Goal: Transaction & Acquisition: Book appointment/travel/reservation

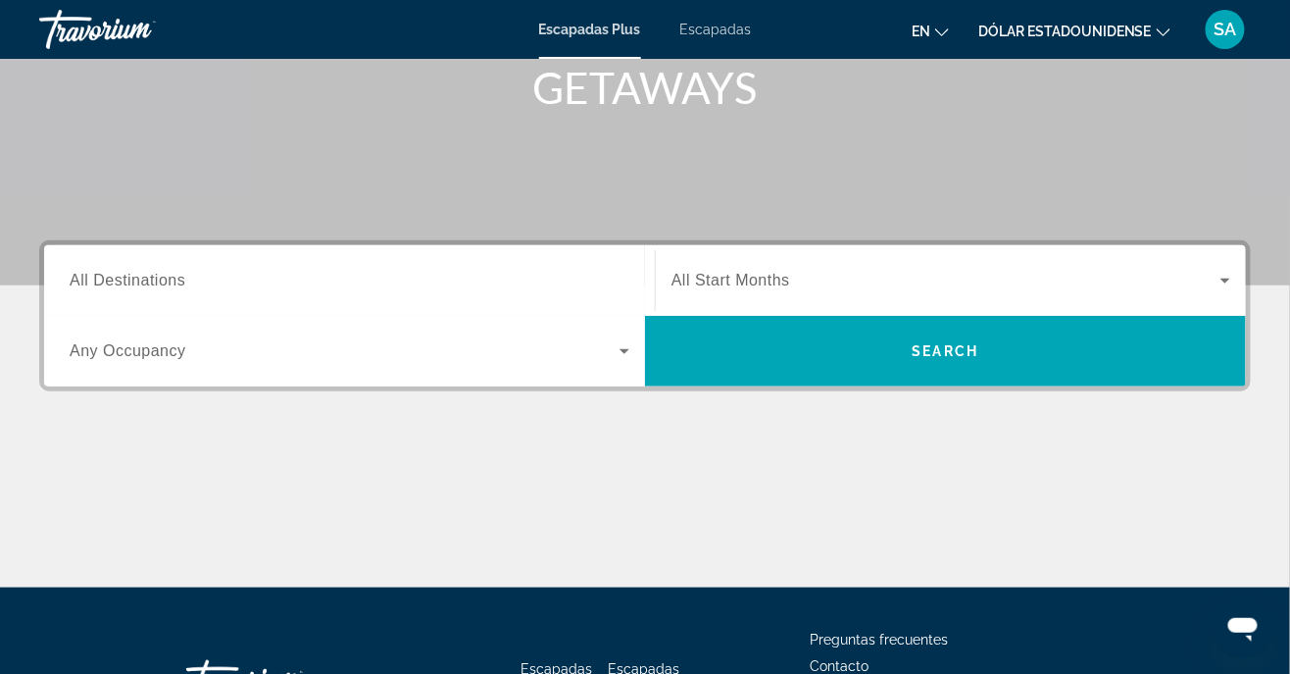
scroll to position [303, 0]
click at [150, 272] on span "All Destinations" at bounding box center [128, 280] width 116 height 17
click at [150, 272] on input "Destination All Destinations" at bounding box center [350, 282] width 560 height 24
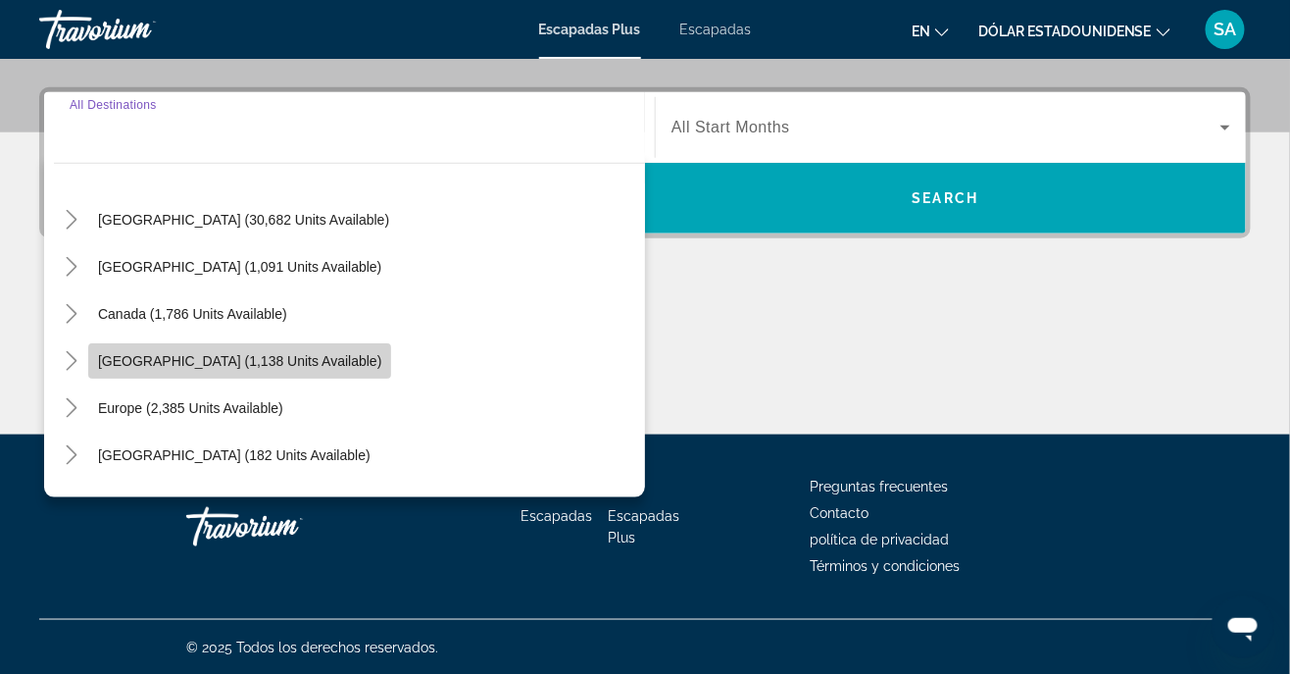
scroll to position [0, 0]
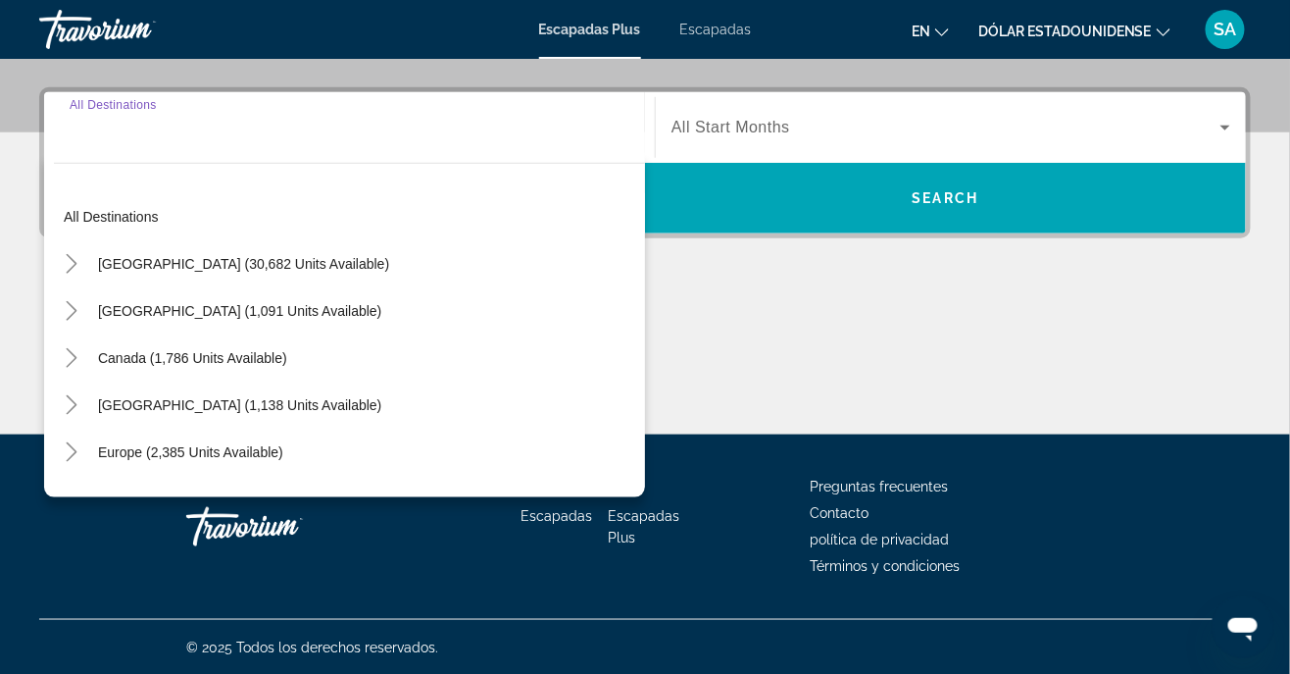
click at [244, 256] on span "United States (30,682 units available)" at bounding box center [243, 264] width 291 height 16
type input "**********"
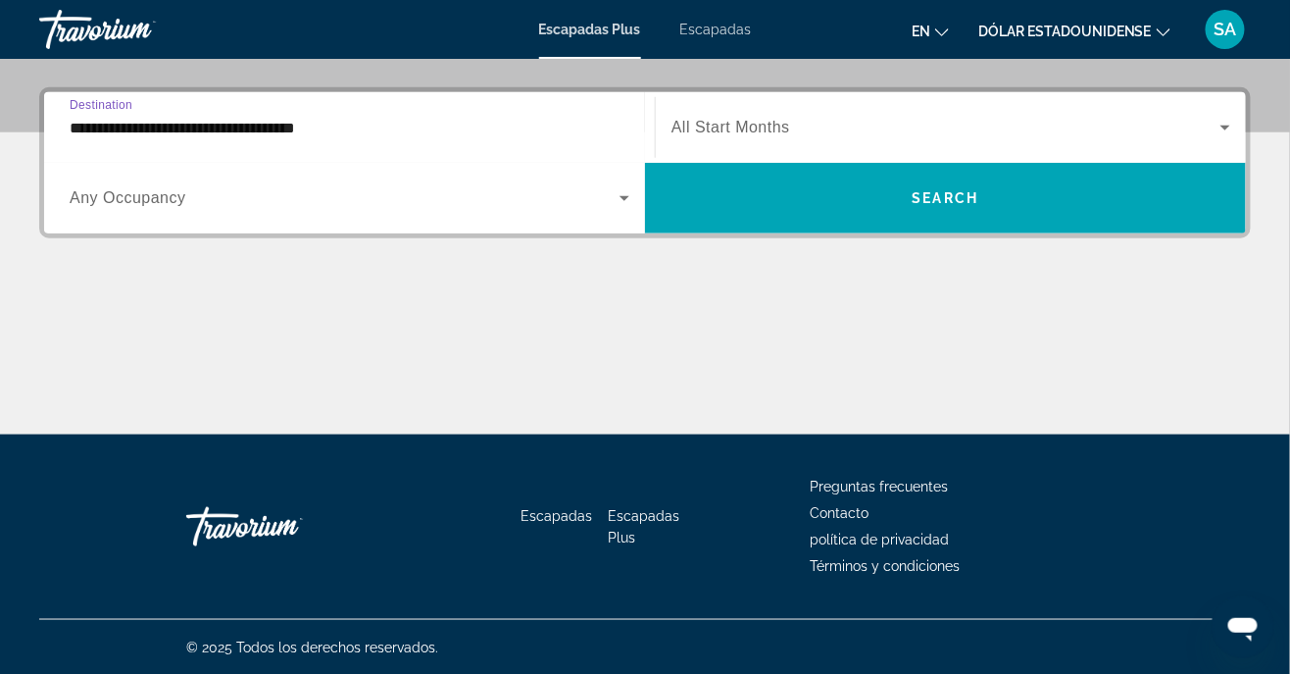
click at [628, 193] on icon "Widget de búsqueda" at bounding box center [625, 198] width 24 height 24
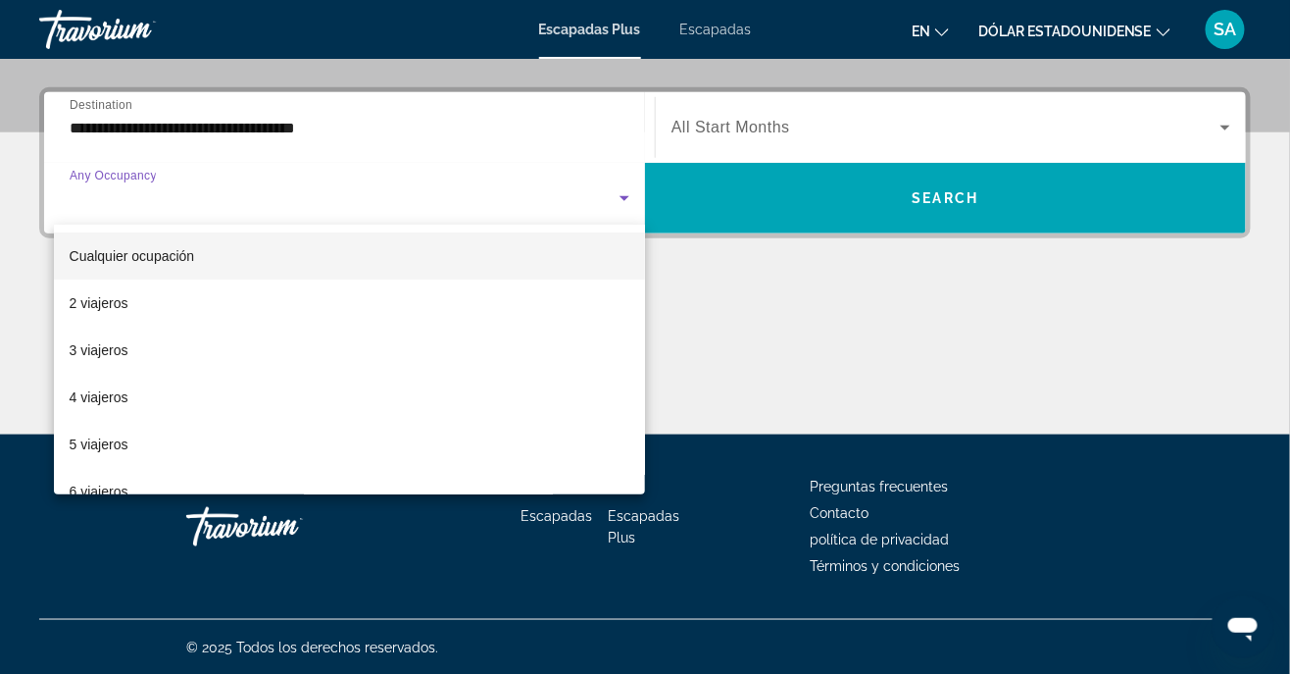
click at [150, 392] on mat-option "4 viajeros" at bounding box center [350, 397] width 592 height 47
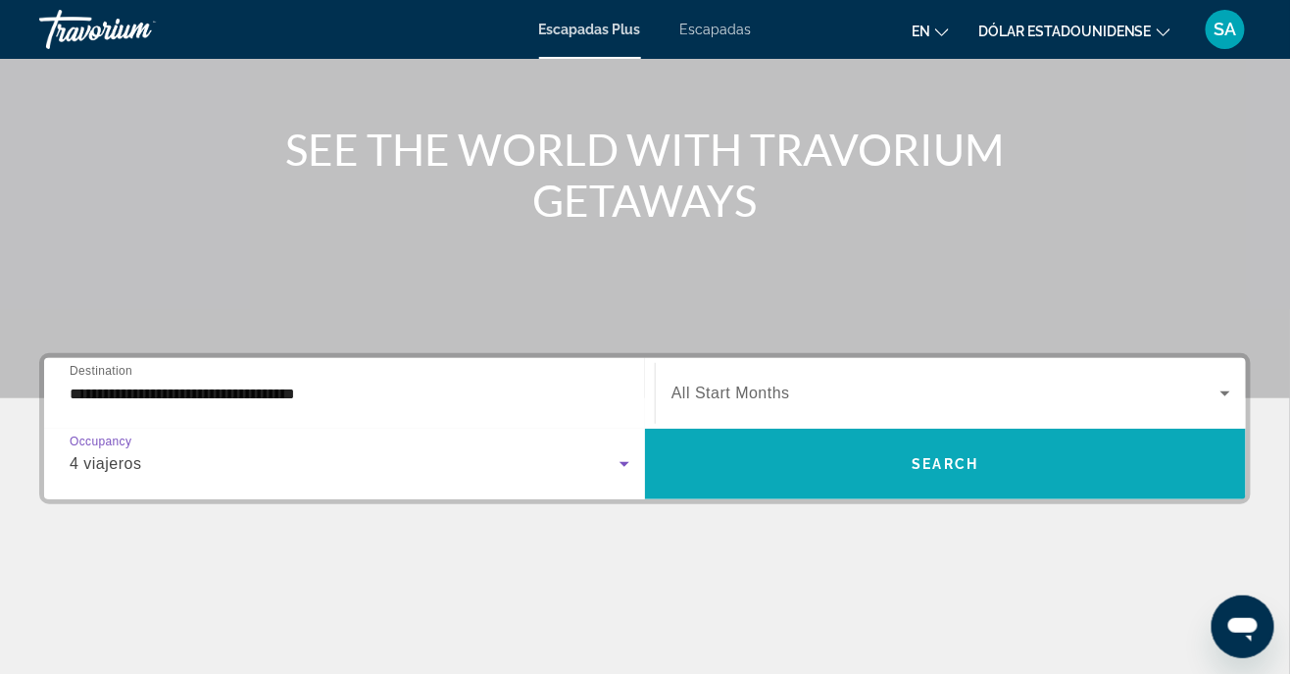
scroll to position [192, 0]
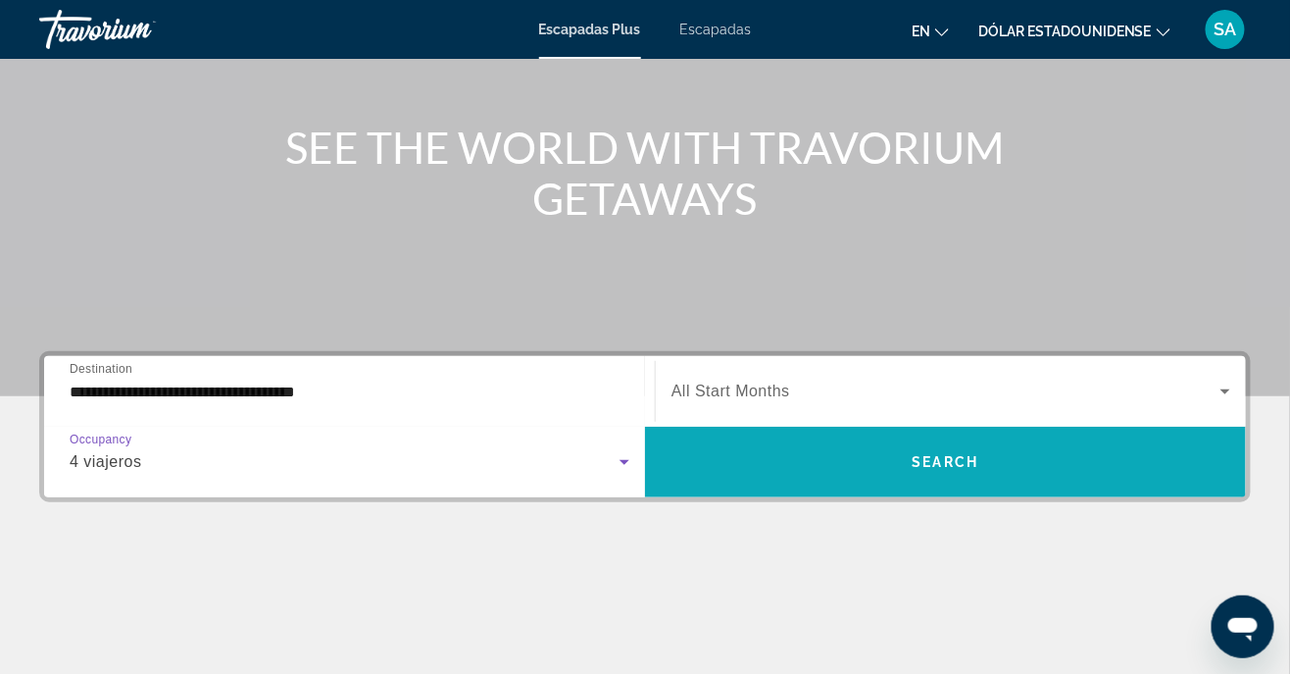
click at [948, 464] on span "Search" at bounding box center [946, 462] width 67 height 16
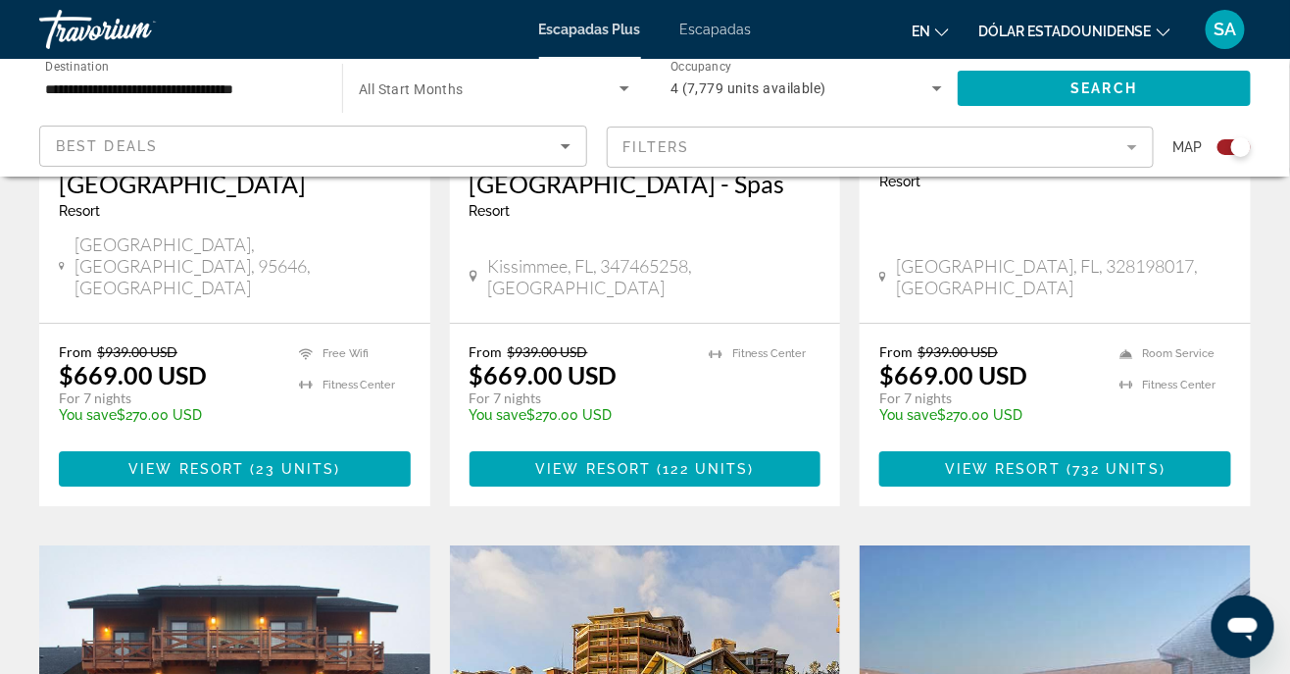
scroll to position [1735, 0]
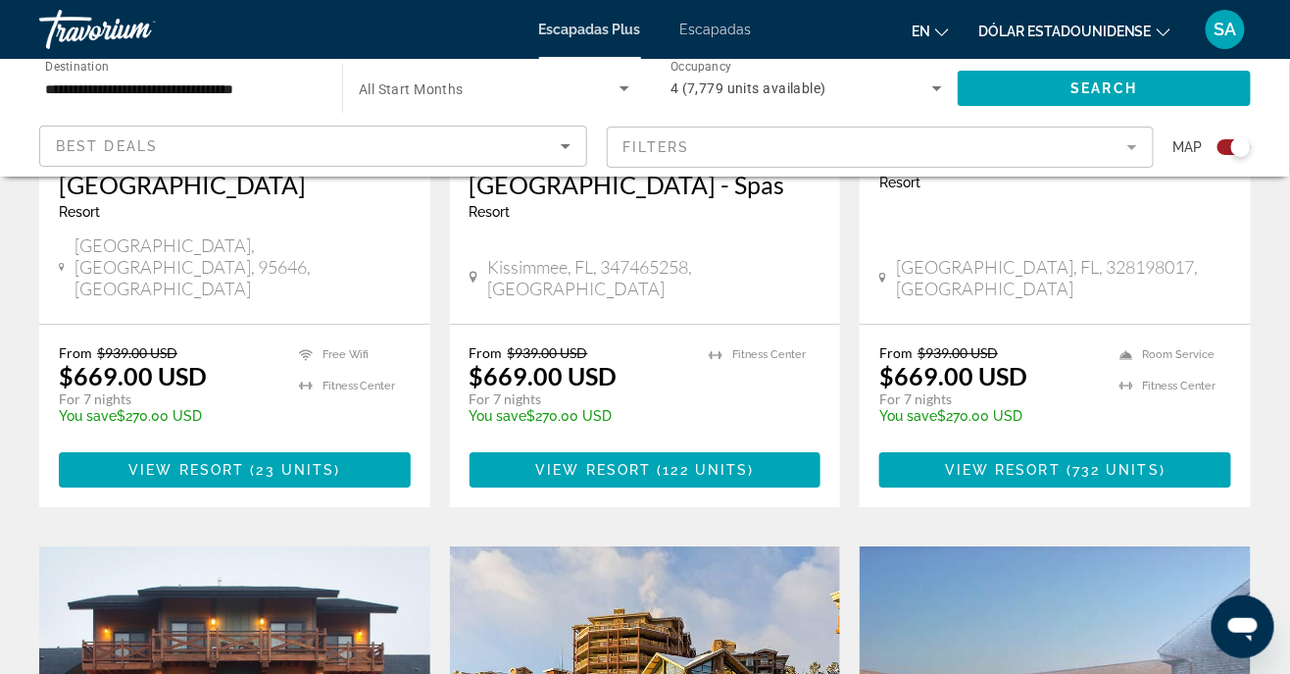
click at [66, 132] on div "Best Deals" at bounding box center [313, 153] width 515 height 55
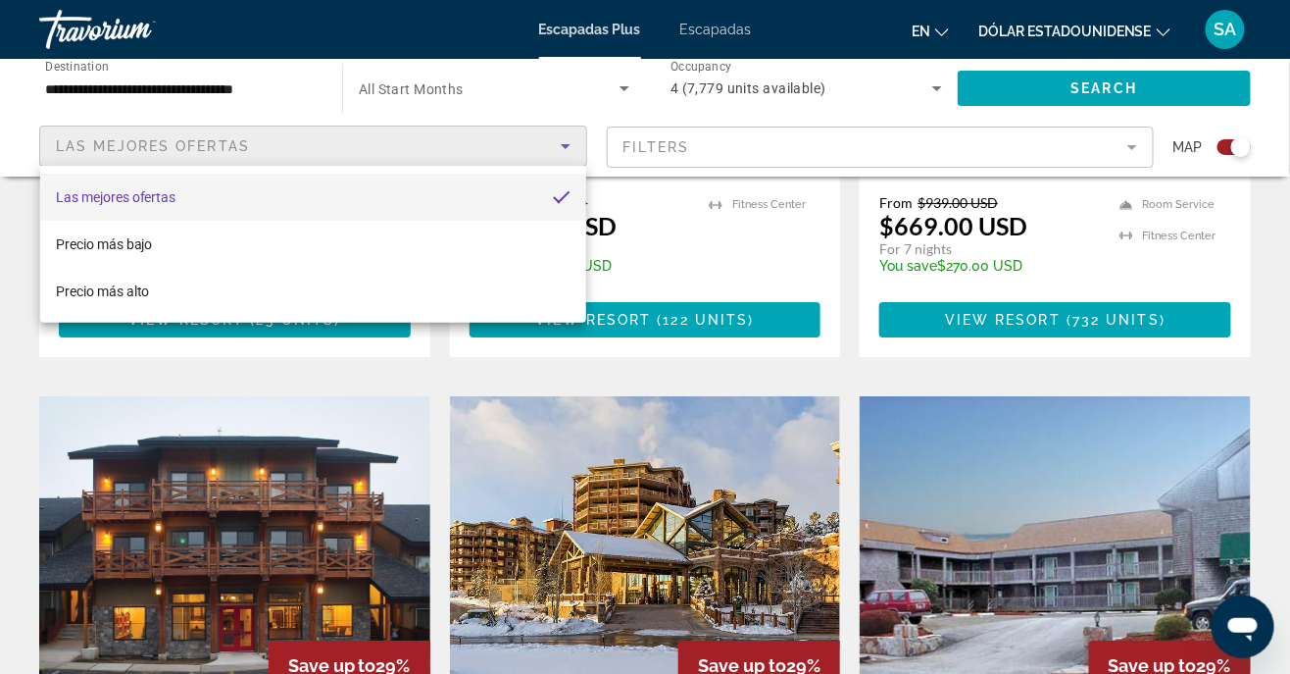
scroll to position [1889, 0]
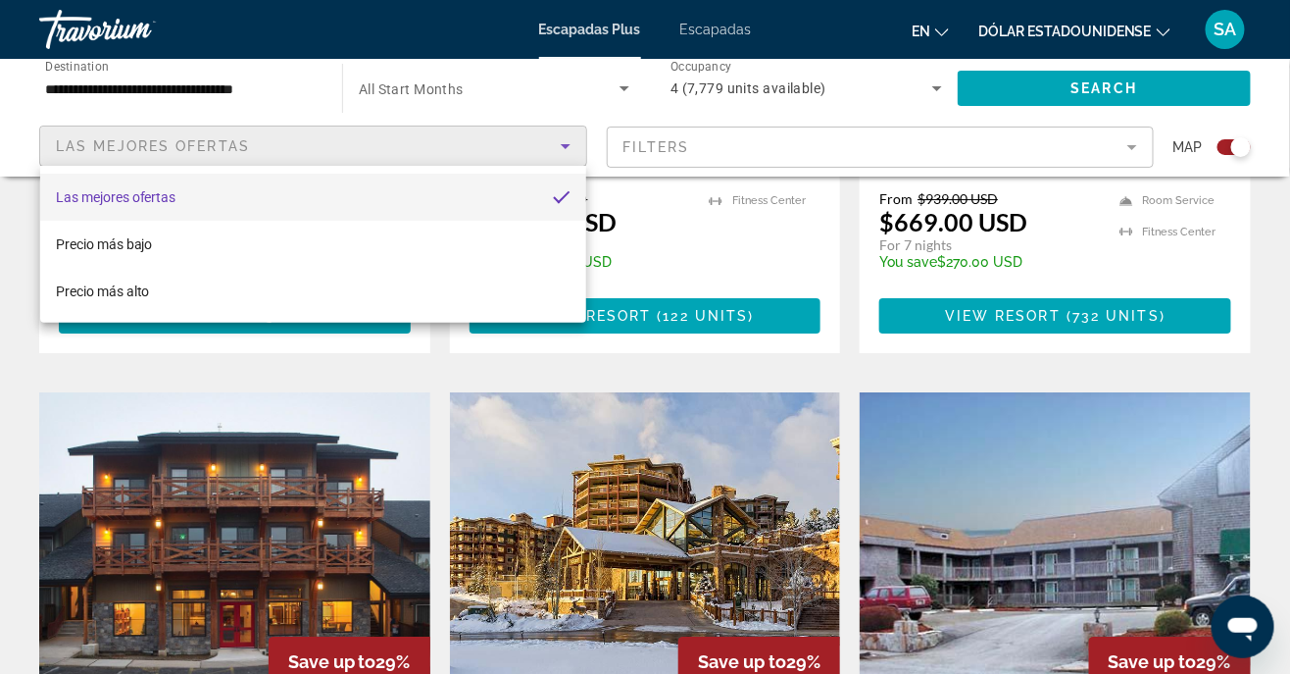
click at [567, 124] on div at bounding box center [645, 337] width 1290 height 674
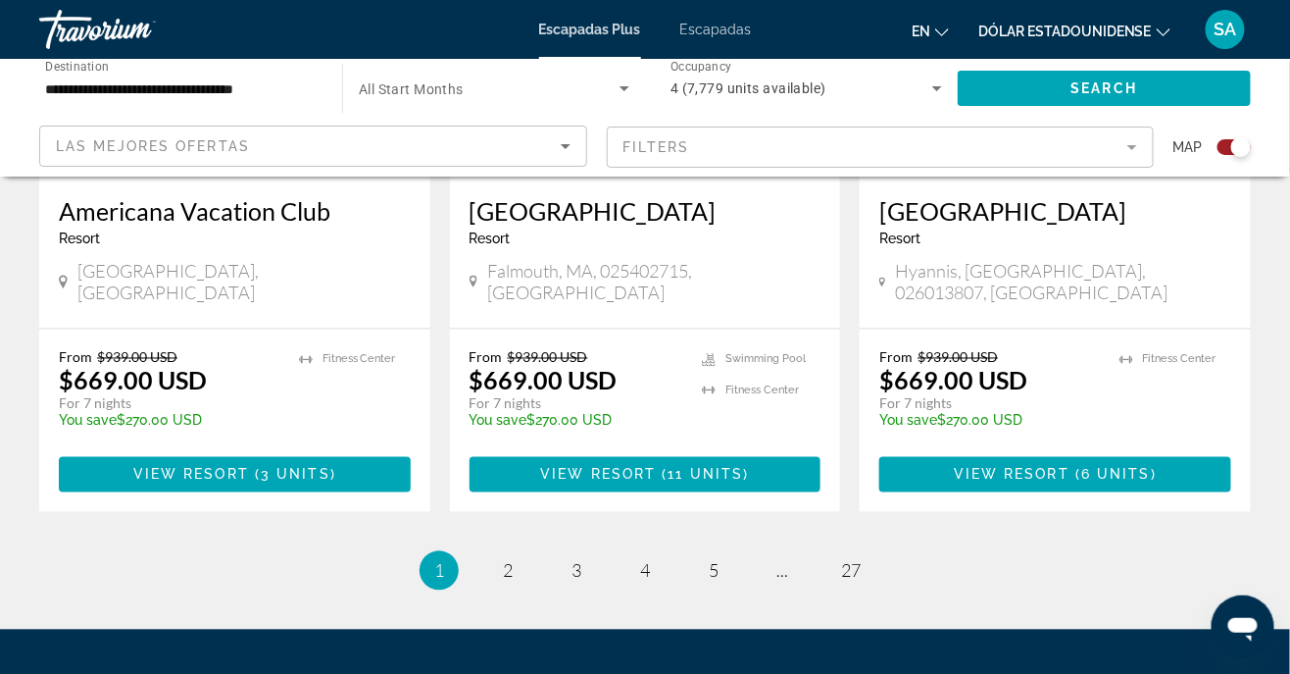
scroll to position [3137, 0]
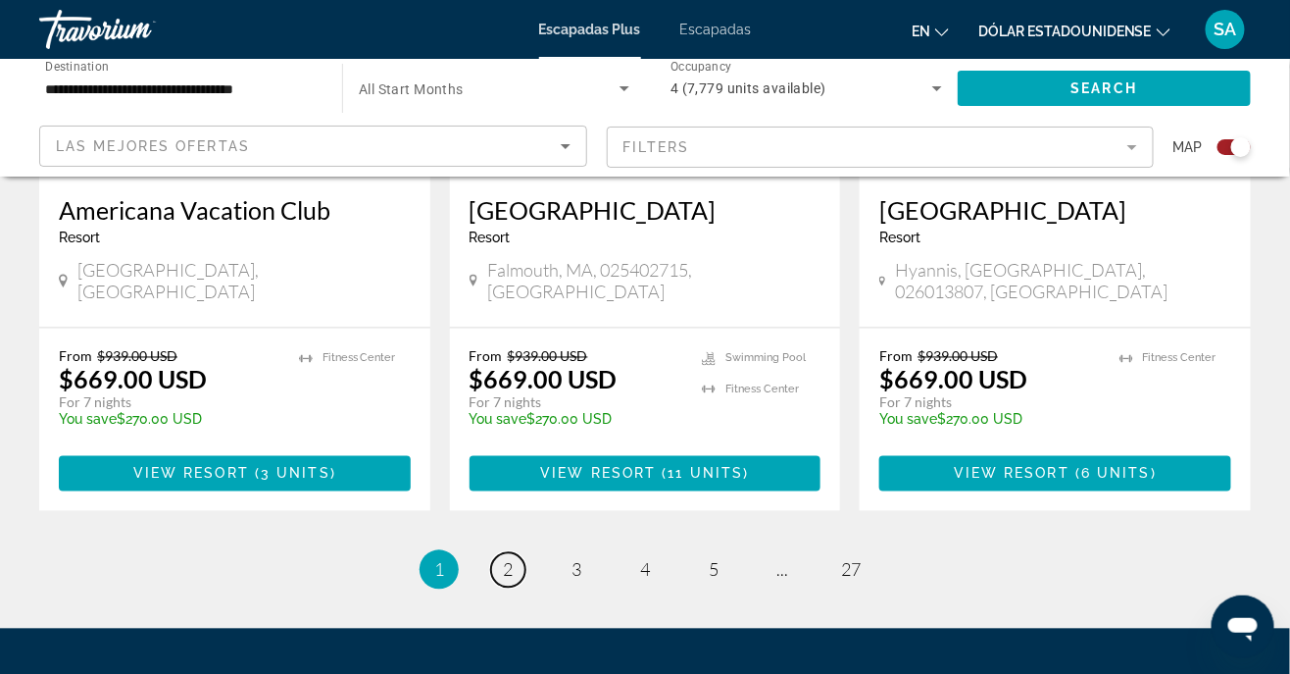
click at [505, 559] on span "2" at bounding box center [508, 570] width 10 height 22
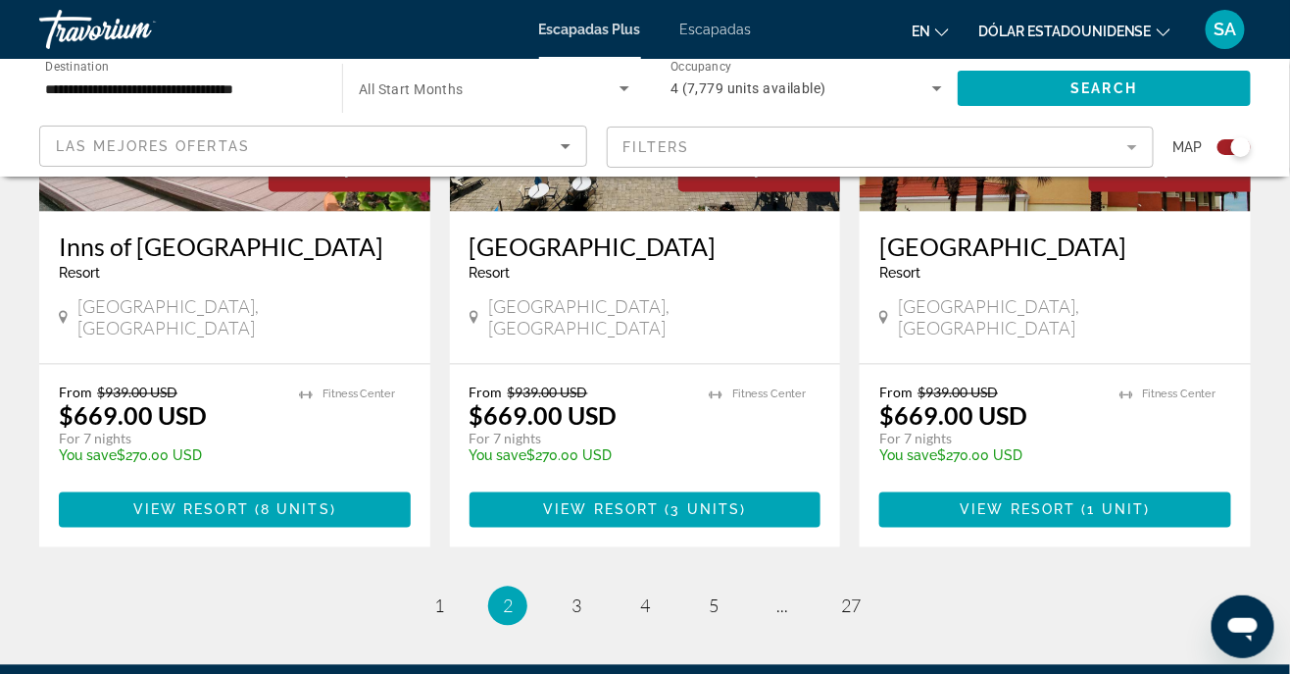
scroll to position [3134, 0]
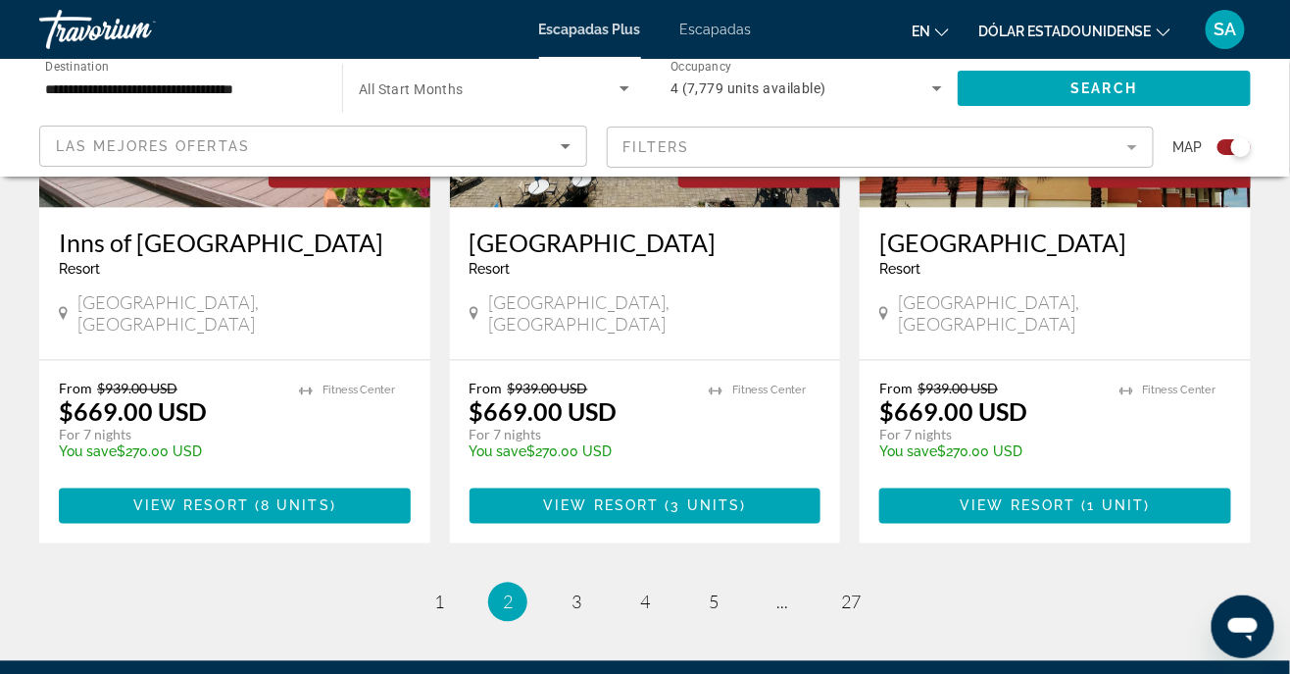
click at [567, 582] on ul "2 / 27 page 1 You're on page 2 page 3 page 4 page 5 page ... page 27" at bounding box center [645, 601] width 1212 height 39
click at [578, 591] on span "3" at bounding box center [577, 602] width 10 height 22
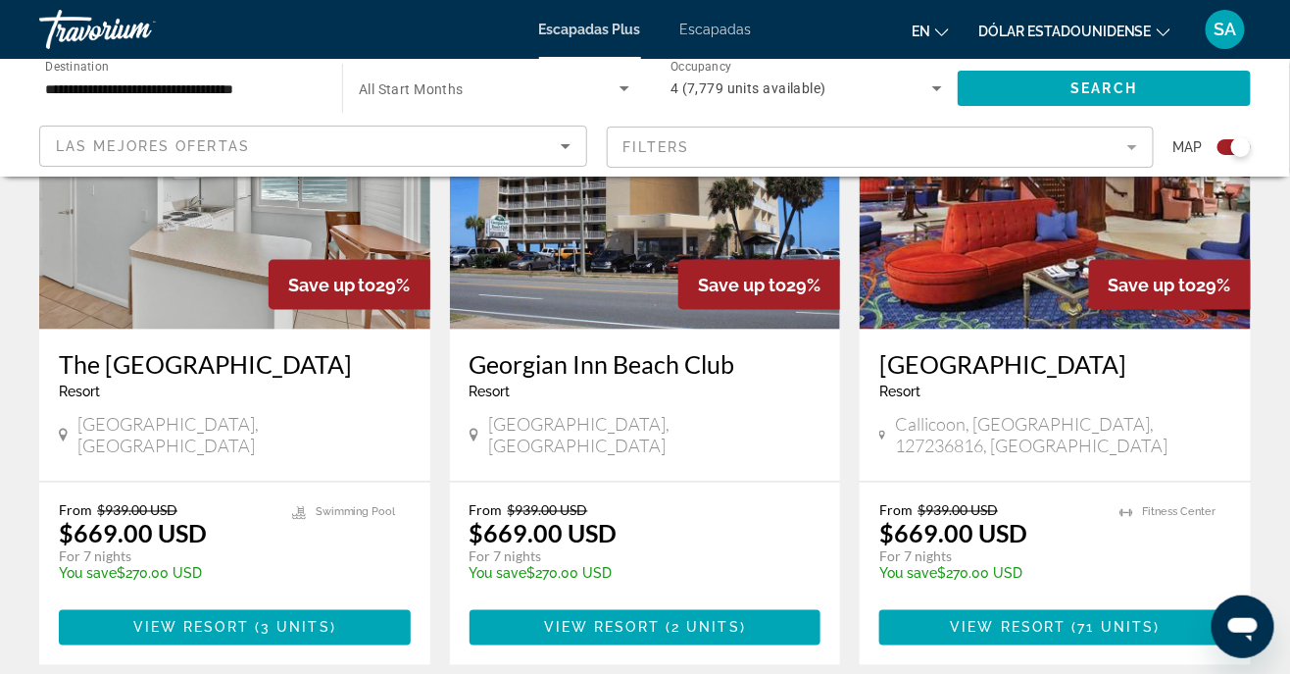
scroll to position [3189, 0]
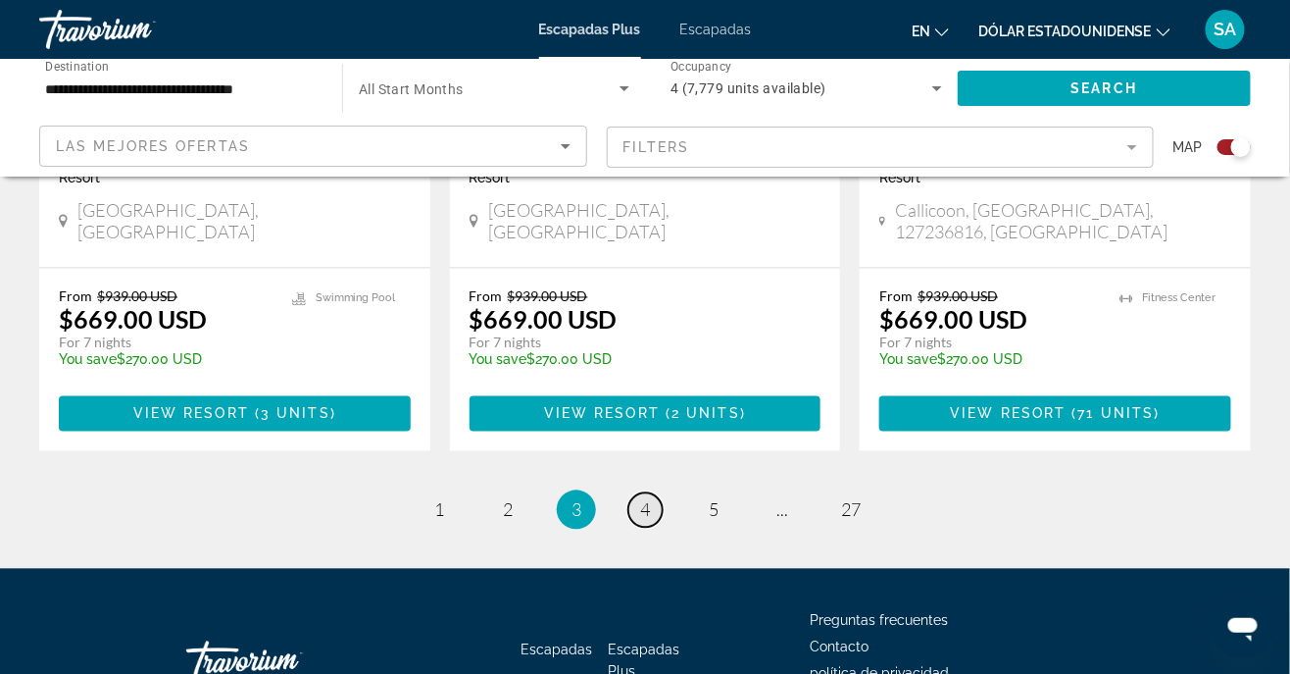
click at [643, 493] on link "page 4" at bounding box center [646, 510] width 34 height 34
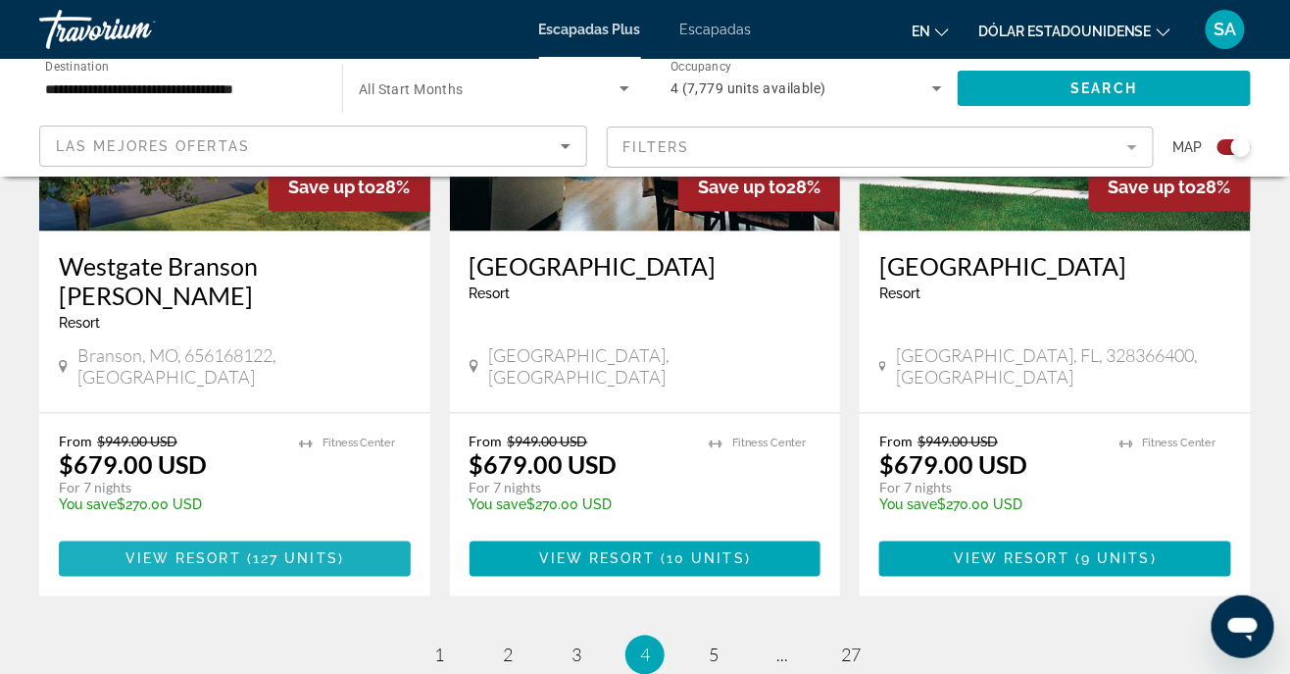
scroll to position [3152, 0]
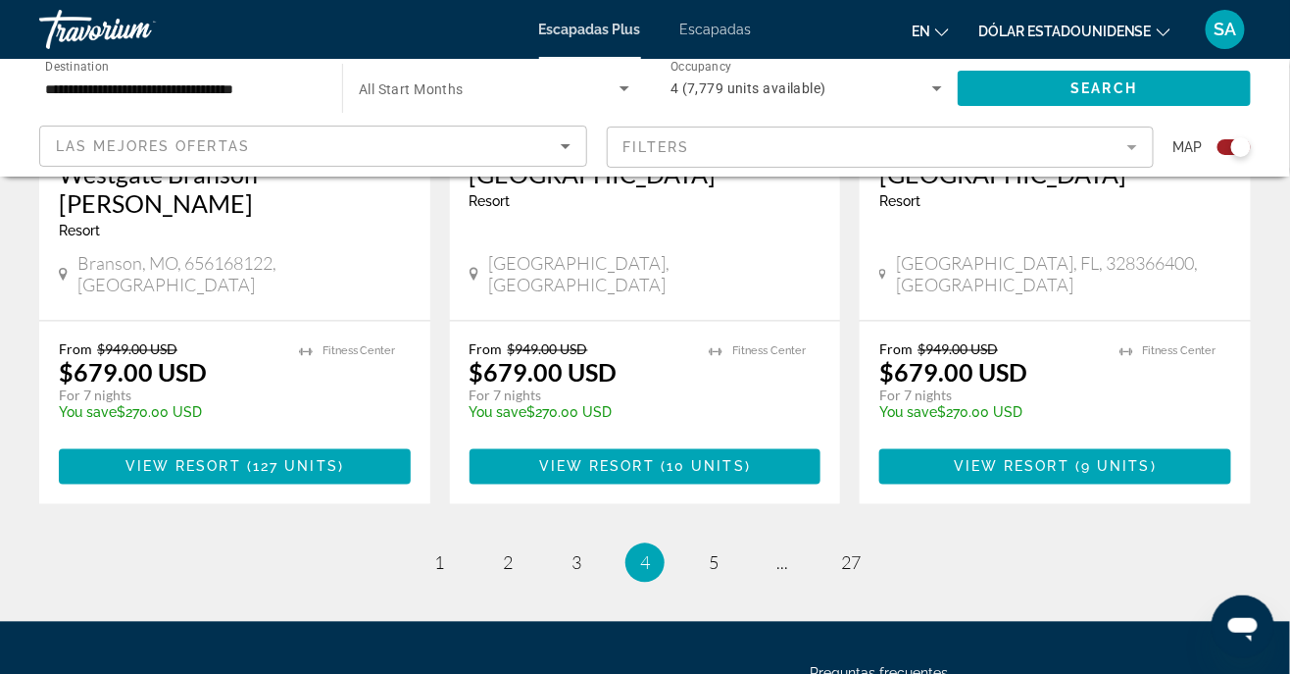
click at [729, 543] on li "page 5" at bounding box center [713, 562] width 39 height 39
click at [720, 546] on link "page 5" at bounding box center [714, 563] width 34 height 34
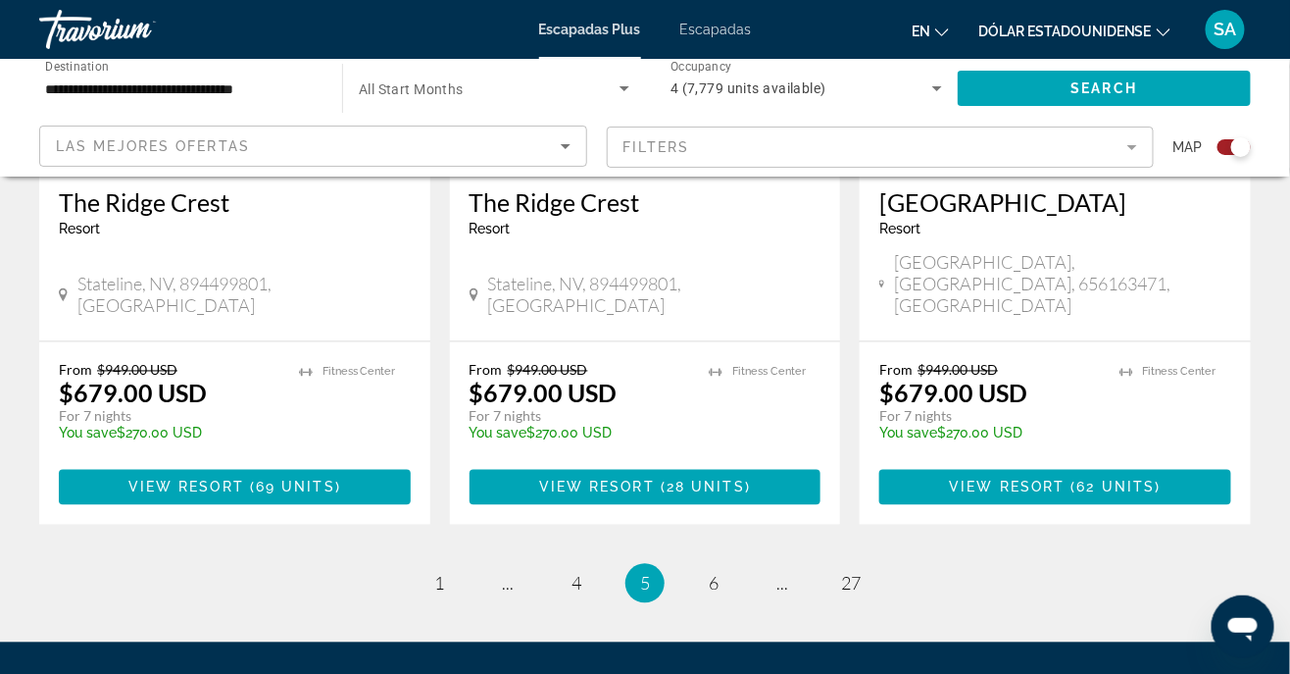
scroll to position [3189, 0]
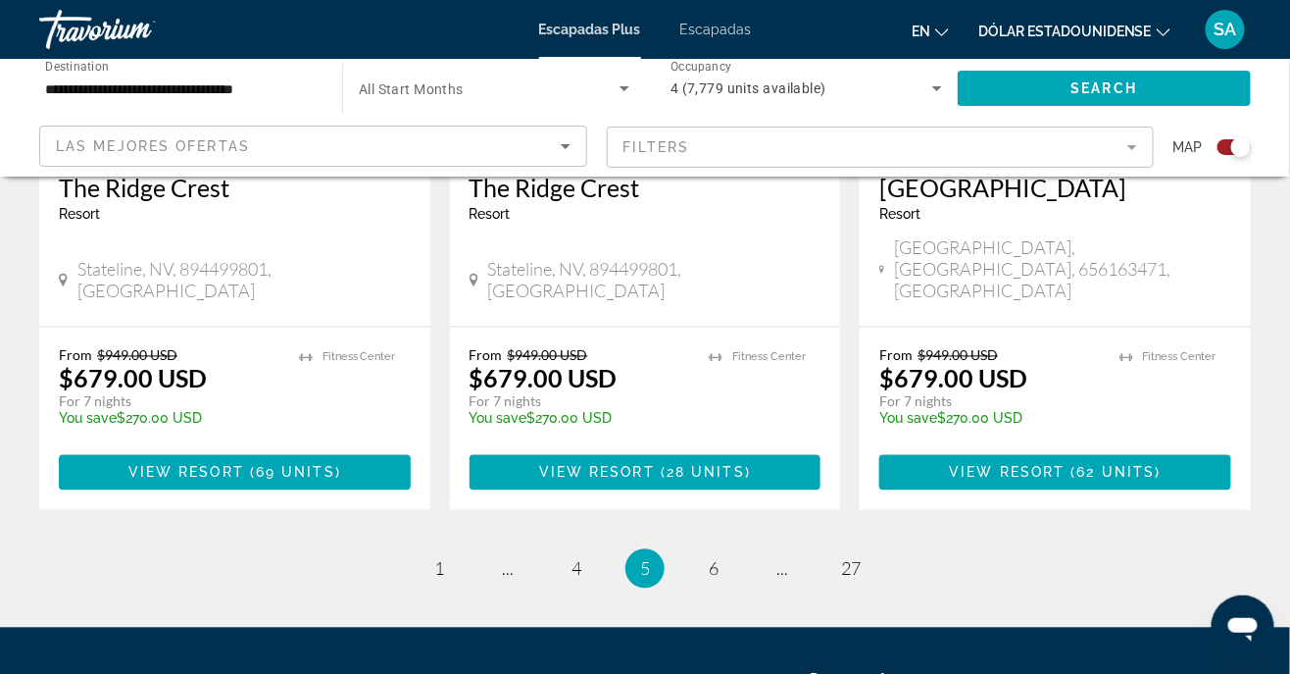
click at [709, 558] on span "6" at bounding box center [714, 569] width 10 height 22
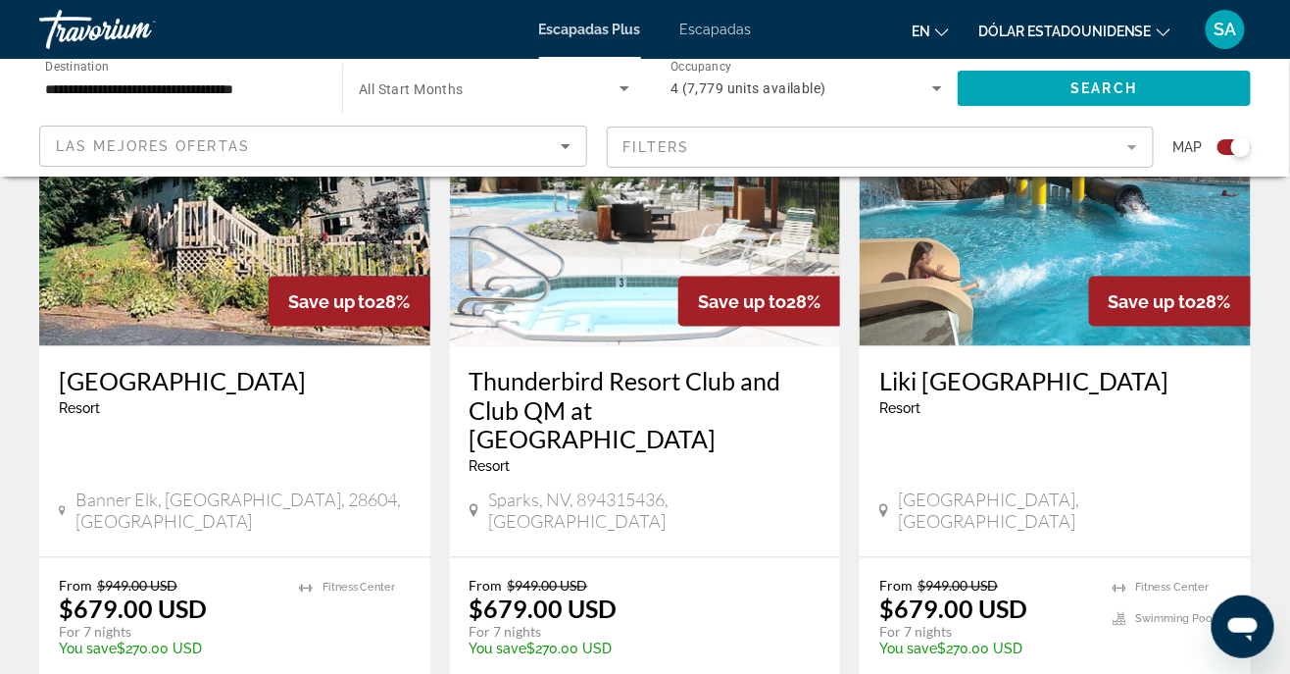
scroll to position [3189, 0]
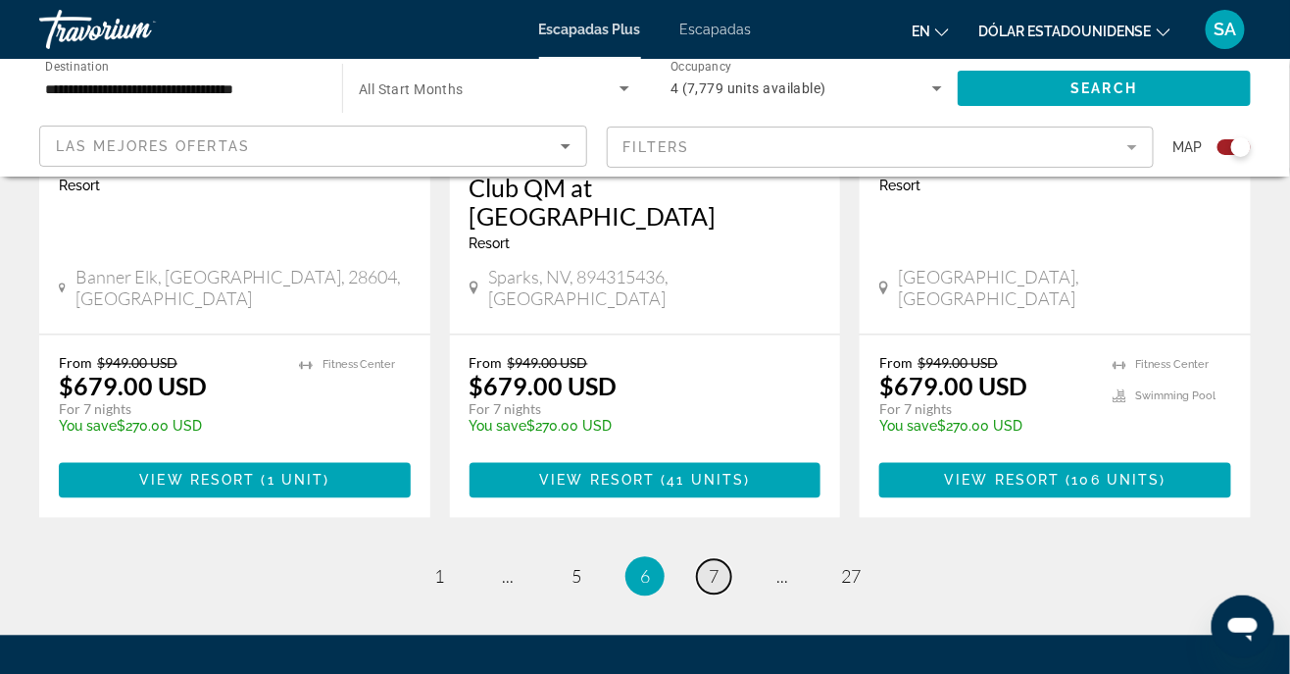
click at [728, 560] on link "page 7" at bounding box center [714, 577] width 34 height 34
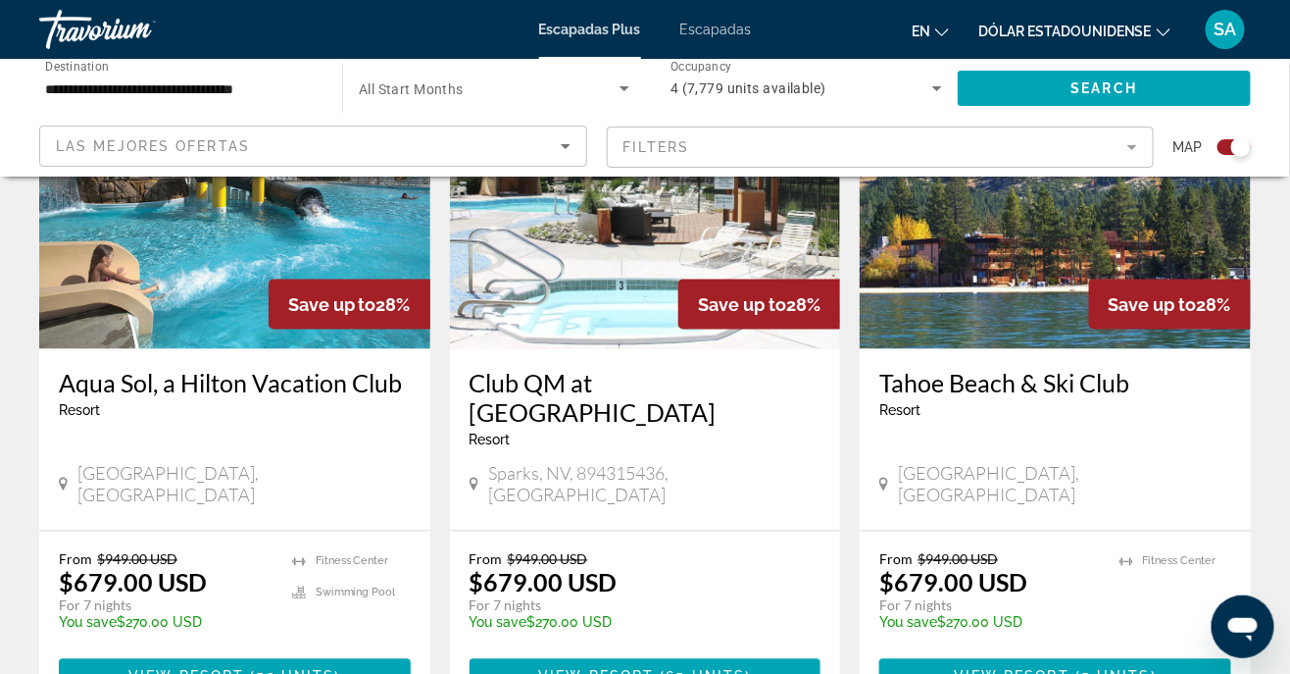
scroll to position [722, 0]
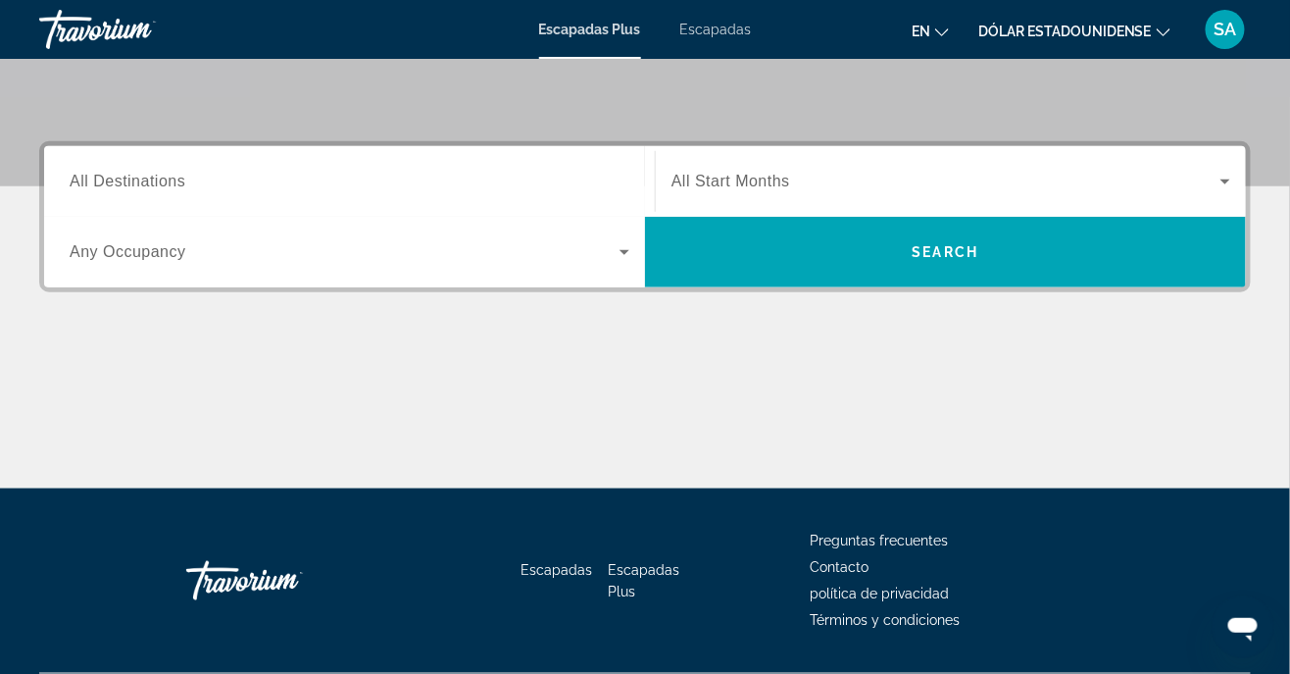
scroll to position [408, 0]
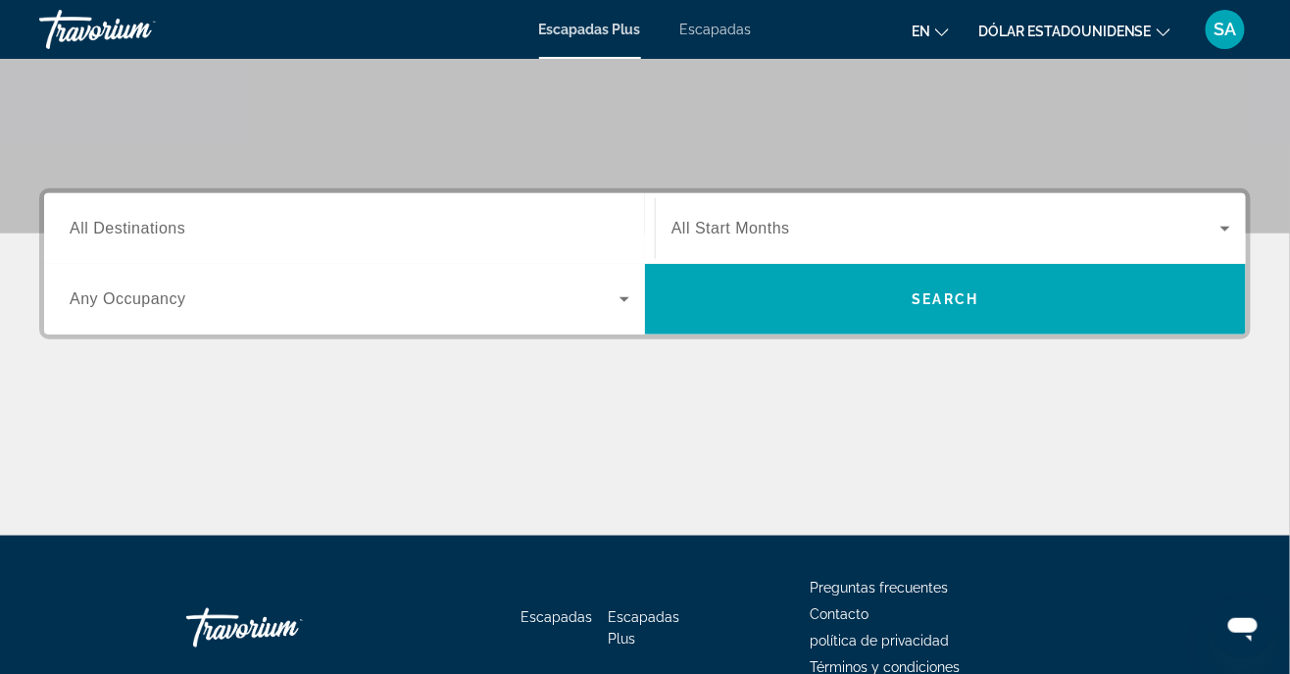
scroll to position [355, 0]
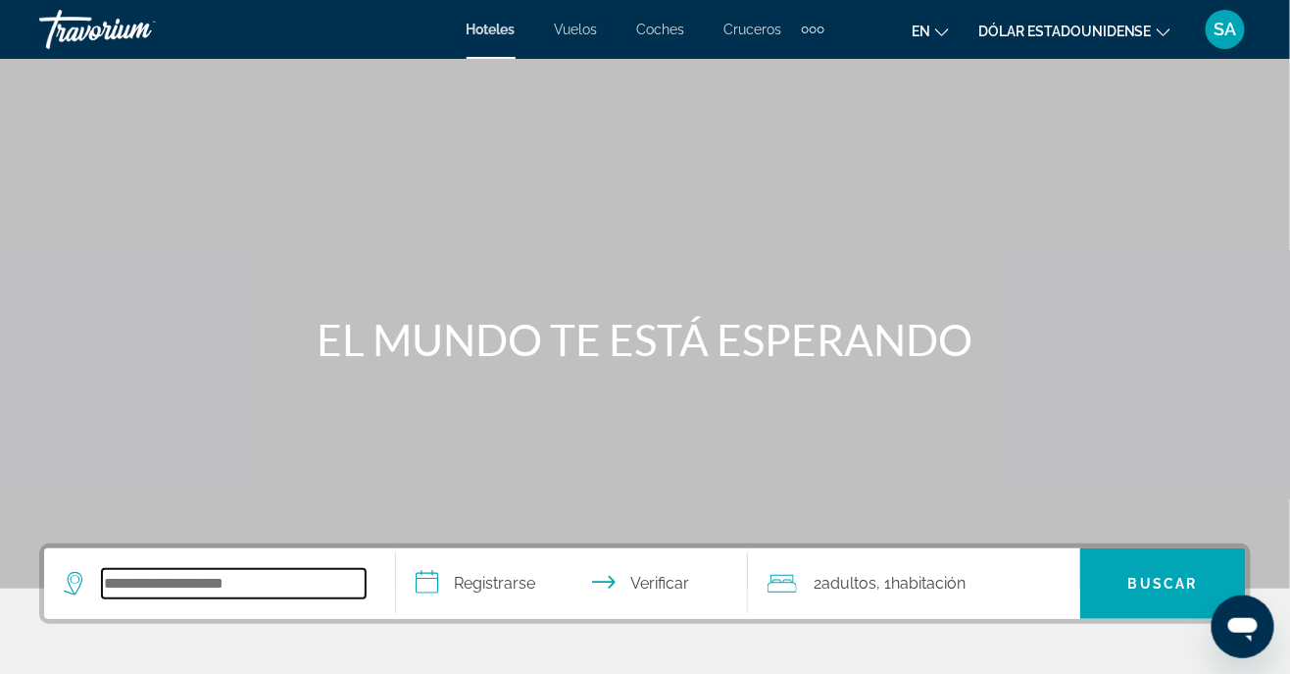
click at [160, 580] on input "Widget de búsqueda" at bounding box center [234, 583] width 264 height 29
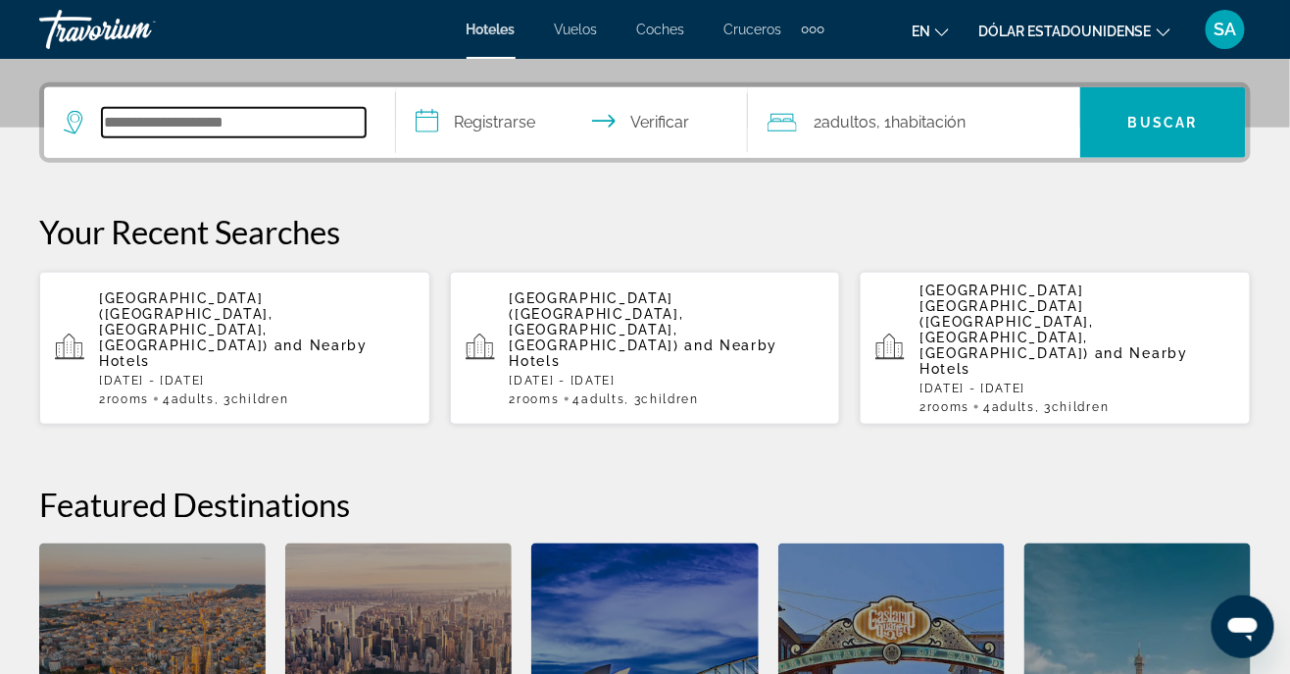
scroll to position [479, 0]
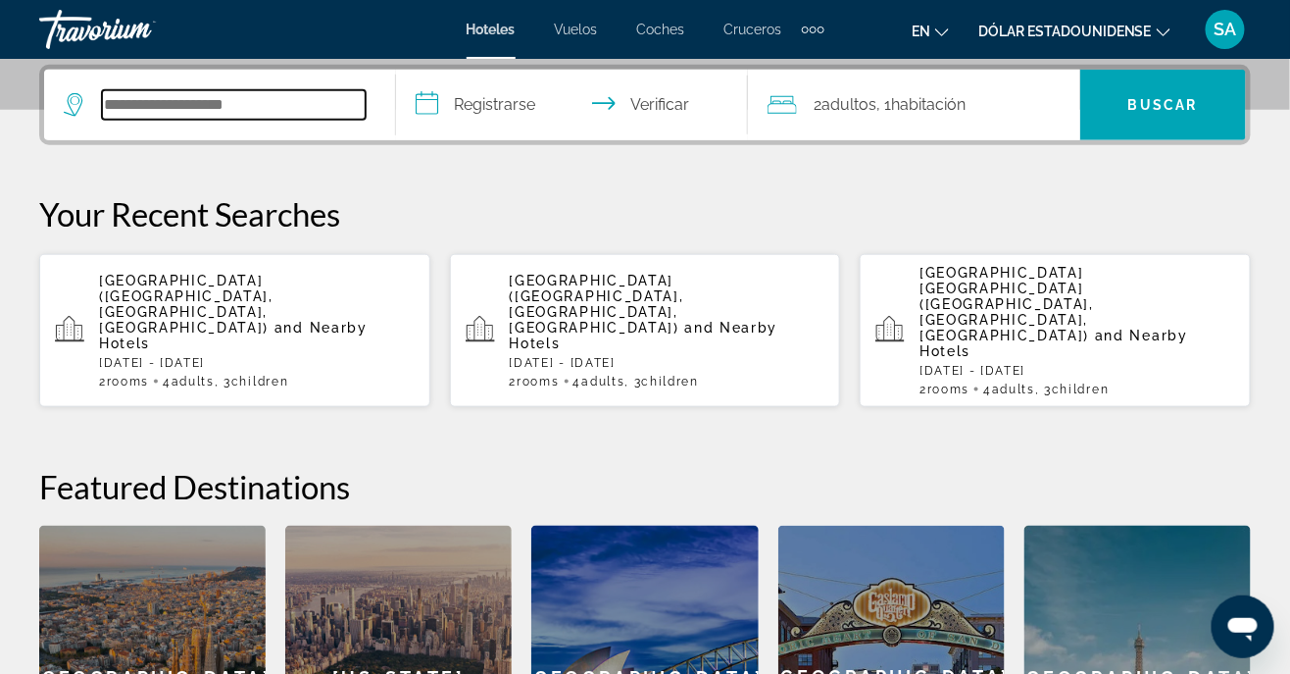
click at [186, 90] on input "Widget de búsqueda" at bounding box center [234, 104] width 264 height 29
click at [160, 98] on input "Widget de búsqueda" at bounding box center [234, 104] width 264 height 29
click at [185, 107] on input "Widget de búsqueda" at bounding box center [234, 104] width 264 height 29
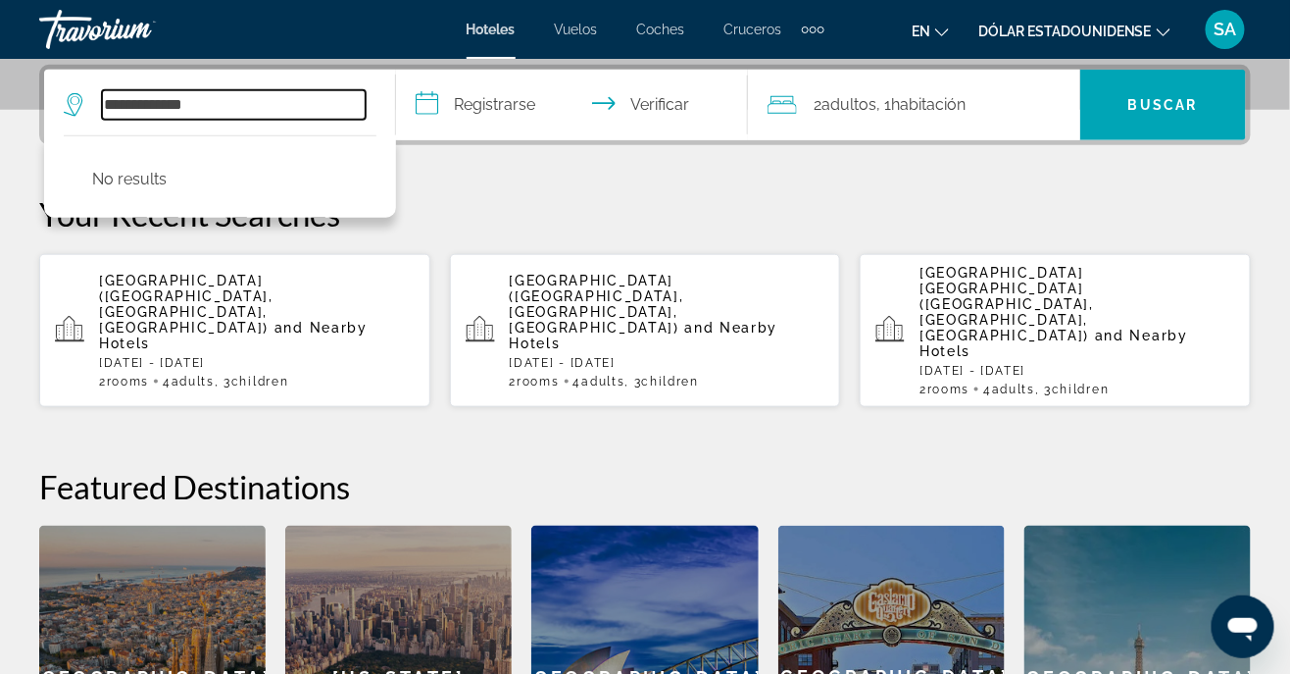
click at [133, 105] on input "**********" at bounding box center [234, 104] width 264 height 29
type input "**********"
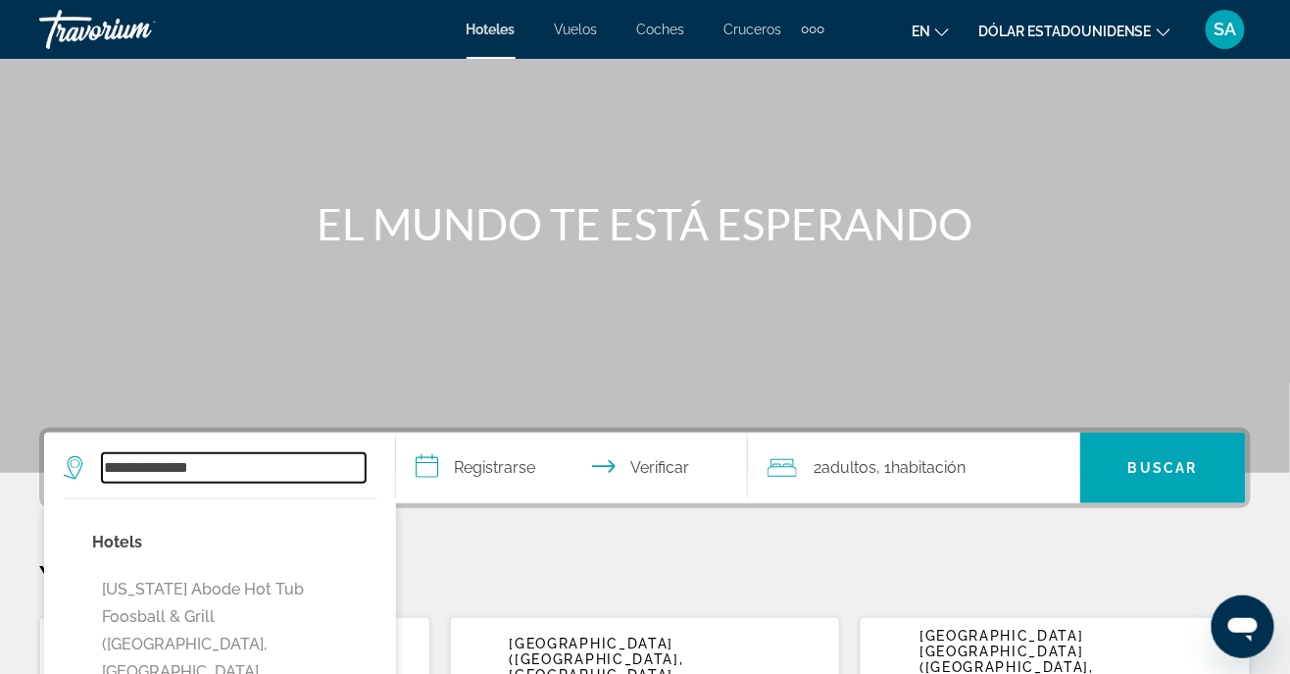
scroll to position [115, 0]
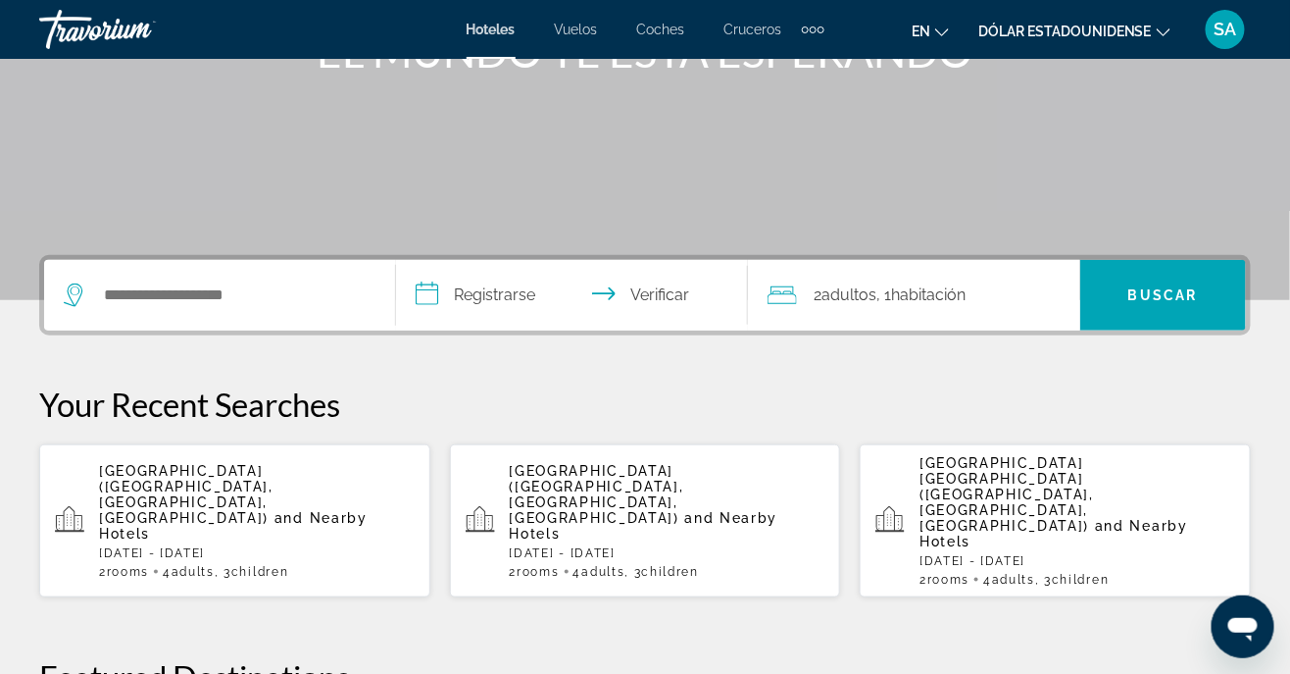
scroll to position [282, 0]
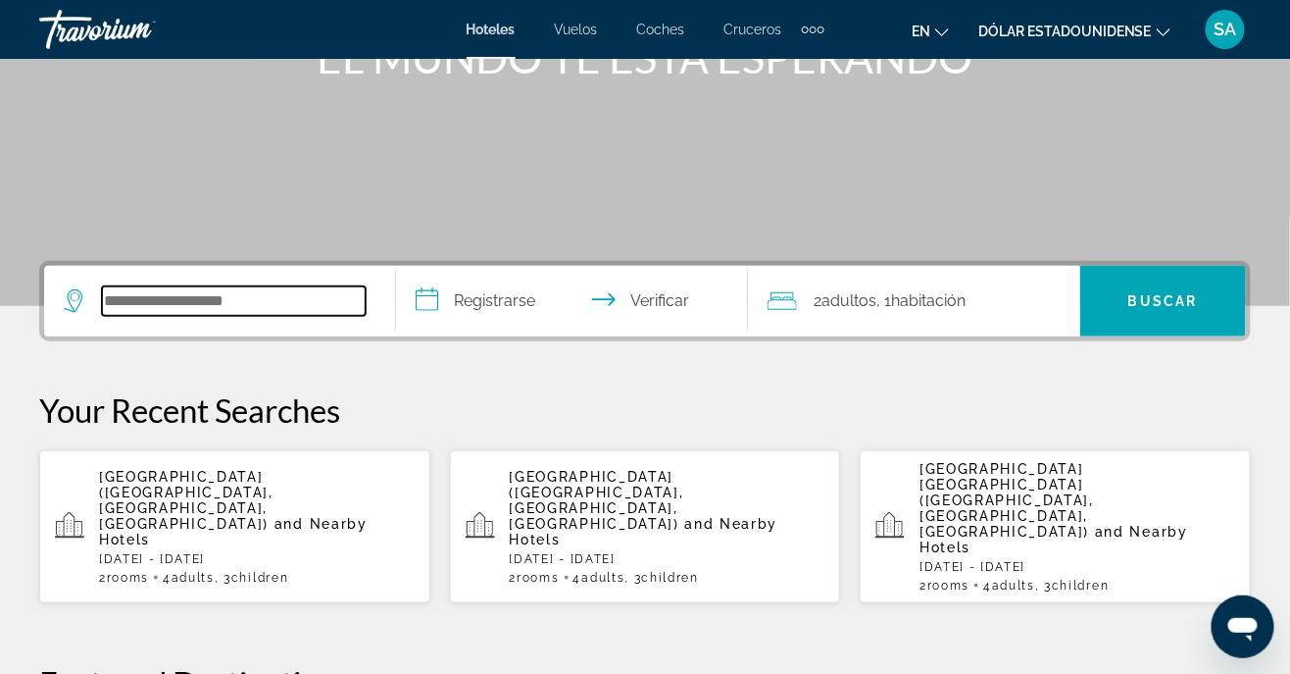
click at [160, 306] on input "Widget de búsqueda" at bounding box center [234, 300] width 264 height 29
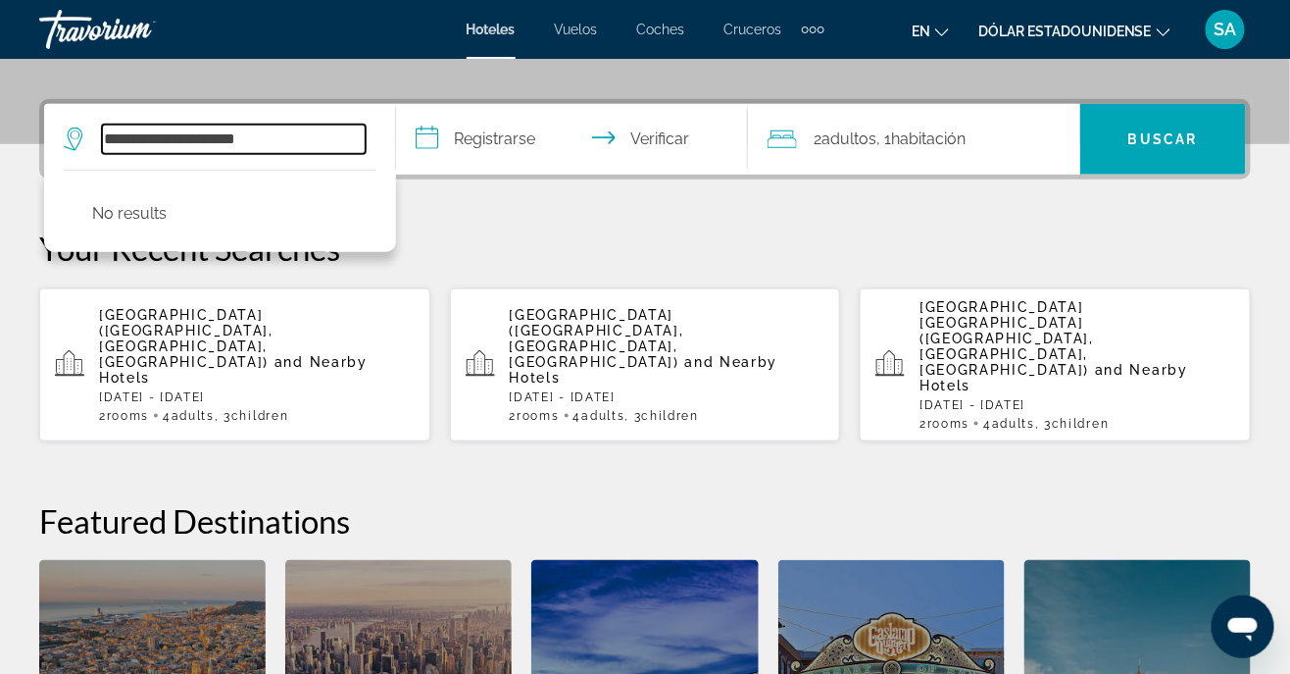
scroll to position [438, 0]
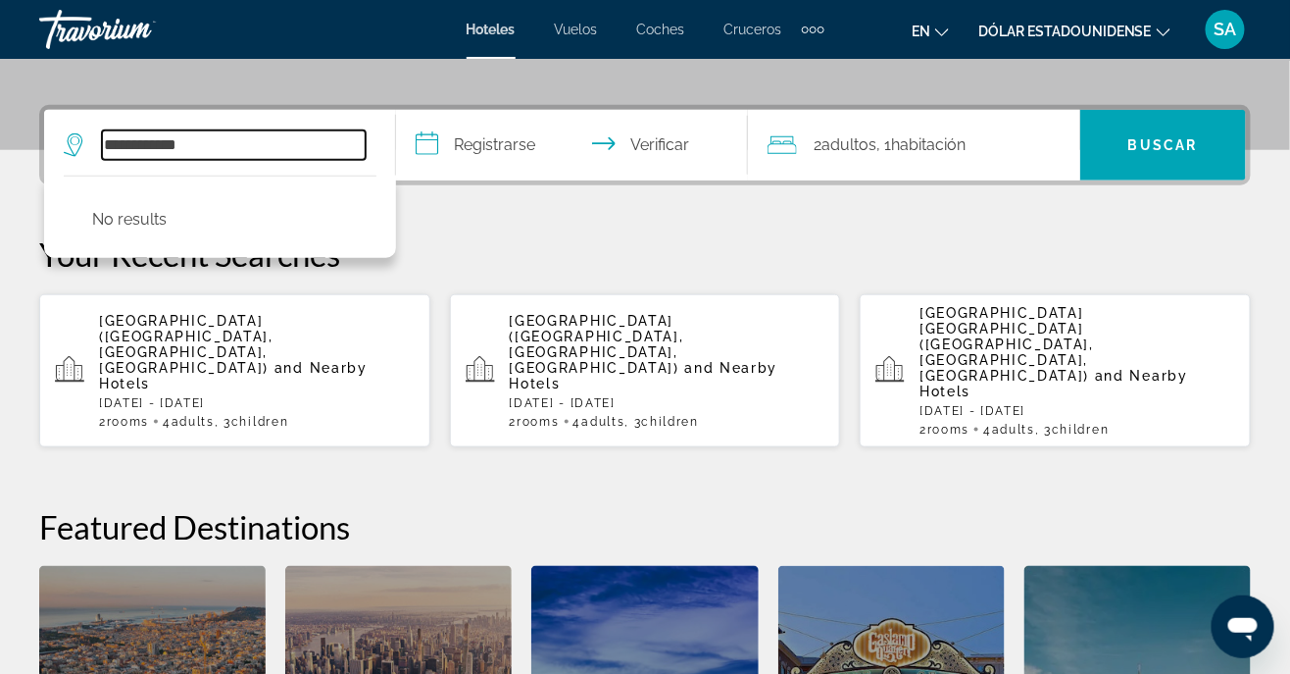
type input "********"
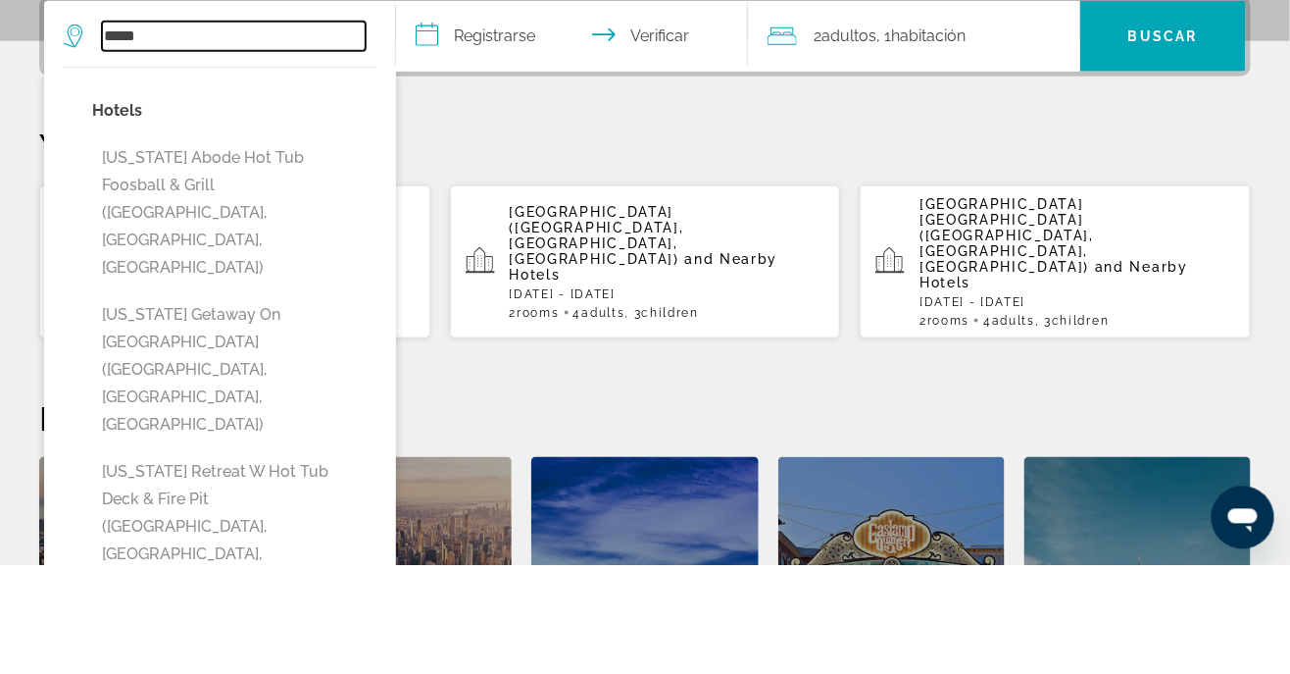
type input "****"
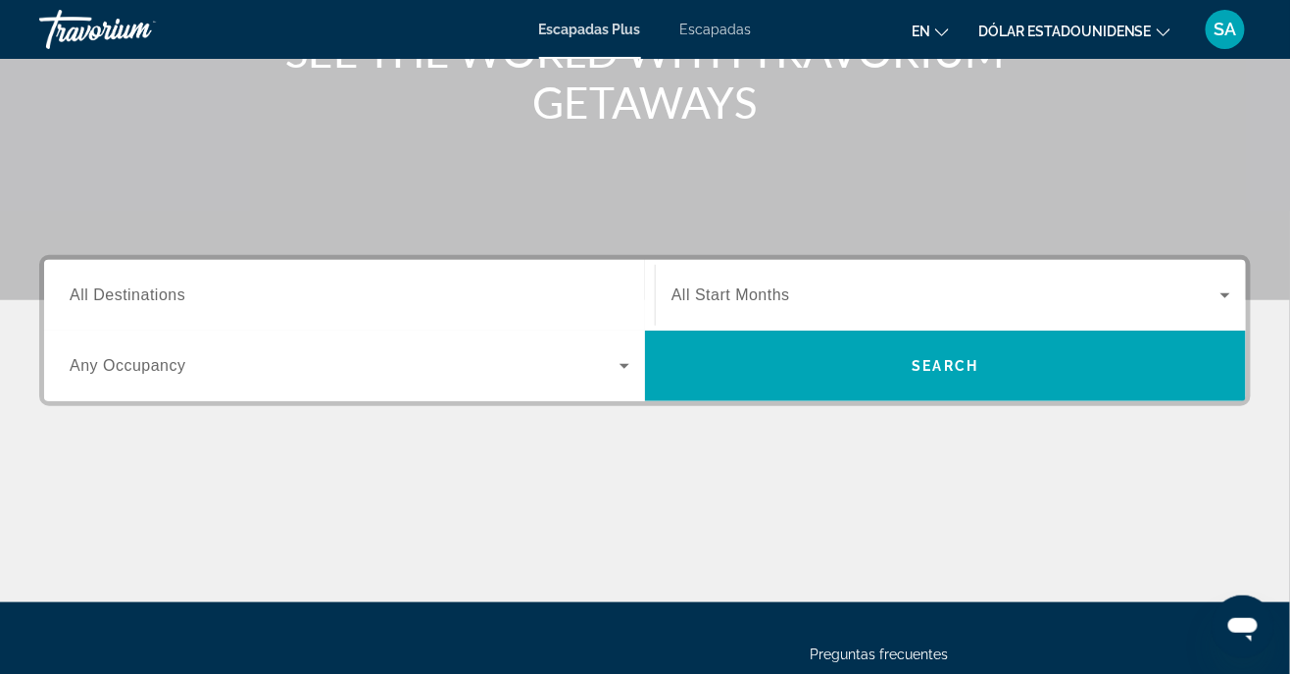
scroll to position [292, 0]
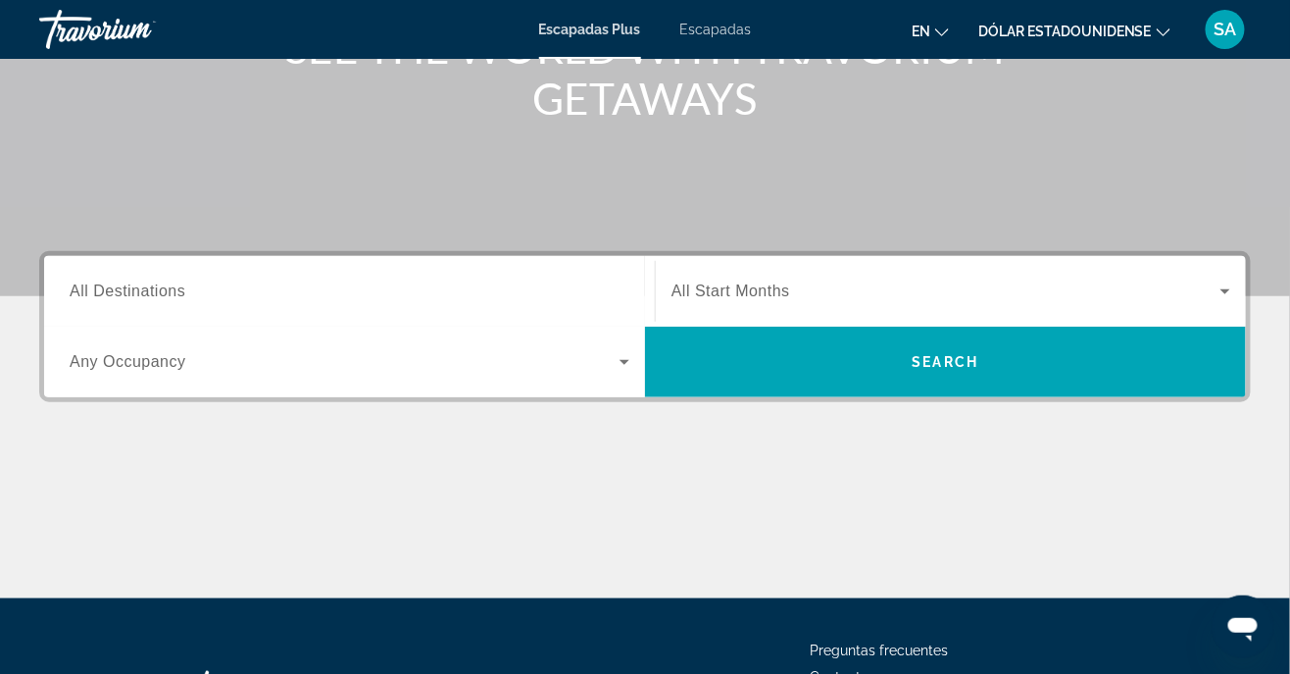
click at [157, 282] on span "All Destinations" at bounding box center [128, 290] width 116 height 17
click at [157, 282] on input "Destination All Destinations" at bounding box center [350, 292] width 560 height 24
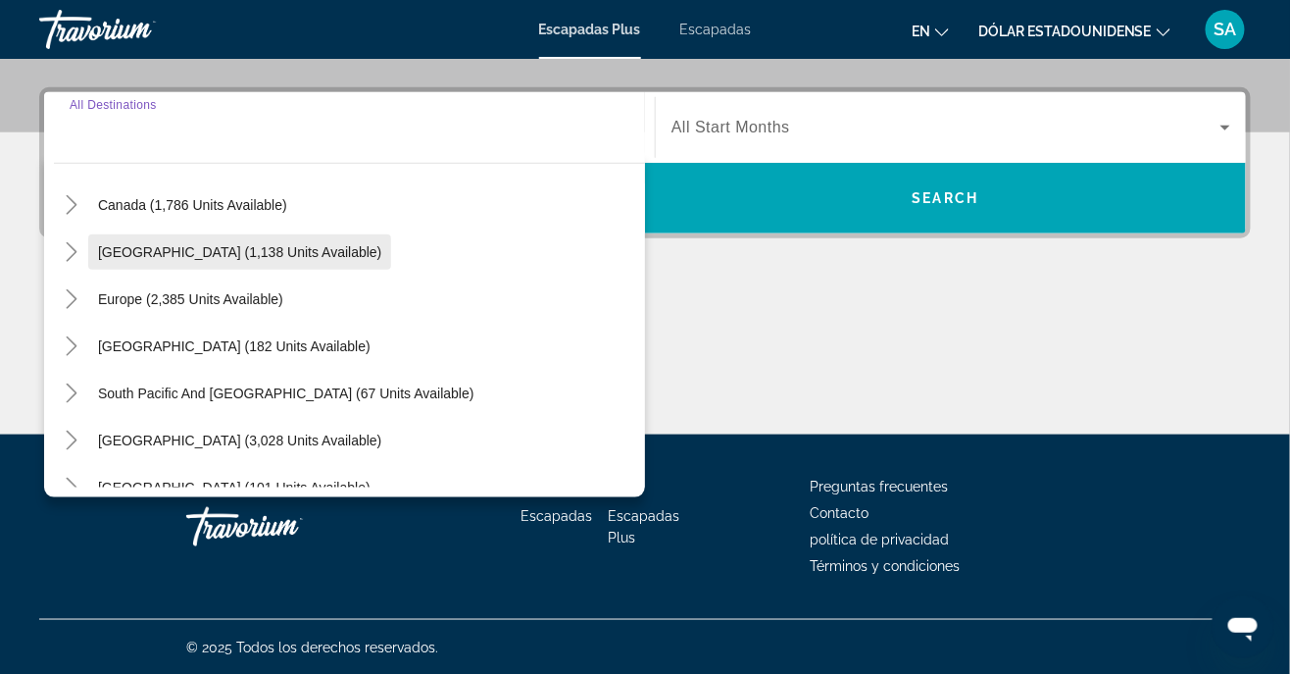
scroll to position [0, 0]
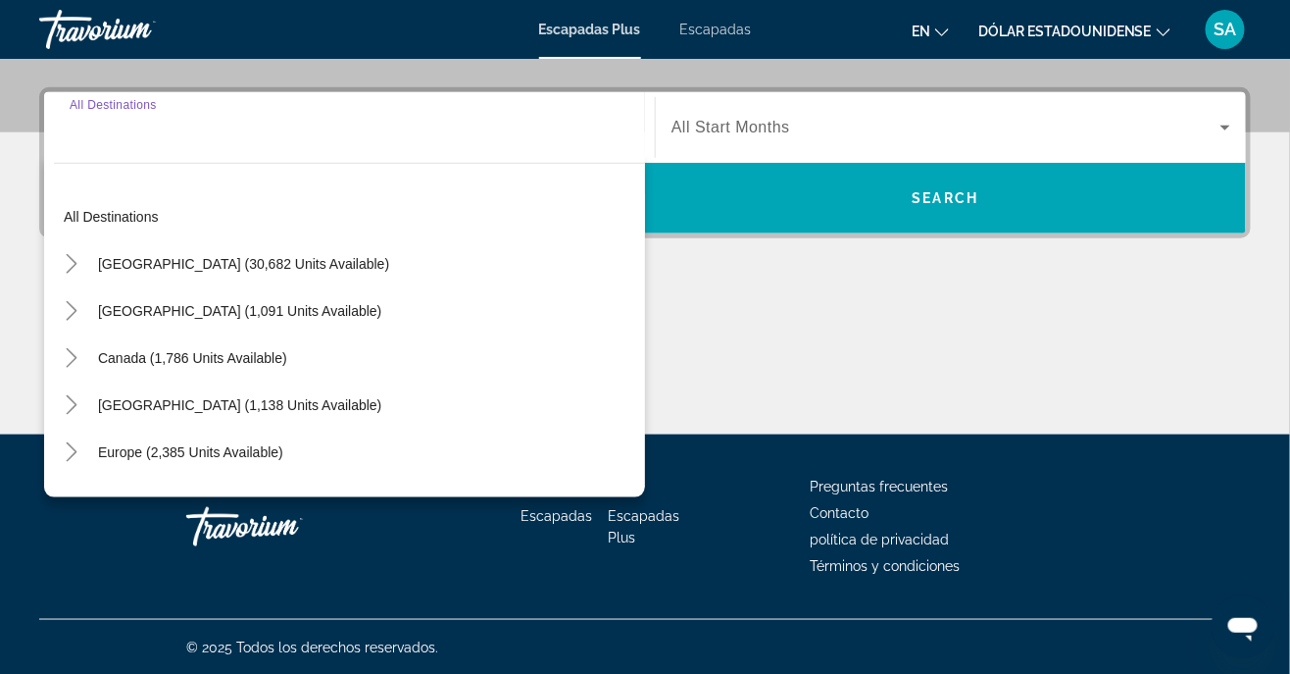
click at [283, 251] on span "Widget de búsqueda" at bounding box center [243, 263] width 311 height 47
type input "**********"
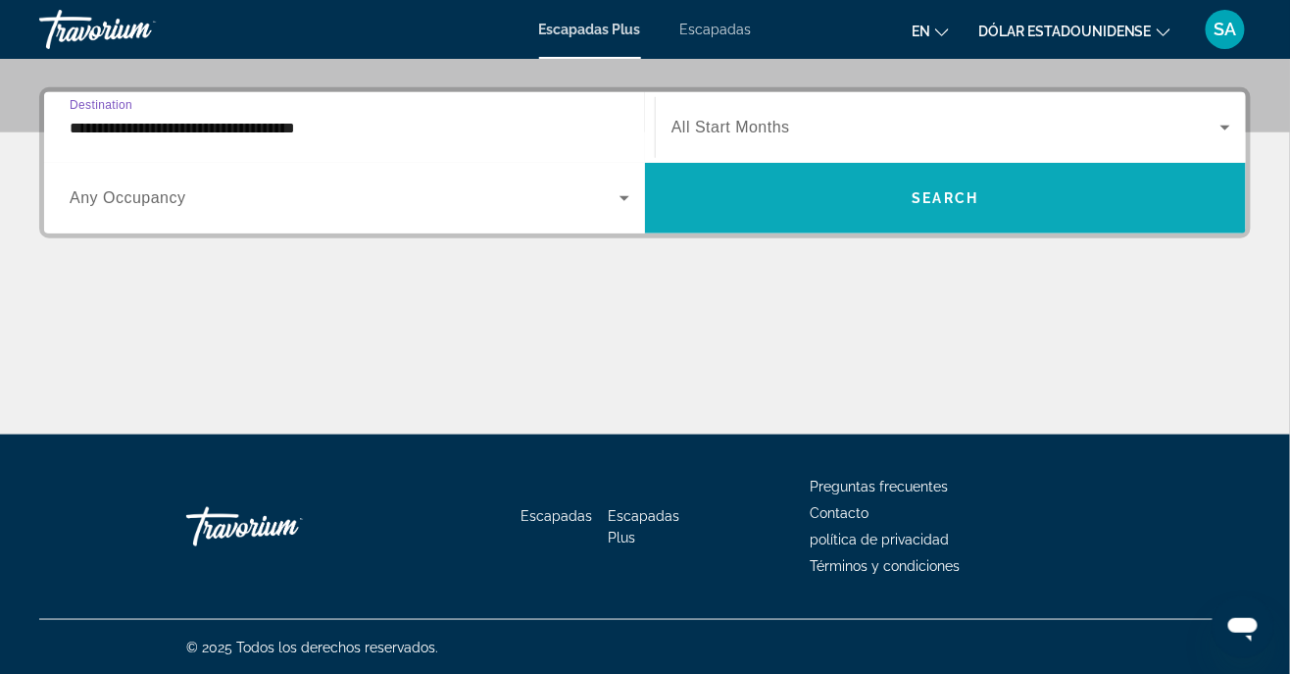
click at [942, 204] on span "Search" at bounding box center [946, 198] width 67 height 16
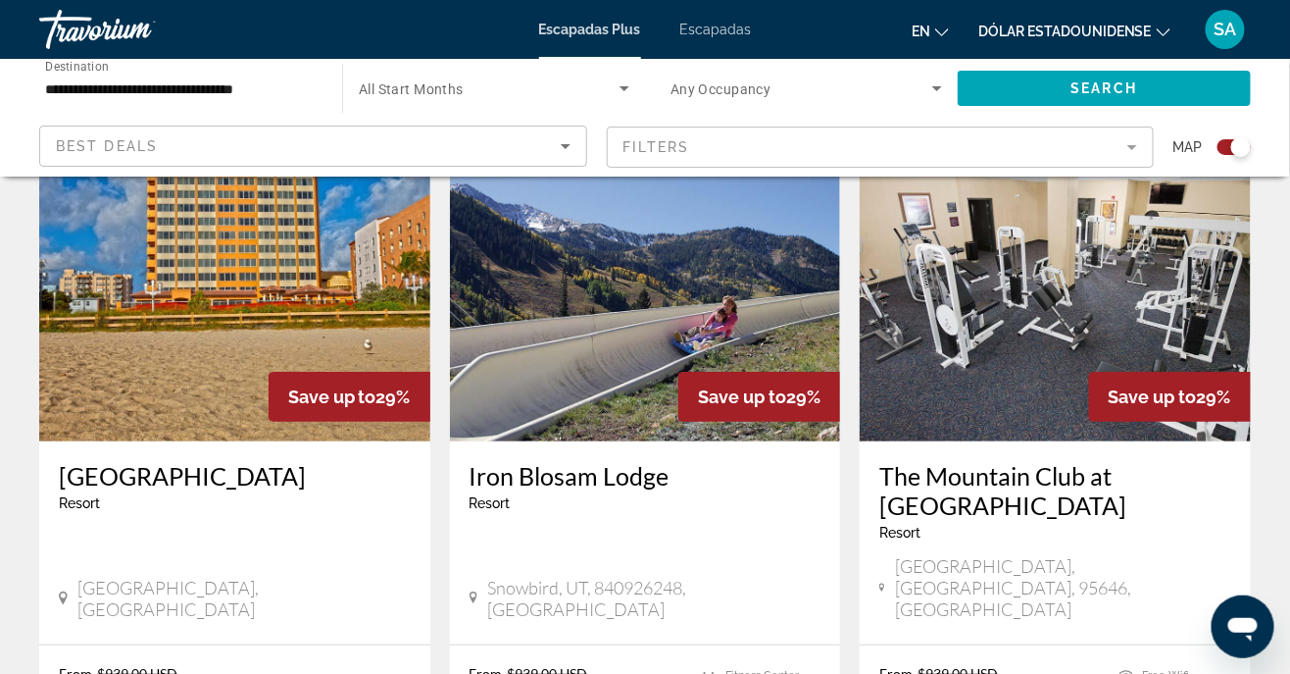
scroll to position [2132, 0]
click at [1222, 642] on div "Abrir ventana de mensajería" at bounding box center [1242, 625] width 59 height 59
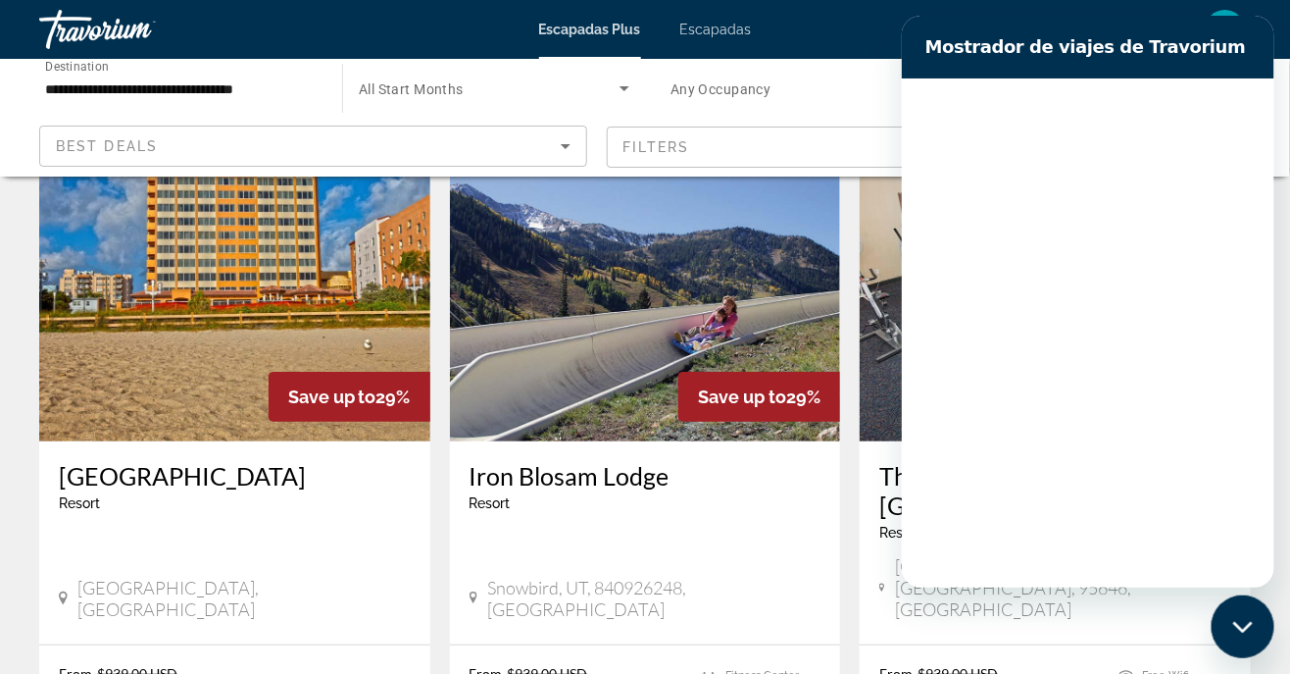
scroll to position [0, 0]
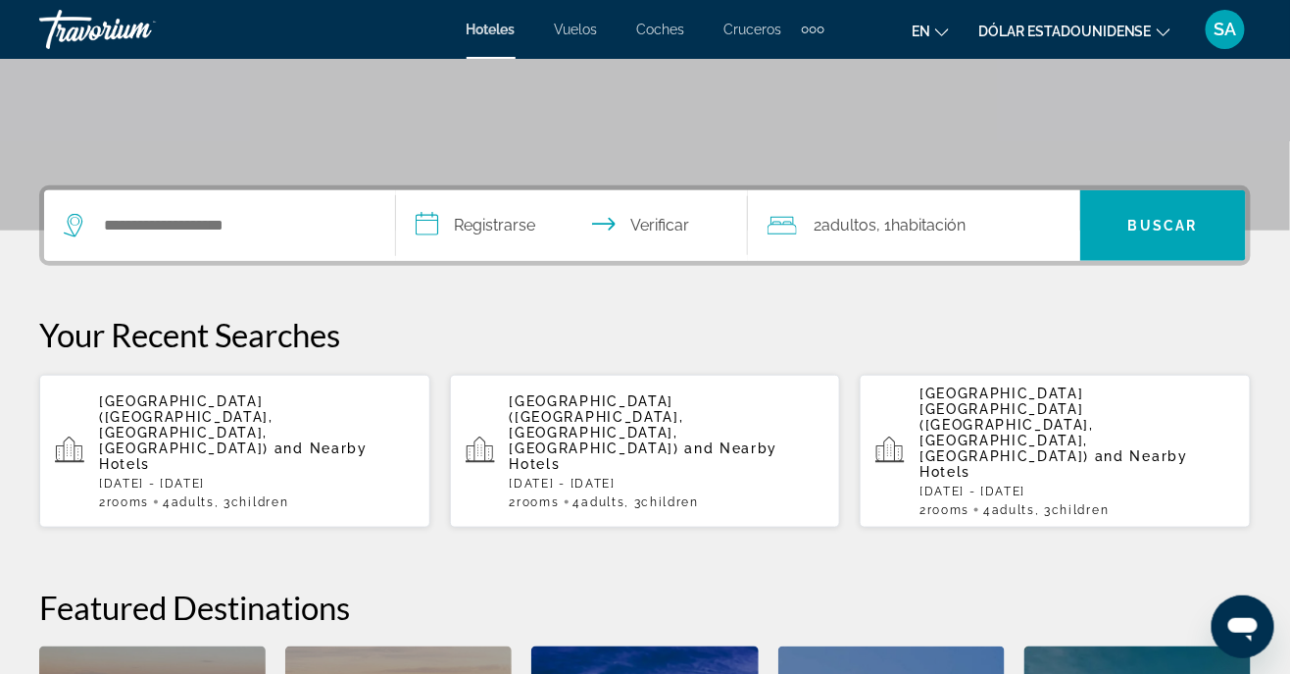
scroll to position [359, 0]
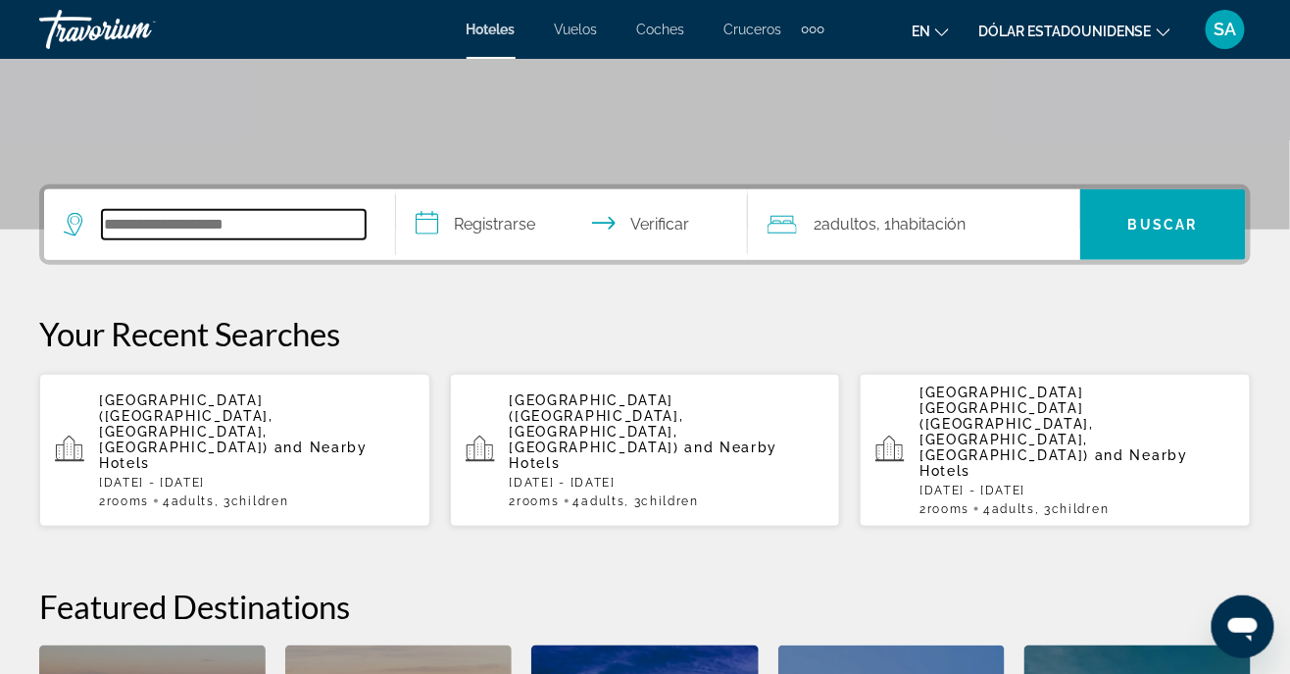
click at [244, 229] on input "Widget de búsqueda" at bounding box center [234, 224] width 264 height 29
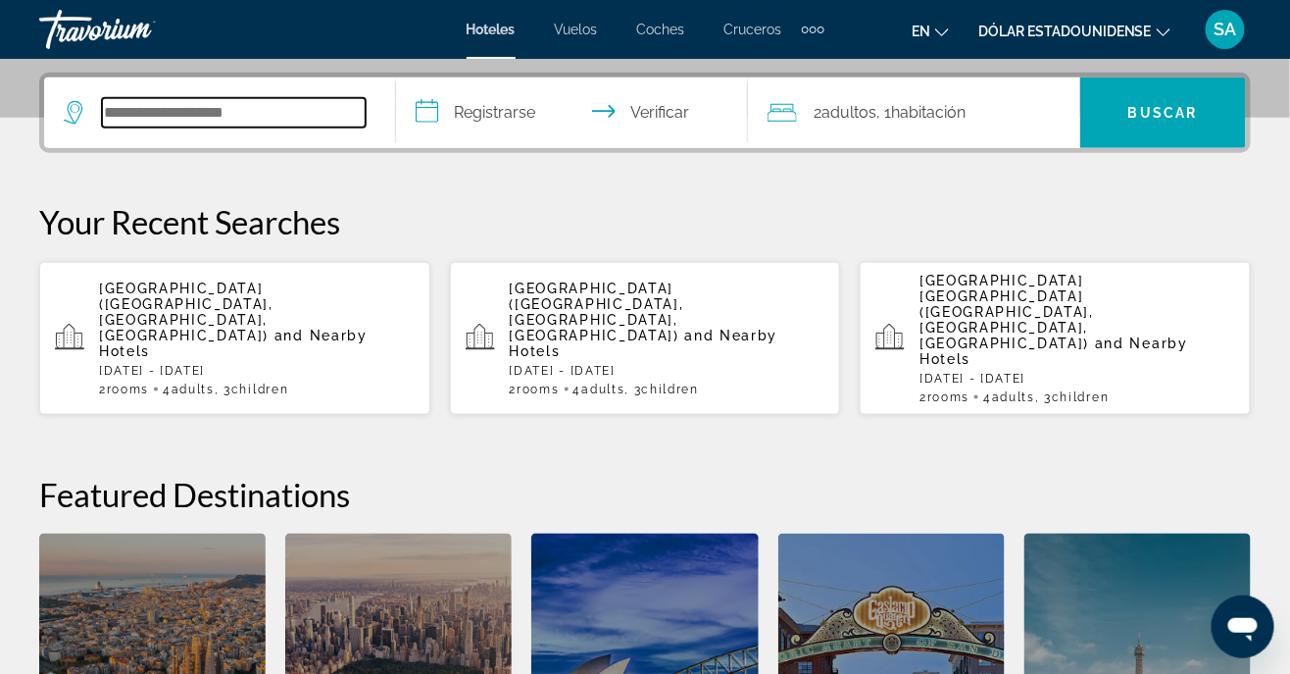
scroll to position [479, 0]
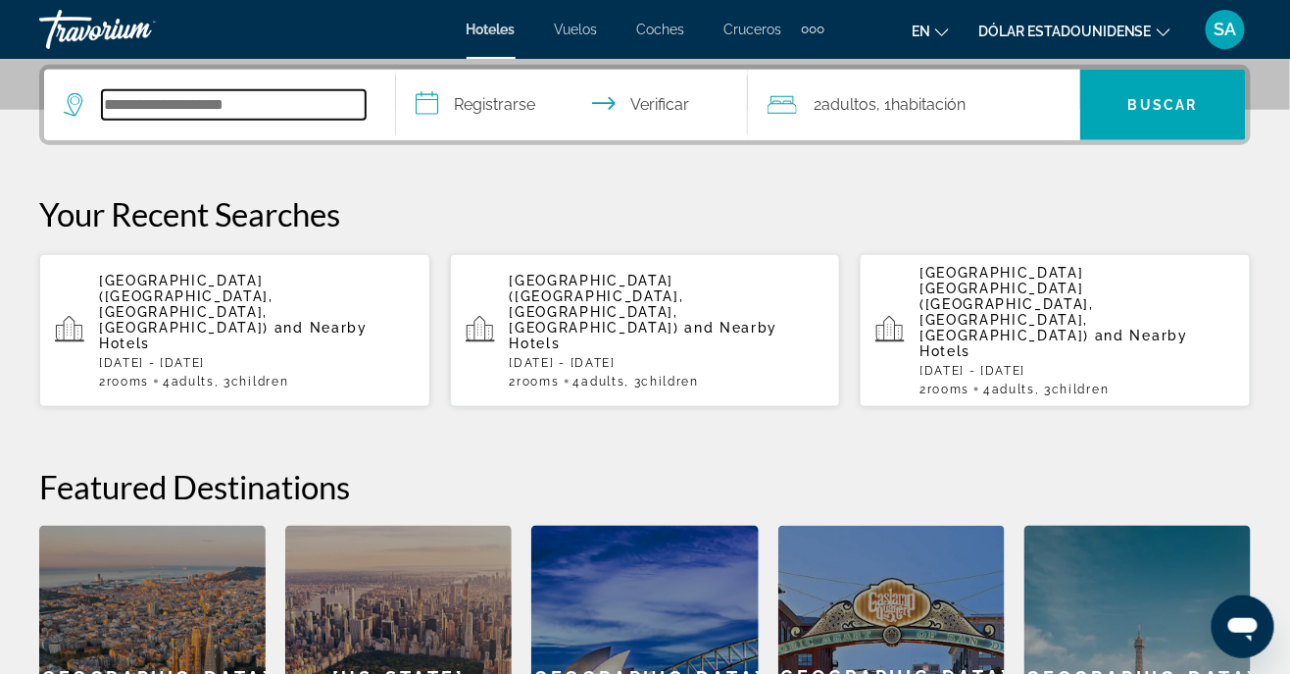
click at [257, 97] on input "Widget de búsqueda" at bounding box center [234, 104] width 264 height 29
click at [303, 115] on input "Widget de búsqueda" at bounding box center [234, 104] width 264 height 29
click at [314, 103] on input "Widget de búsqueda" at bounding box center [234, 104] width 264 height 29
click at [259, 103] on input "Widget de búsqueda" at bounding box center [234, 104] width 264 height 29
click at [275, 109] on input "Widget de búsqueda" at bounding box center [234, 104] width 264 height 29
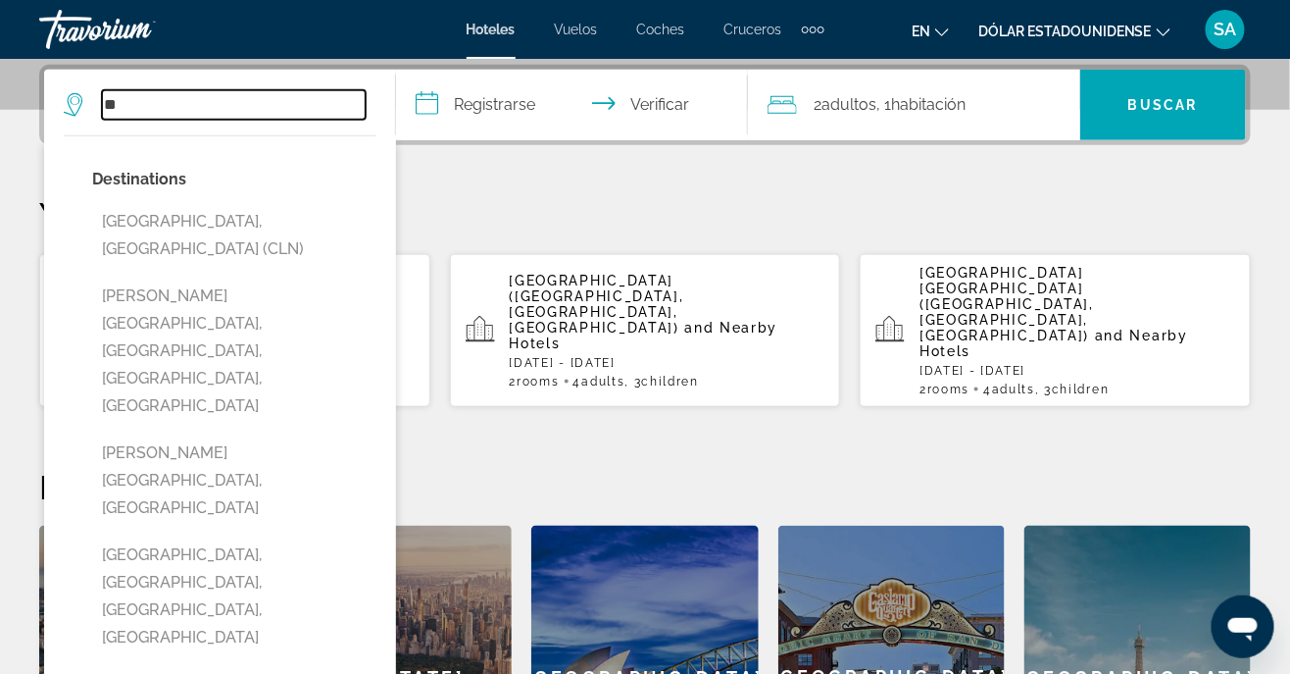
type input "*"
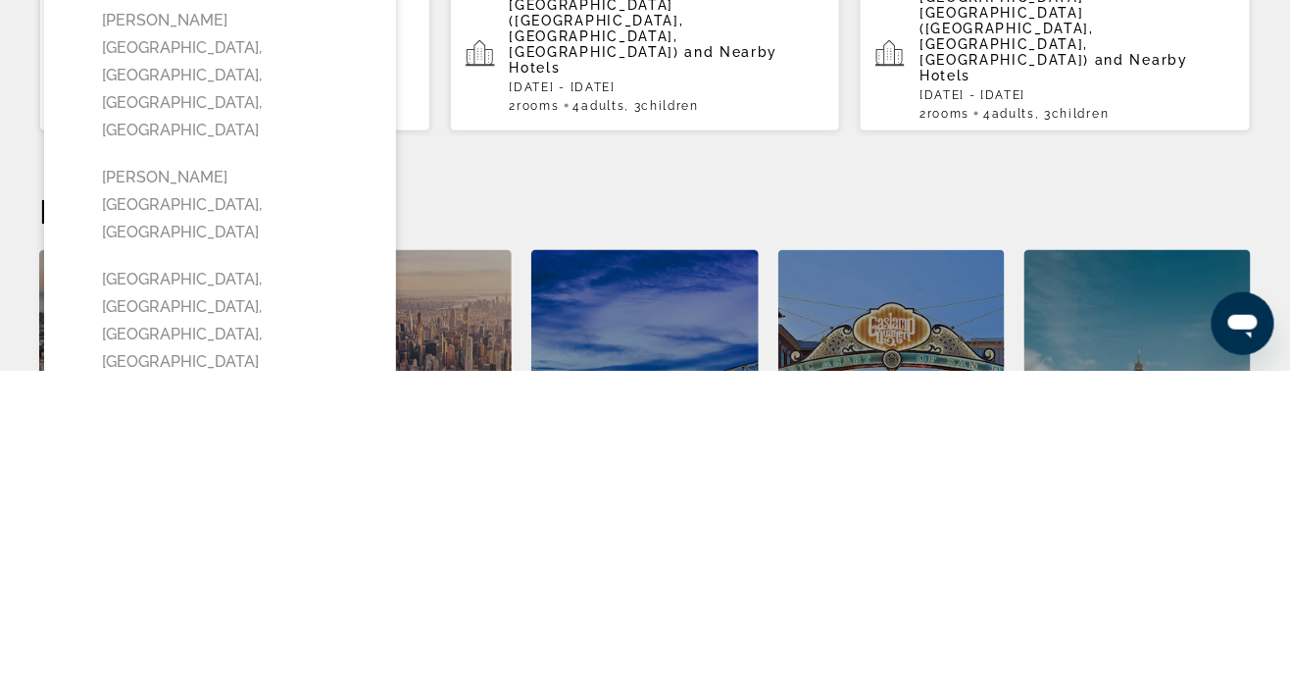
scroll to position [451, 0]
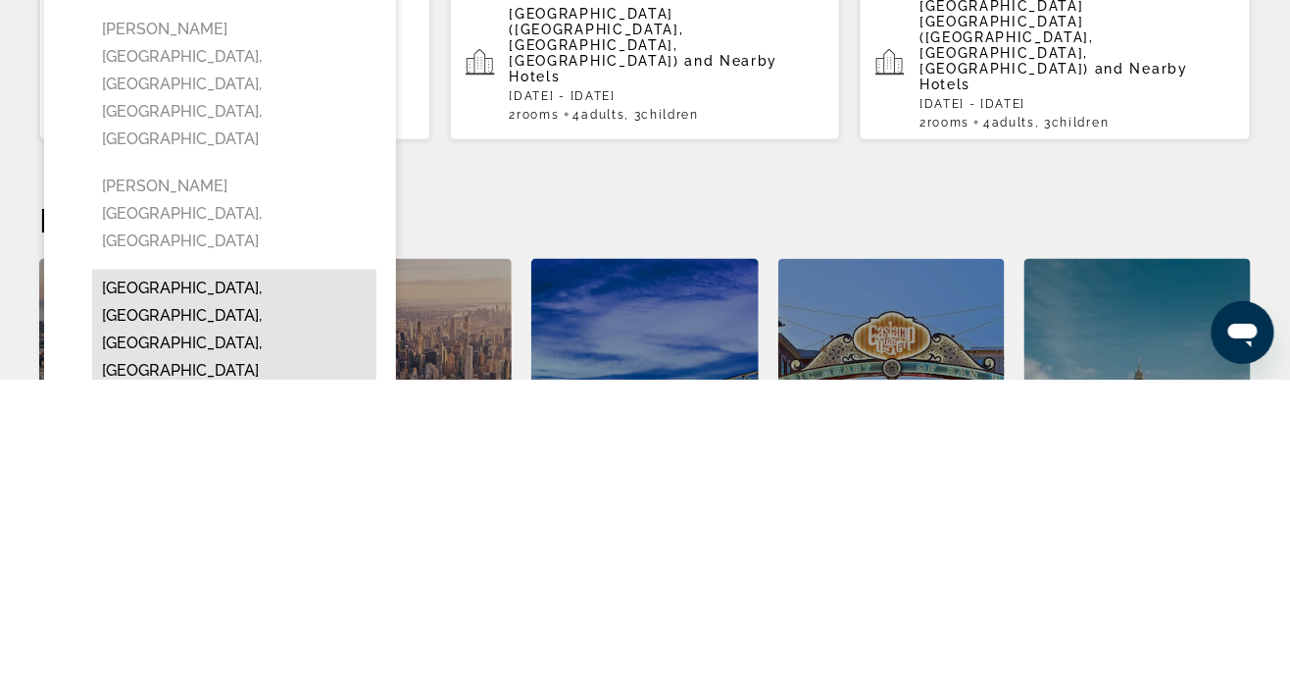
click at [245, 564] on button "[GEOGRAPHIC_DATA], [GEOGRAPHIC_DATA], [GEOGRAPHIC_DATA], [GEOGRAPHIC_DATA]" at bounding box center [234, 624] width 284 height 120
type input "**********"
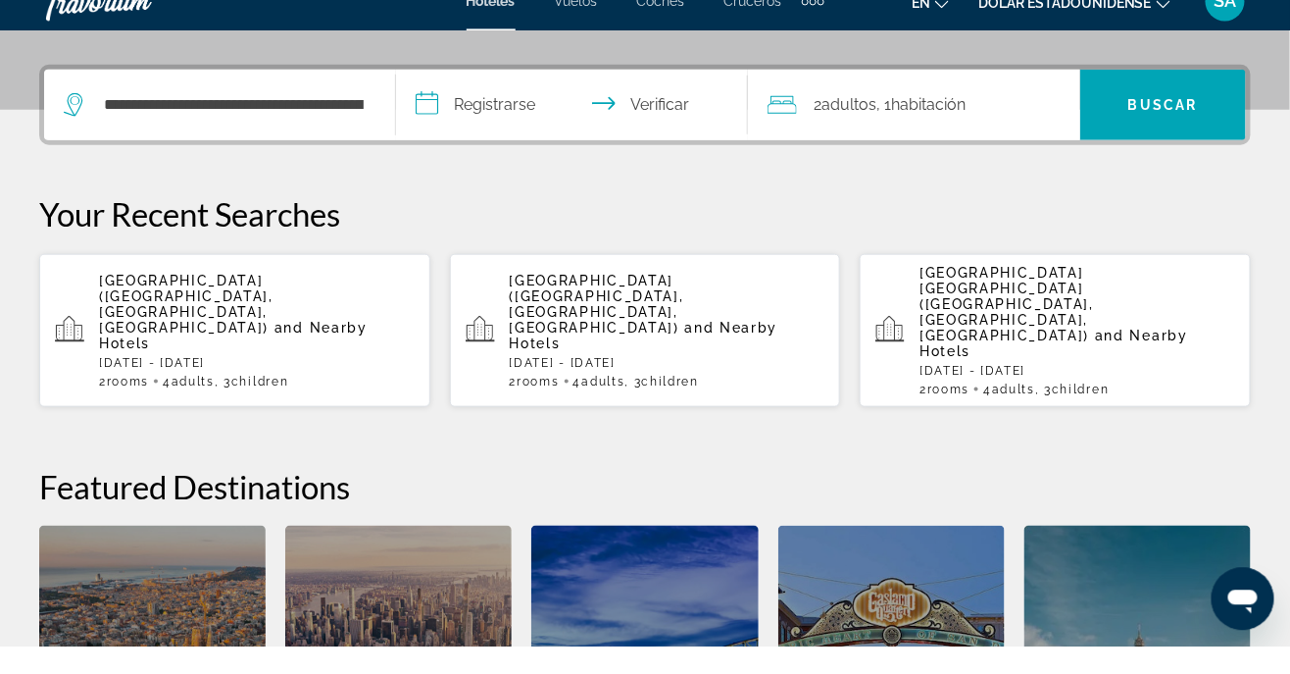
click at [489, 131] on input "**********" at bounding box center [576, 135] width 360 height 76
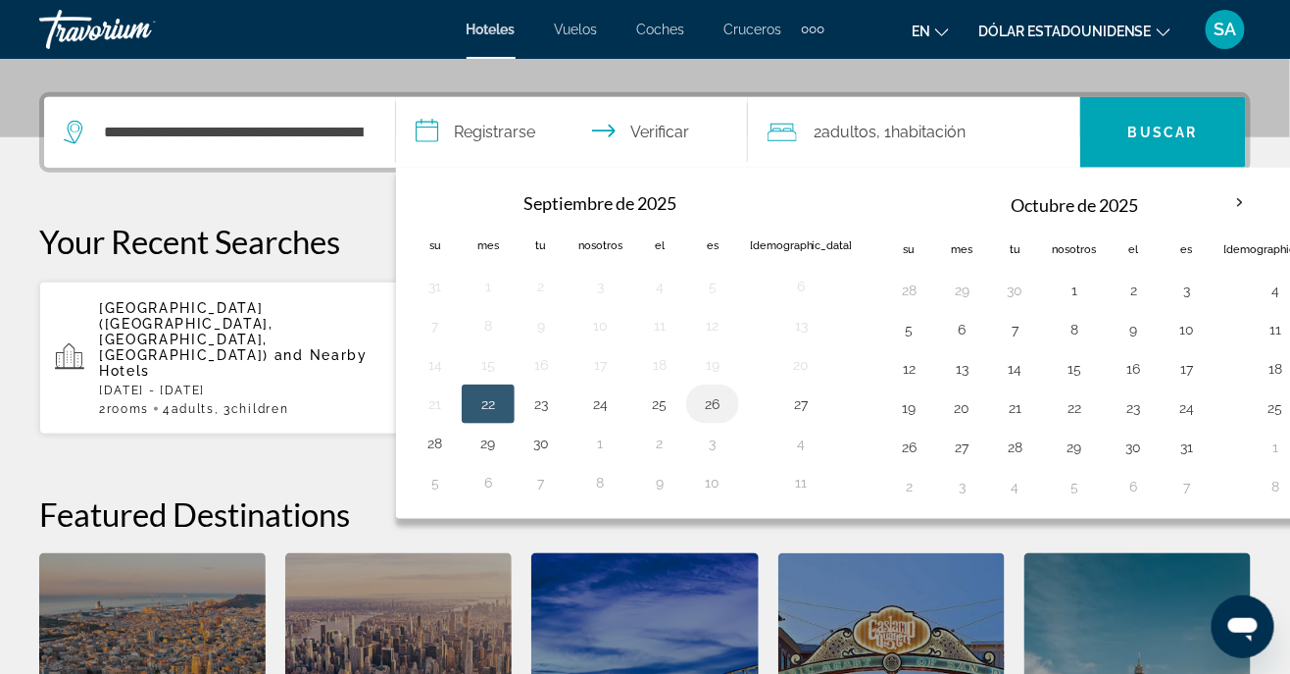
click at [710, 403] on button "26" at bounding box center [712, 403] width 31 height 27
click at [680, 118] on input "**********" at bounding box center [576, 135] width 360 height 76
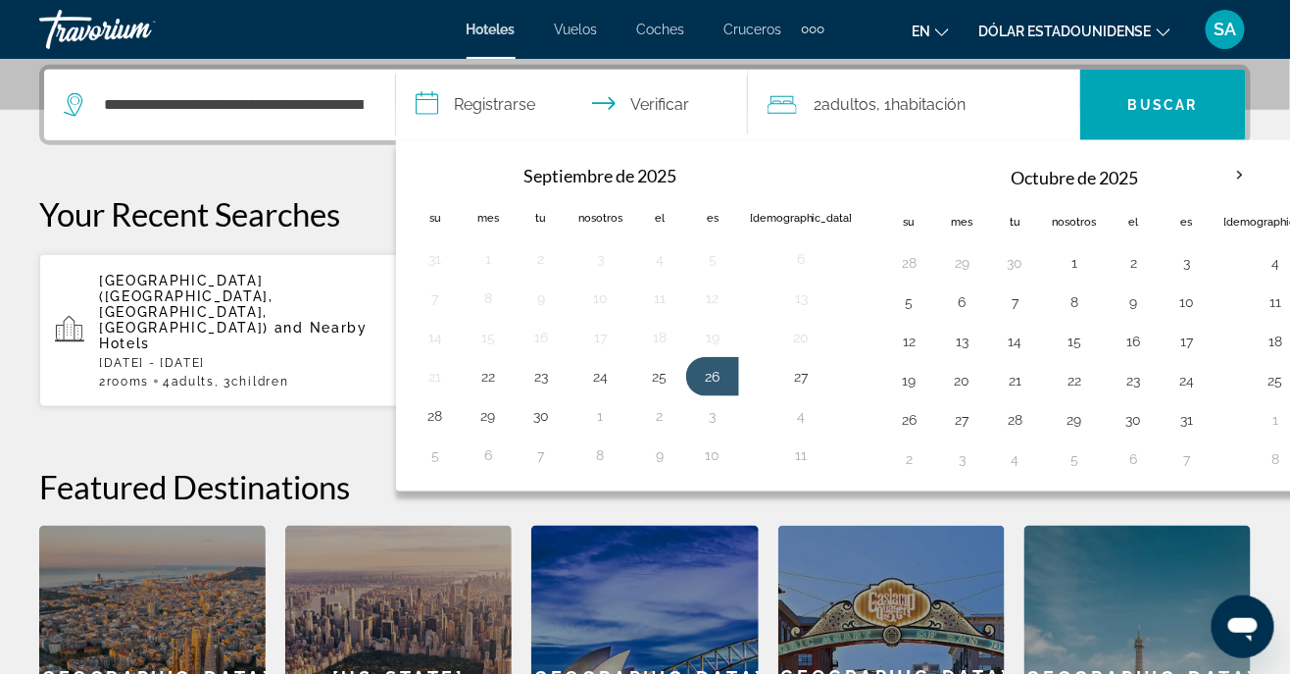
click at [651, 104] on input "**********" at bounding box center [576, 108] width 360 height 76
click at [532, 411] on button "30" at bounding box center [541, 415] width 31 height 27
type input "**********"
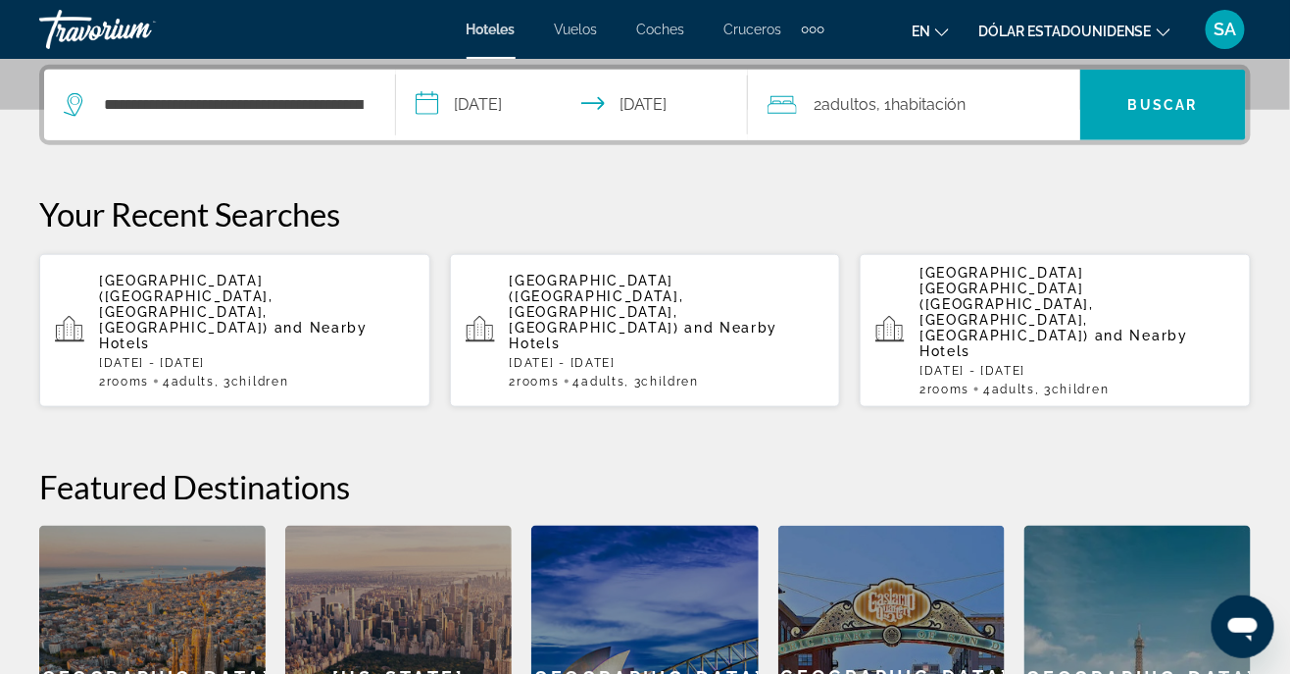
click at [847, 99] on font "adultos" at bounding box center [850, 104] width 55 height 19
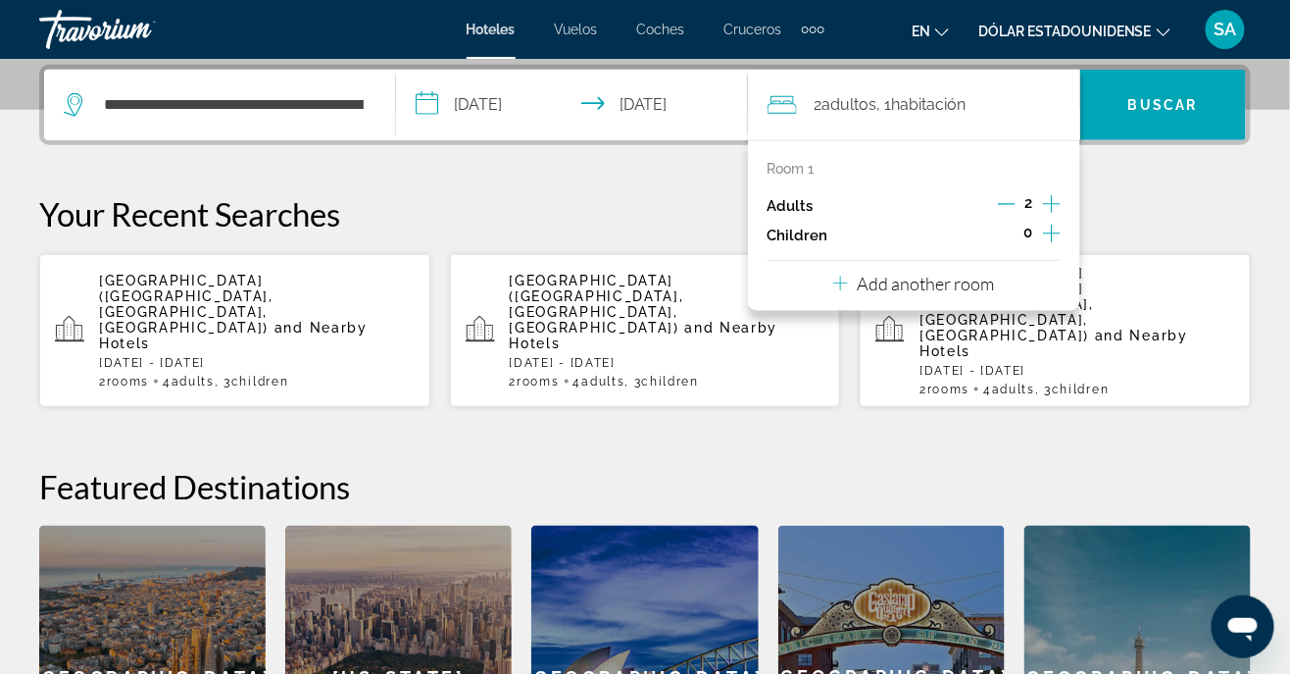
click at [1049, 230] on icon "Increment children" at bounding box center [1052, 234] width 18 height 24
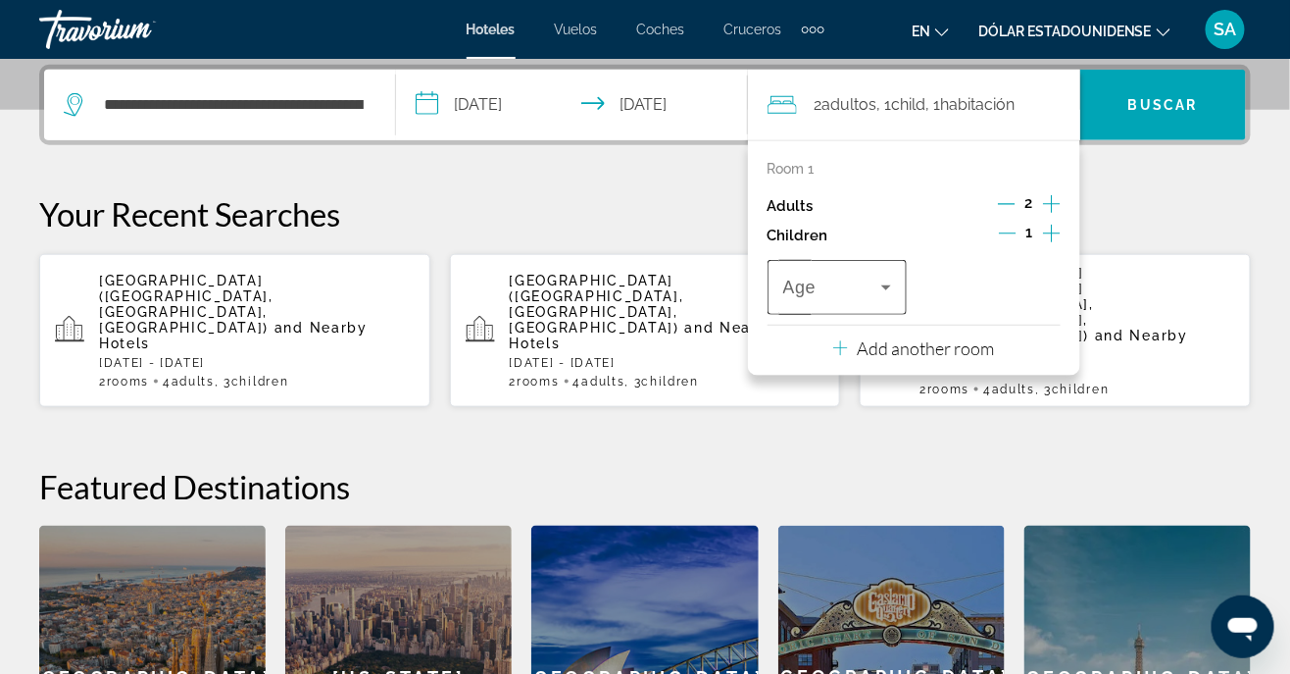
click at [882, 287] on icon "Travelers: 2 adults, 1 child" at bounding box center [887, 288] width 24 height 24
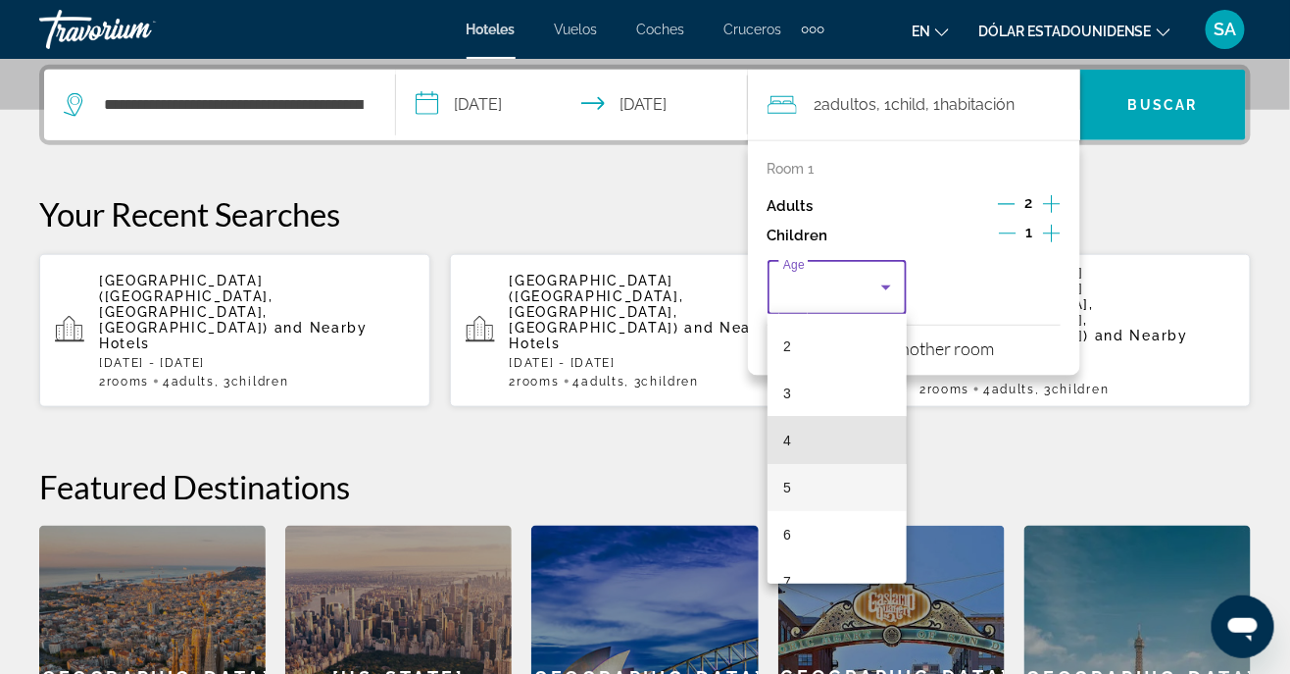
scroll to position [106, 0]
click at [820, 521] on mat-option "6" at bounding box center [837, 521] width 139 height 47
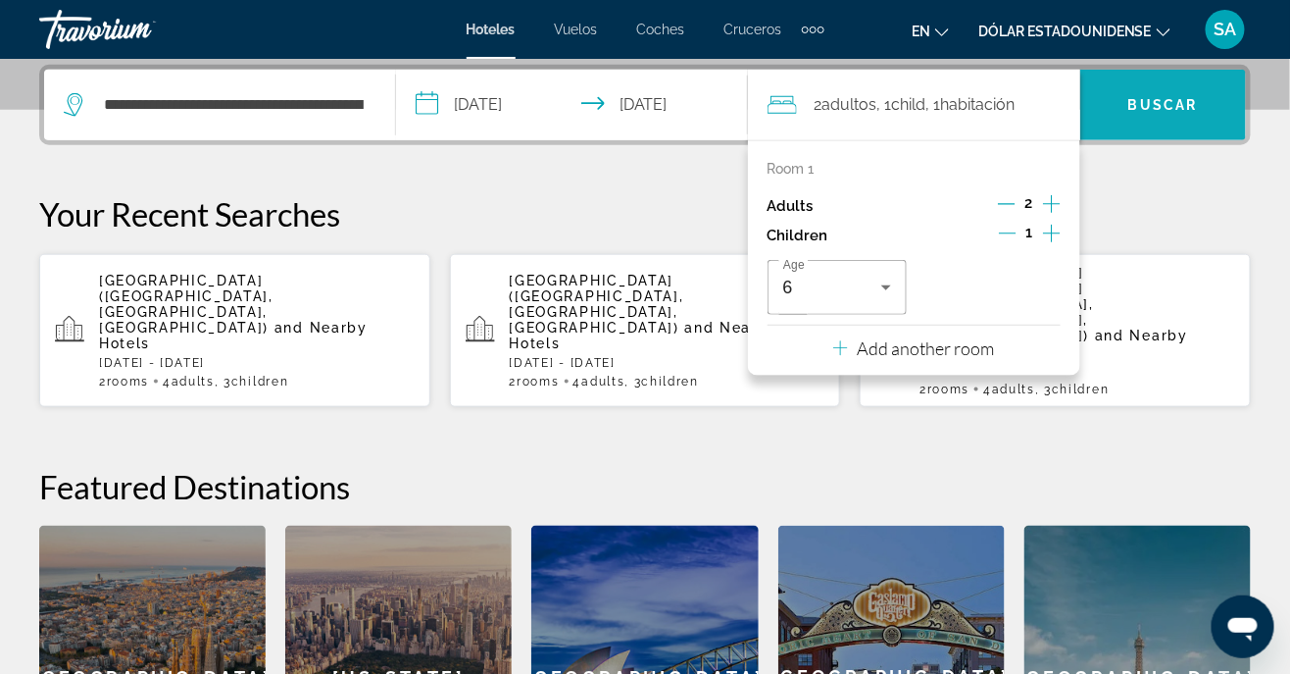
click at [1160, 109] on font "Buscar" at bounding box center [1164, 105] width 70 height 16
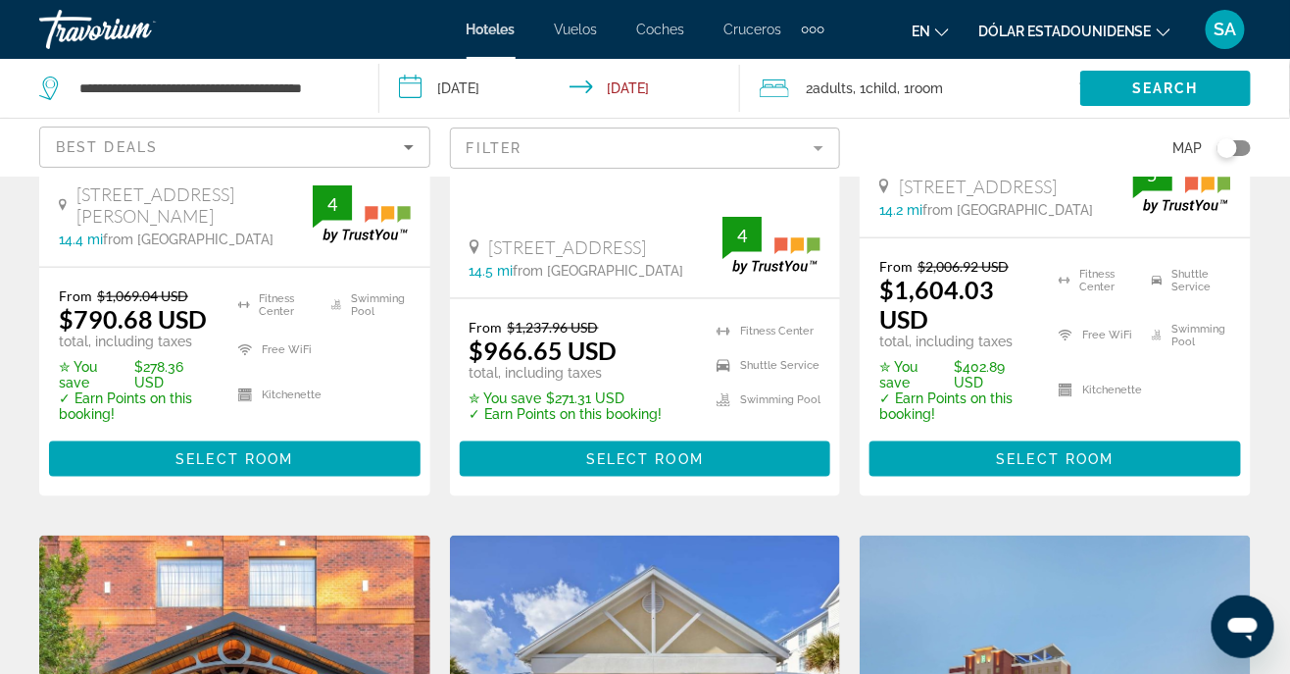
scroll to position [545, 0]
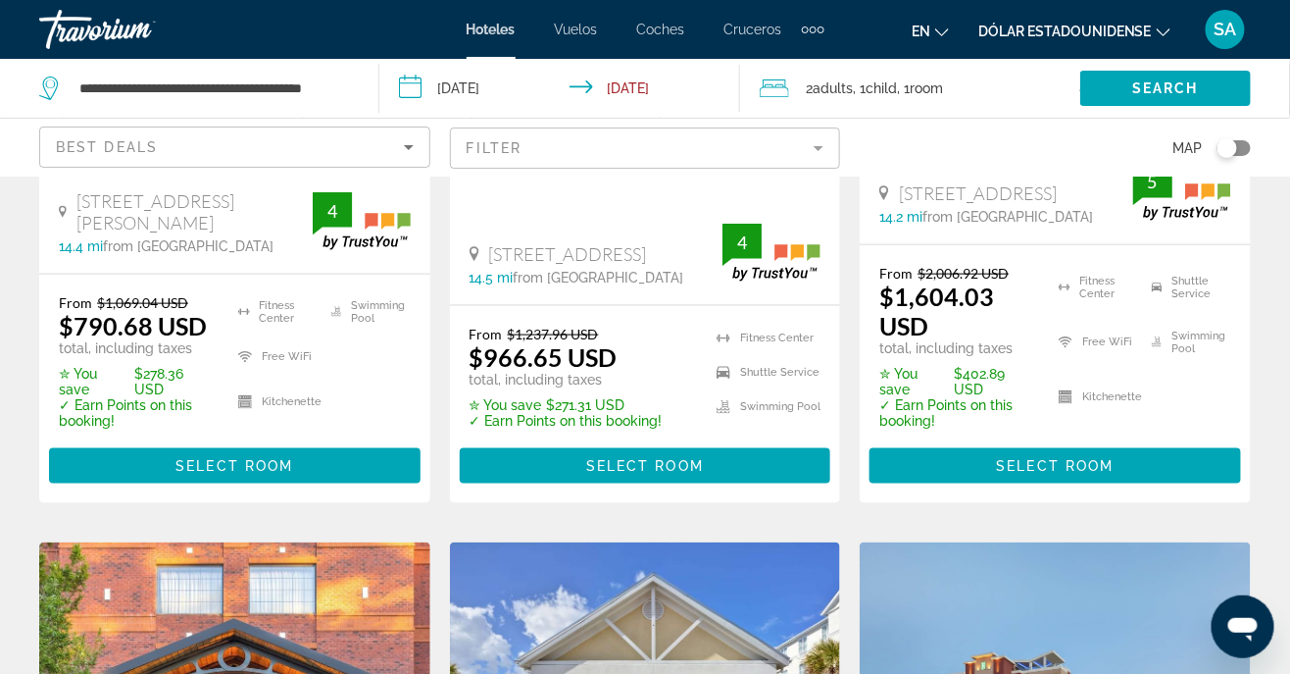
click at [823, 85] on span "Adults" at bounding box center [834, 88] width 40 height 16
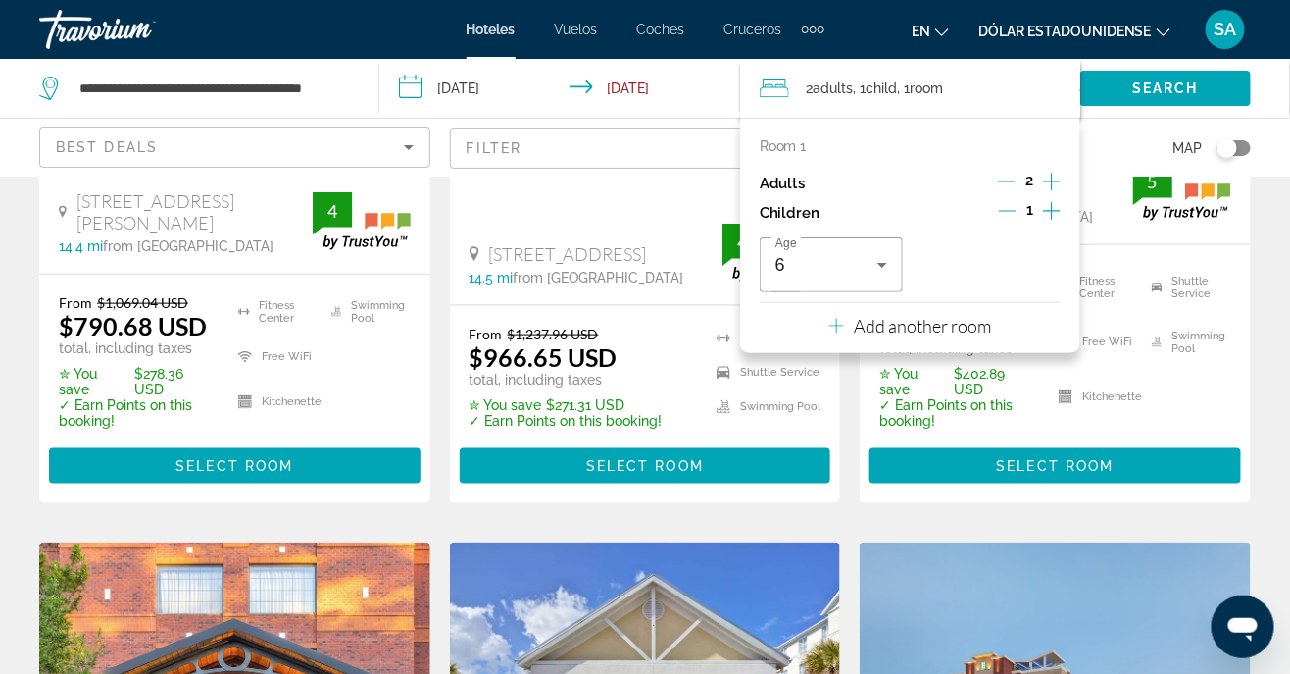
click at [1041, 185] on div "2" at bounding box center [1029, 183] width 63 height 29
click at [1049, 179] on icon "Increment adults" at bounding box center [1052, 182] width 18 height 24
click at [1044, 183] on icon "Increment adults" at bounding box center [1052, 182] width 18 height 24
click at [1041, 218] on div "1" at bounding box center [1030, 212] width 62 height 29
click at [1051, 213] on icon "Increment children" at bounding box center [1052, 211] width 18 height 24
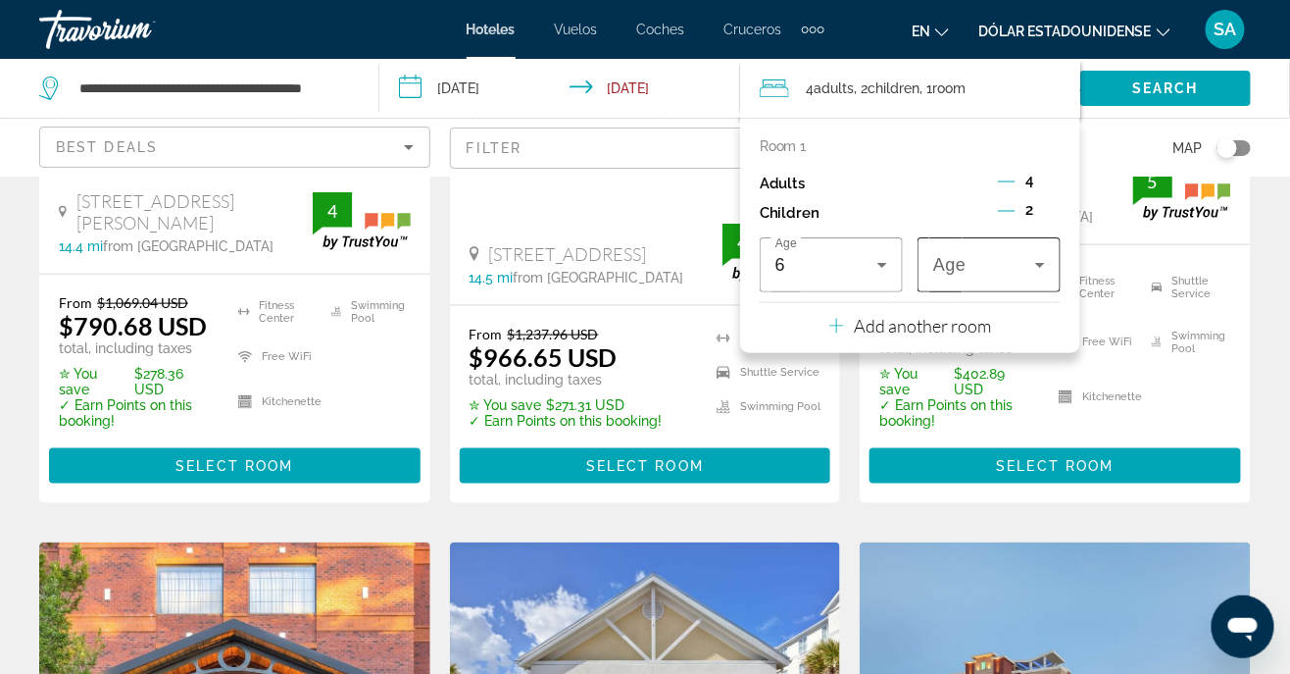
click at [1041, 264] on icon "Travelers: 4 adults, 2 children" at bounding box center [1041, 265] width 10 height 5
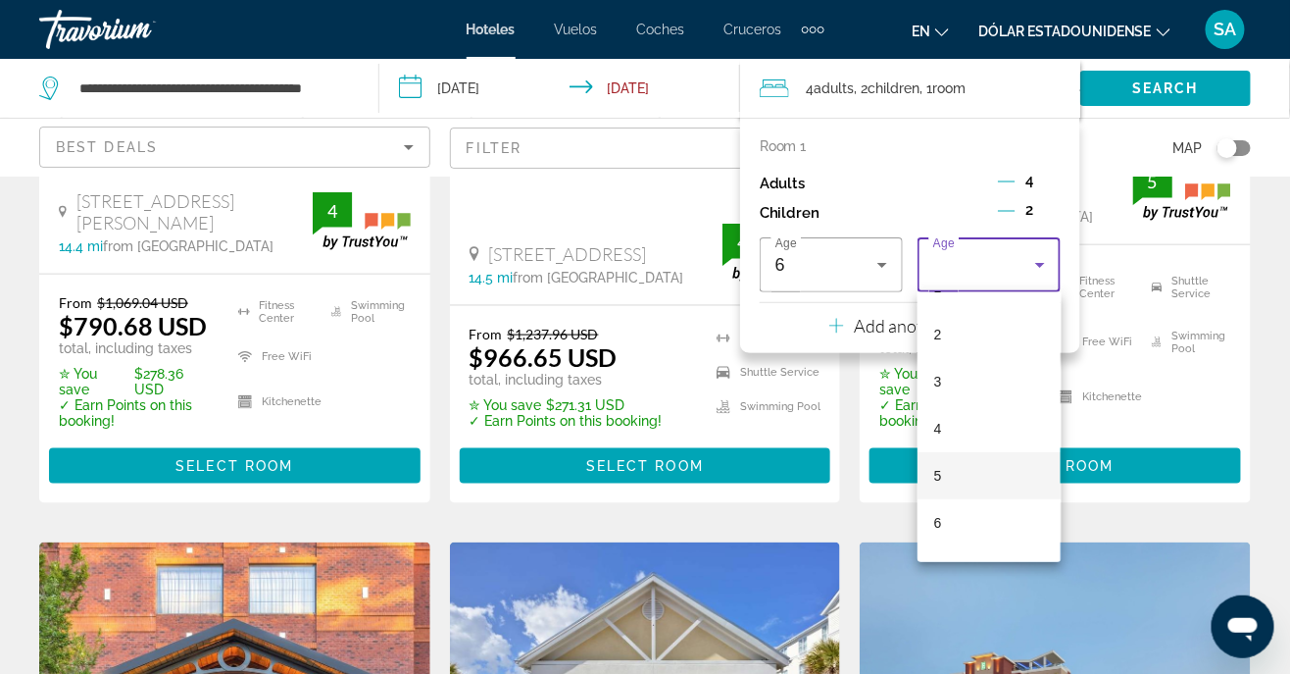
scroll to position [87, 0]
click at [936, 530] on mat-option "6" at bounding box center [989, 518] width 143 height 47
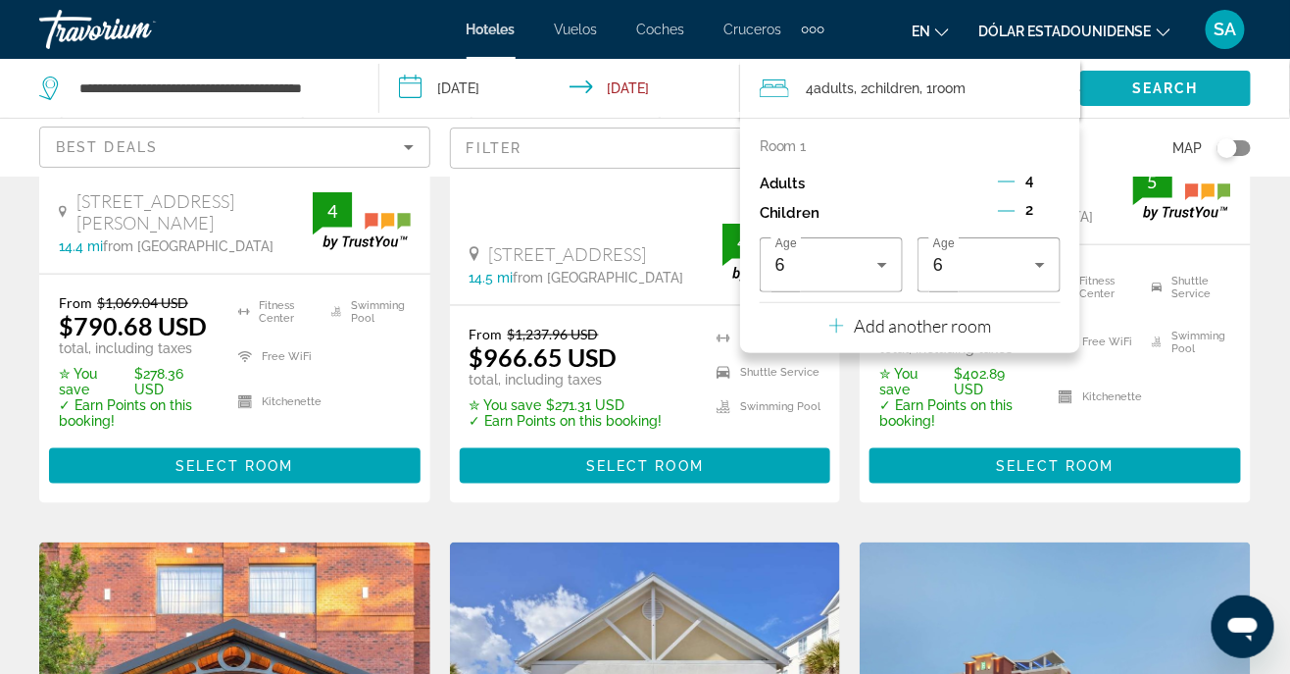
click at [1146, 86] on span "Search" at bounding box center [1166, 88] width 67 height 16
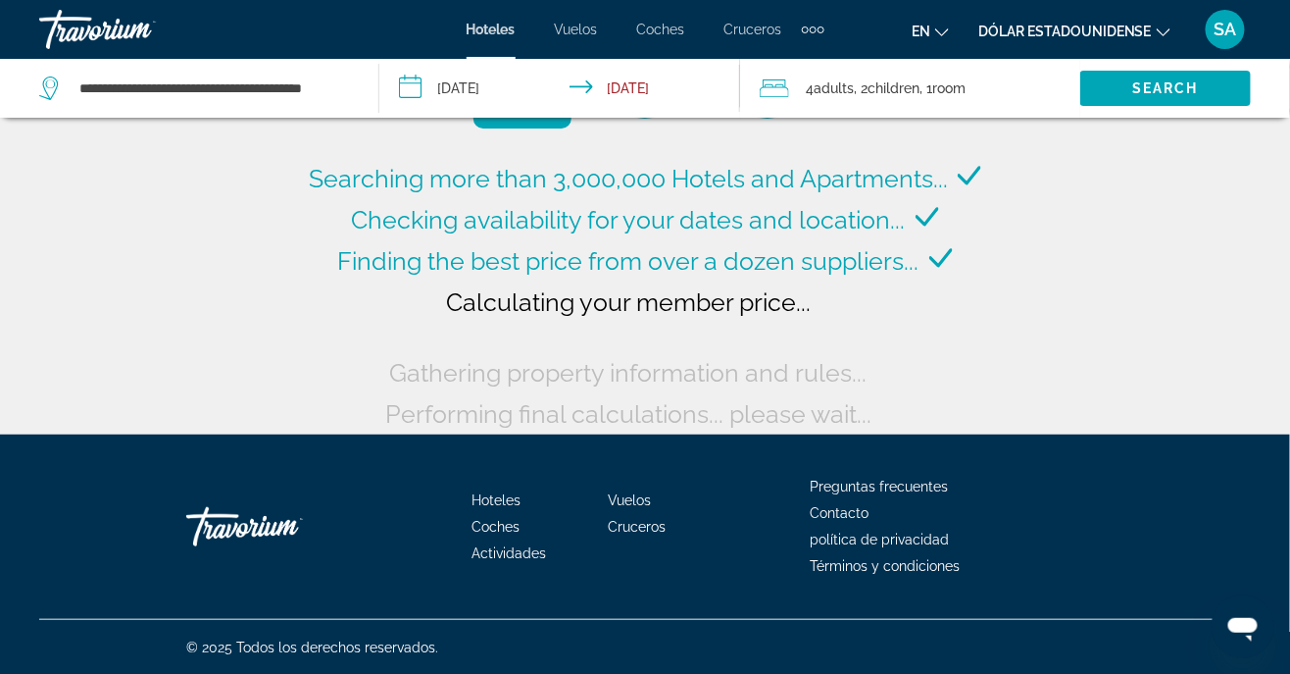
scroll to position [118, 0]
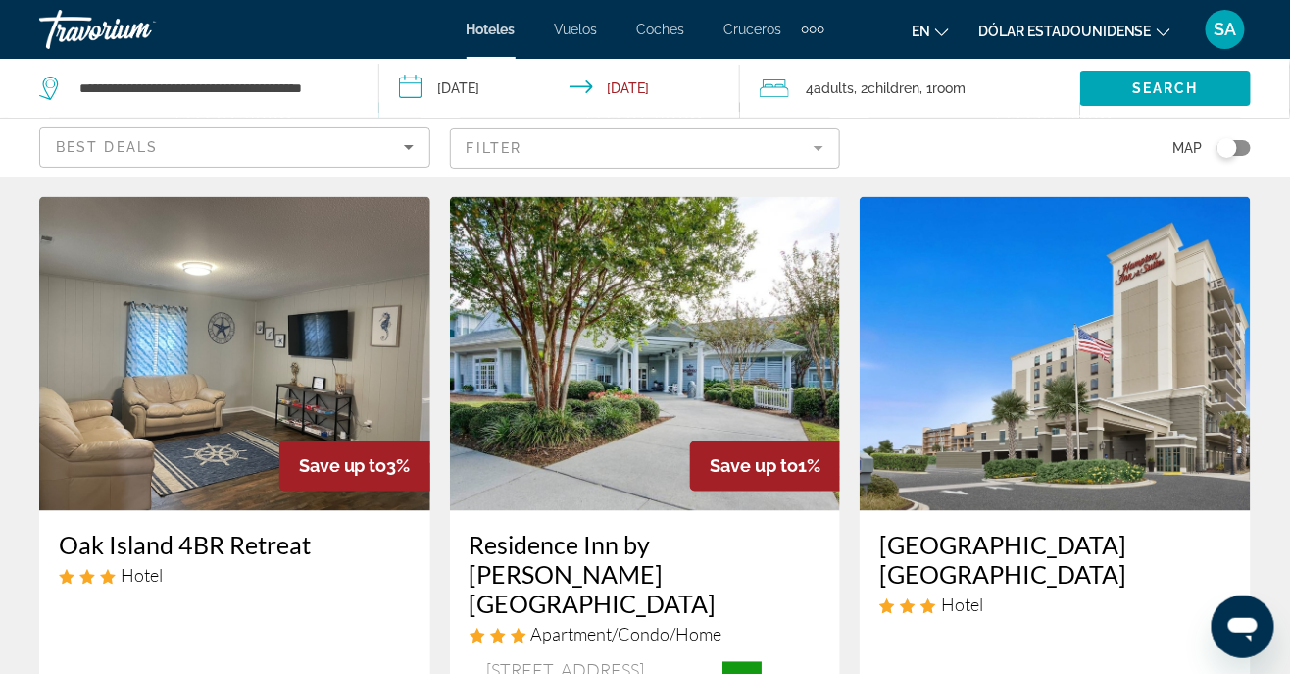
scroll to position [865, 0]
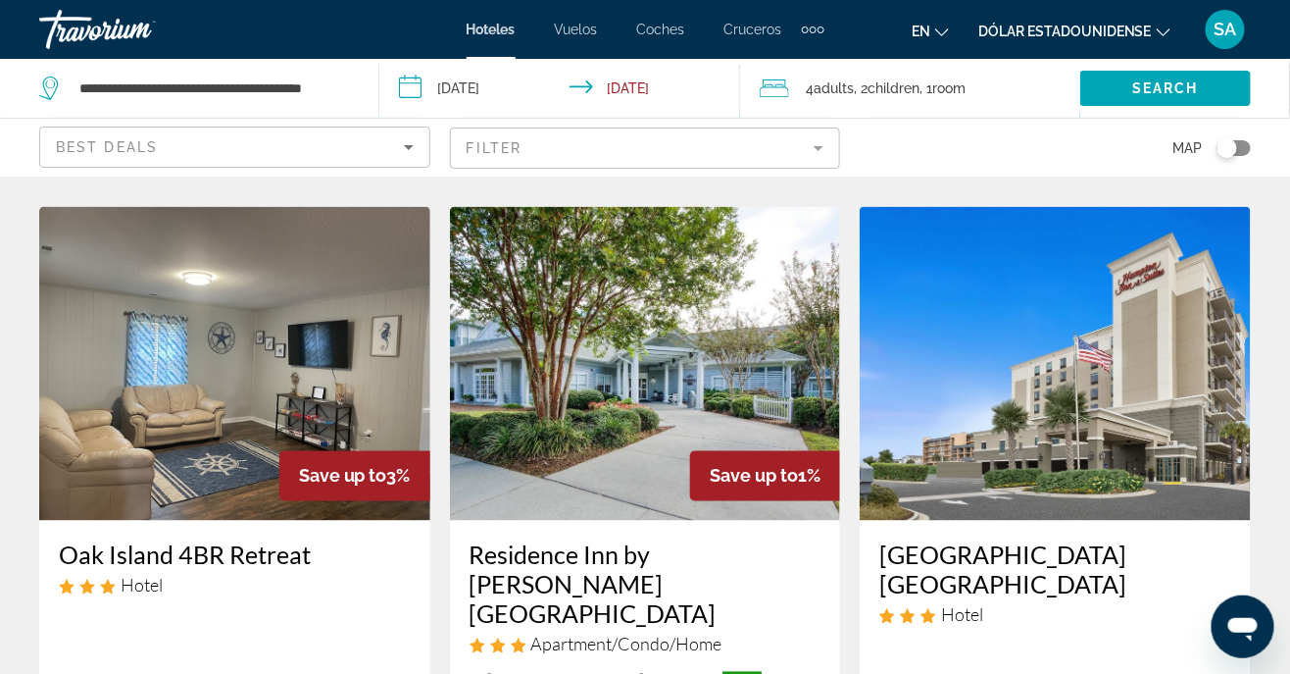
click at [436, 85] on input "**********" at bounding box center [563, 91] width 368 height 65
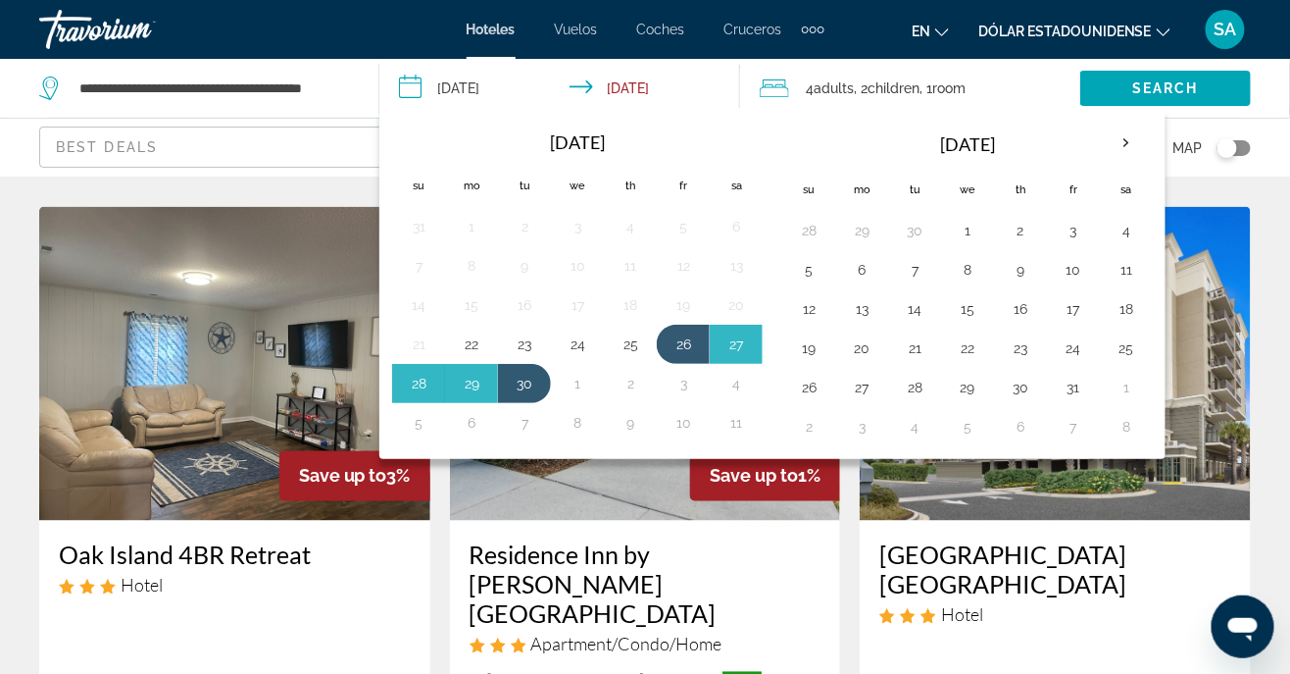
click at [502, 85] on input "**********" at bounding box center [563, 91] width 368 height 65
click at [489, 87] on input "**********" at bounding box center [563, 91] width 368 height 65
click at [425, 88] on input "**********" at bounding box center [563, 91] width 368 height 65
click at [412, 91] on input "**********" at bounding box center [563, 91] width 368 height 65
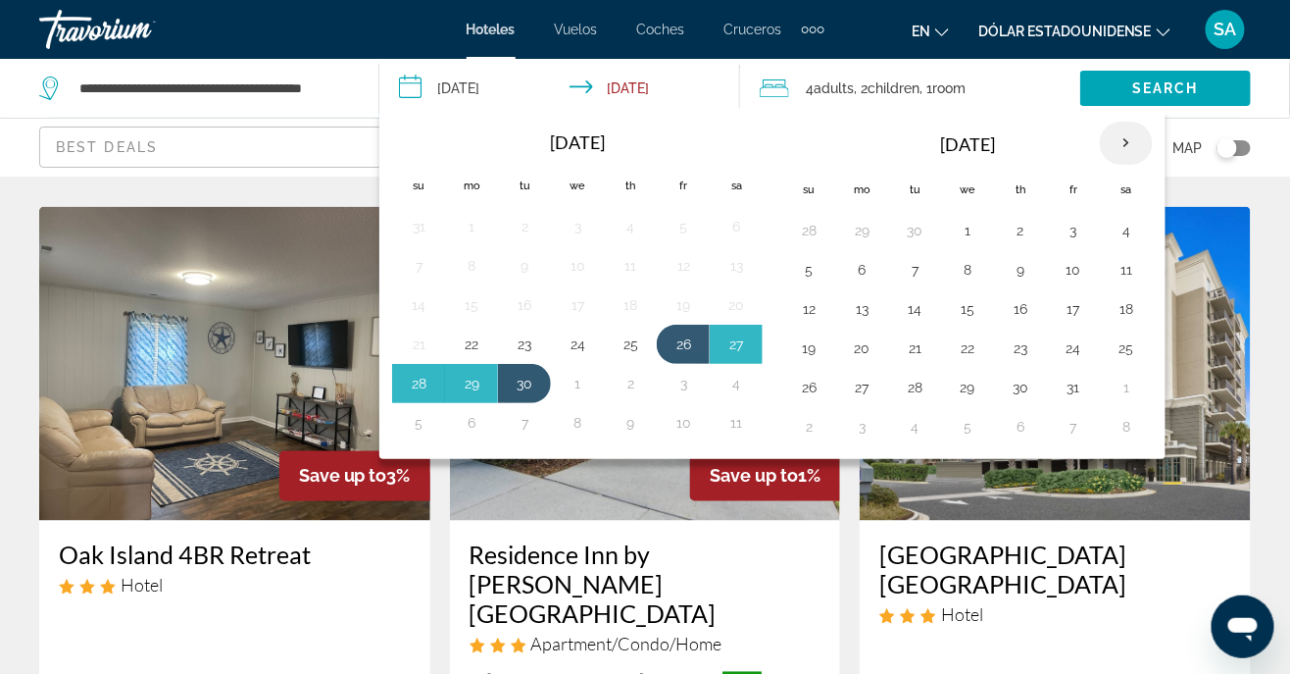
click at [1116, 133] on th "Next month" at bounding box center [1126, 143] width 53 height 43
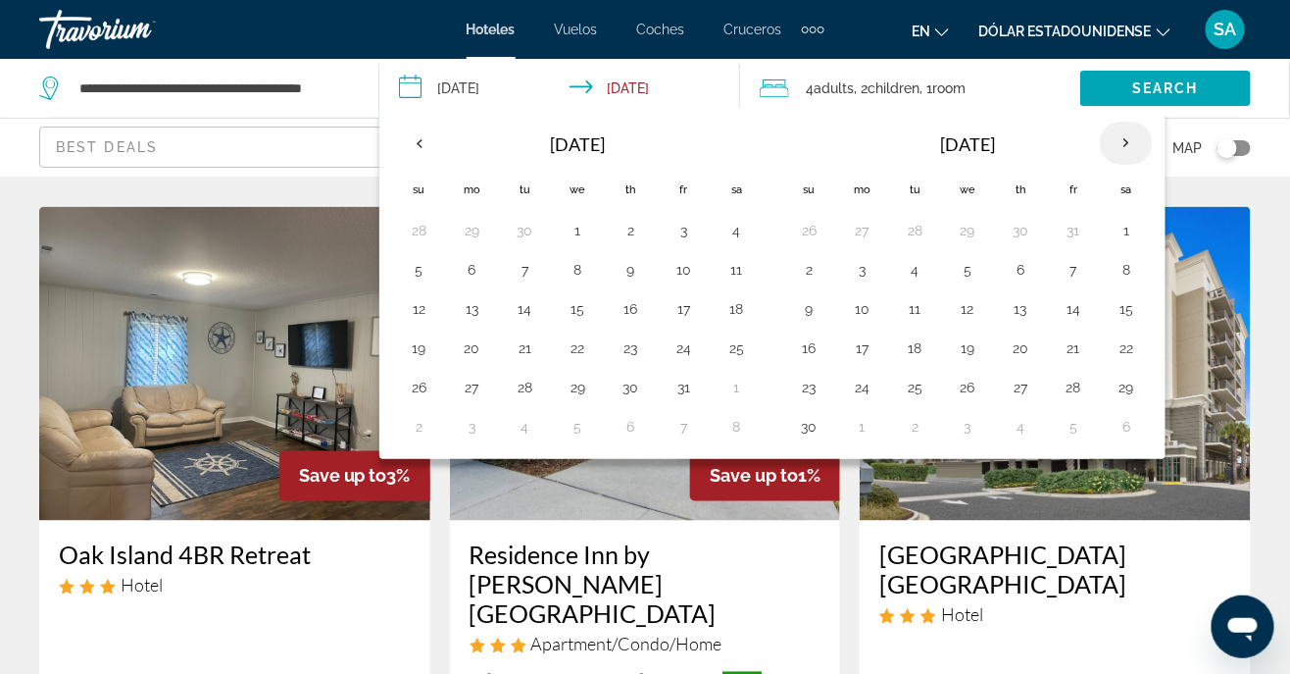
click at [1108, 141] on th "Next month" at bounding box center [1126, 143] width 53 height 43
click at [1110, 141] on th "Next month" at bounding box center [1126, 143] width 53 height 43
click at [1112, 142] on th "Next month" at bounding box center [1126, 143] width 53 height 43
click at [476, 89] on input "**********" at bounding box center [563, 91] width 368 height 65
click at [474, 89] on input "**********" at bounding box center [563, 91] width 368 height 65
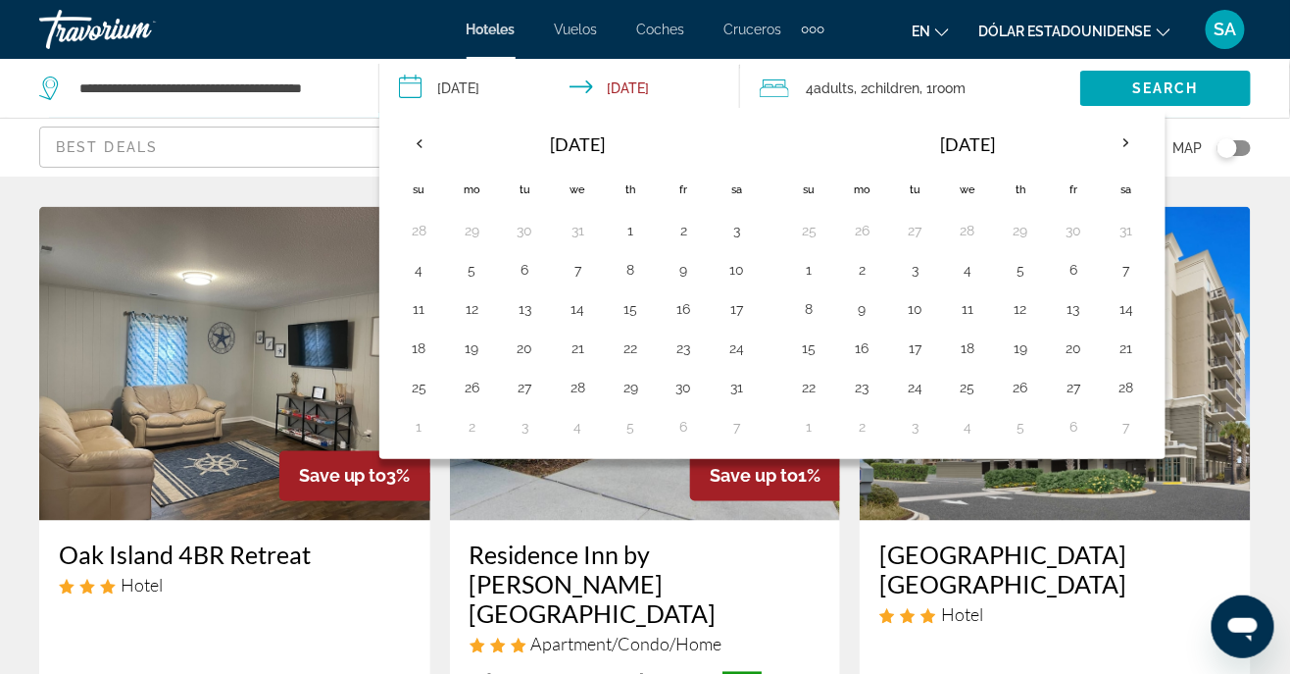
click at [476, 95] on input "**********" at bounding box center [563, 91] width 368 height 65
click at [477, 98] on input "**********" at bounding box center [563, 91] width 368 height 65
click at [508, 92] on input "**********" at bounding box center [563, 91] width 368 height 65
click at [503, 106] on input "**********" at bounding box center [563, 91] width 368 height 65
click at [676, 104] on input "**********" at bounding box center [563, 91] width 368 height 65
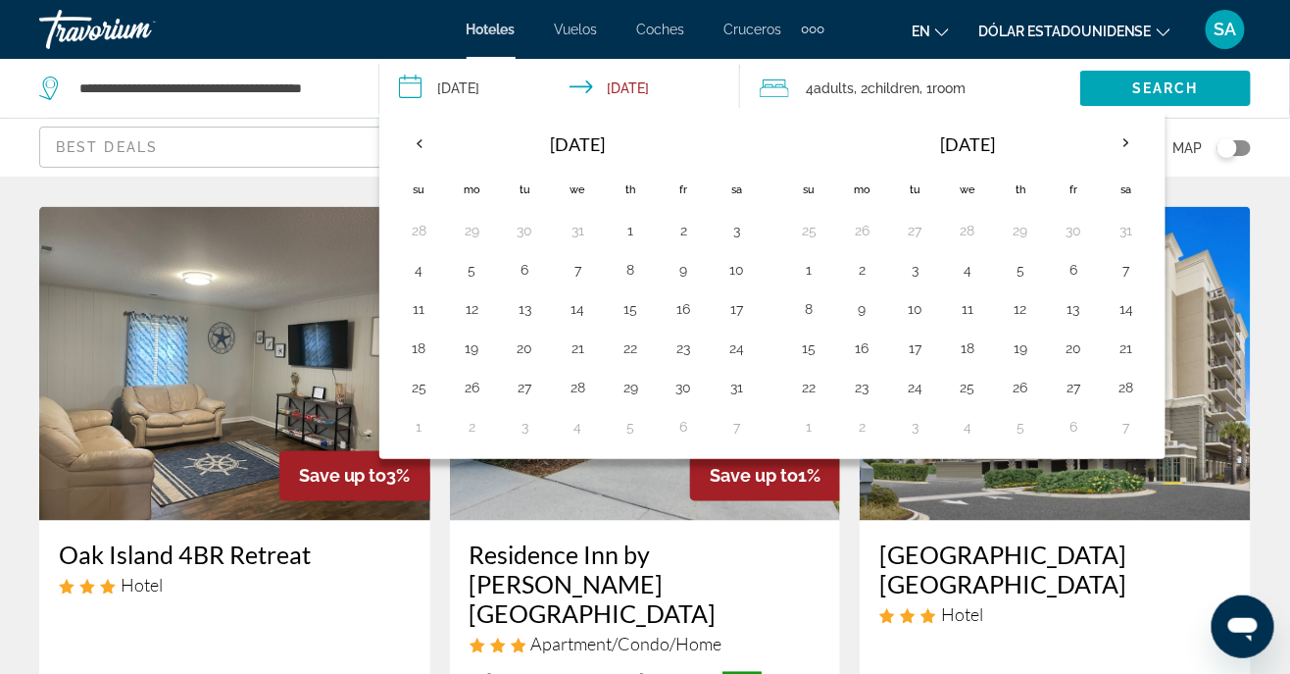
click at [676, 104] on input "**********" at bounding box center [563, 91] width 368 height 65
click at [1009, 344] on button "19" at bounding box center [1020, 347] width 31 height 27
click at [651, 95] on input "**********" at bounding box center [563, 91] width 368 height 65
click at [588, 87] on input "**********" at bounding box center [563, 91] width 368 height 65
click at [668, 88] on input "**********" at bounding box center [563, 91] width 368 height 65
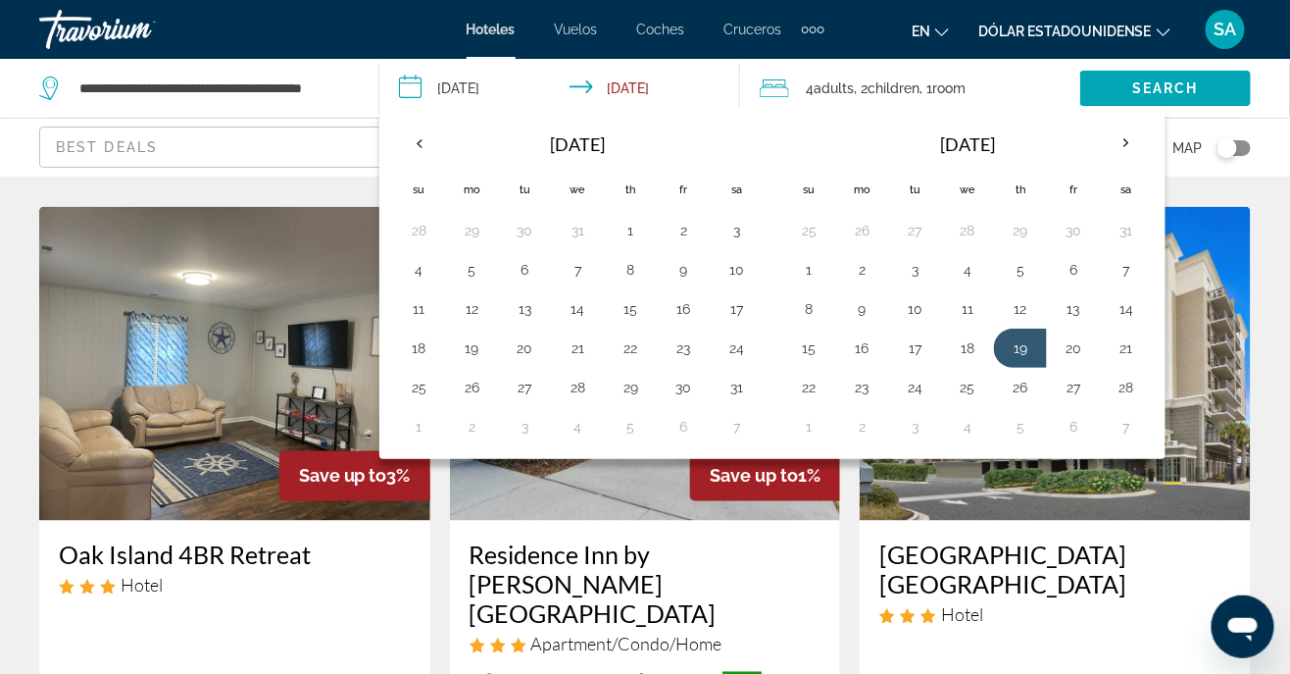
click at [676, 96] on input "**********" at bounding box center [563, 91] width 368 height 65
click at [681, 81] on input "**********" at bounding box center [563, 91] width 368 height 65
click at [682, 89] on input "**********" at bounding box center [563, 91] width 368 height 65
click at [799, 382] on button "22" at bounding box center [808, 387] width 31 height 27
type input "**********"
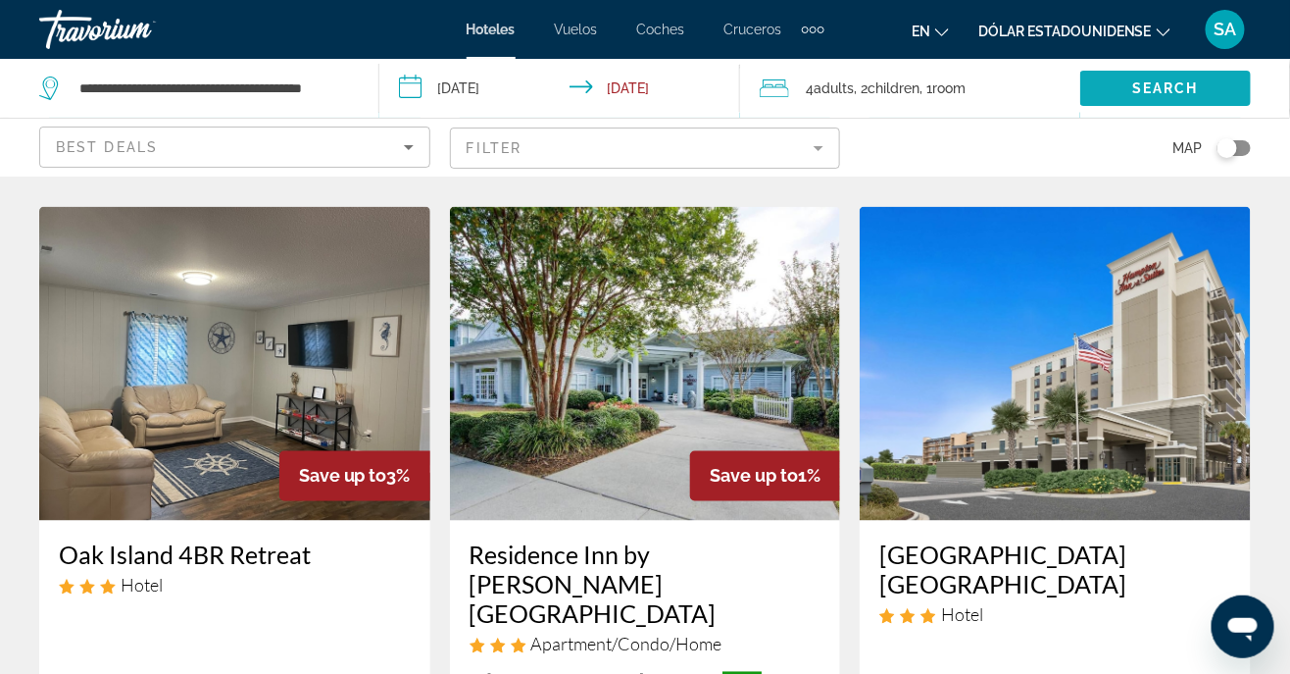
click at [1162, 88] on span "Search" at bounding box center [1166, 88] width 67 height 16
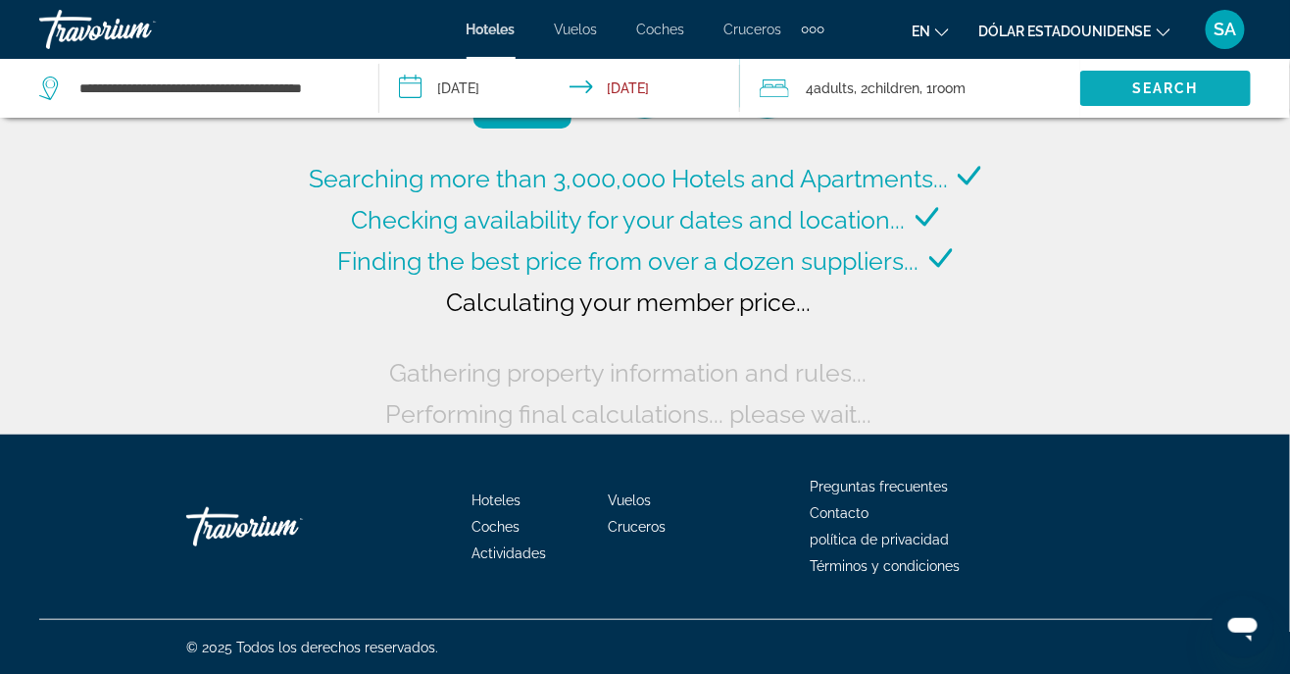
scroll to position [118, 0]
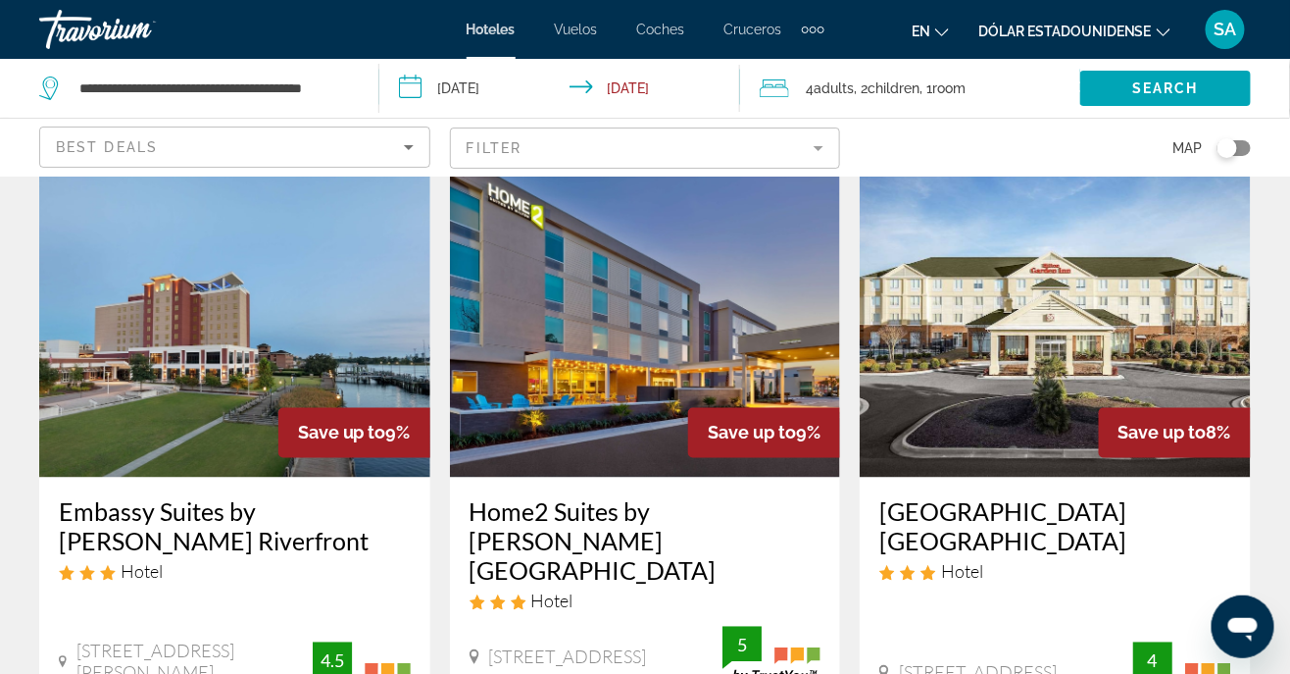
scroll to position [856, 0]
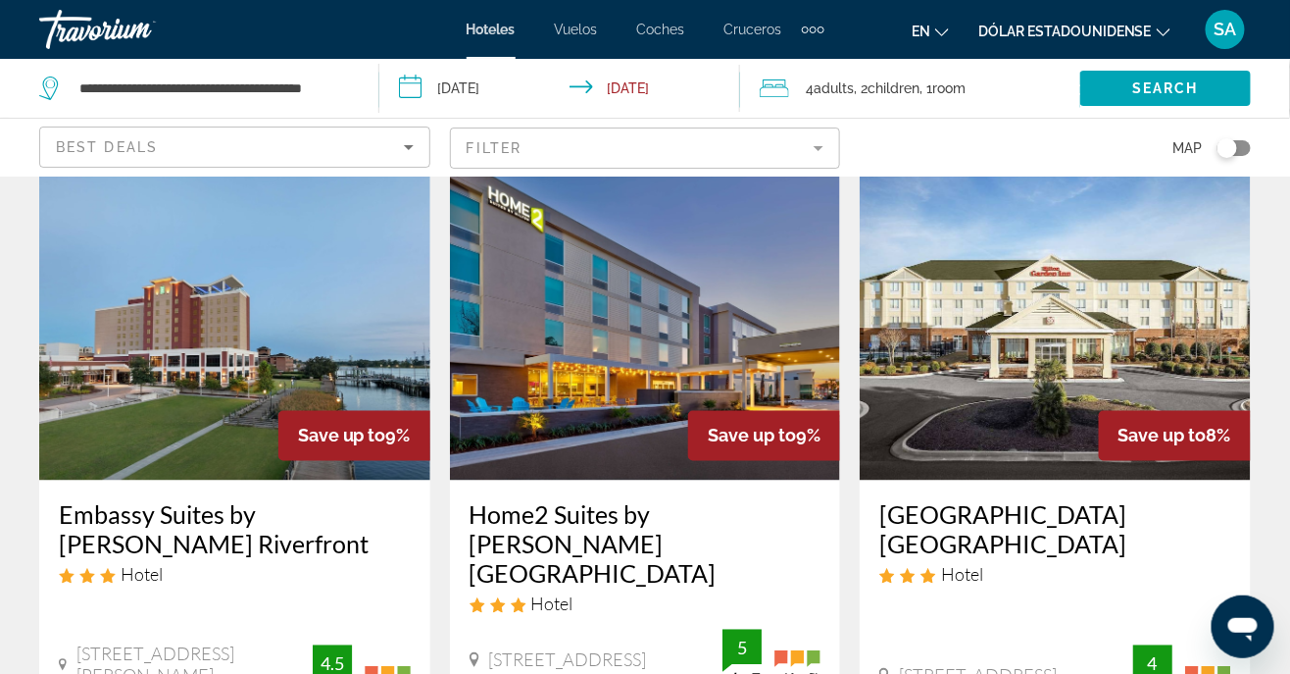
click at [953, 90] on span "Room" at bounding box center [950, 88] width 33 height 16
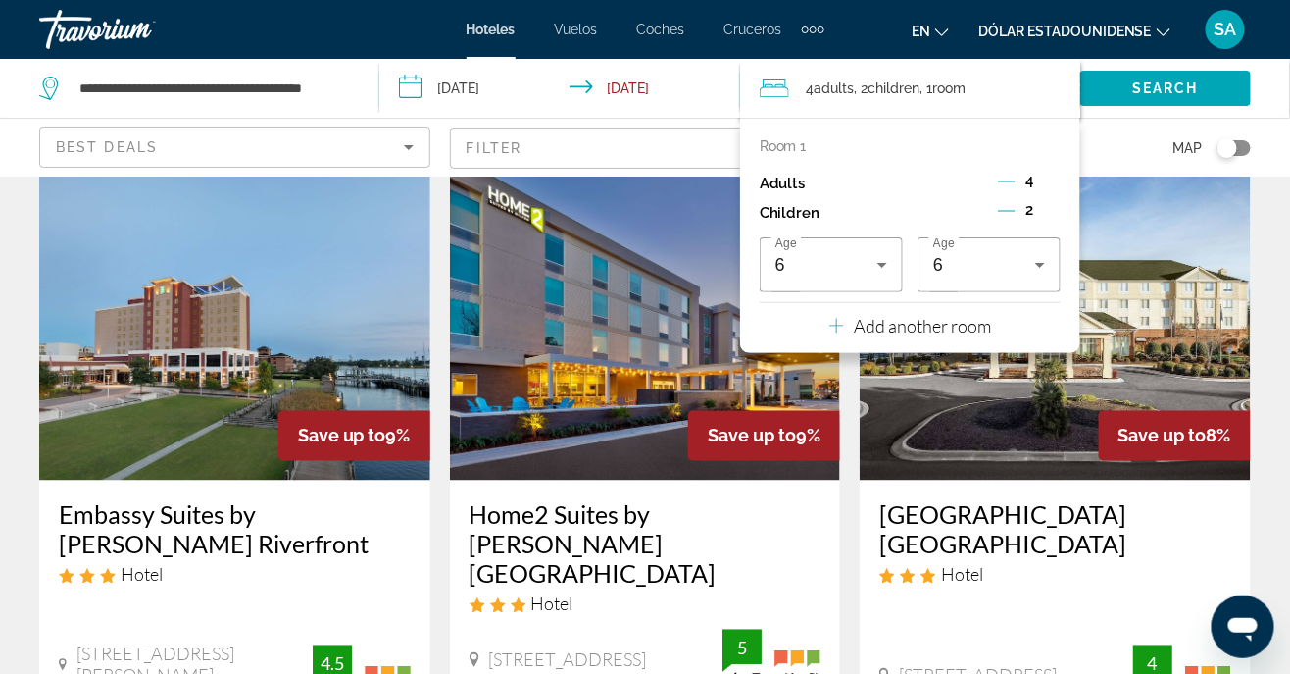
click at [982, 328] on p "Add another room" at bounding box center [922, 326] width 137 height 22
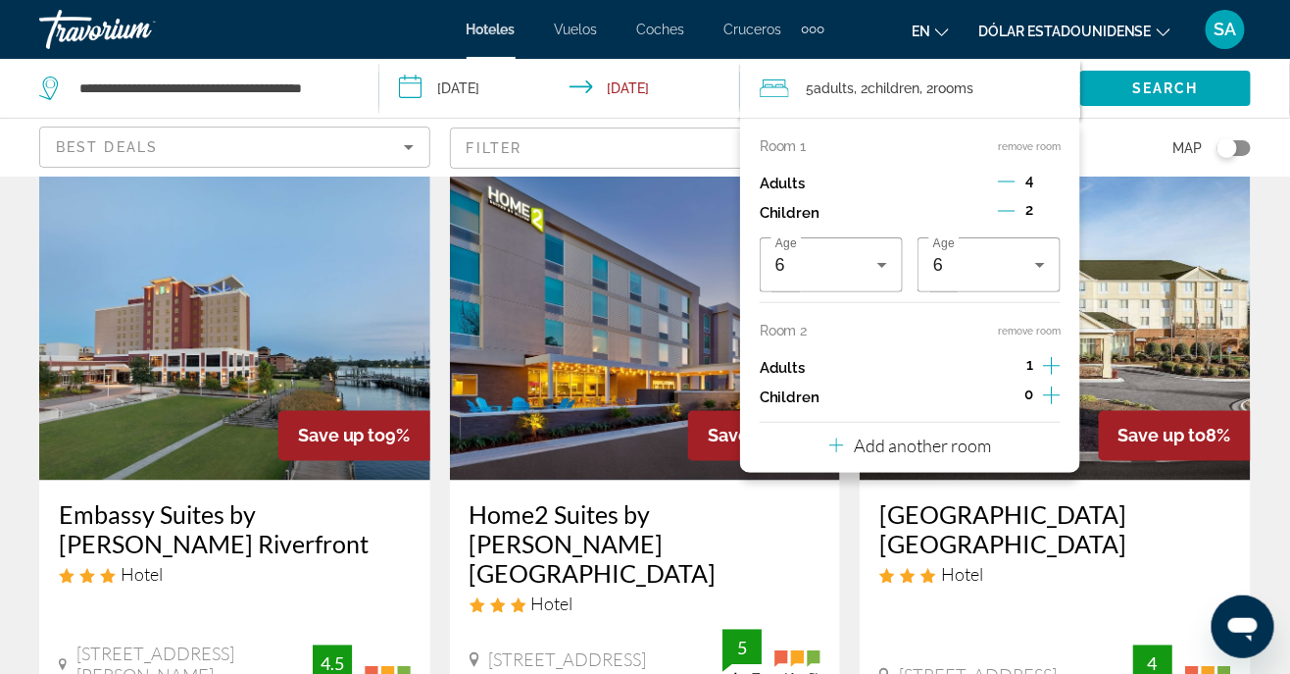
click at [1050, 368] on icon "Increment adults" at bounding box center [1052, 366] width 18 height 24
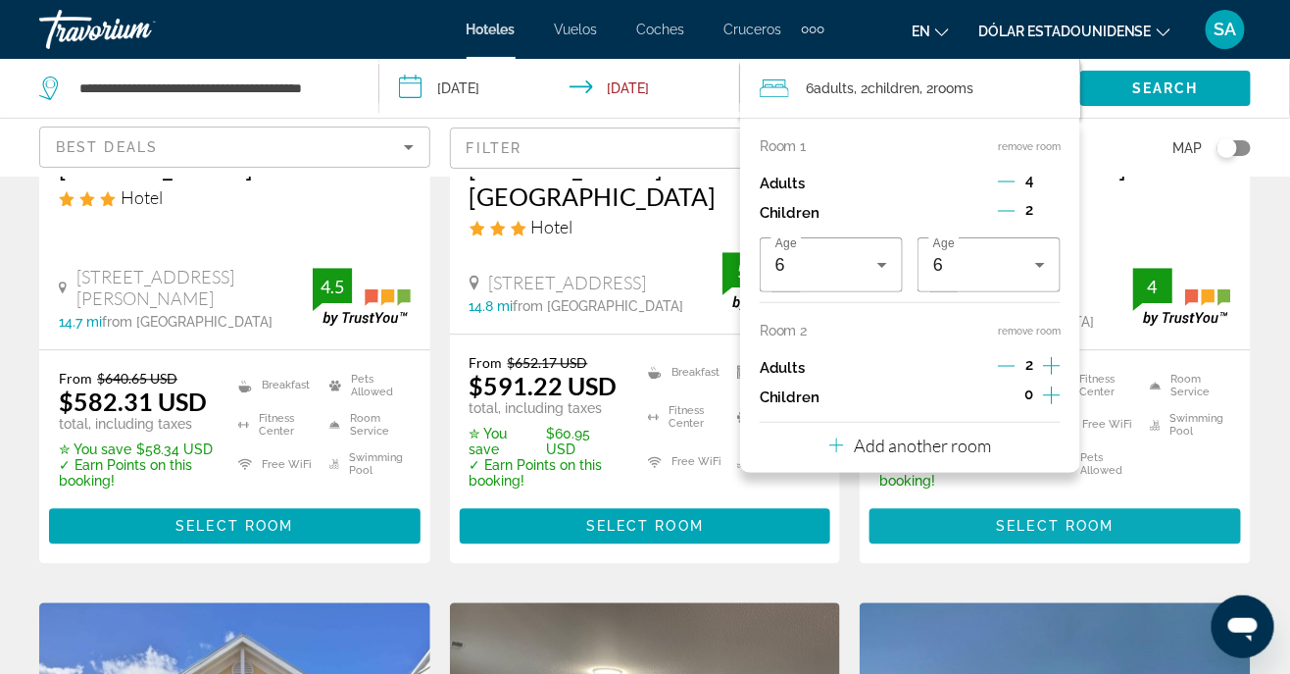
scroll to position [1237, 0]
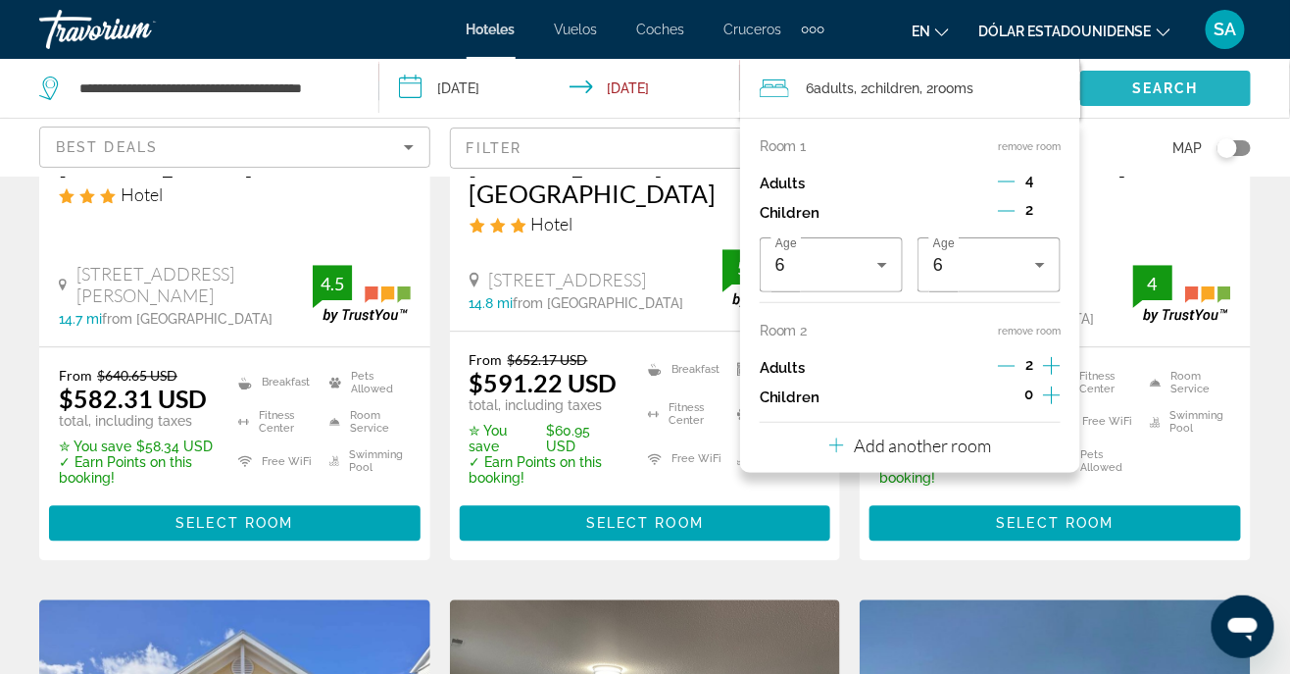
click at [1176, 80] on span "Search" at bounding box center [1166, 88] width 67 height 16
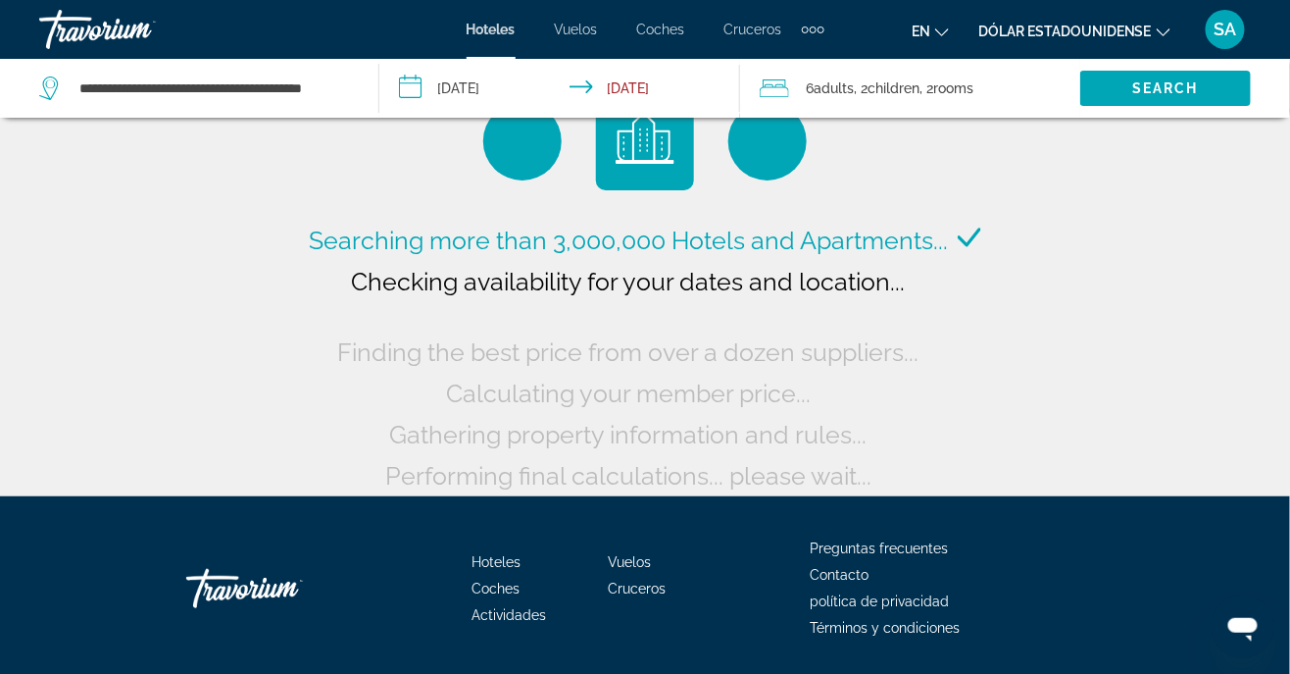
scroll to position [54, 0]
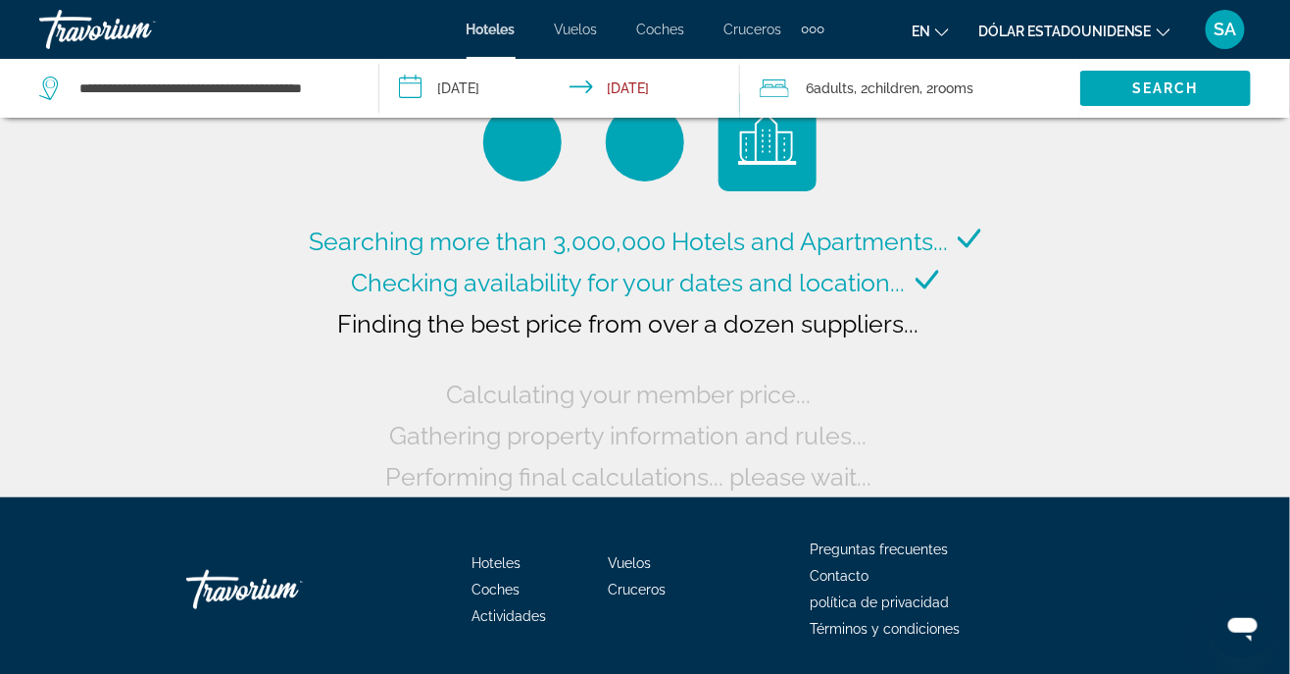
click at [824, 87] on span "Adults" at bounding box center [835, 88] width 40 height 16
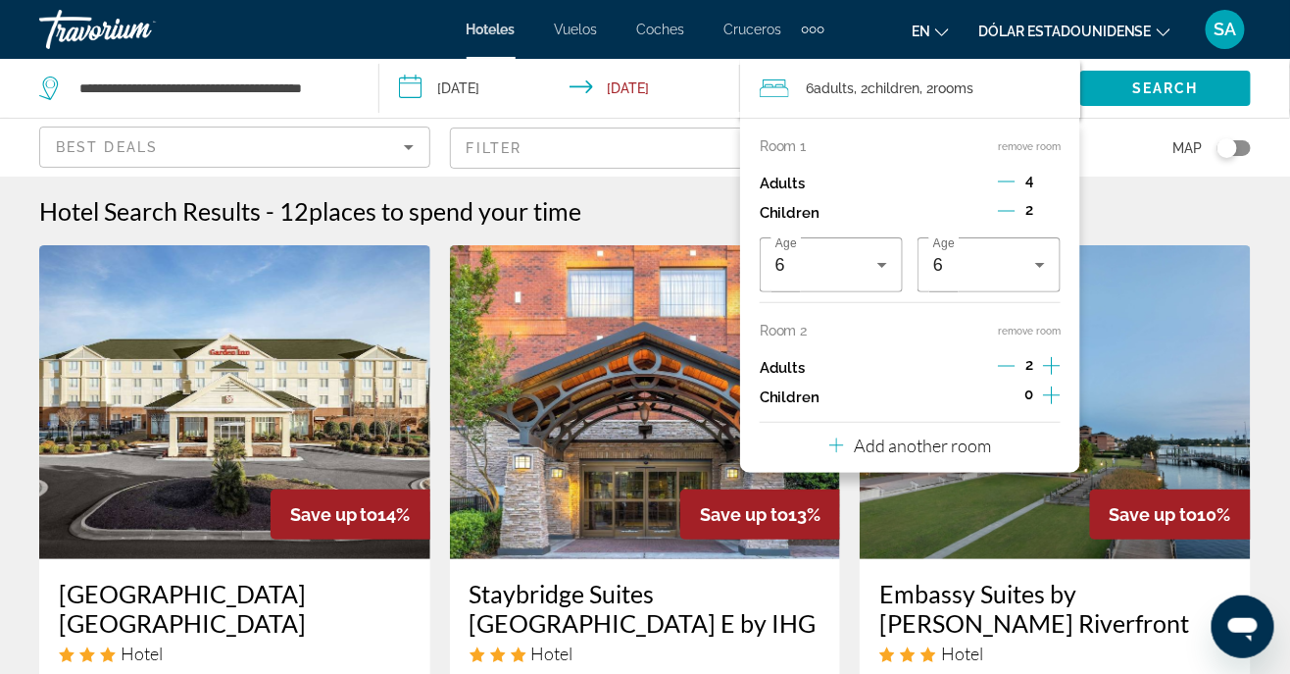
click at [1034, 177] on span "4" at bounding box center [1030, 181] width 8 height 16
click at [1035, 175] on div "4" at bounding box center [1029, 183] width 63 height 29
click at [801, 189] on p "Adults" at bounding box center [783, 184] width 46 height 17
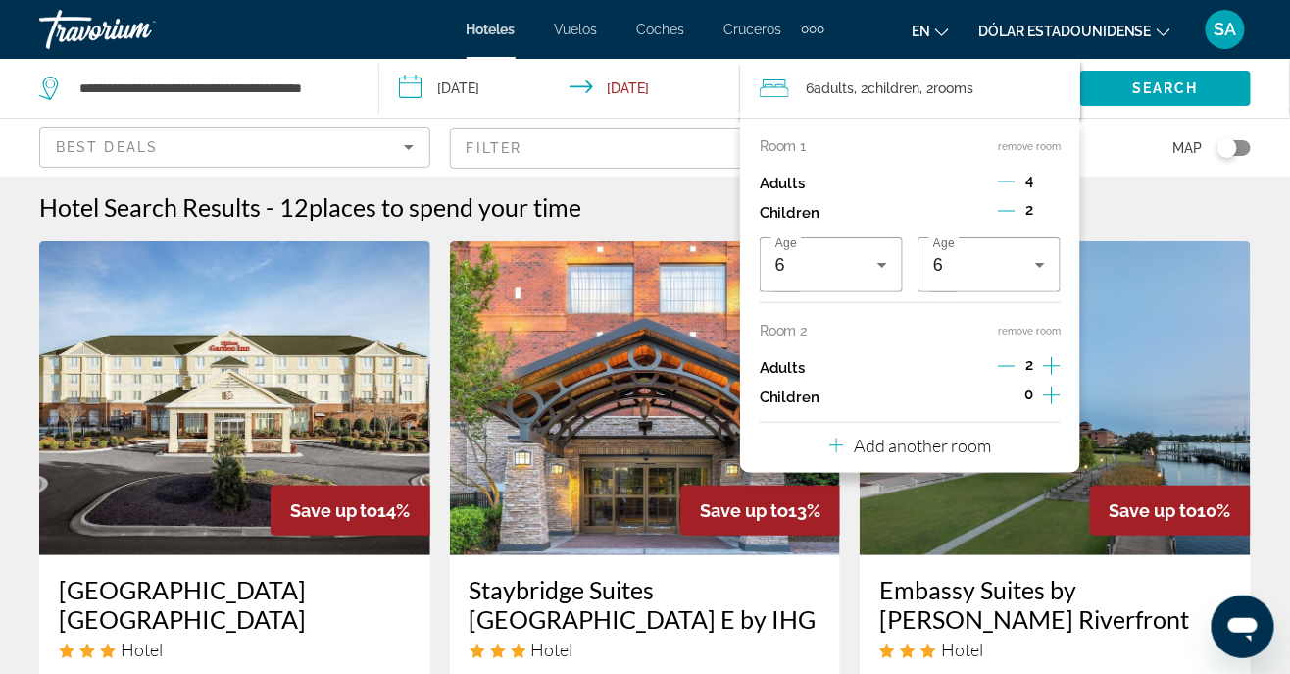
click at [803, 181] on p "Adults" at bounding box center [783, 184] width 46 height 17
click at [805, 184] on div "Adults 4" at bounding box center [910, 183] width 301 height 29
click at [895, 87] on span "Children" at bounding box center [895, 88] width 52 height 16
click at [913, 84] on span "Children" at bounding box center [895, 88] width 52 height 16
click at [1149, 83] on span "Search" at bounding box center [1166, 88] width 67 height 16
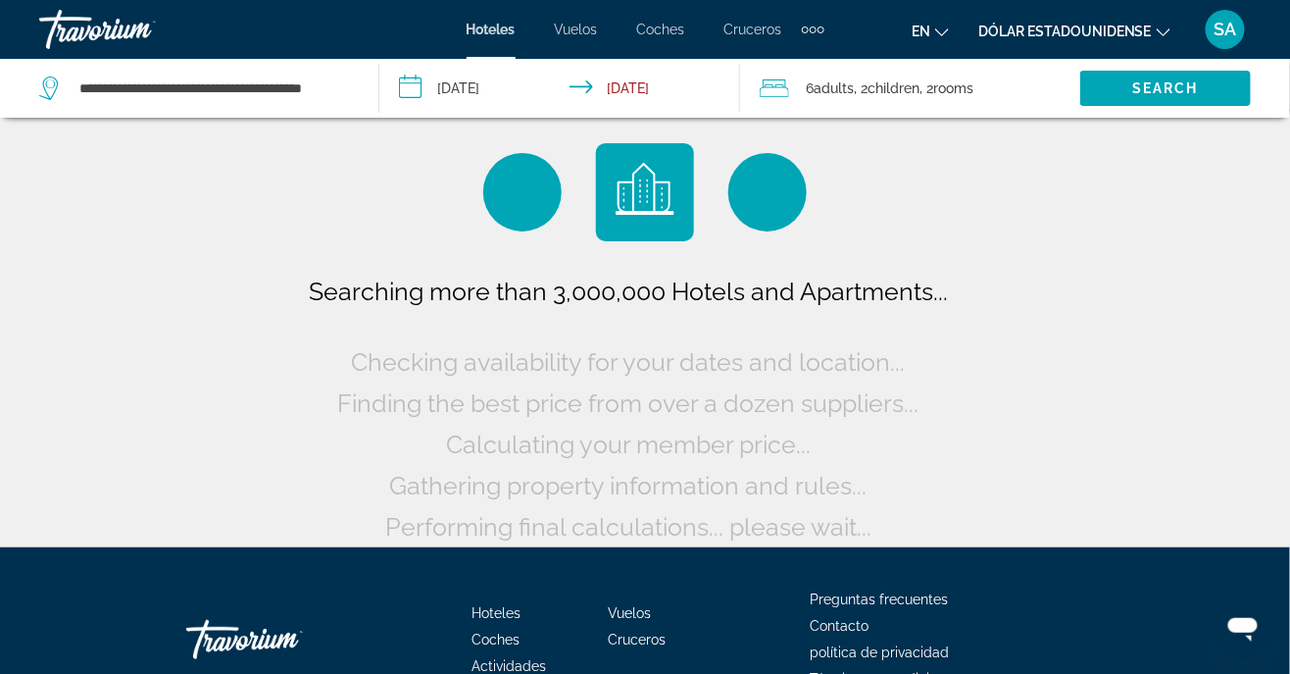
click at [812, 72] on div "6 Adult Adults , 2 Child Children , 2 Room rooms" at bounding box center [920, 88] width 321 height 59
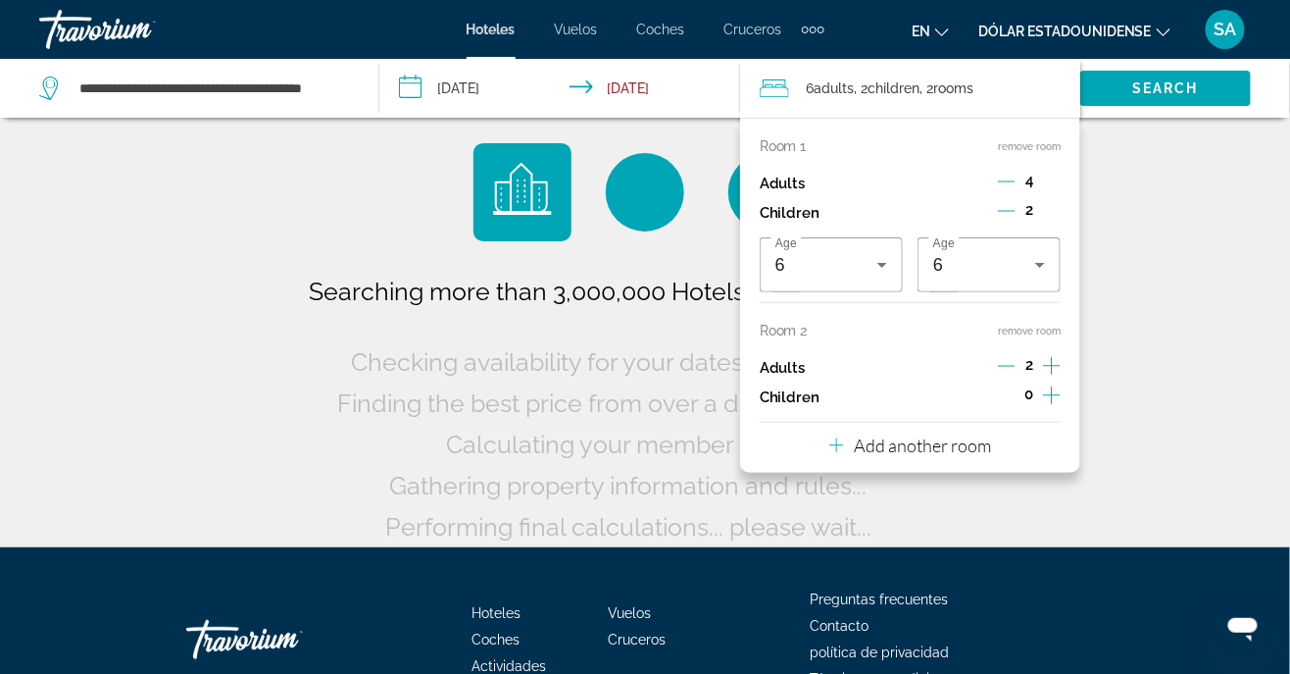
click at [813, 185] on div "Adults 4" at bounding box center [910, 183] width 301 height 29
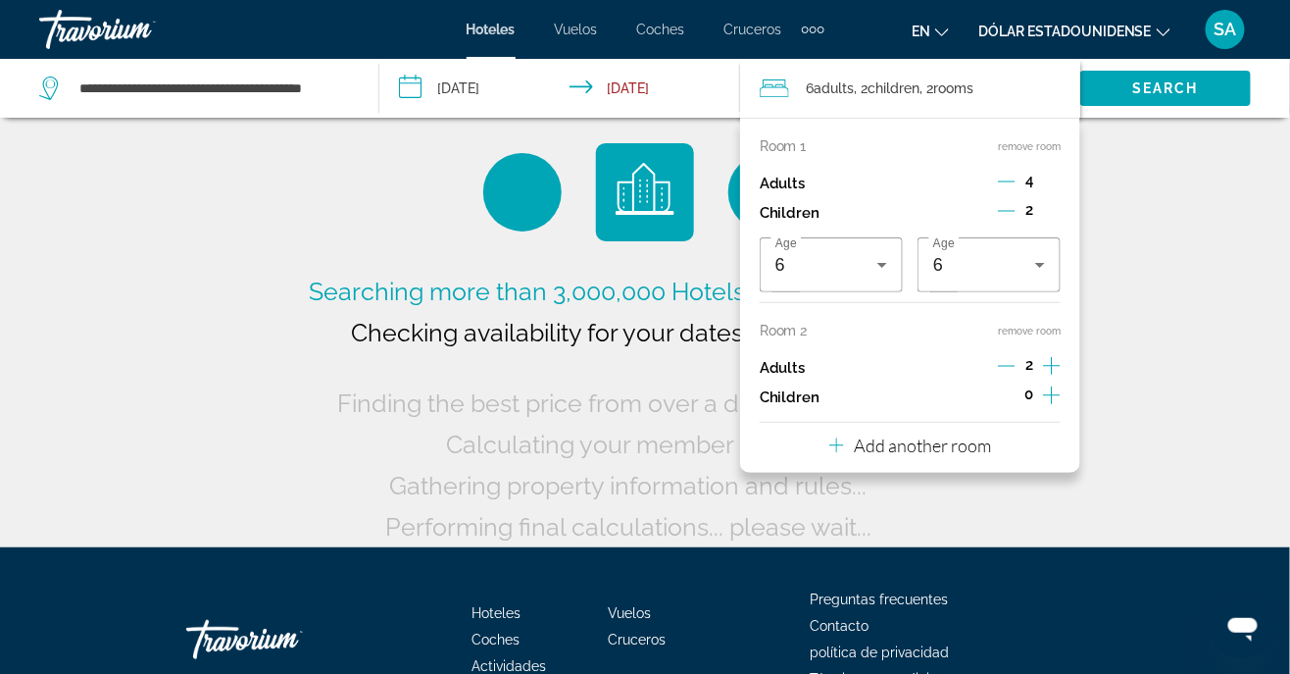
click at [791, 145] on p "Room 1" at bounding box center [783, 146] width 47 height 16
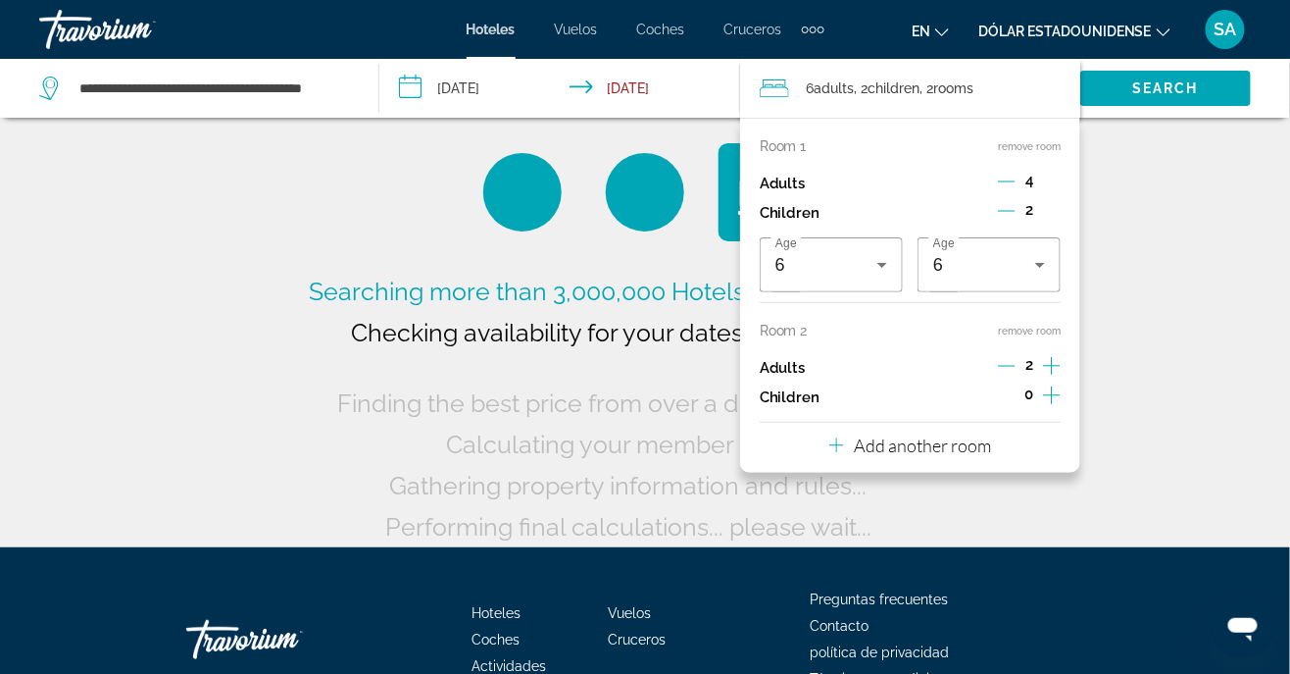
click at [1031, 187] on span "4" at bounding box center [1030, 181] width 8 height 16
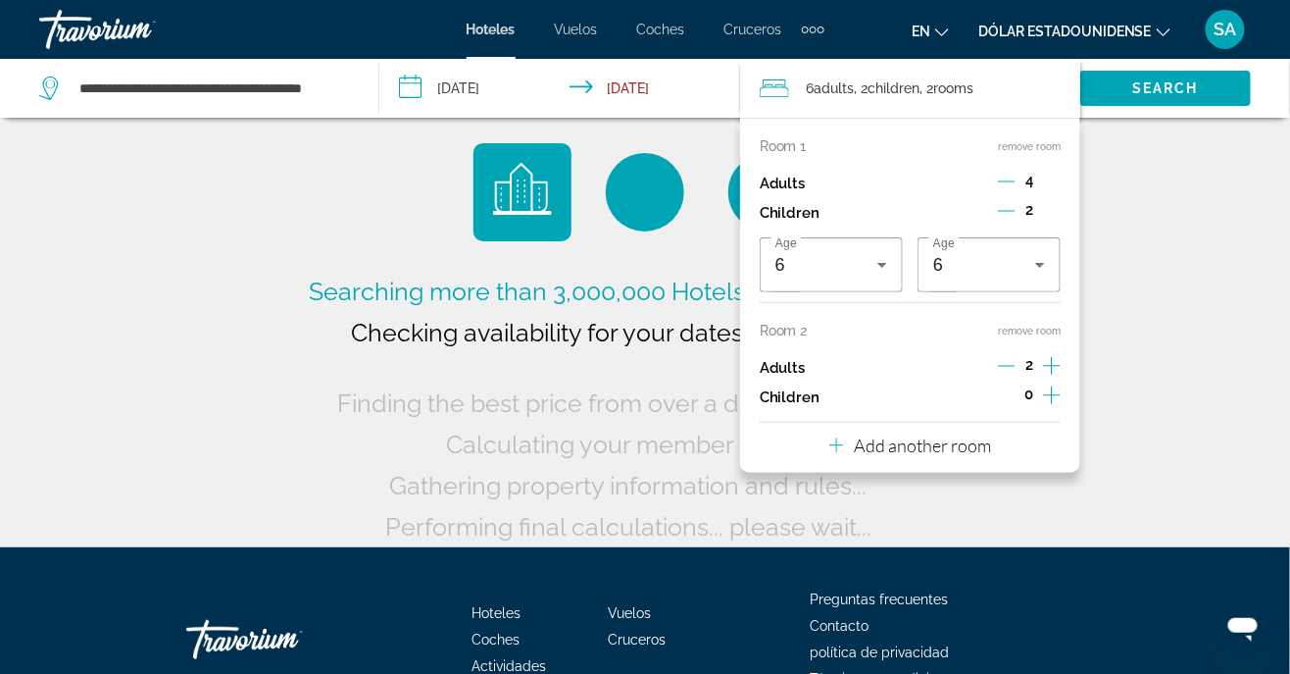
click at [1028, 189] on div "4" at bounding box center [1029, 183] width 63 height 29
click at [1027, 187] on span "4" at bounding box center [1030, 181] width 8 height 16
click at [1034, 149] on button "remove room" at bounding box center [1029, 146] width 63 height 13
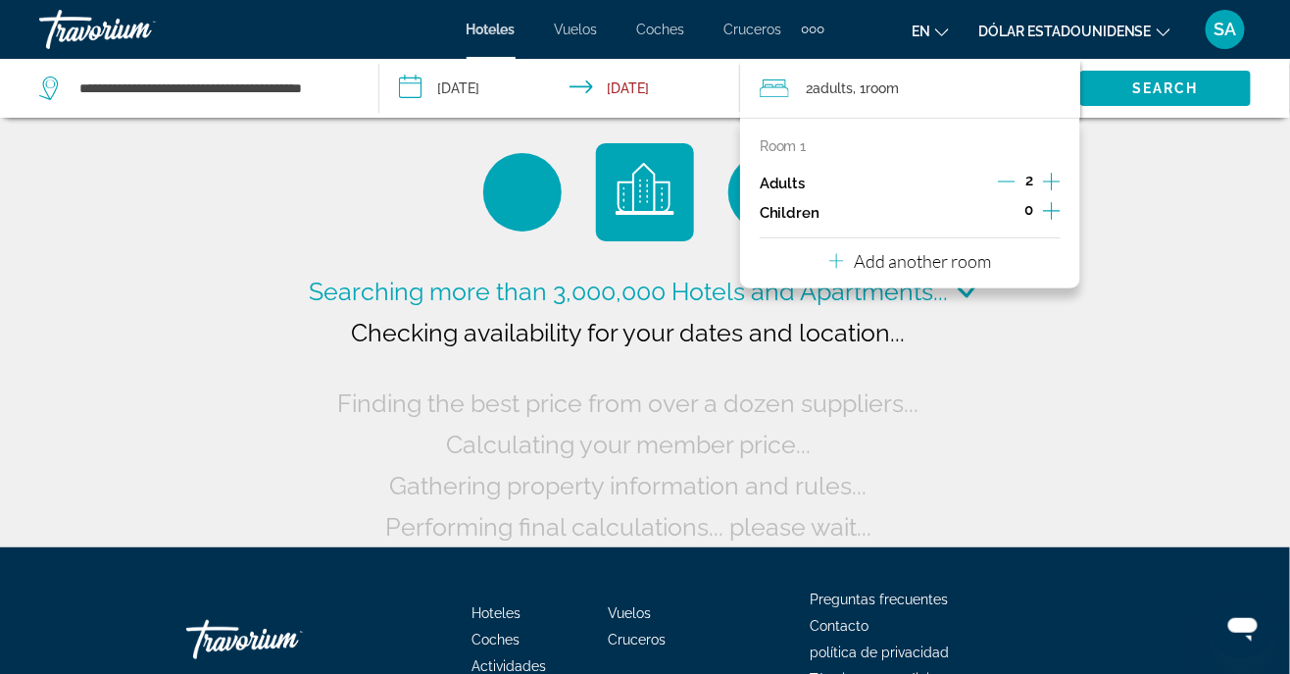
click at [1031, 146] on div "Room 1" at bounding box center [910, 146] width 301 height 16
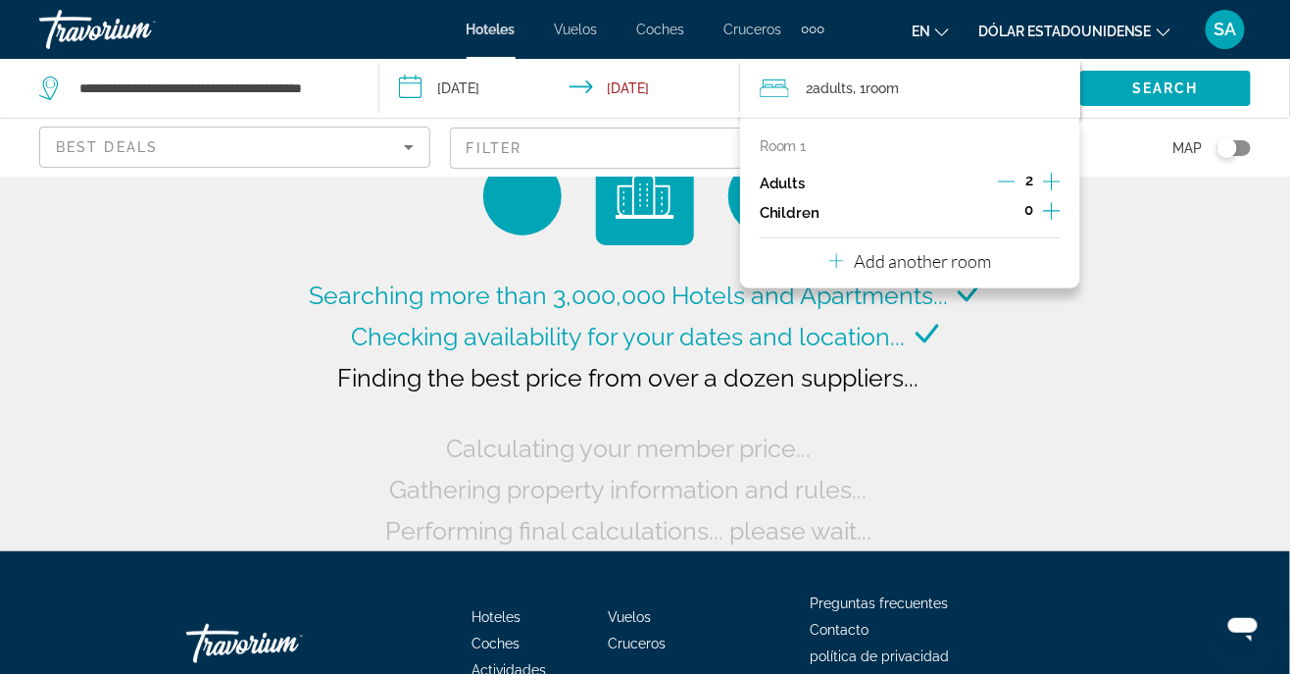
click at [1041, 217] on div "0" at bounding box center [1029, 212] width 64 height 29
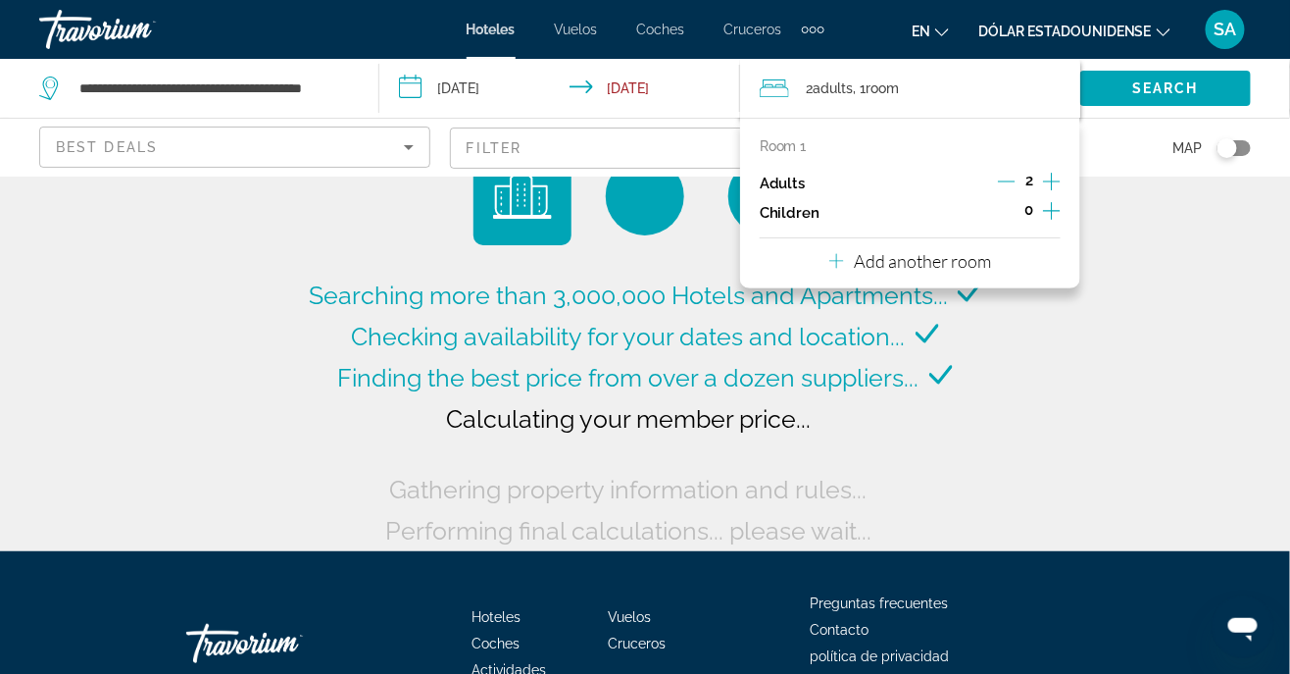
click at [1044, 209] on icon "Increment children" at bounding box center [1052, 211] width 18 height 24
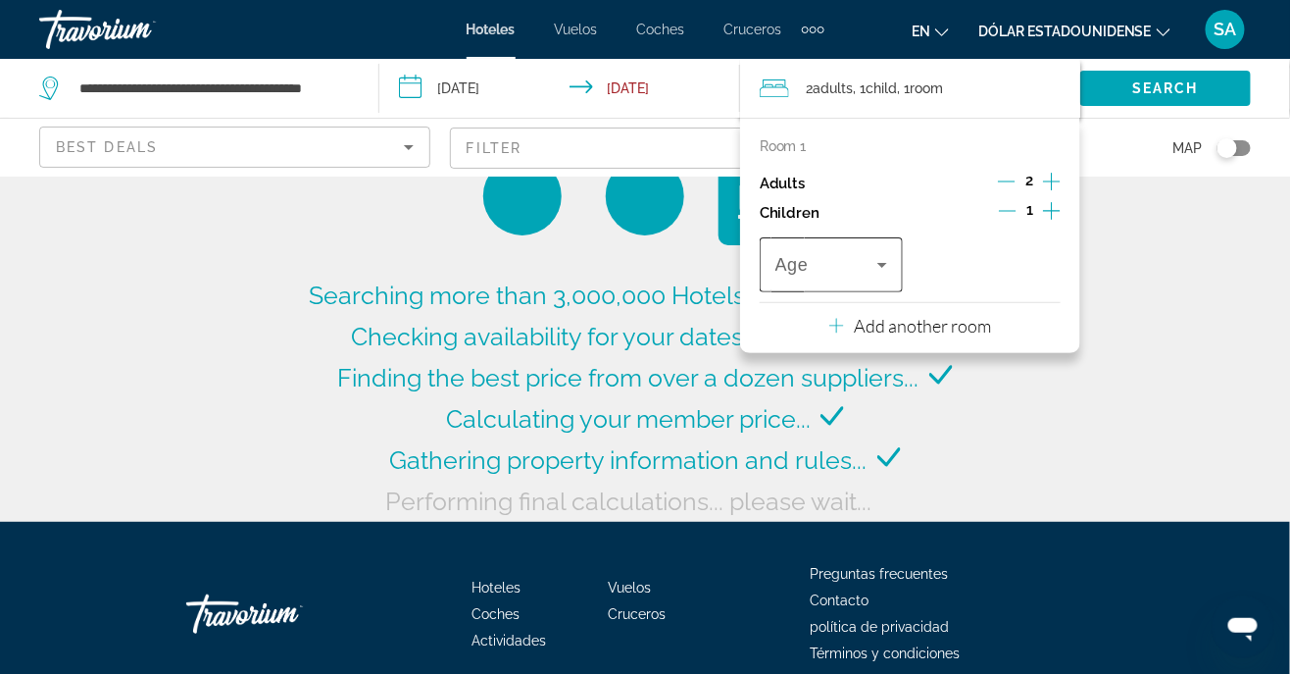
click at [873, 256] on icon "Travelers: 2 adults, 1 child" at bounding box center [883, 265] width 24 height 24
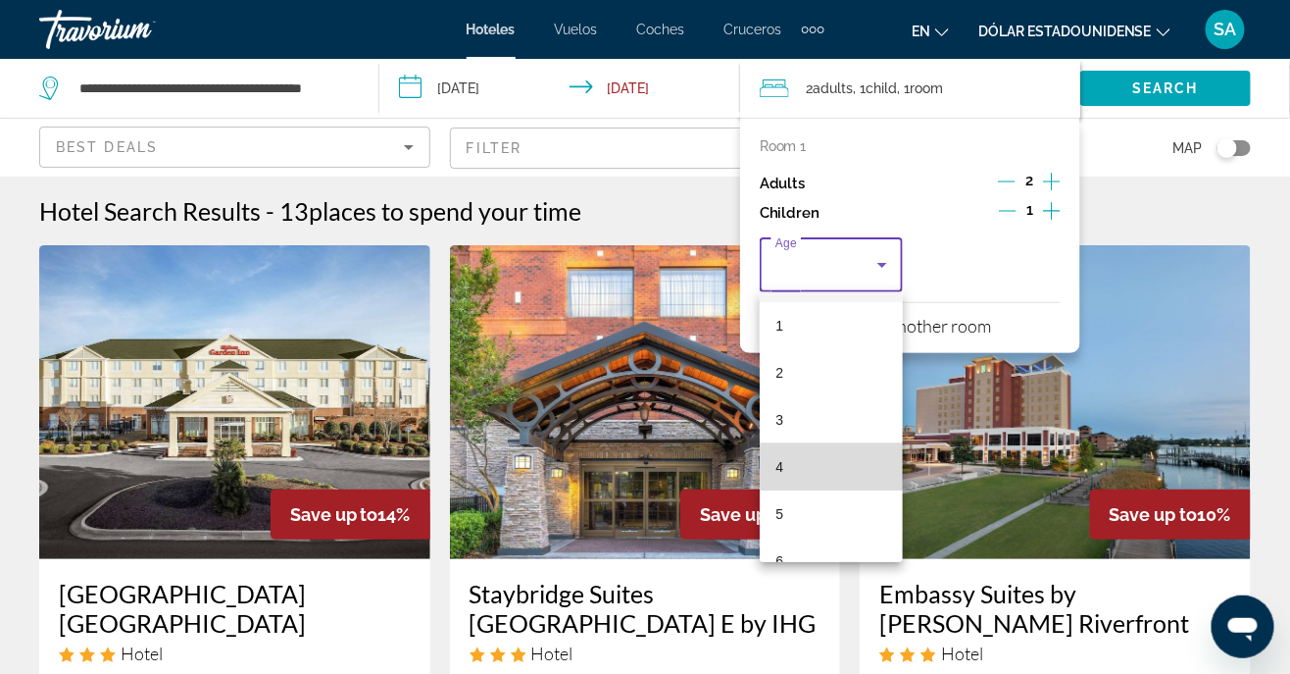
scroll to position [103, 0]
click at [808, 502] on mat-option "6" at bounding box center [831, 503] width 143 height 47
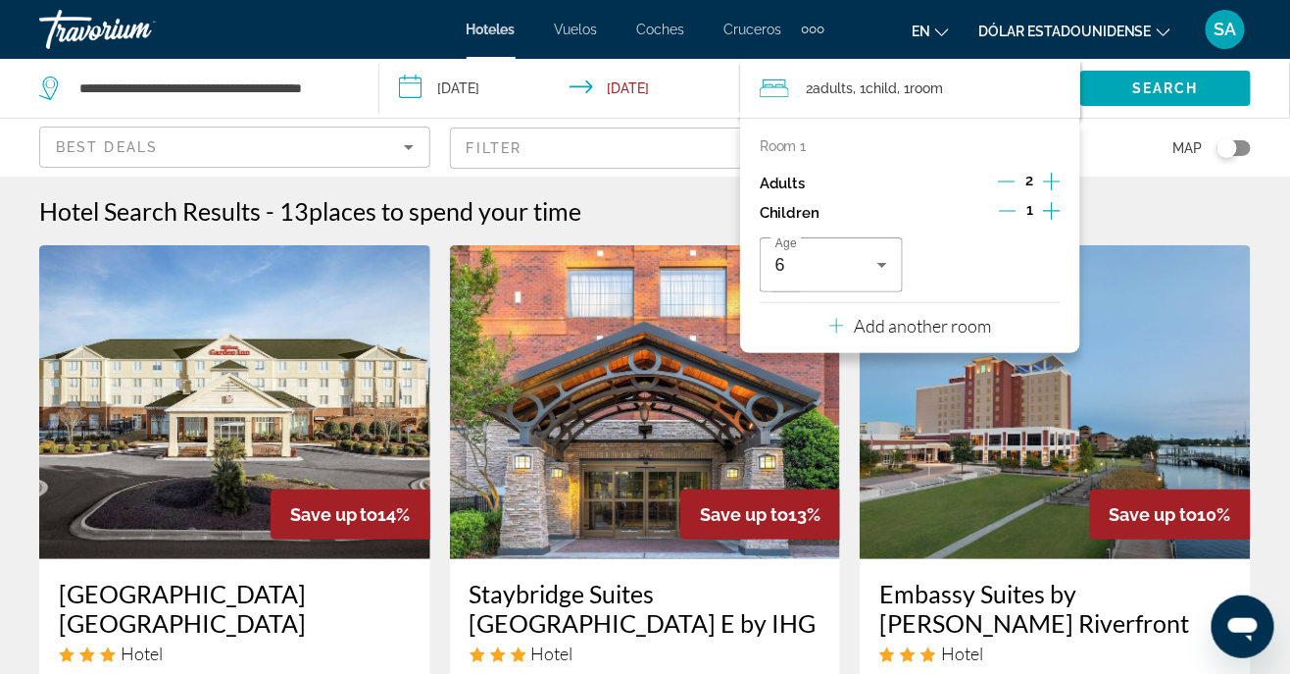
click at [971, 323] on p "Add another room" at bounding box center [922, 326] width 137 height 22
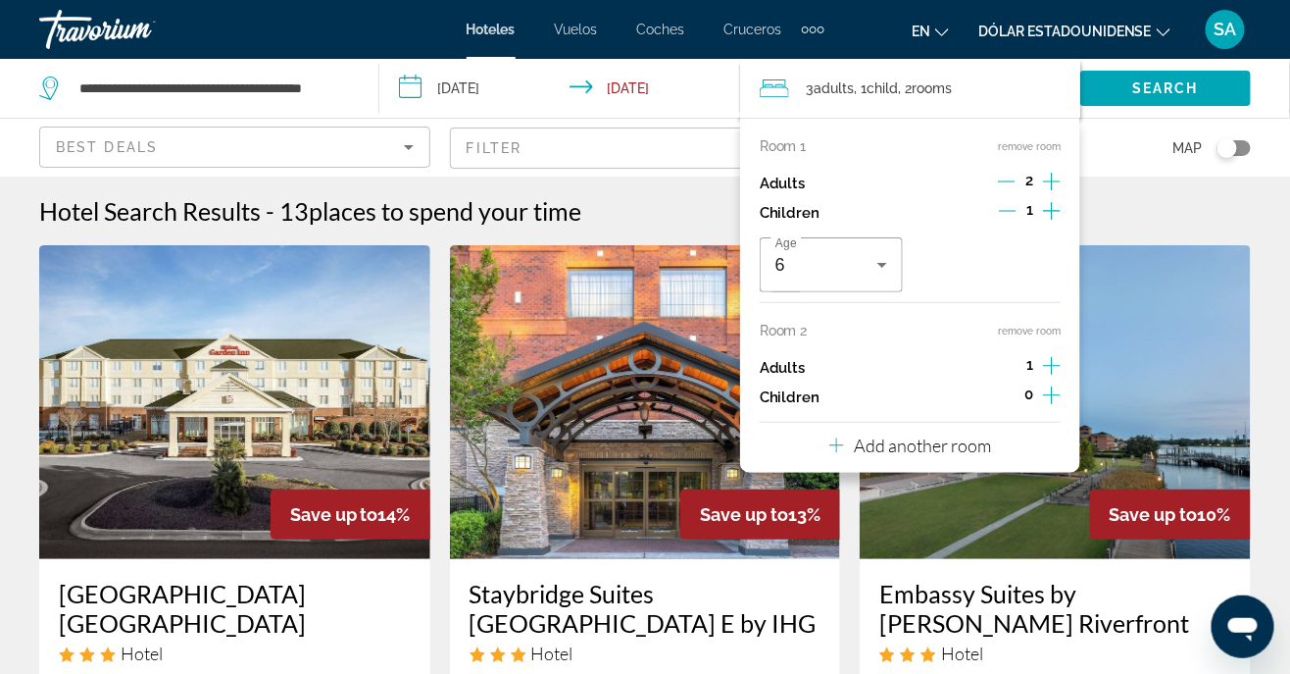
click at [1052, 367] on icon "Increment adults" at bounding box center [1052, 366] width 18 height 24
click at [1044, 400] on icon "Increment children" at bounding box center [1052, 395] width 18 height 24
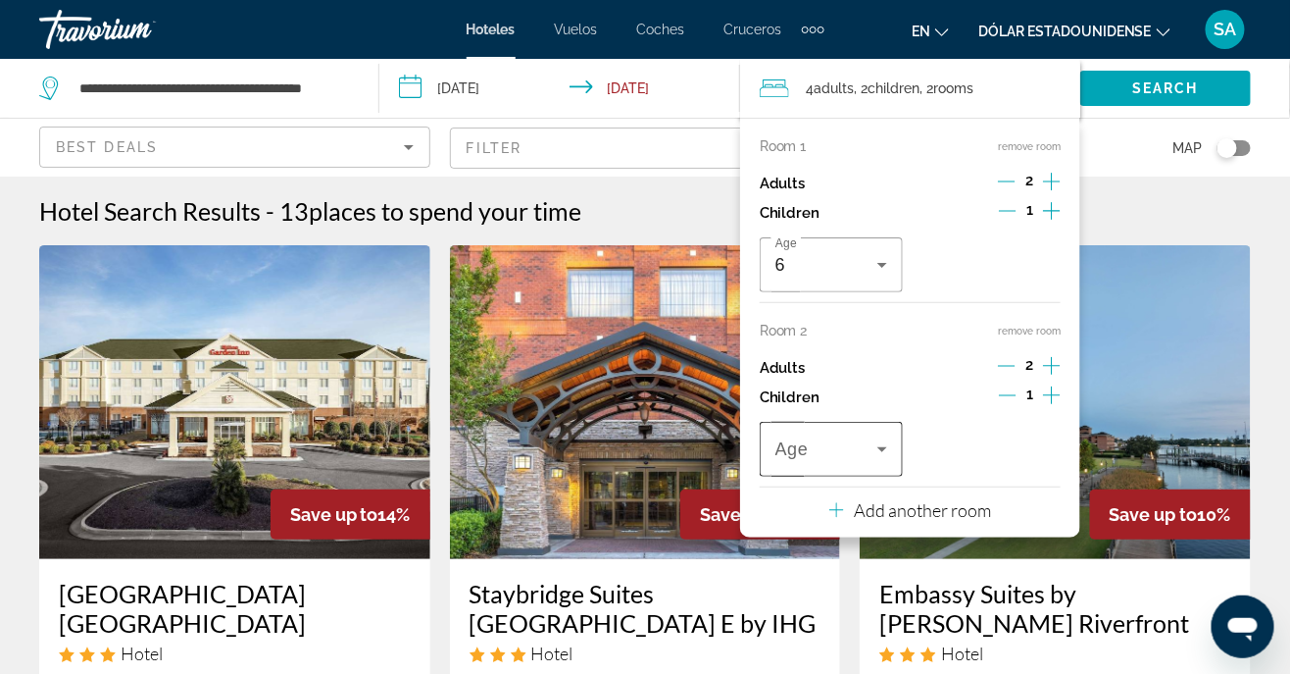
click at [869, 455] on span "Travelers: 4 adults, 2 children" at bounding box center [827, 449] width 102 height 24
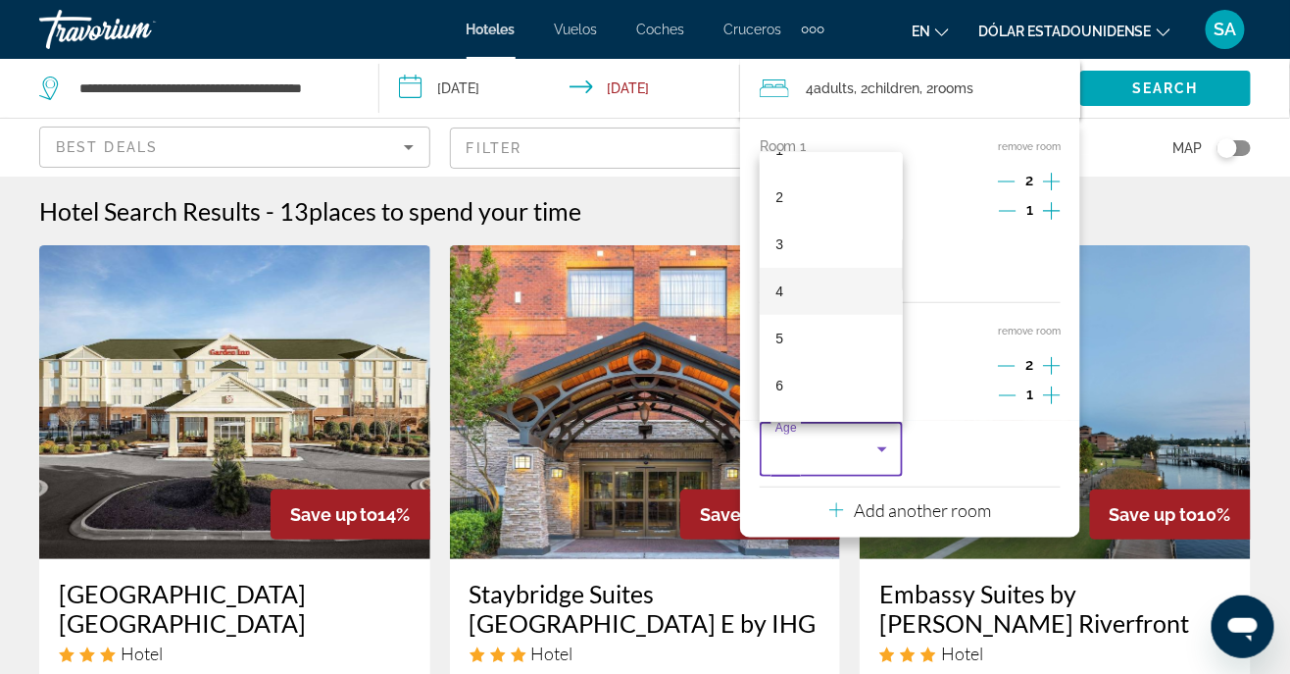
scroll to position [85, 0]
click at [840, 404] on mat-option "6" at bounding box center [831, 380] width 143 height 47
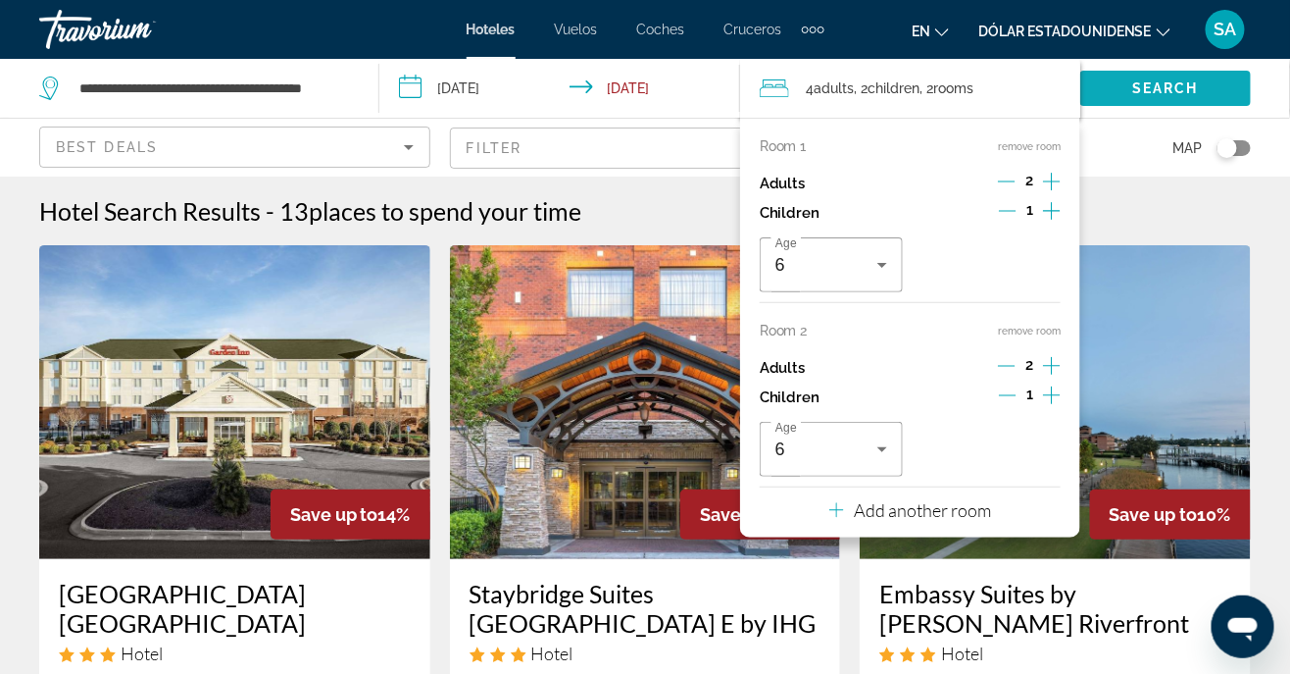
click at [1181, 74] on span "Search widget" at bounding box center [1166, 88] width 171 height 47
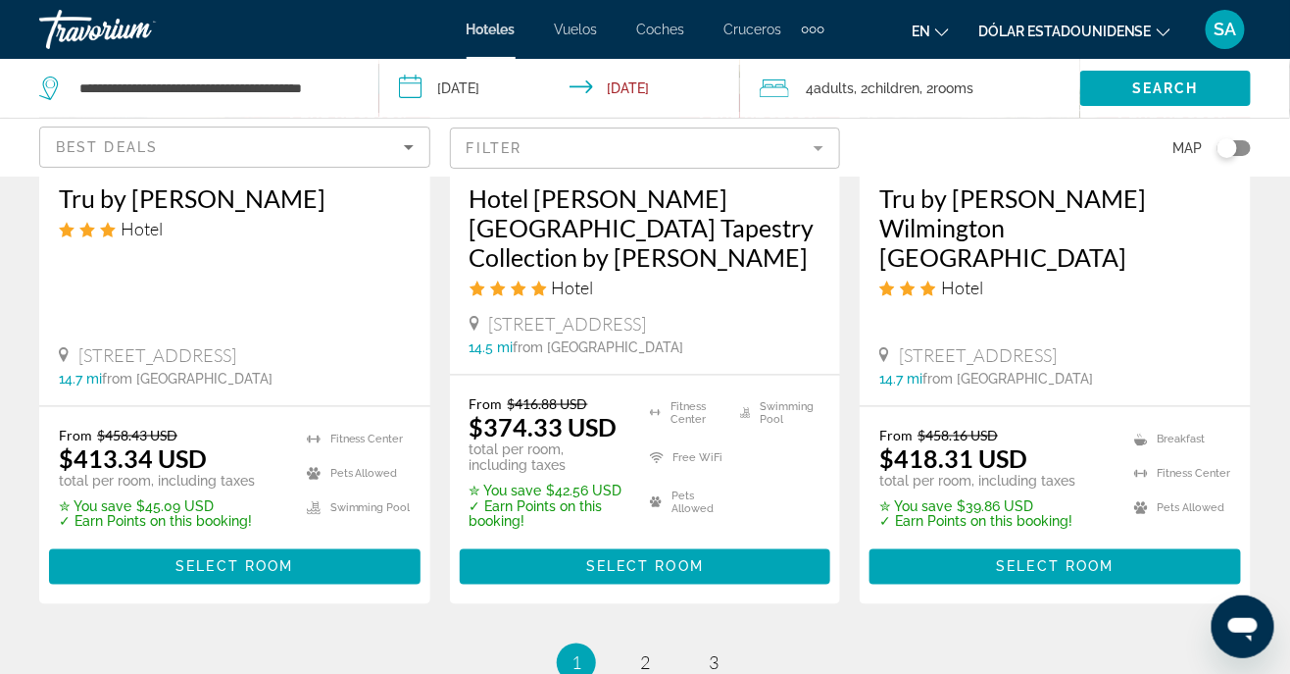
scroll to position [2969, 0]
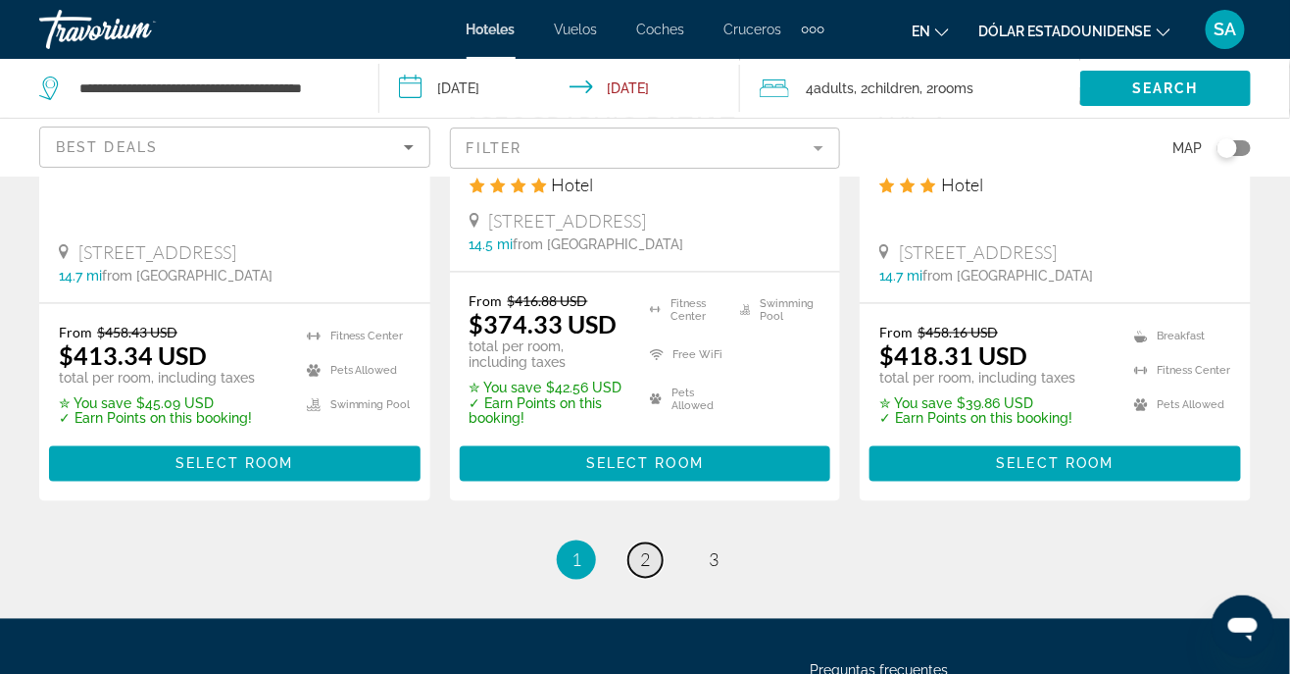
click at [642, 549] on span "2" at bounding box center [645, 560] width 10 height 22
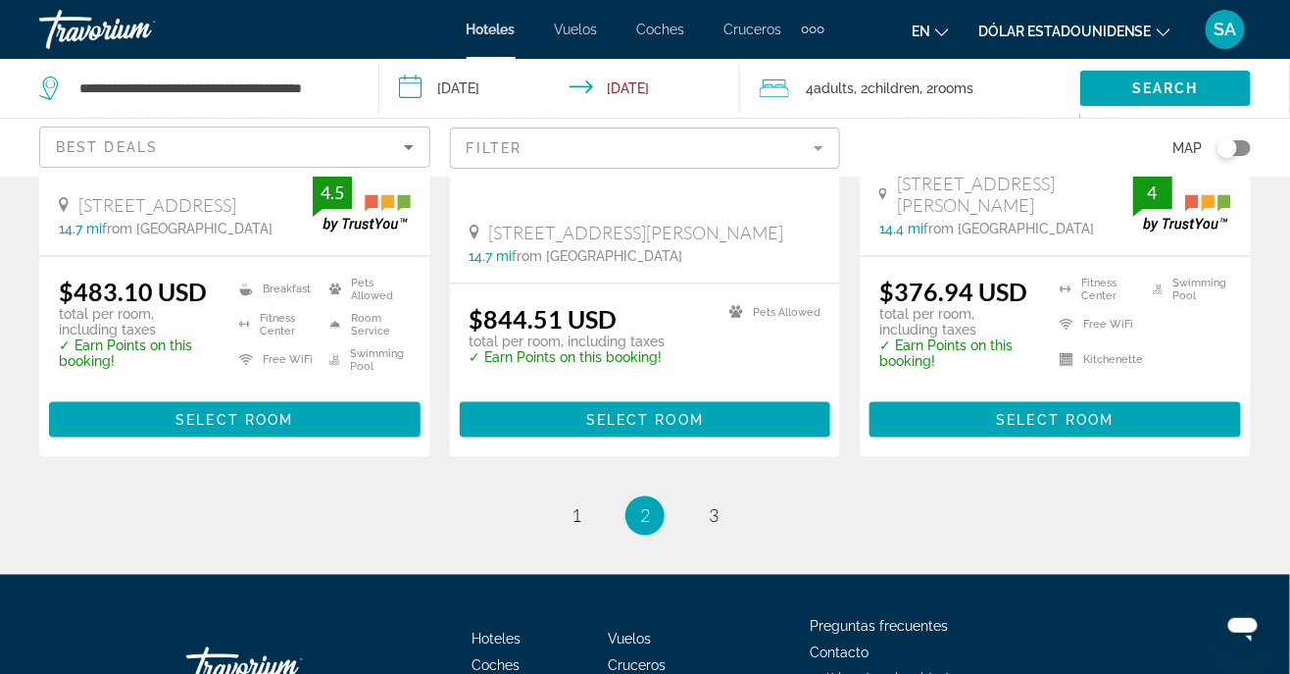
scroll to position [2890, 0]
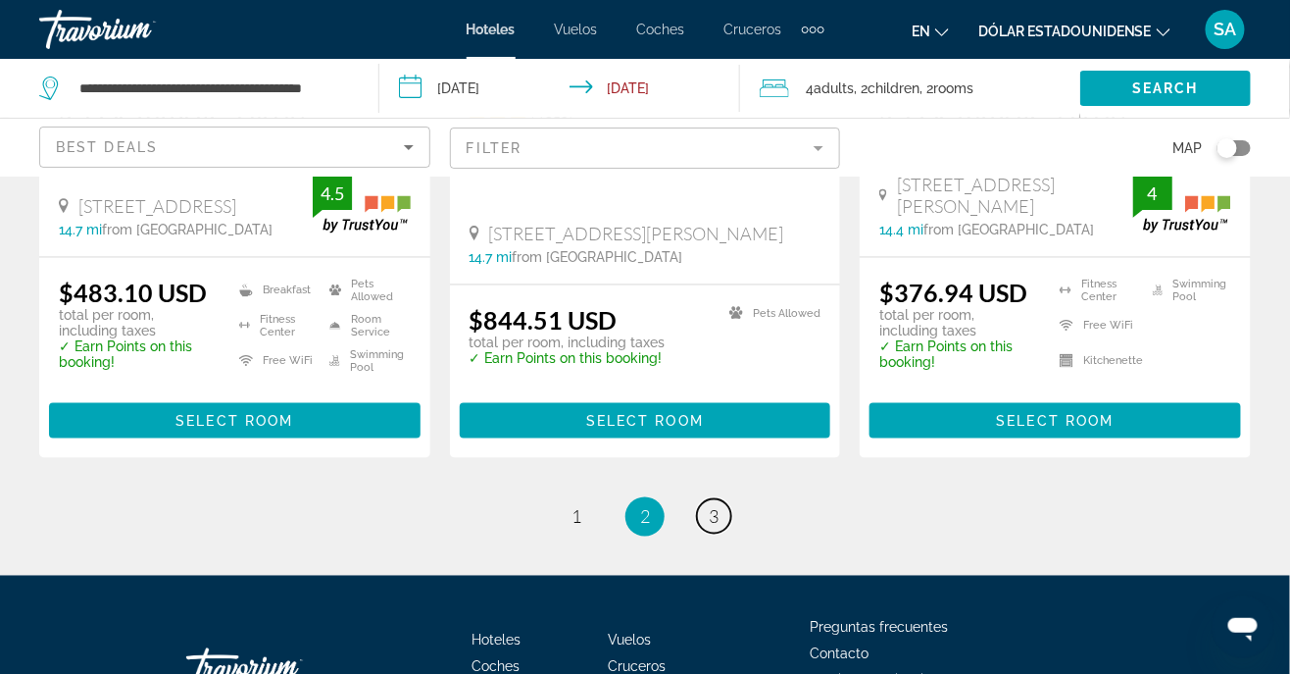
click at [699, 499] on link "page 3" at bounding box center [714, 516] width 34 height 34
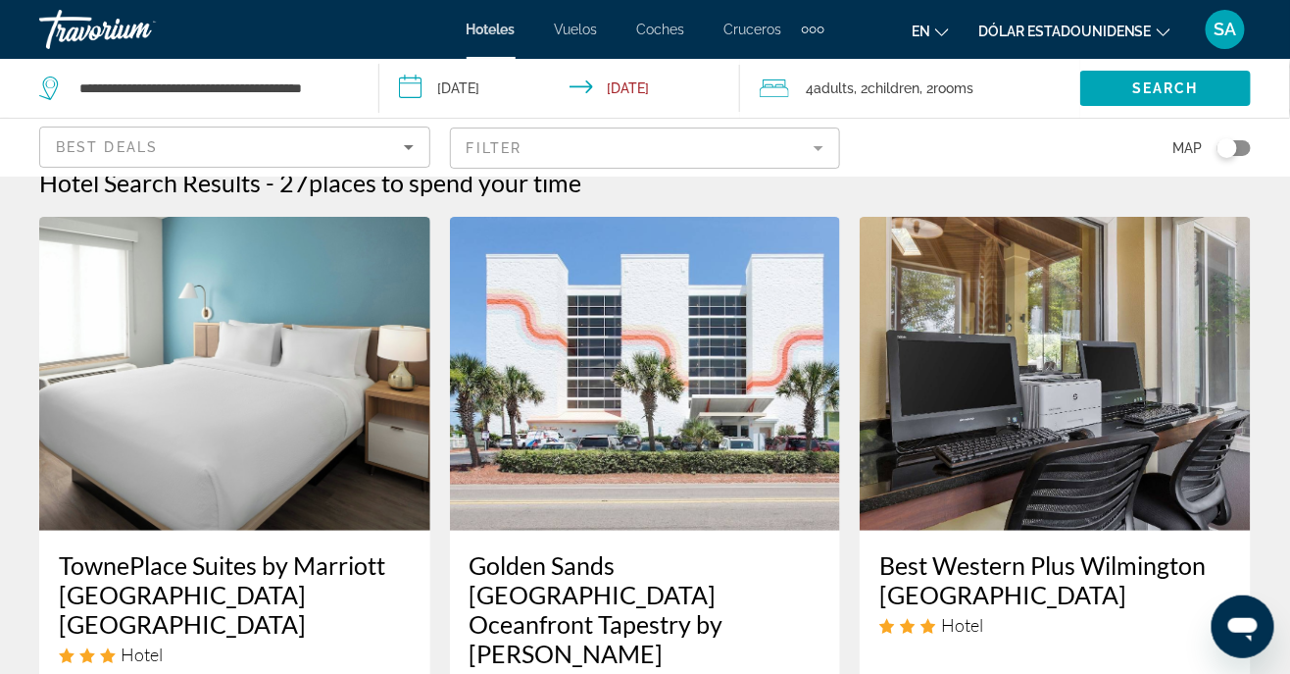
scroll to position [25, 0]
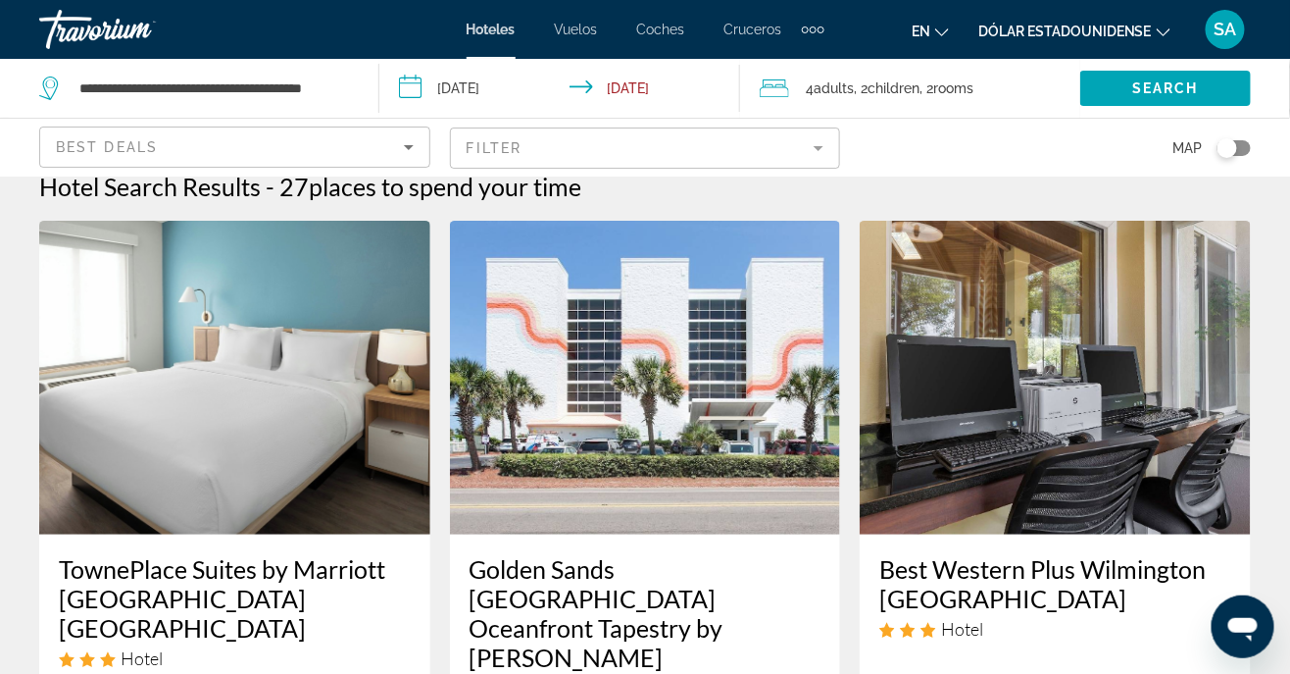
click at [962, 432] on img "Contenido principal" at bounding box center [1055, 378] width 391 height 314
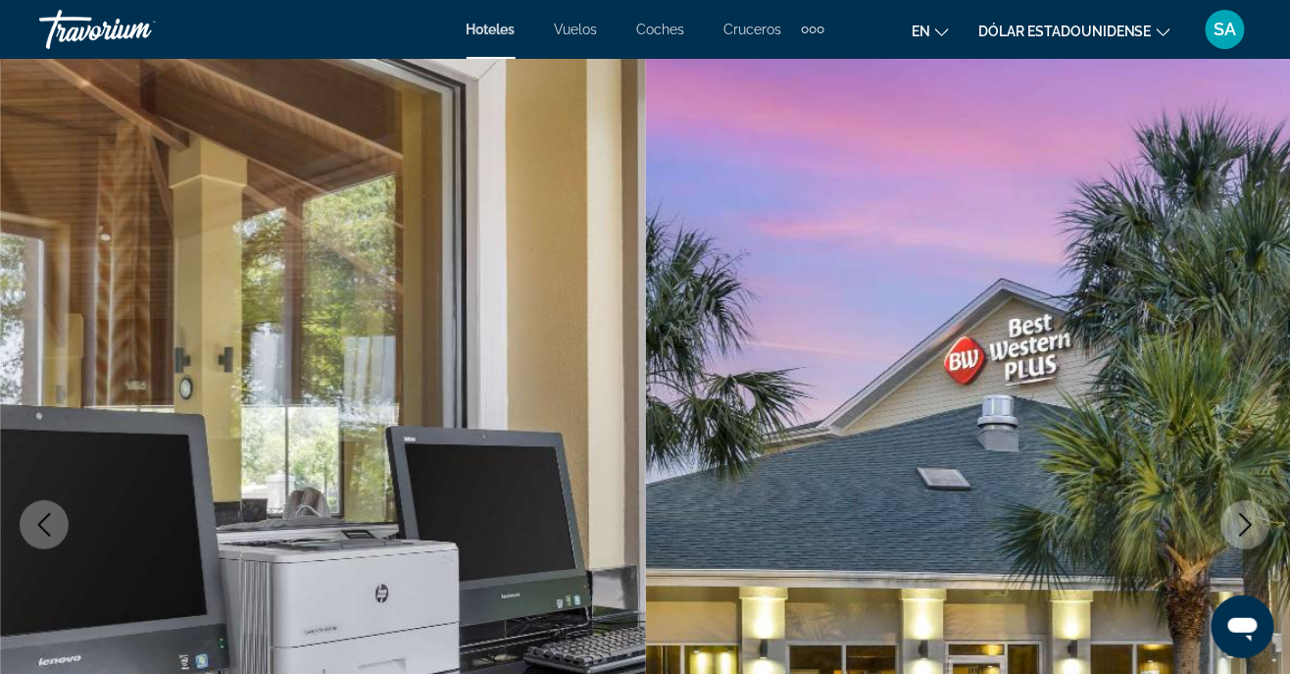
click at [1265, 514] on button "Next image" at bounding box center [1246, 524] width 49 height 49
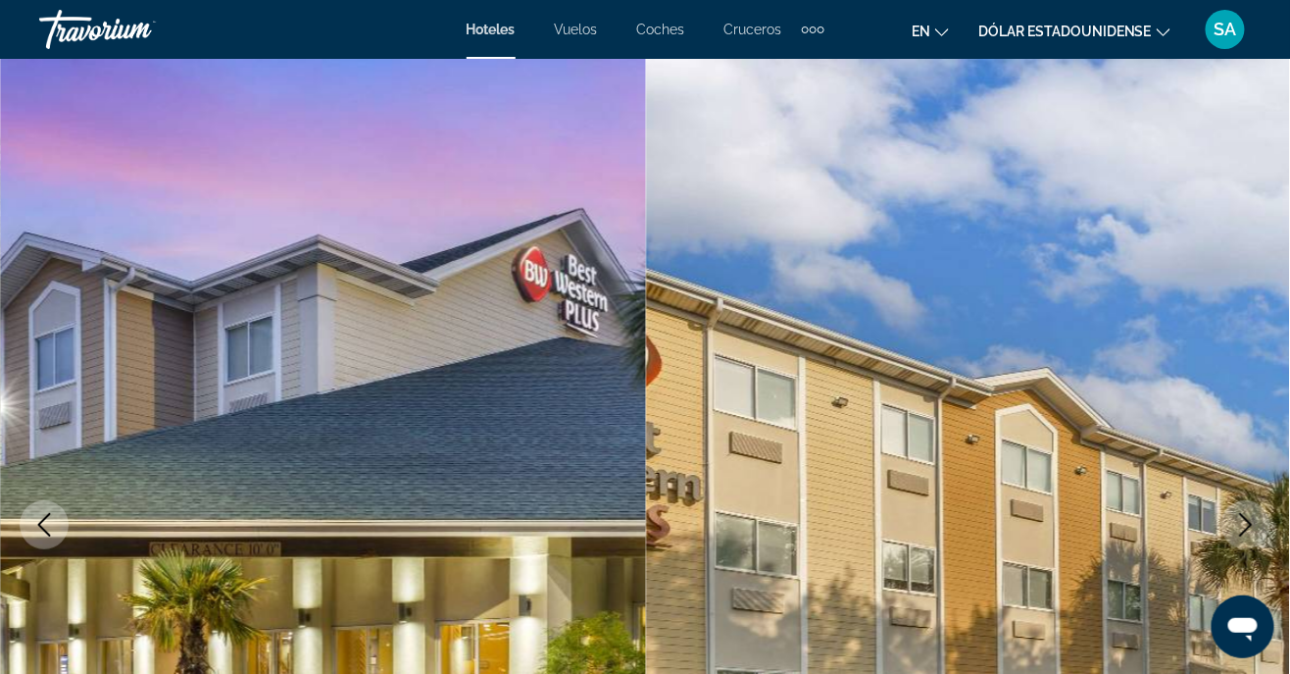
click at [1244, 523] on icon "Next image" at bounding box center [1247, 525] width 24 height 24
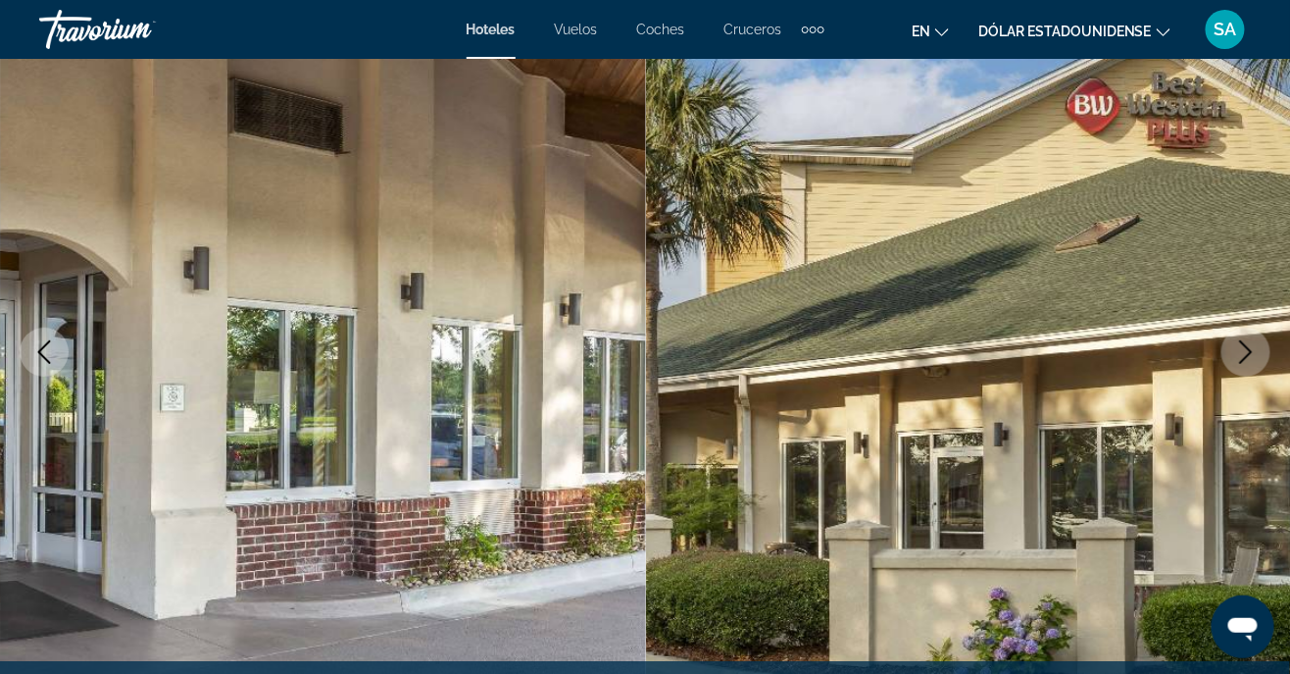
scroll to position [166, 0]
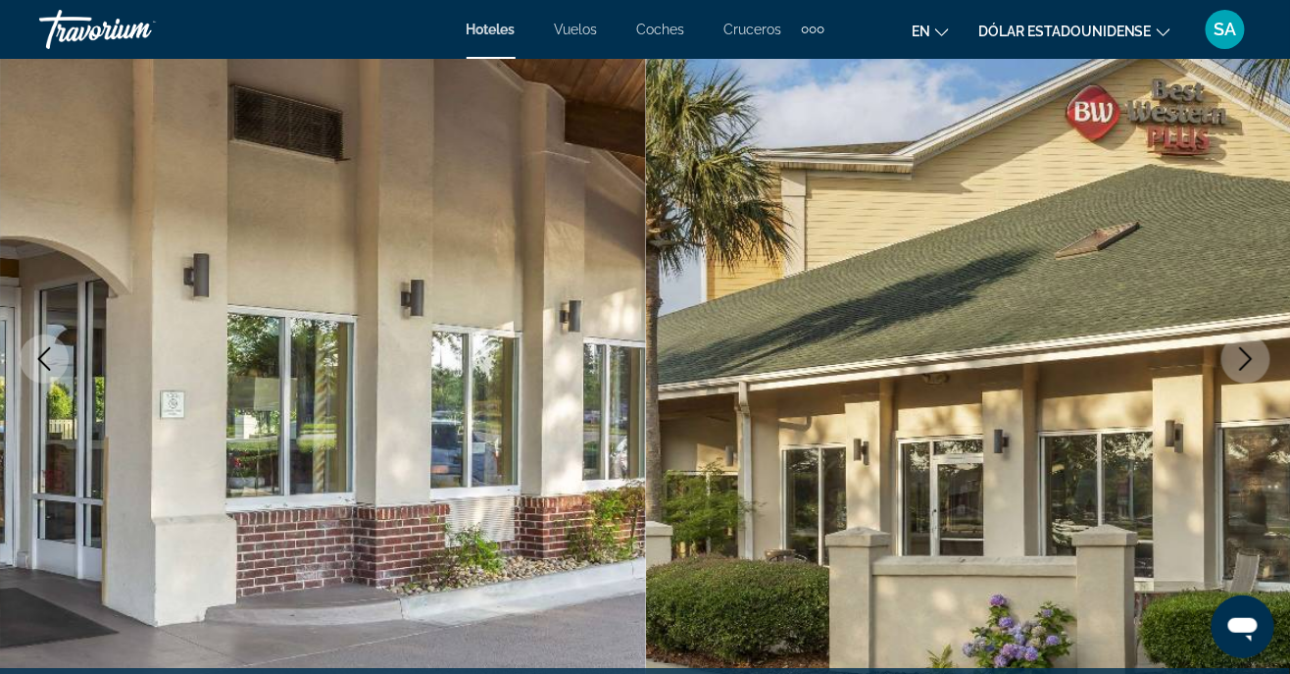
click at [1263, 384] on img "Contenido principal" at bounding box center [969, 359] width 646 height 932
click at [1224, 359] on button "Next image" at bounding box center [1246, 358] width 49 height 49
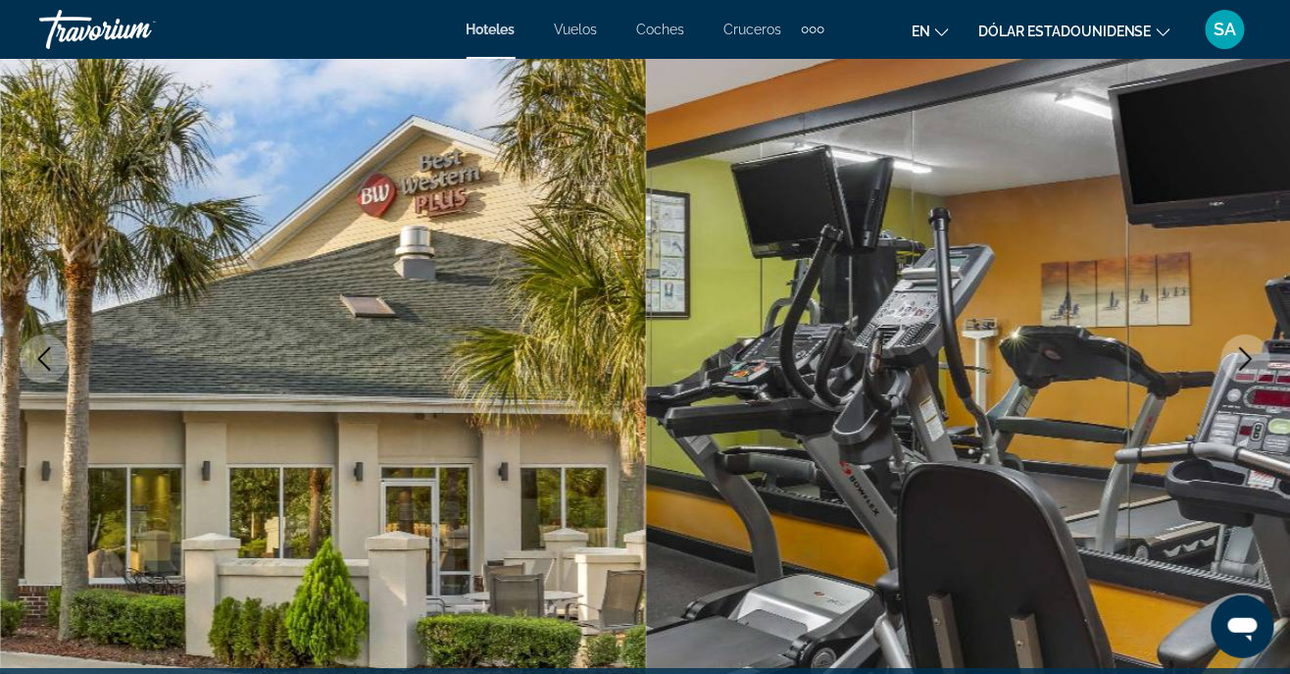
click at [1252, 363] on icon "Next image" at bounding box center [1247, 359] width 24 height 24
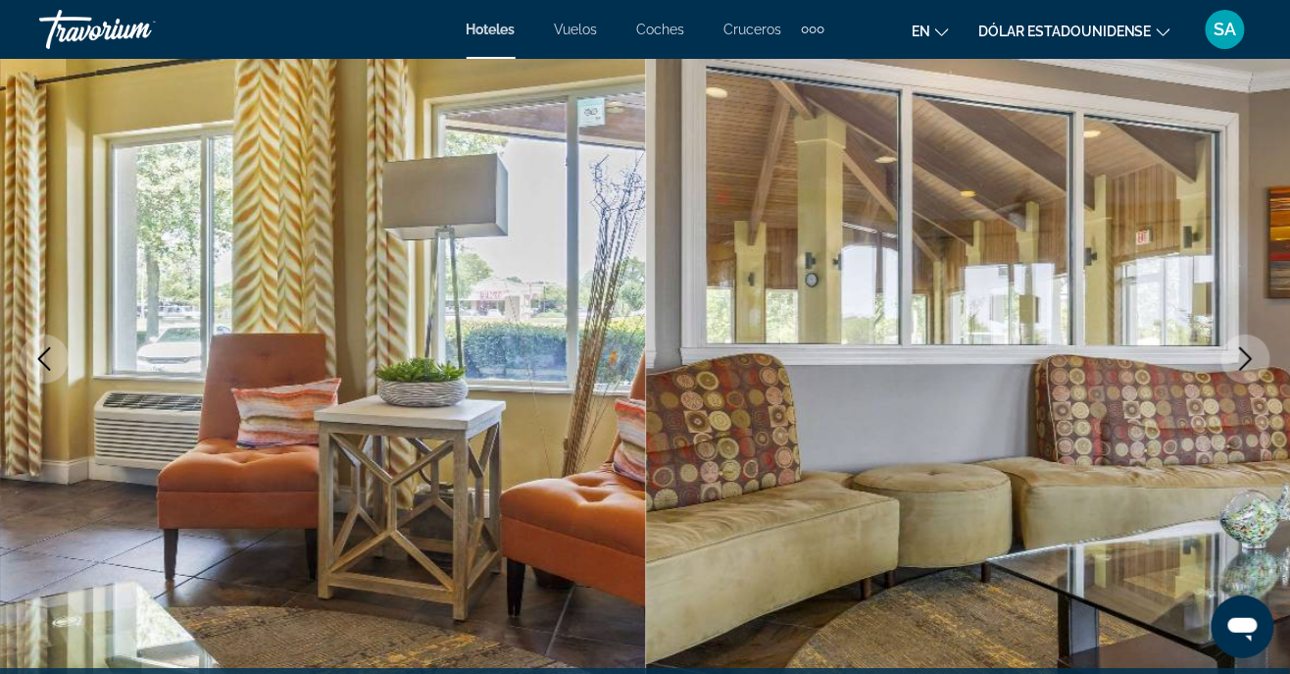
click at [1245, 353] on icon "Next image" at bounding box center [1246, 359] width 13 height 24
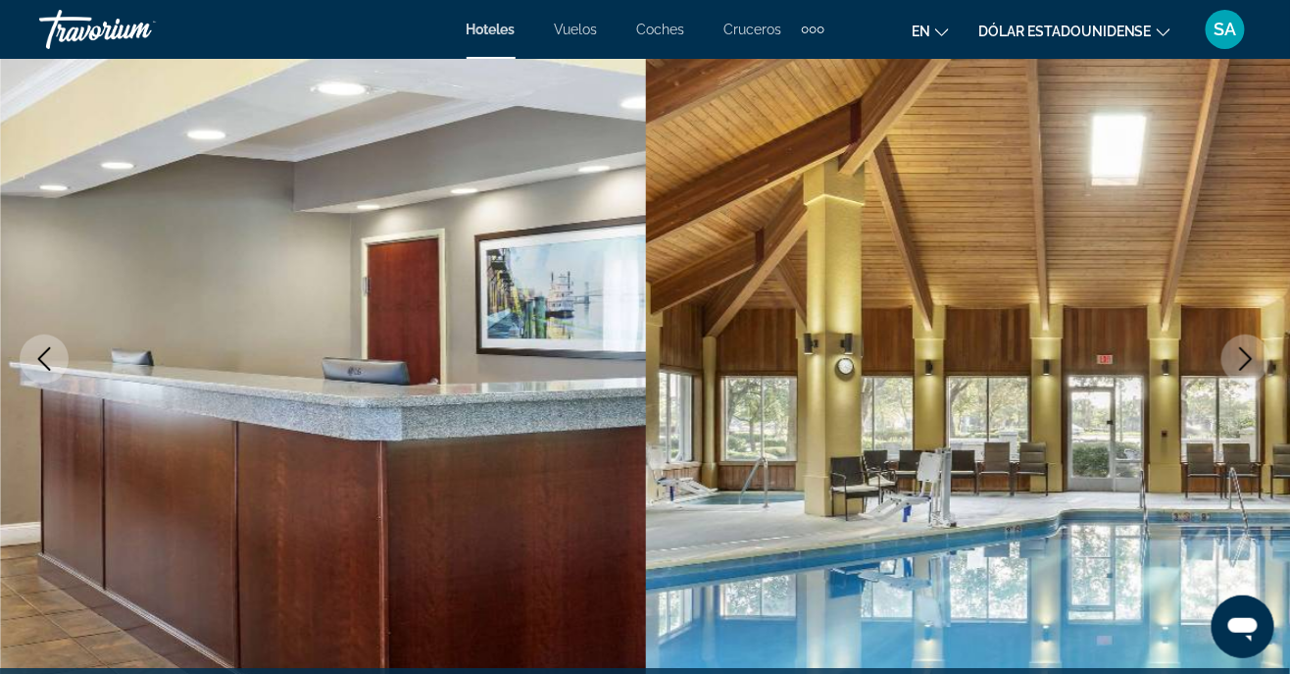
click at [1235, 358] on icon "Next image" at bounding box center [1247, 359] width 24 height 24
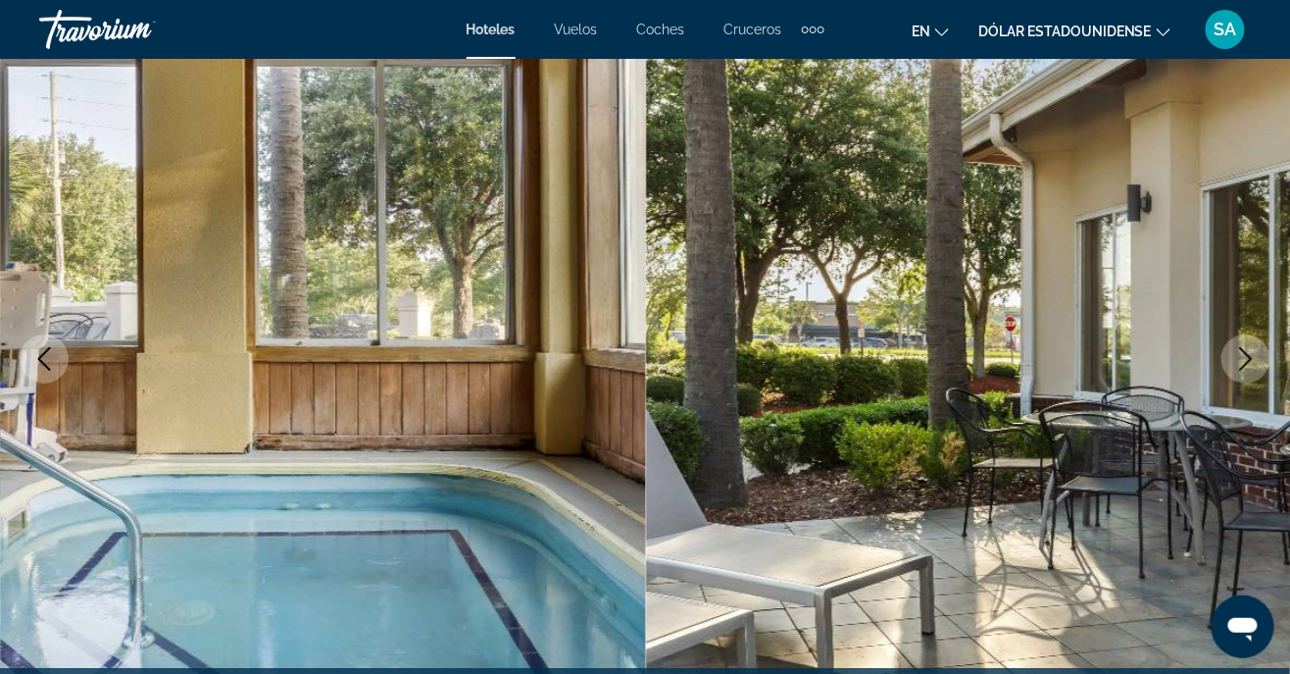
click at [1236, 369] on icon "Next image" at bounding box center [1247, 359] width 24 height 24
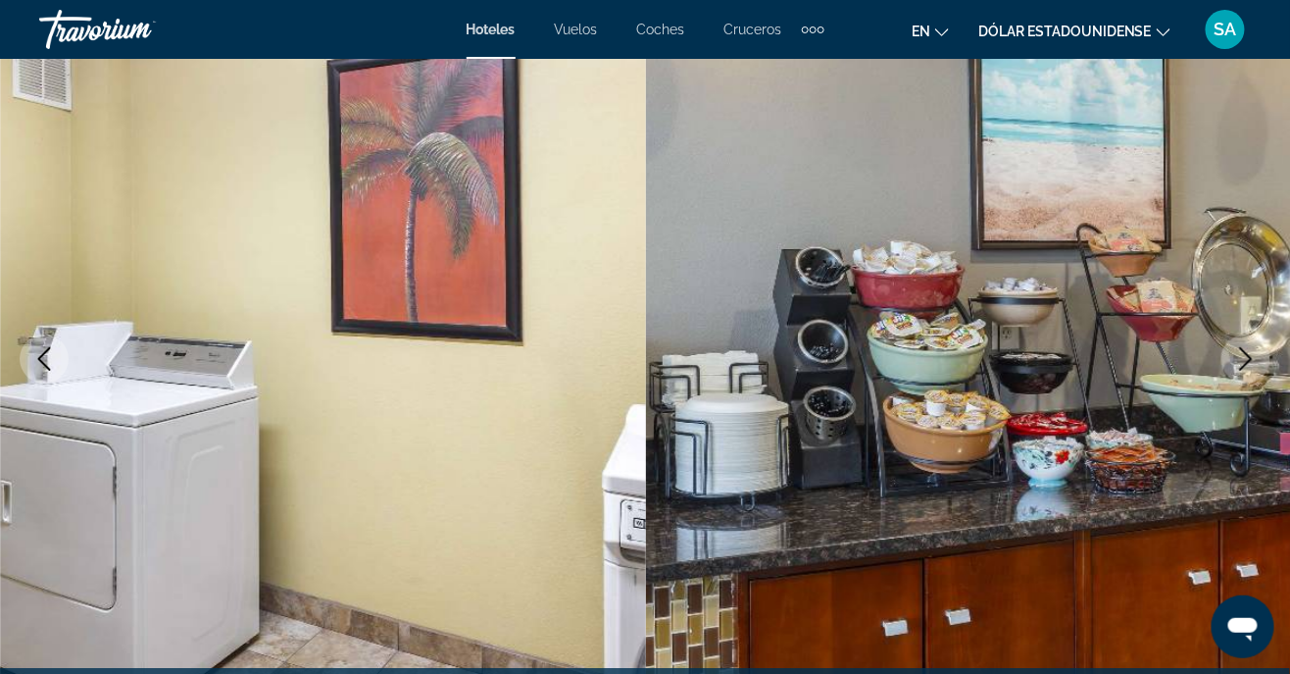
click at [1233, 361] on button "Next image" at bounding box center [1246, 358] width 49 height 49
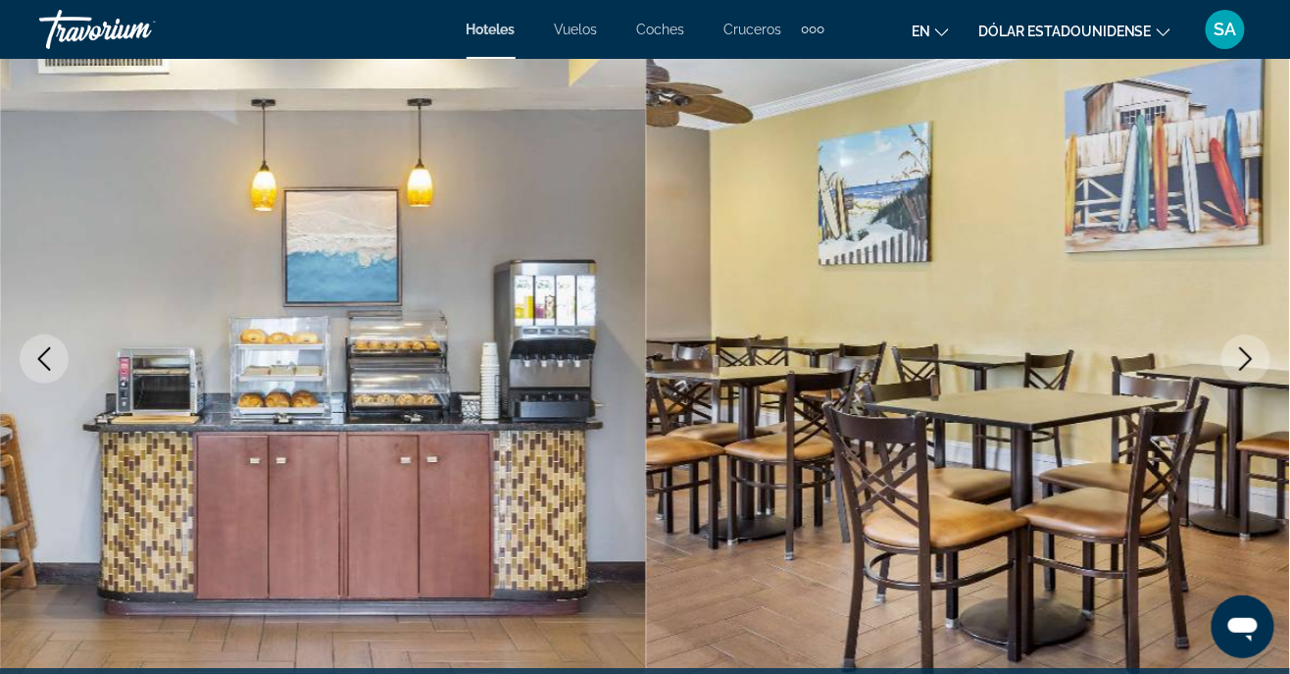
click at [1232, 375] on button "Next image" at bounding box center [1246, 358] width 49 height 49
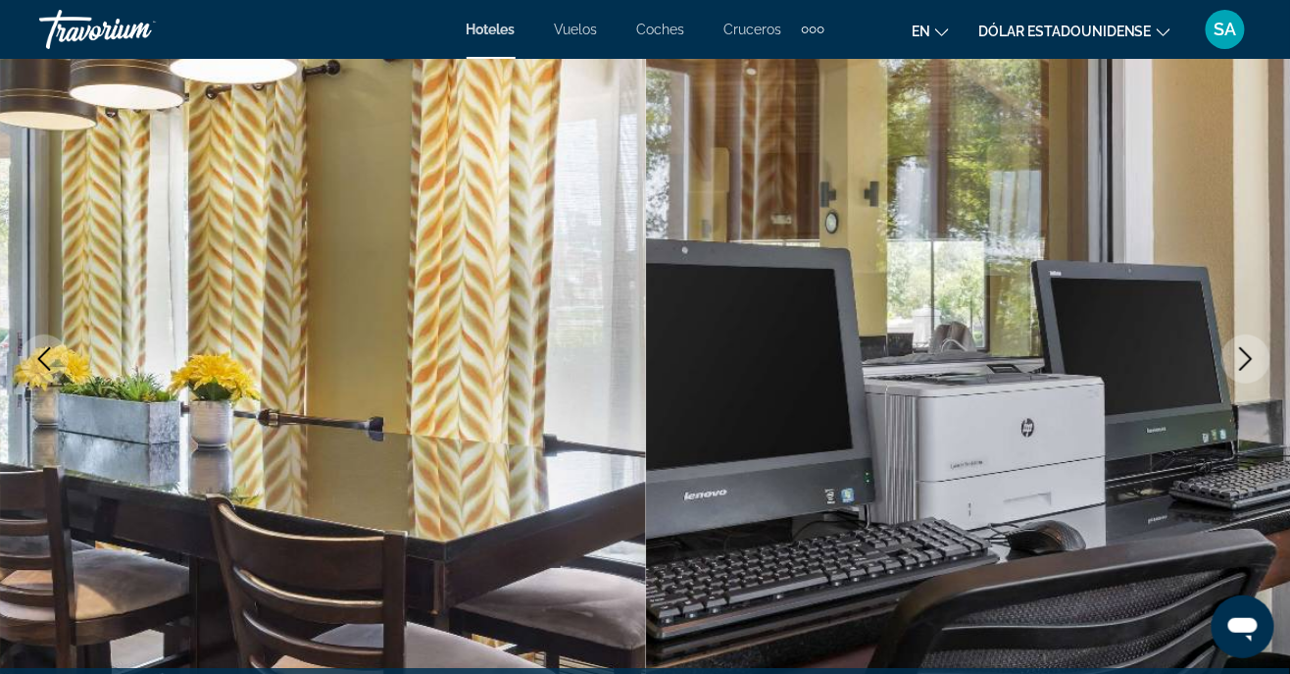
click at [1233, 375] on button "Next image" at bounding box center [1246, 358] width 49 height 49
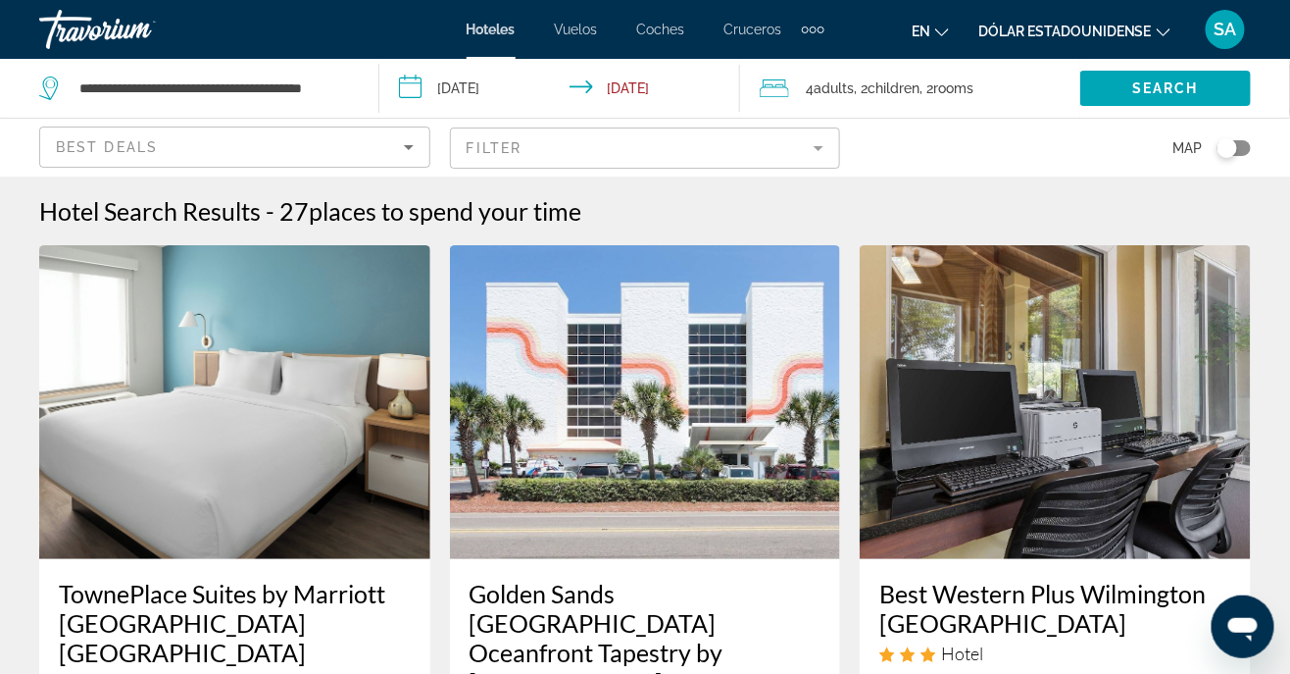
click at [647, 535] on img "Contenido principal" at bounding box center [645, 402] width 391 height 314
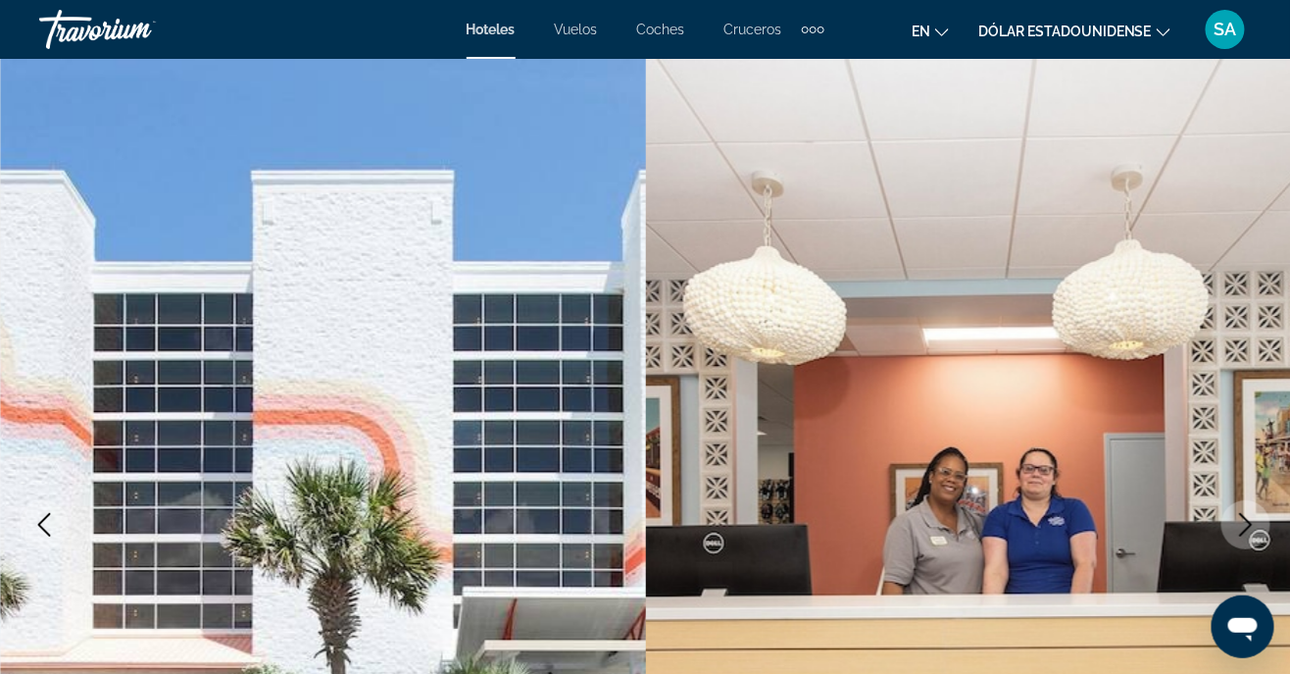
click at [1255, 533] on icon "Next image" at bounding box center [1247, 525] width 24 height 24
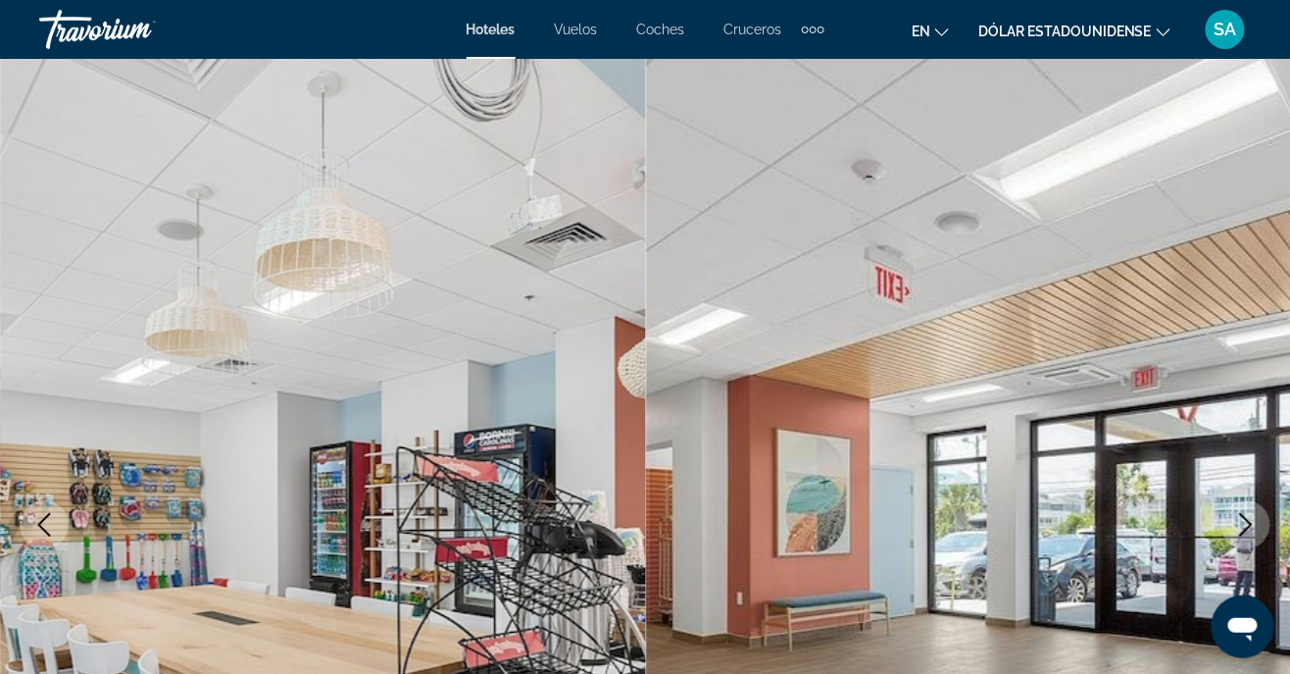
click at [1239, 523] on icon "Next image" at bounding box center [1247, 525] width 24 height 24
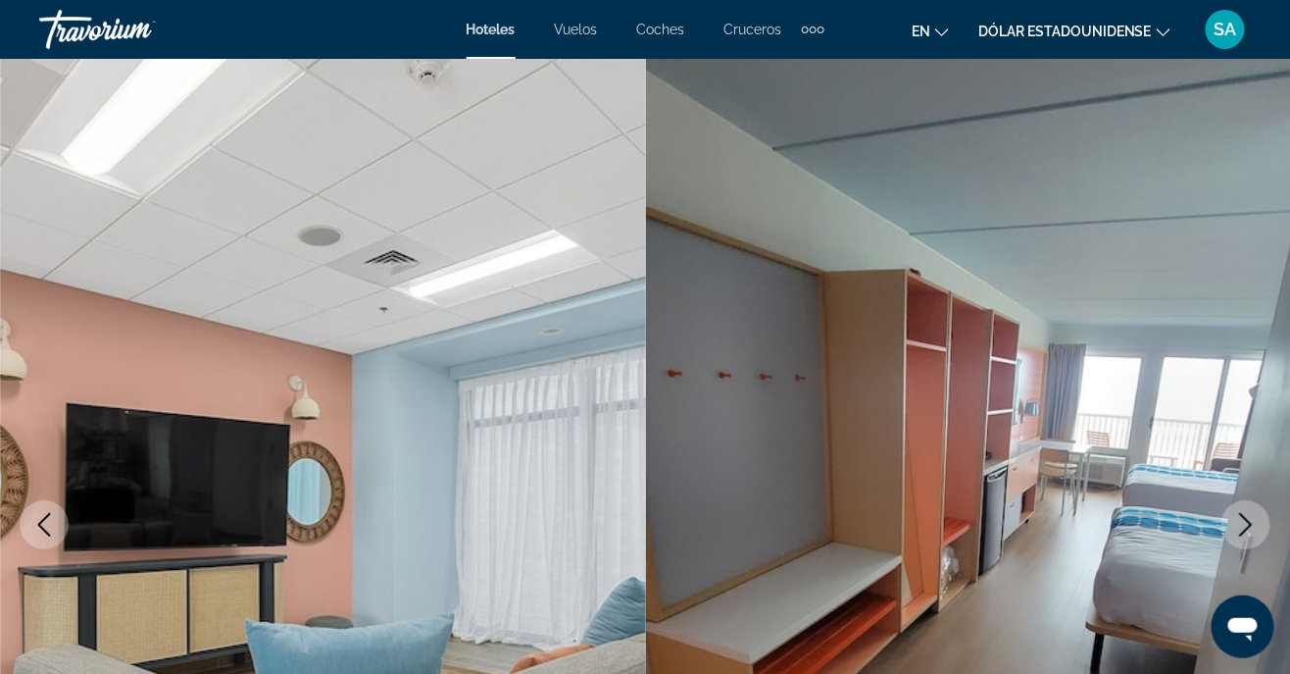
click at [1244, 522] on icon "Next image" at bounding box center [1247, 525] width 24 height 24
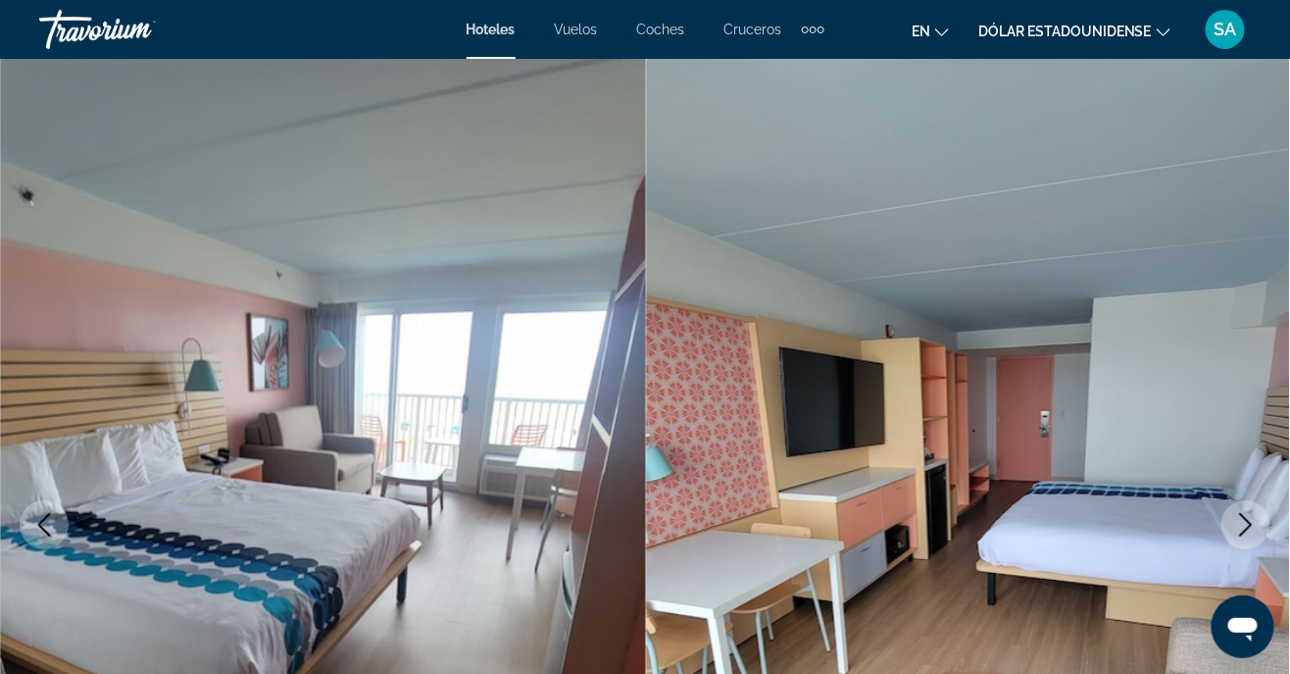
click at [1241, 529] on icon "Next image" at bounding box center [1247, 525] width 24 height 24
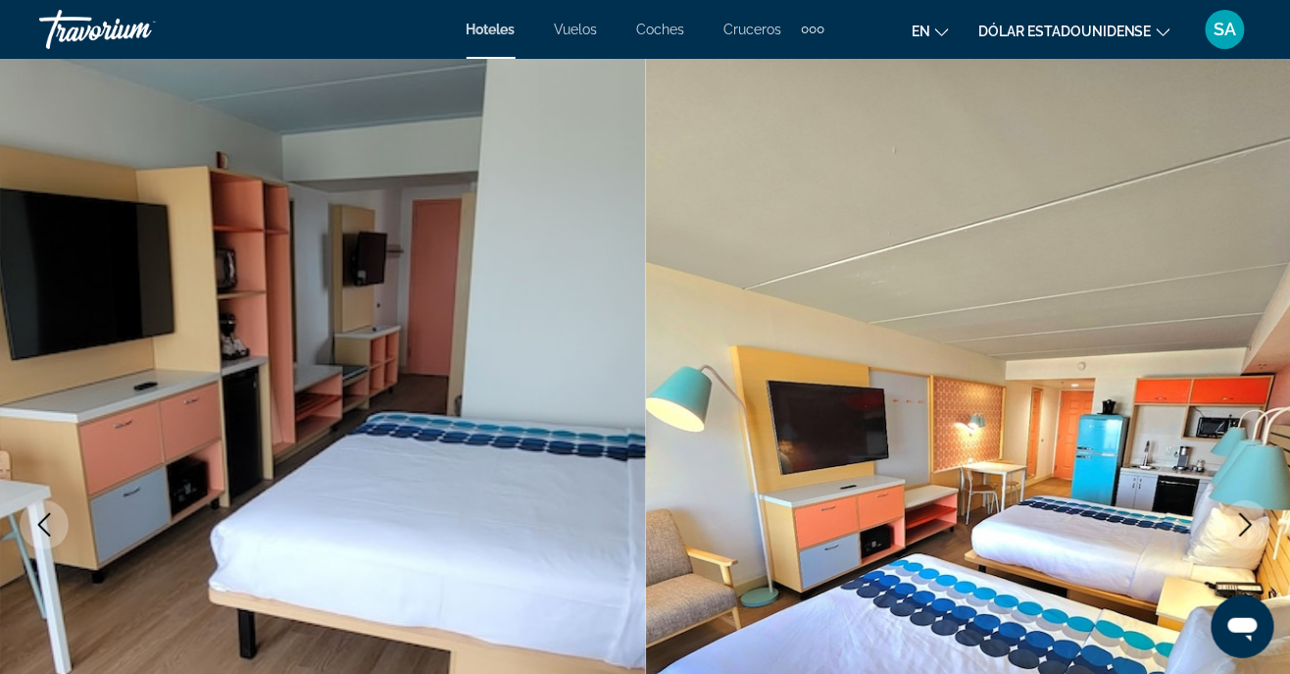
click at [1234, 524] on button "Next image" at bounding box center [1246, 524] width 49 height 49
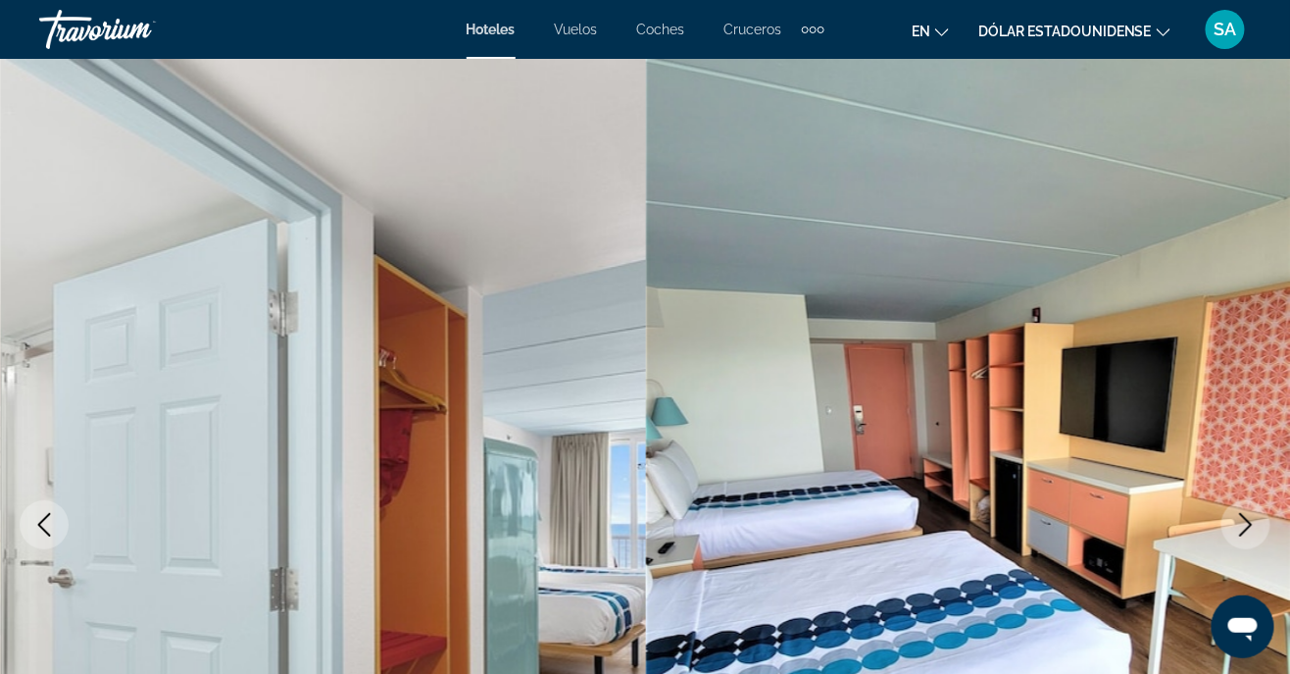
click at [1242, 529] on icon "Next image" at bounding box center [1247, 525] width 24 height 24
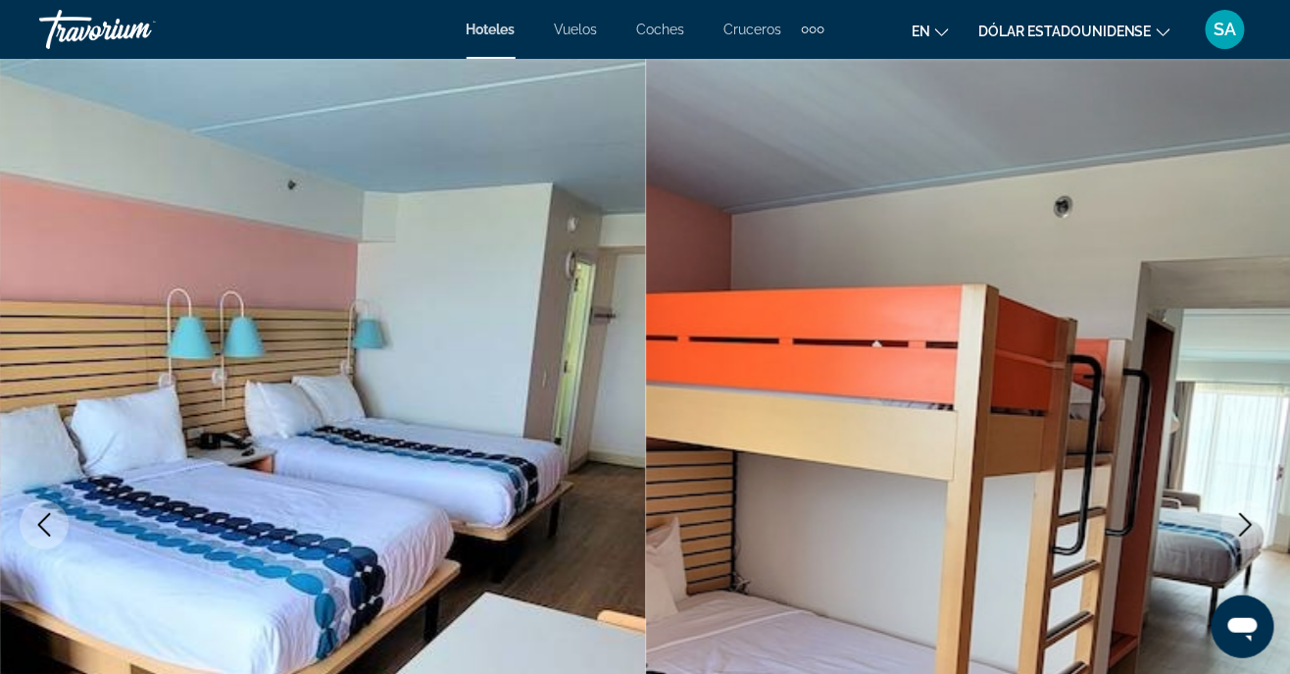
click at [1246, 527] on icon "Next image" at bounding box center [1247, 525] width 24 height 24
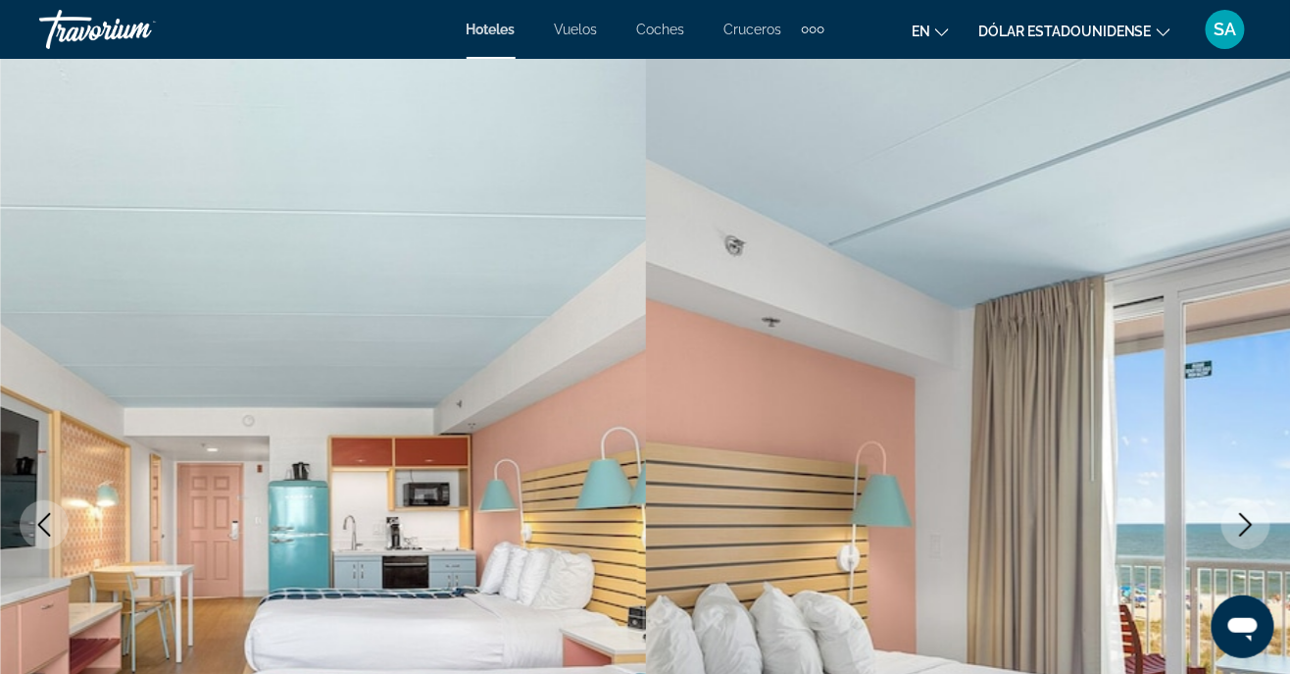
click at [1242, 514] on icon "Next image" at bounding box center [1246, 525] width 13 height 24
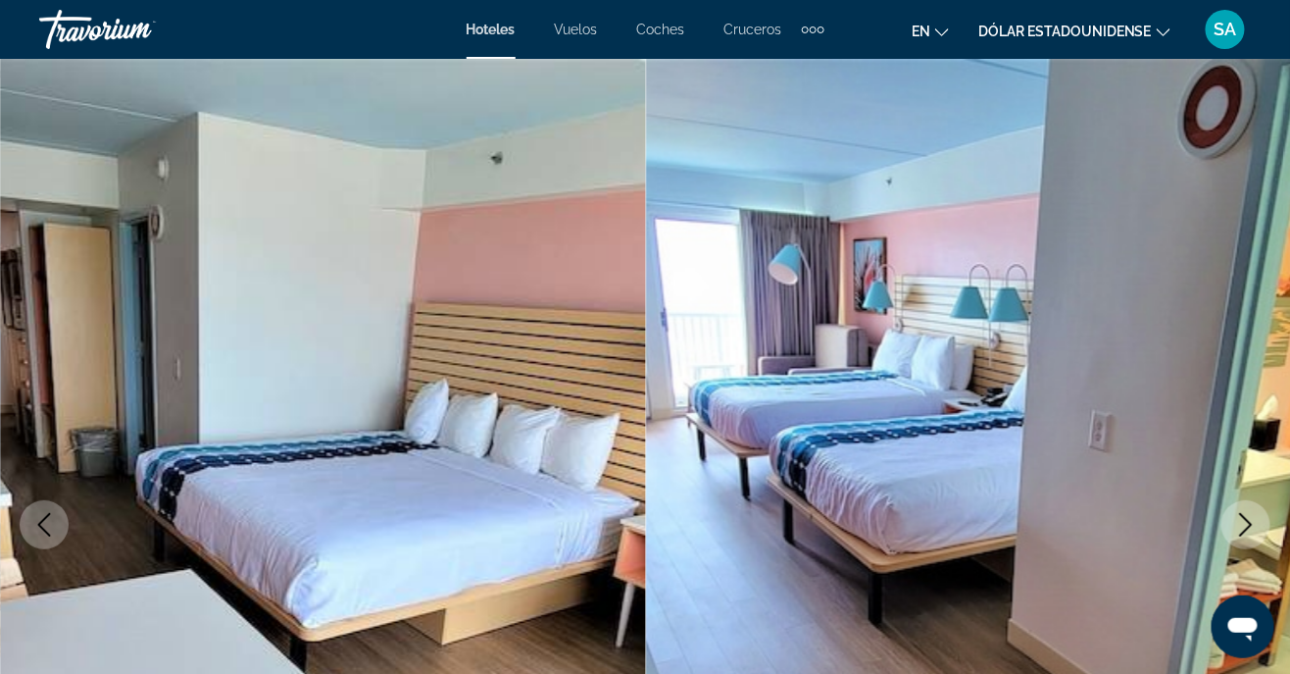
click at [1244, 515] on icon "Next image" at bounding box center [1247, 525] width 24 height 24
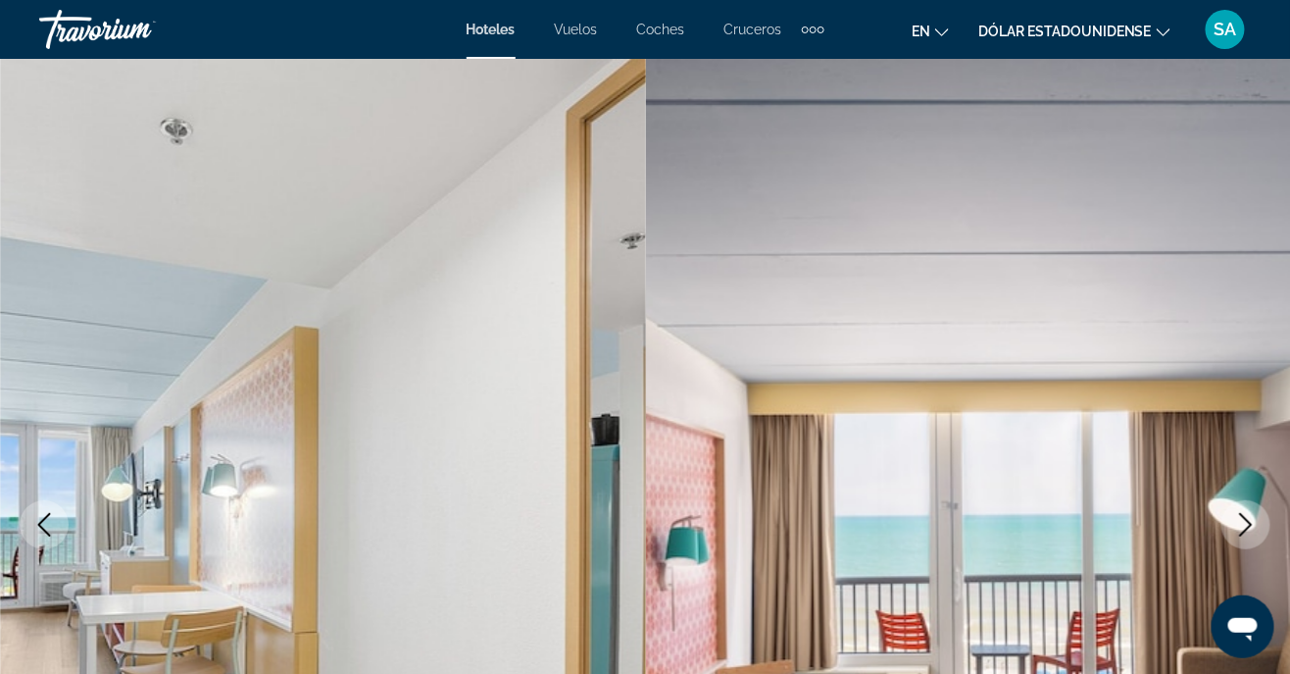
click at [1239, 524] on icon "Next image" at bounding box center [1247, 525] width 24 height 24
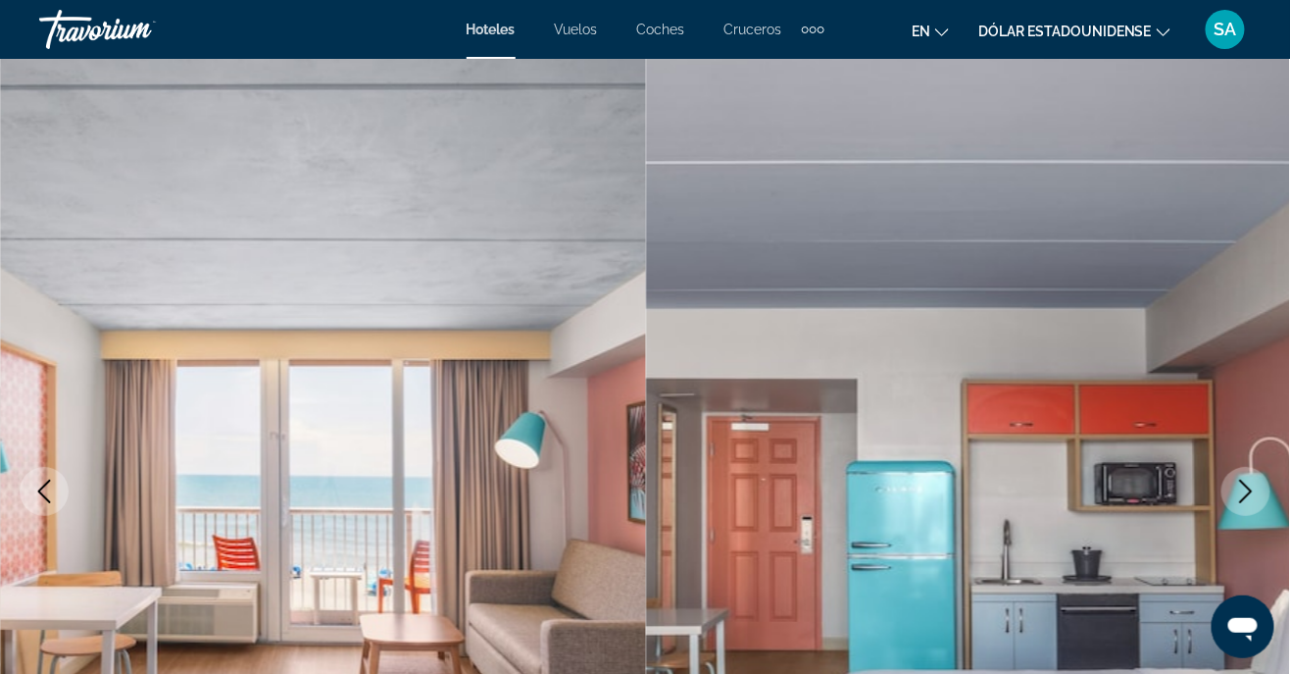
scroll to position [33, 0]
click at [1245, 495] on icon "Next image" at bounding box center [1247, 492] width 24 height 24
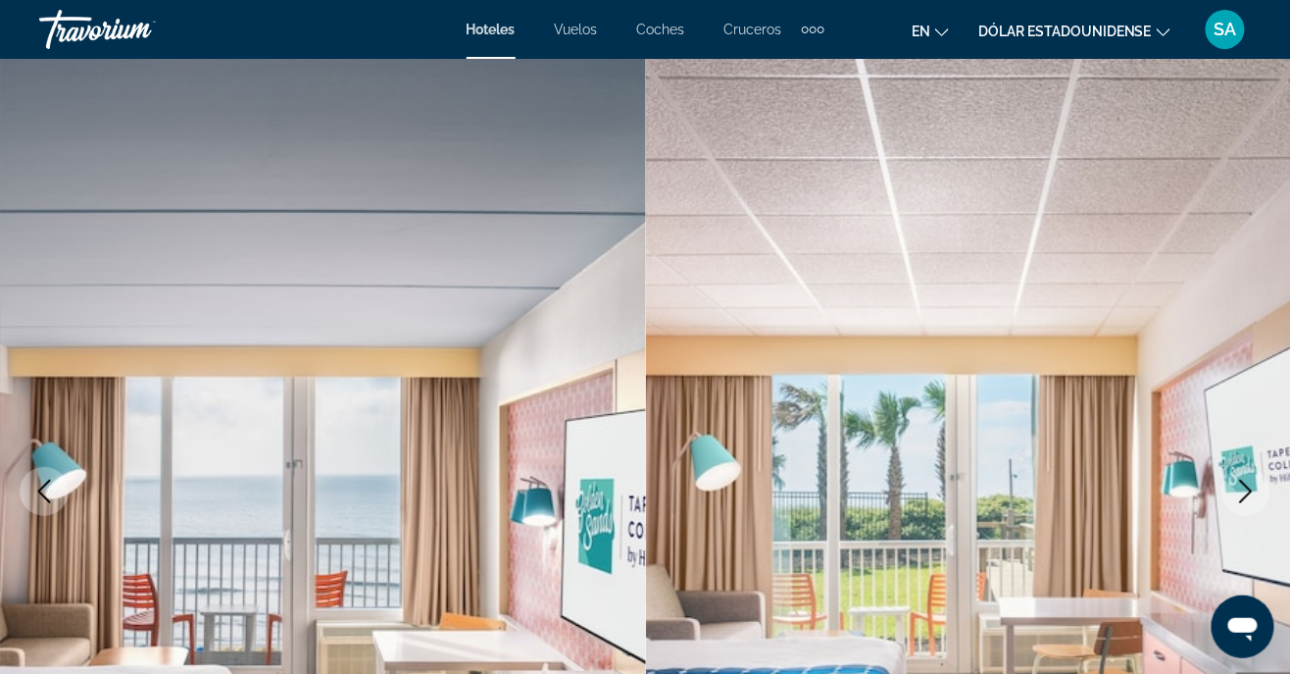
click at [1239, 500] on icon "Next image" at bounding box center [1247, 492] width 24 height 24
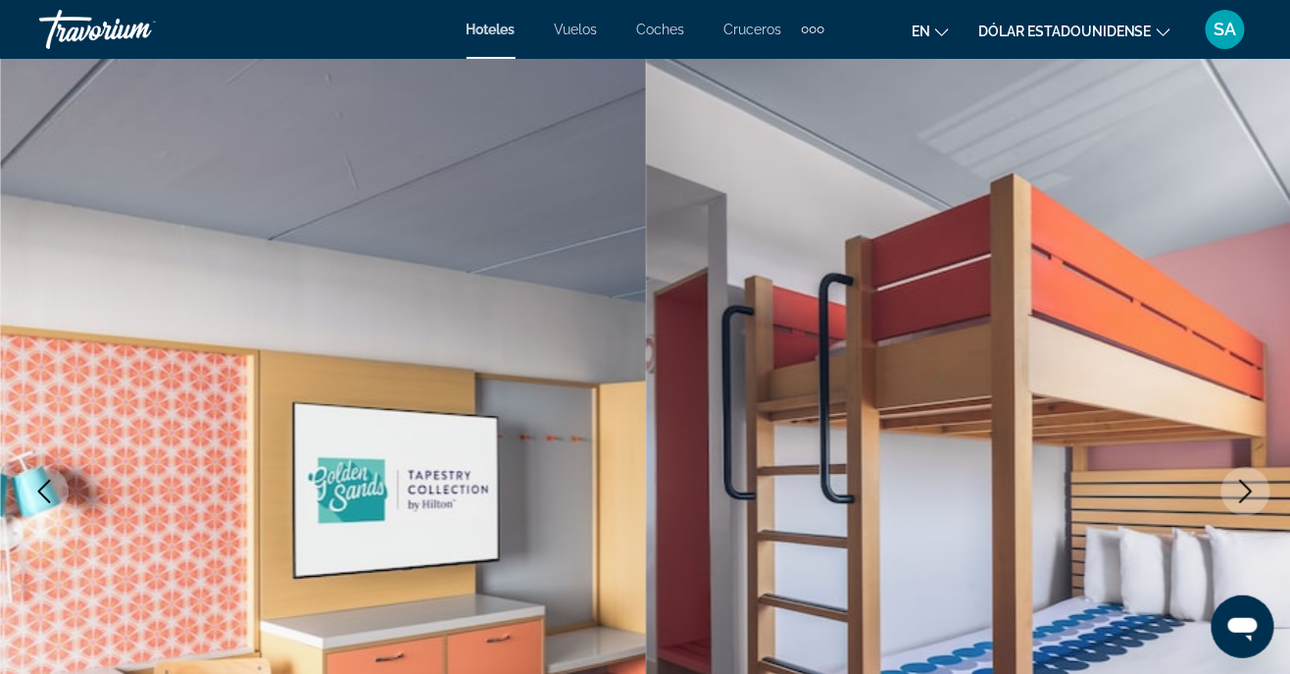
click at [1245, 496] on icon "Next image" at bounding box center [1246, 492] width 13 height 24
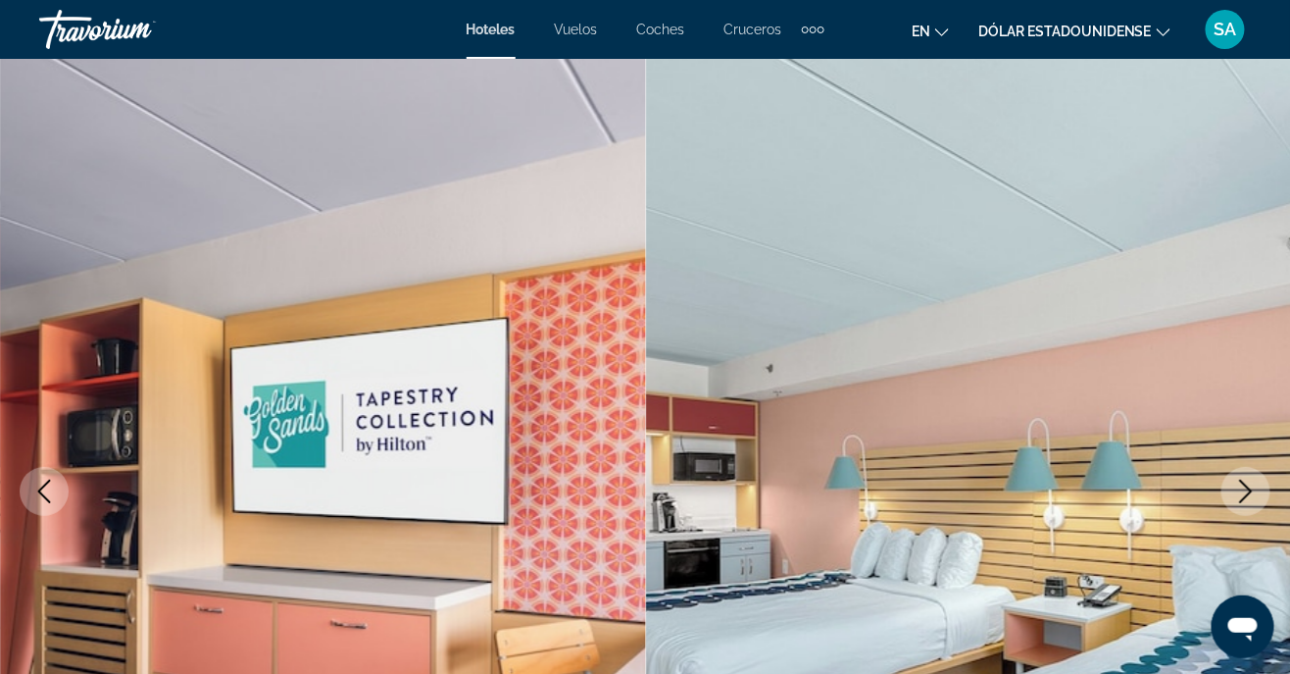
click at [1229, 508] on button "Next image" at bounding box center [1246, 491] width 49 height 49
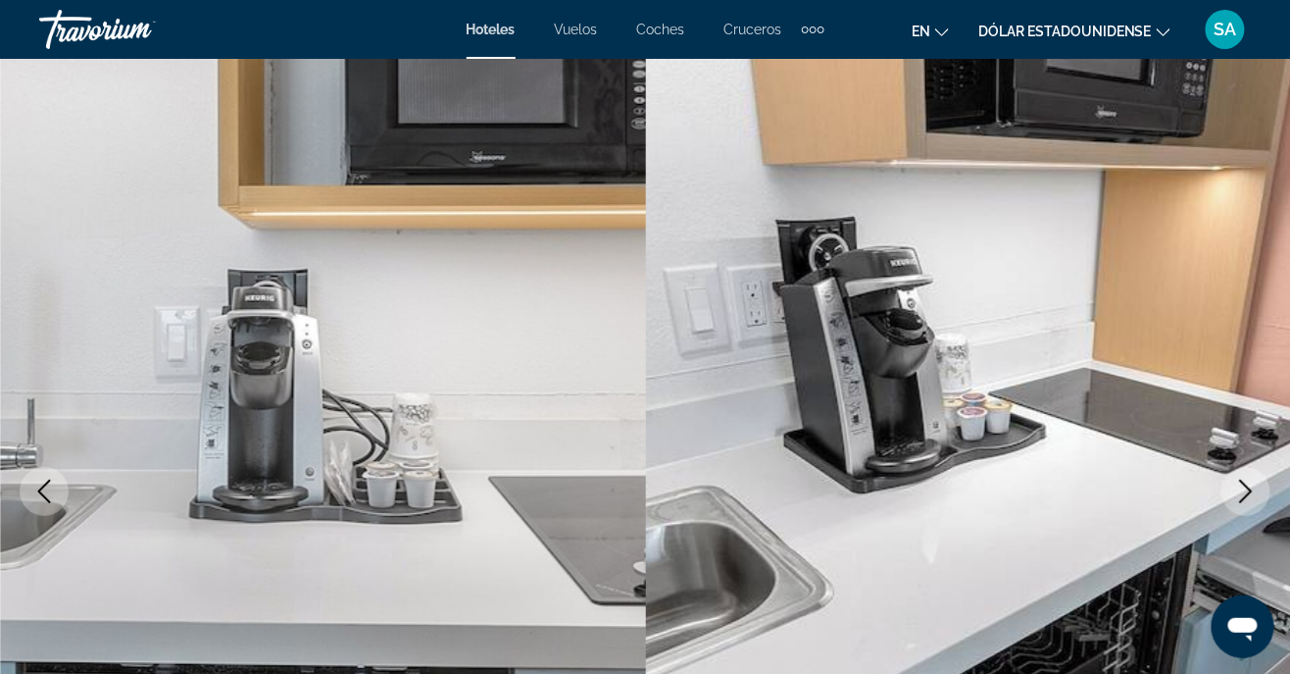
click at [1238, 497] on icon "Next image" at bounding box center [1247, 492] width 24 height 24
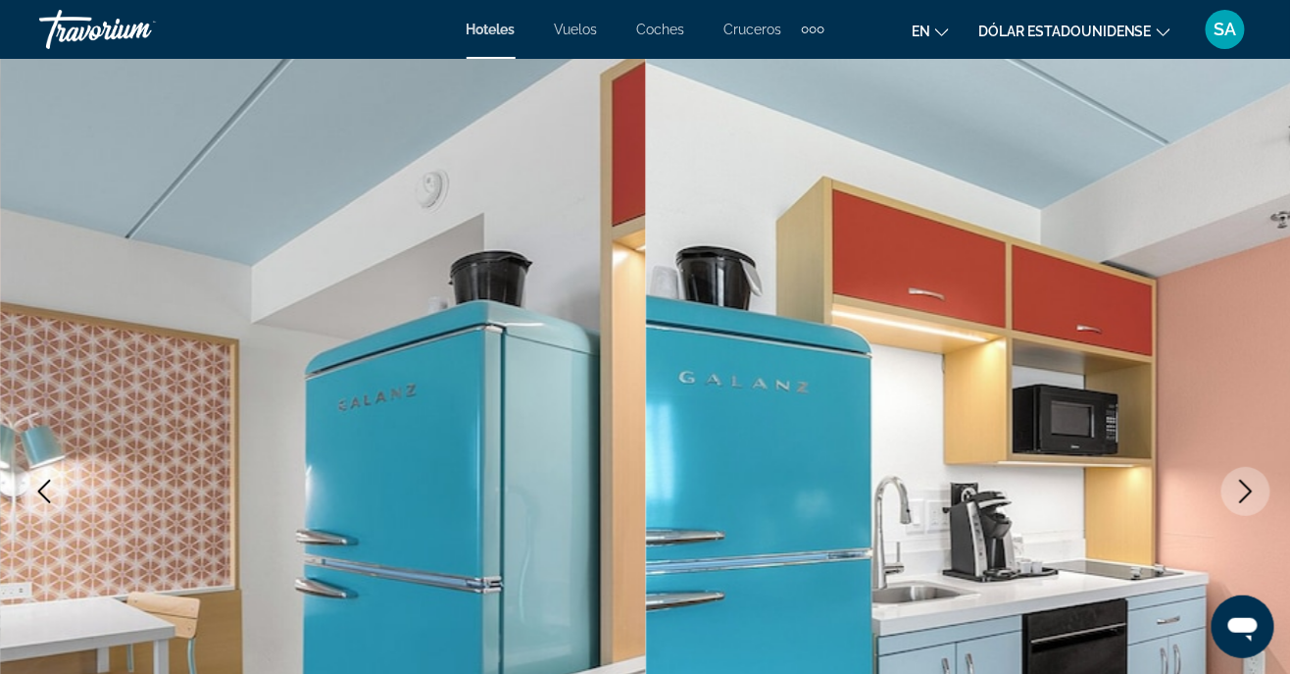
click at [1239, 493] on icon "Next image" at bounding box center [1247, 492] width 24 height 24
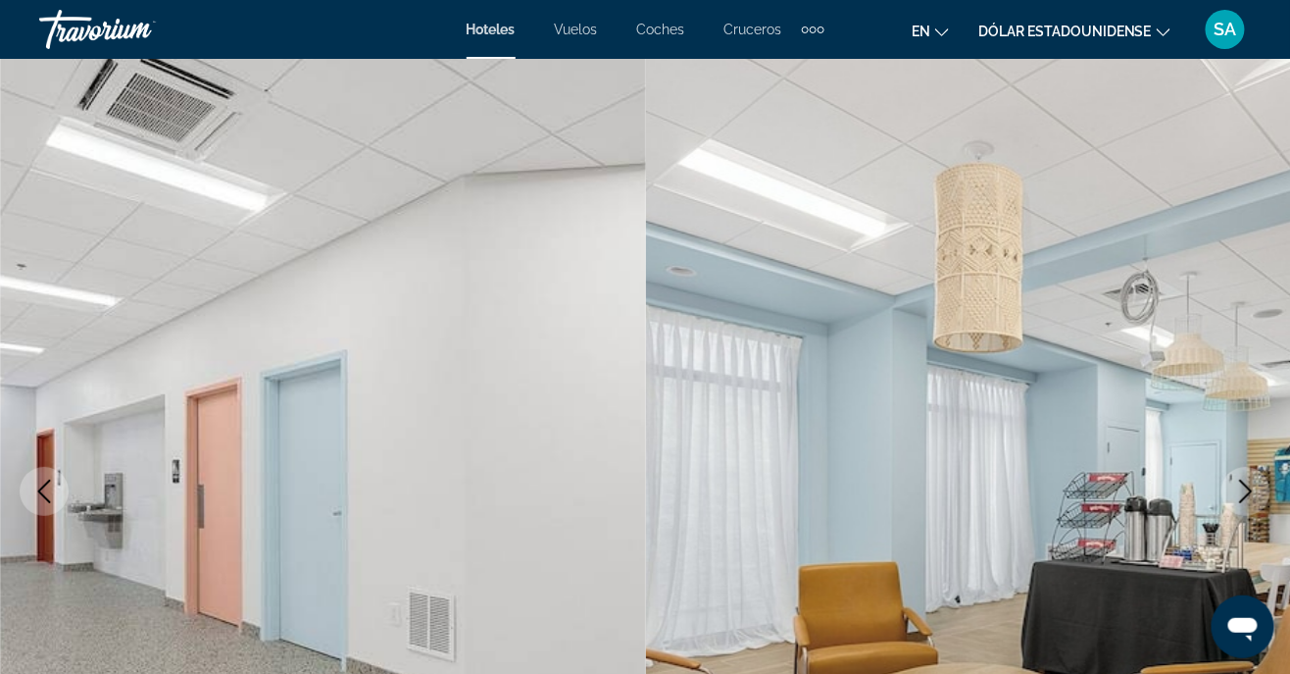
click at [1240, 495] on icon "Next image" at bounding box center [1247, 492] width 24 height 24
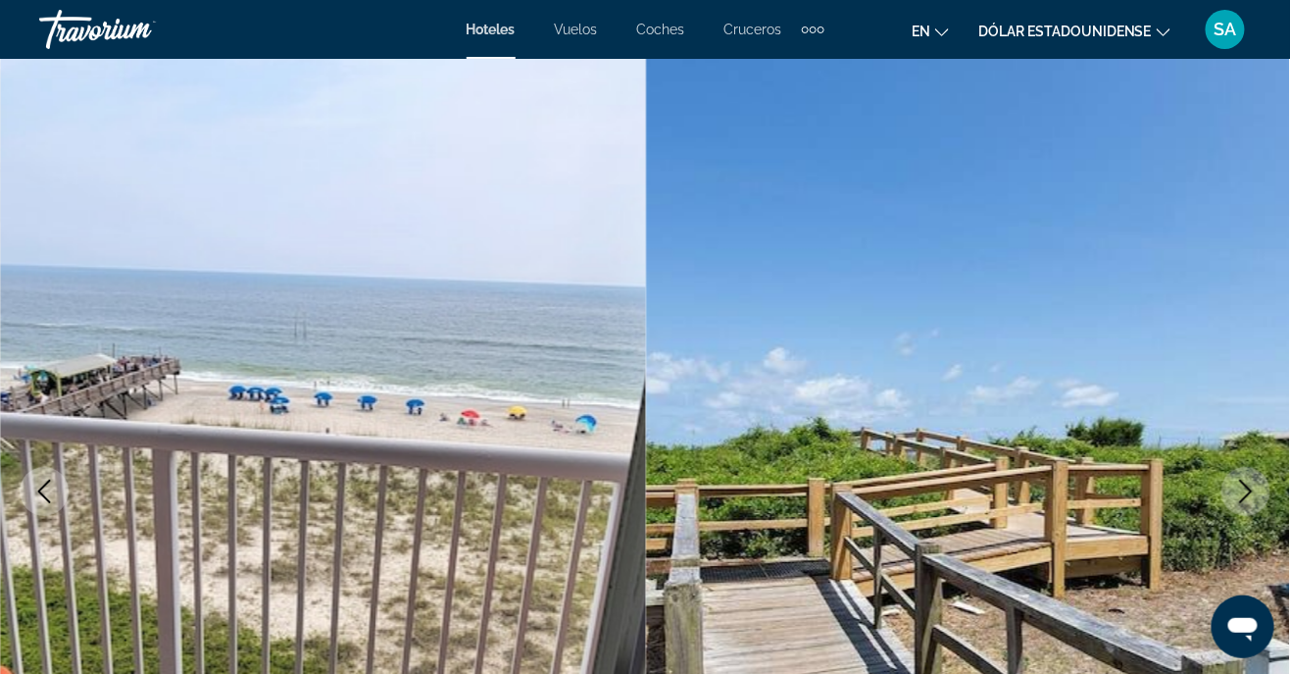
click at [1238, 507] on button "Next image" at bounding box center [1246, 491] width 49 height 49
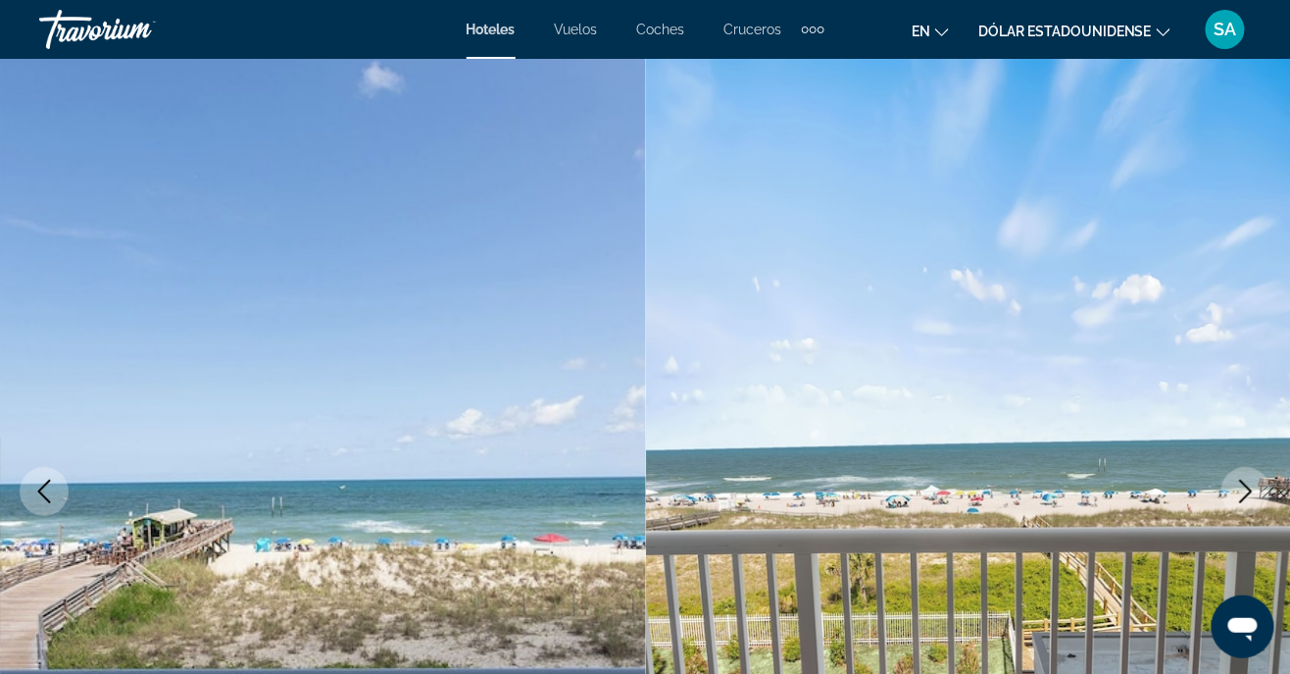
click at [1238, 500] on icon "Next image" at bounding box center [1247, 492] width 24 height 24
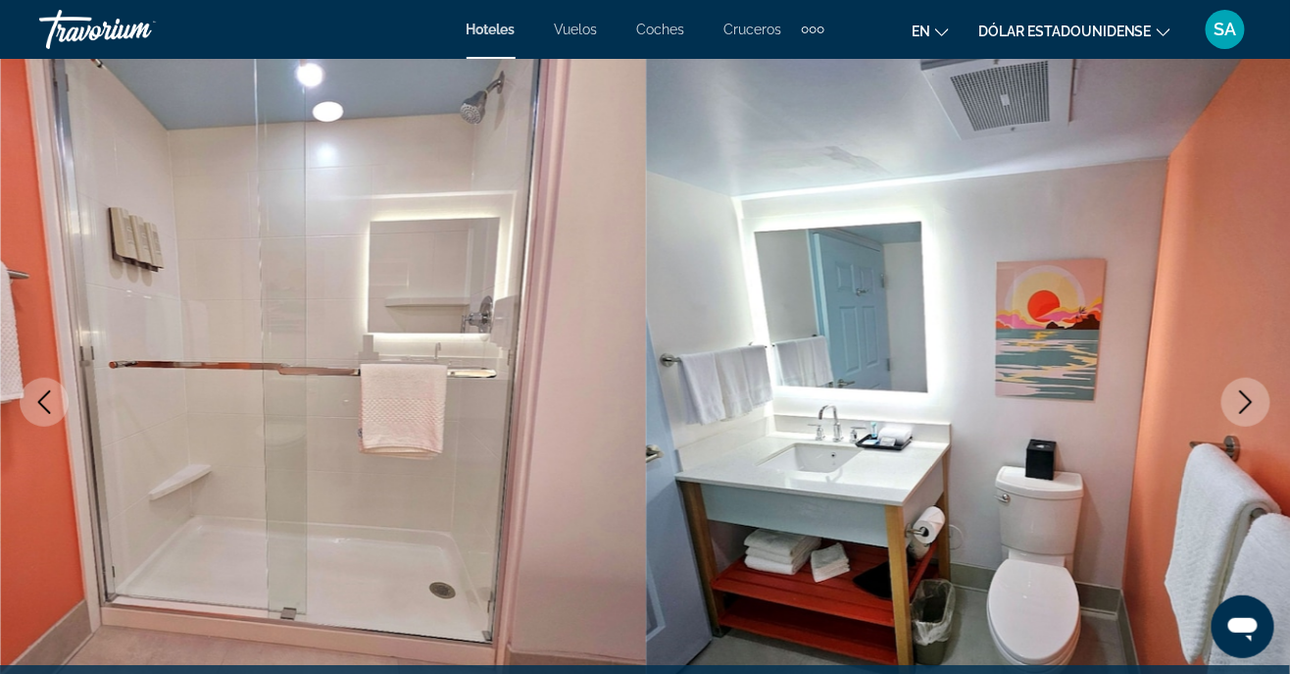
scroll to position [124, 0]
click at [1250, 400] on icon "Next image" at bounding box center [1246, 401] width 13 height 24
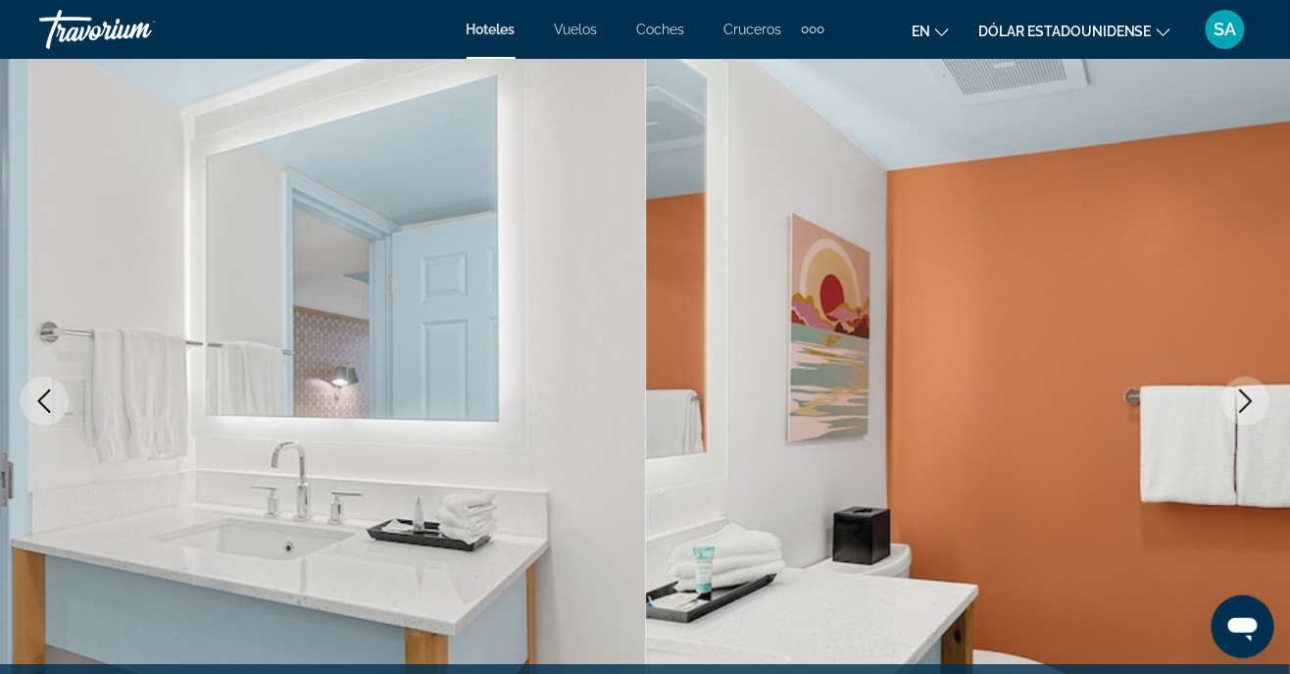
click at [1263, 397] on button "Next image" at bounding box center [1246, 401] width 49 height 49
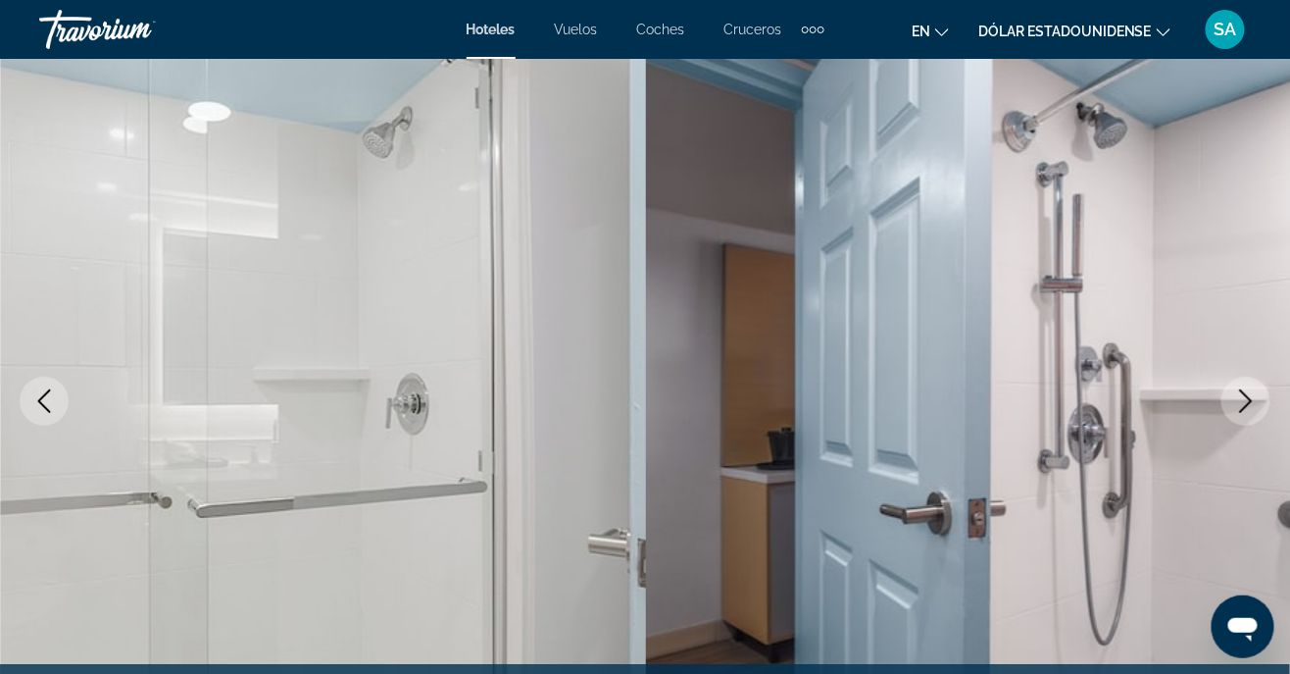
click at [1263, 397] on button "Next image" at bounding box center [1246, 401] width 49 height 49
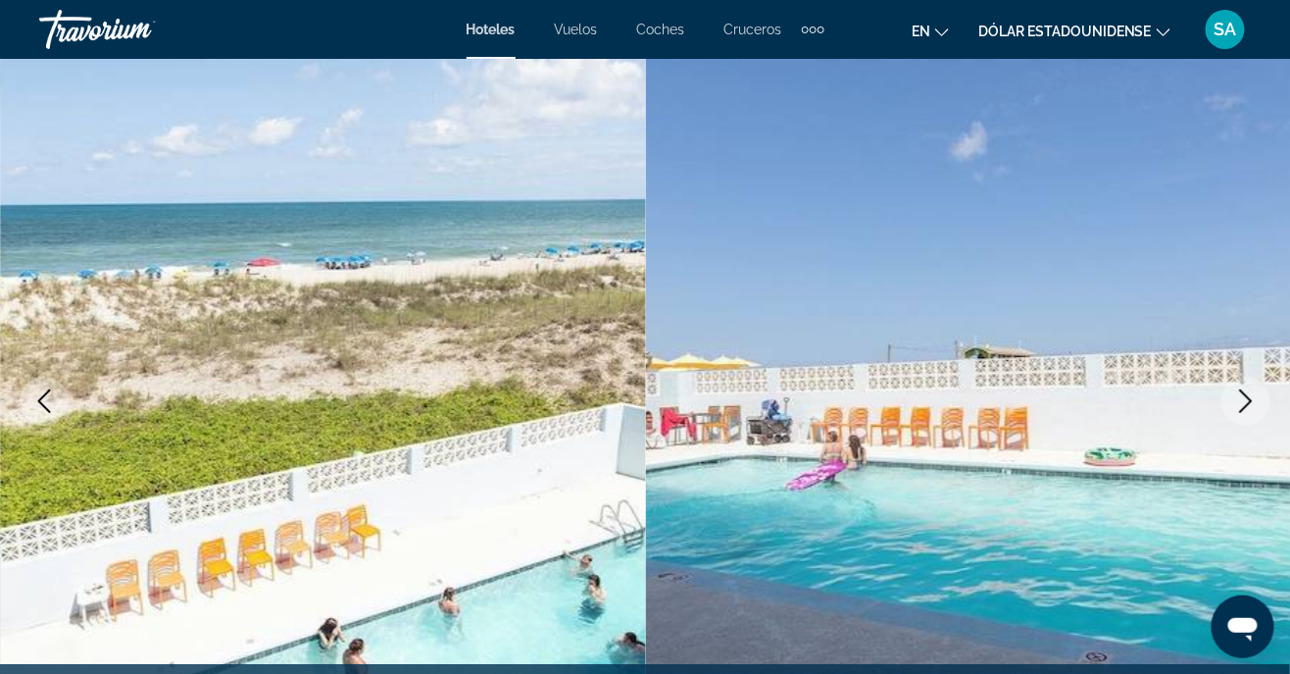
click at [1263, 396] on button "Next image" at bounding box center [1246, 401] width 49 height 49
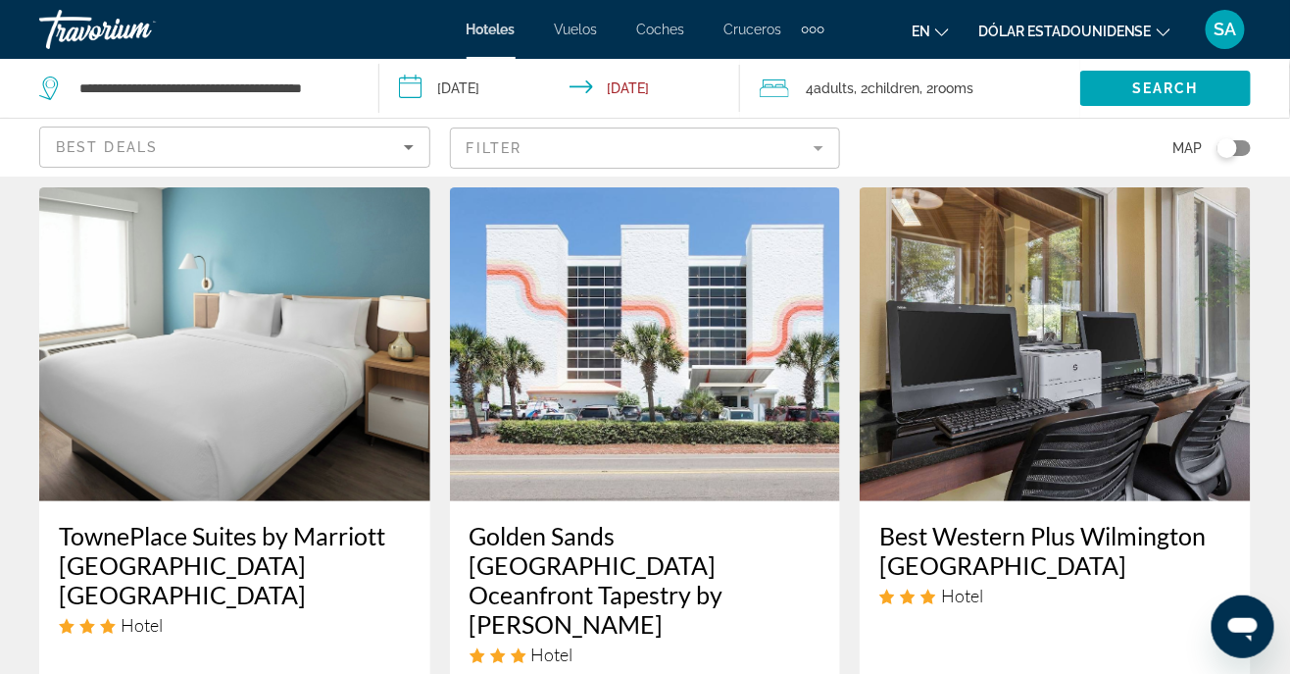
scroll to position [53, 0]
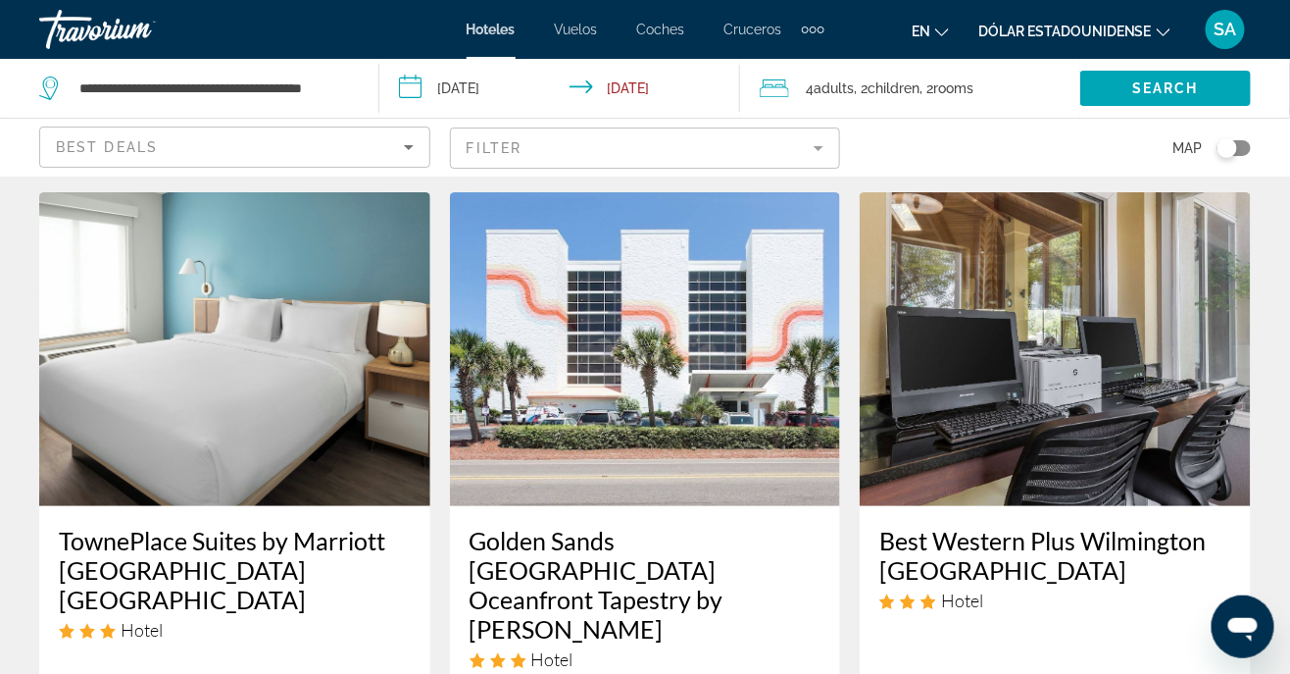
click at [196, 488] on img "Contenido principal" at bounding box center [234, 349] width 391 height 314
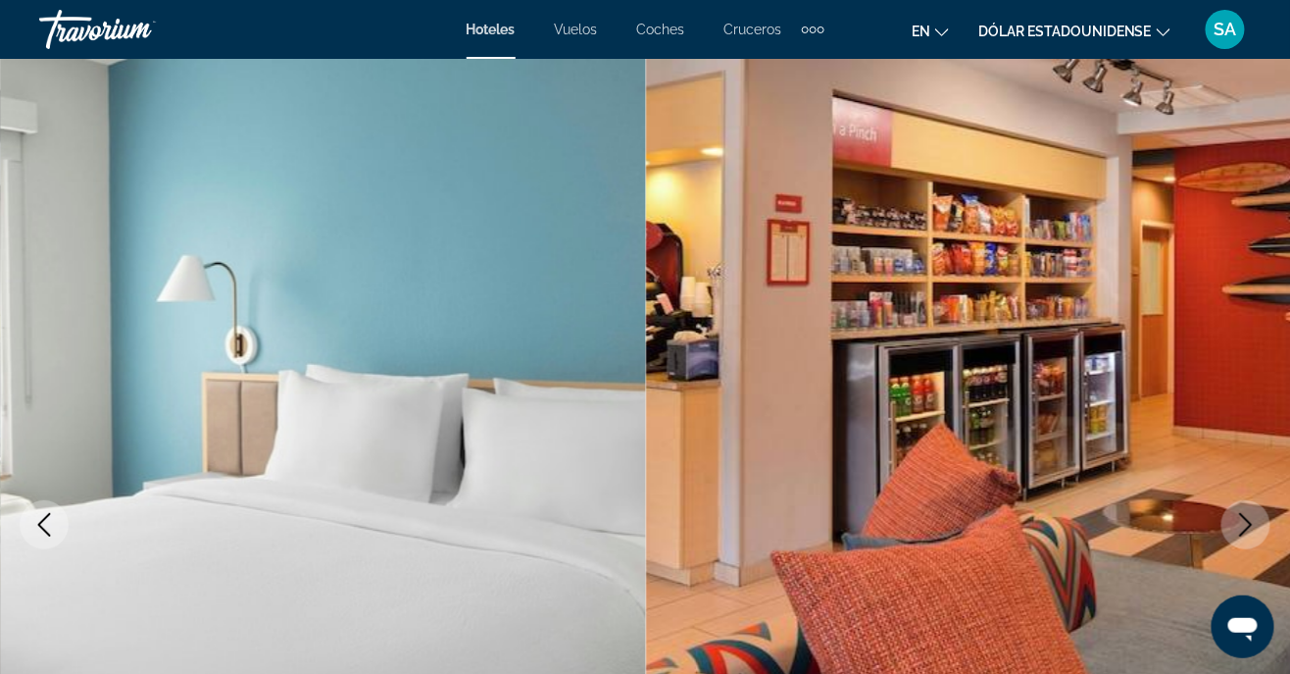
click at [1242, 530] on icon "Next image" at bounding box center [1247, 525] width 24 height 24
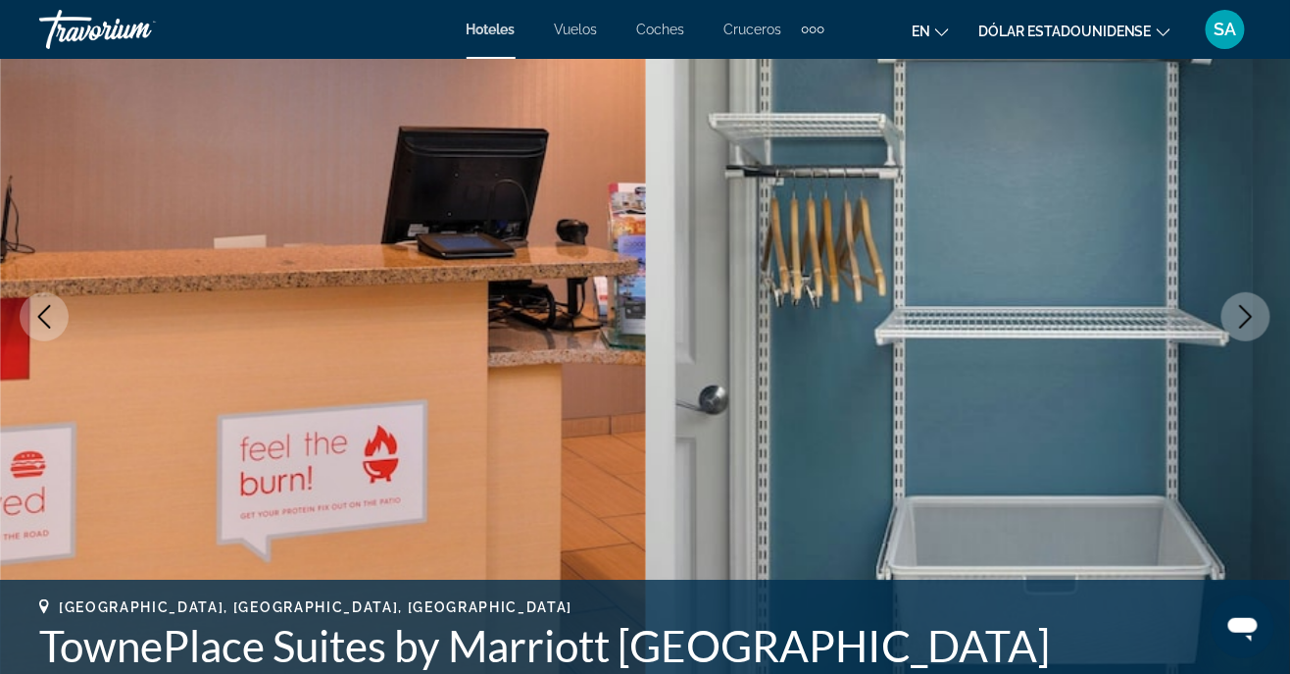
scroll to position [206, 0]
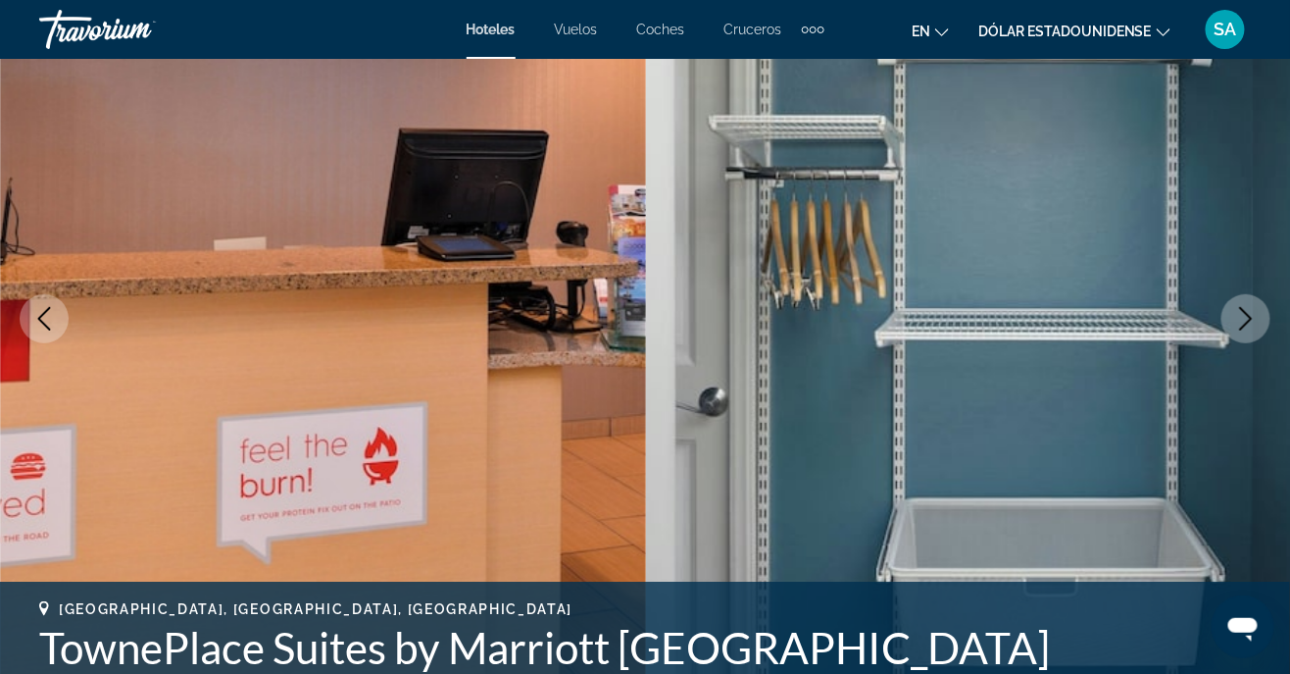
click at [1238, 319] on icon "Next image" at bounding box center [1247, 319] width 24 height 24
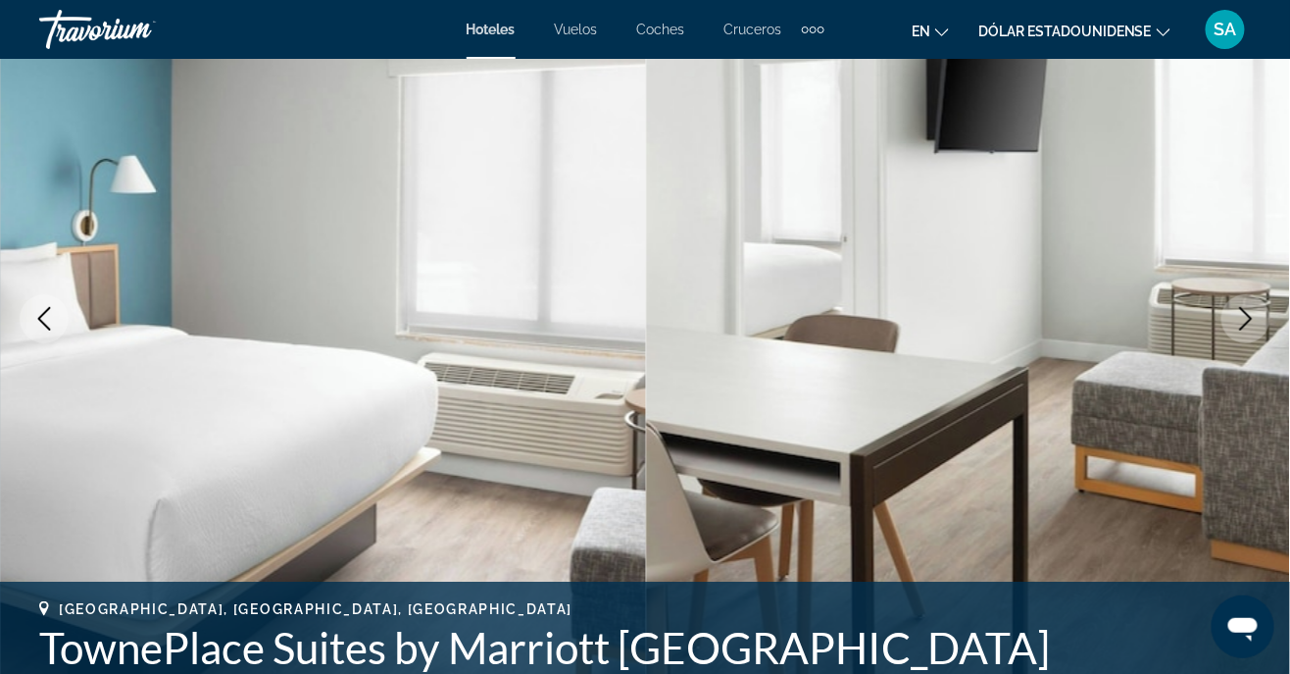
click at [1237, 312] on icon "Next image" at bounding box center [1247, 319] width 24 height 24
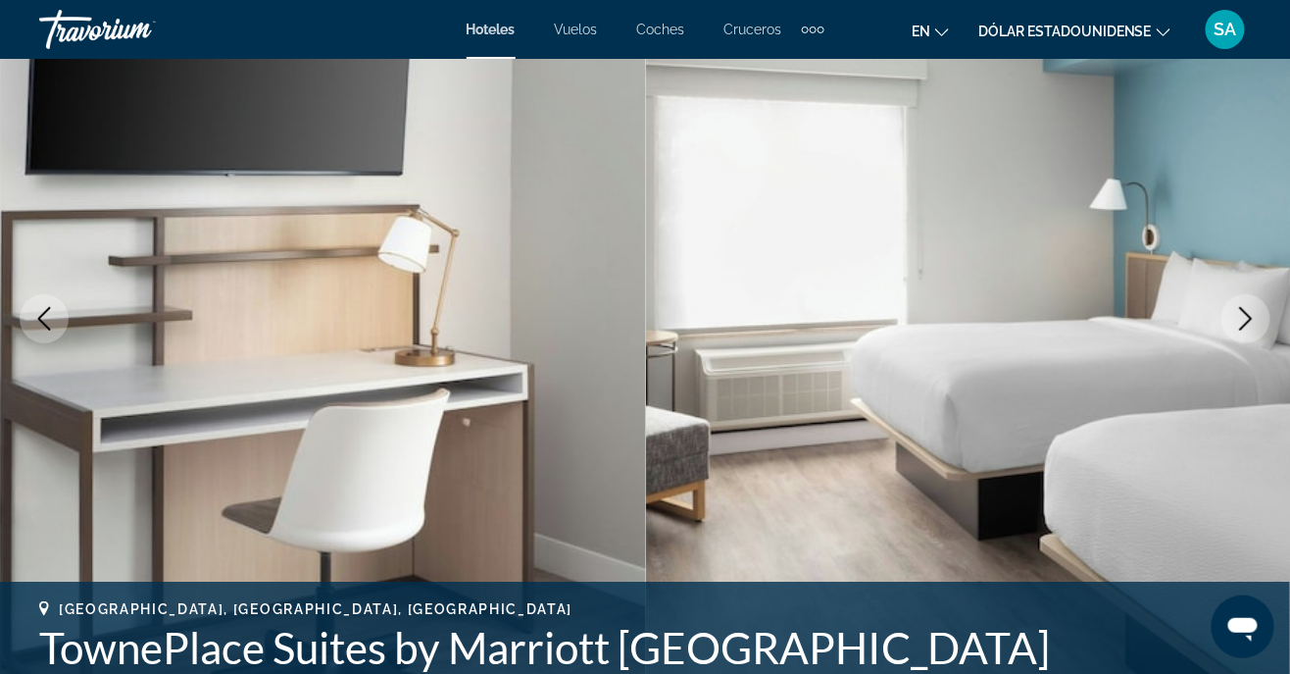
click at [1234, 320] on button "Next image" at bounding box center [1246, 318] width 49 height 49
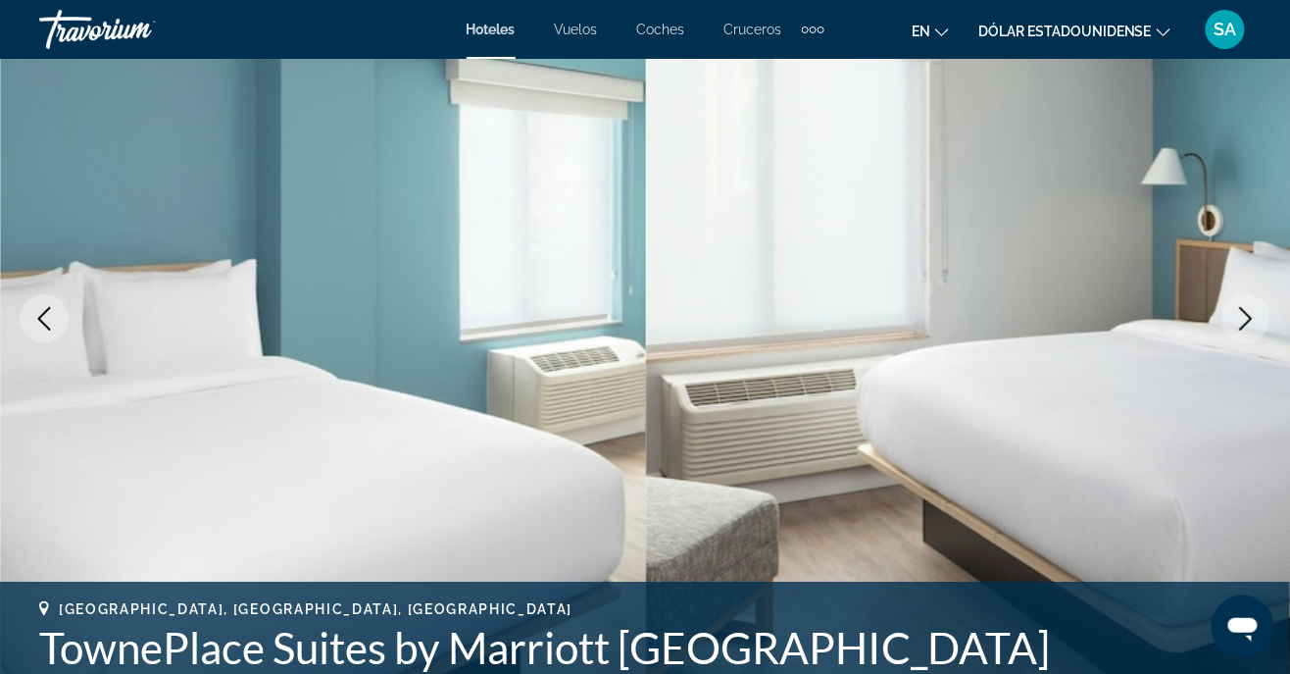
click at [1248, 320] on icon "Next image" at bounding box center [1246, 319] width 13 height 24
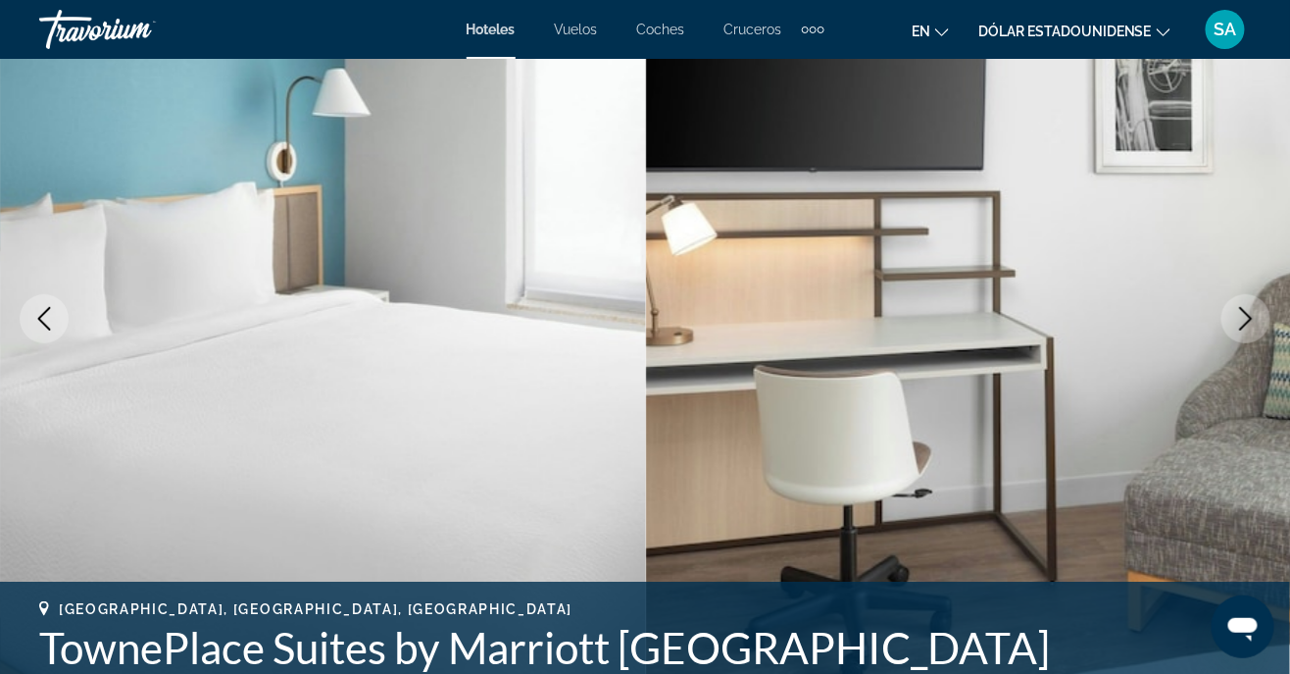
click at [1240, 327] on icon "Next image" at bounding box center [1247, 319] width 24 height 24
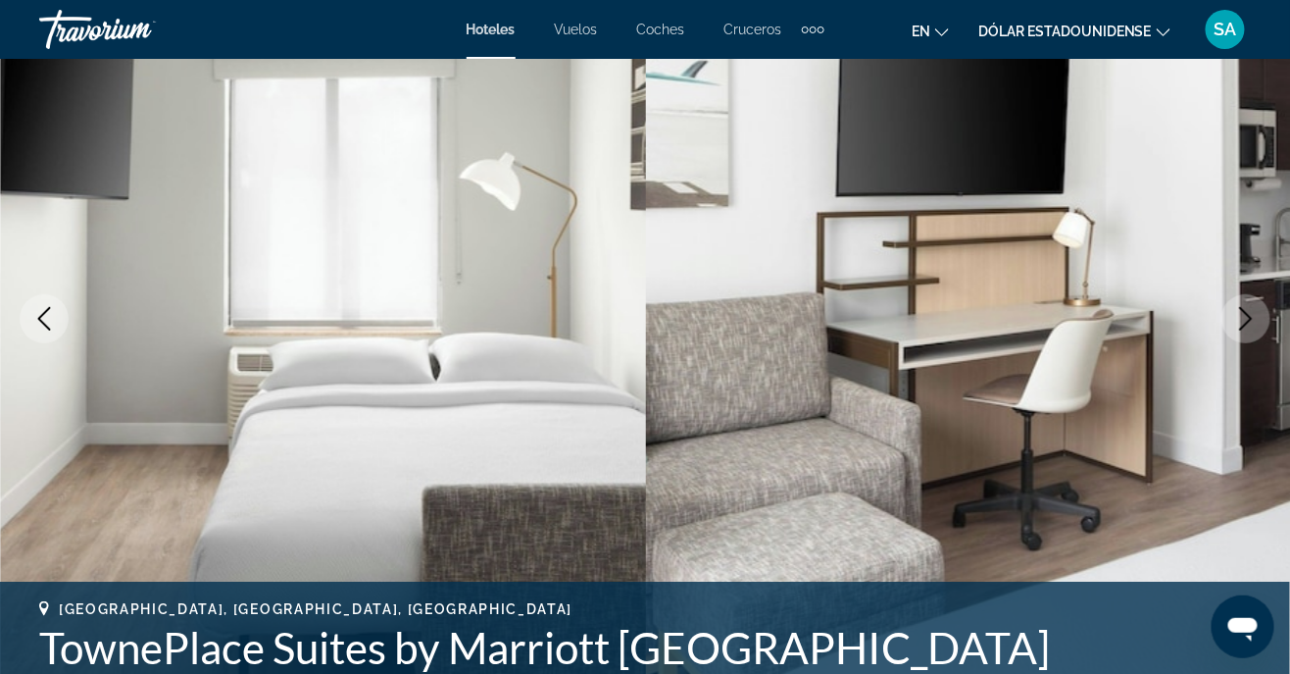
click at [1239, 323] on icon "Next image" at bounding box center [1247, 319] width 24 height 24
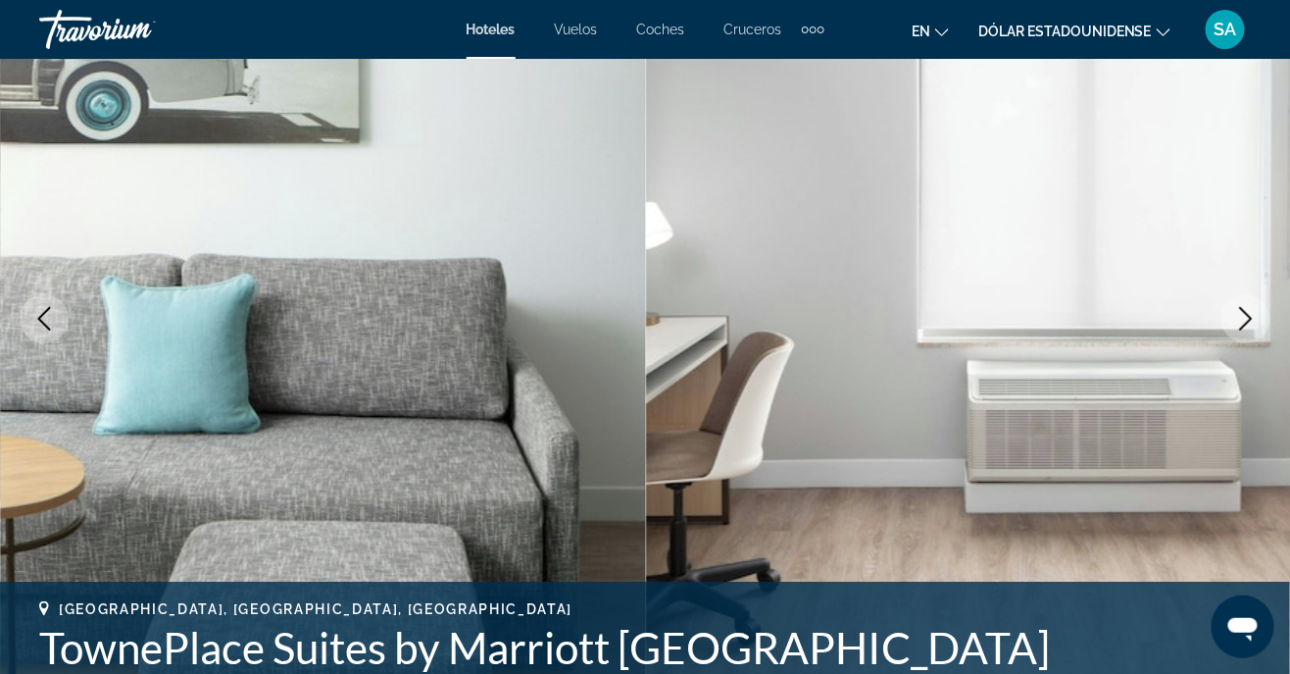
click at [1242, 331] on button "Next image" at bounding box center [1246, 318] width 49 height 49
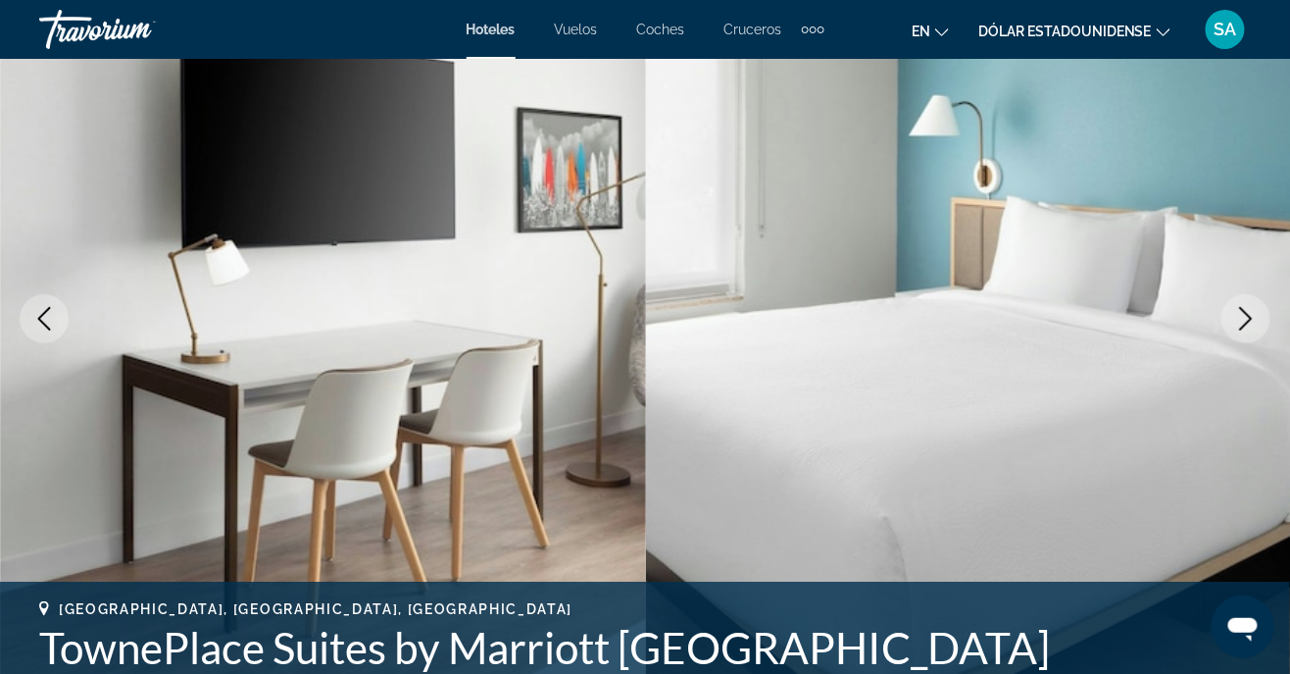
click at [1234, 325] on button "Next image" at bounding box center [1246, 318] width 49 height 49
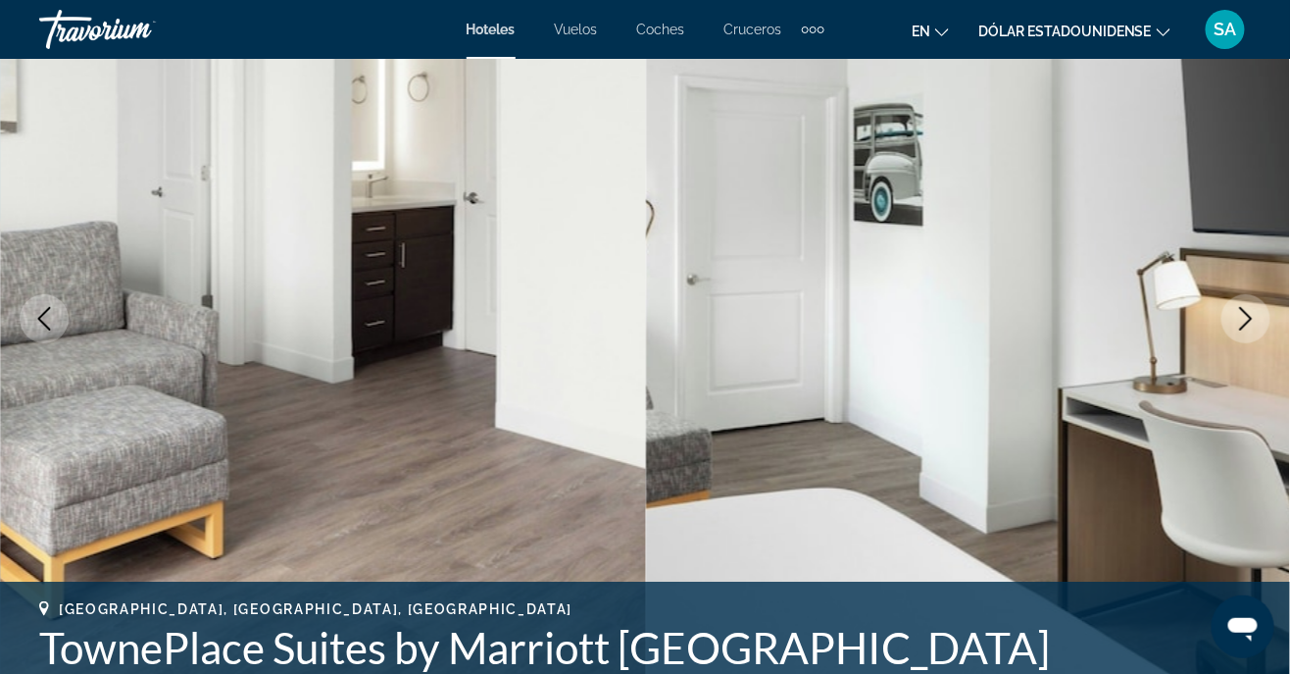
click at [1238, 332] on button "Next image" at bounding box center [1246, 318] width 49 height 49
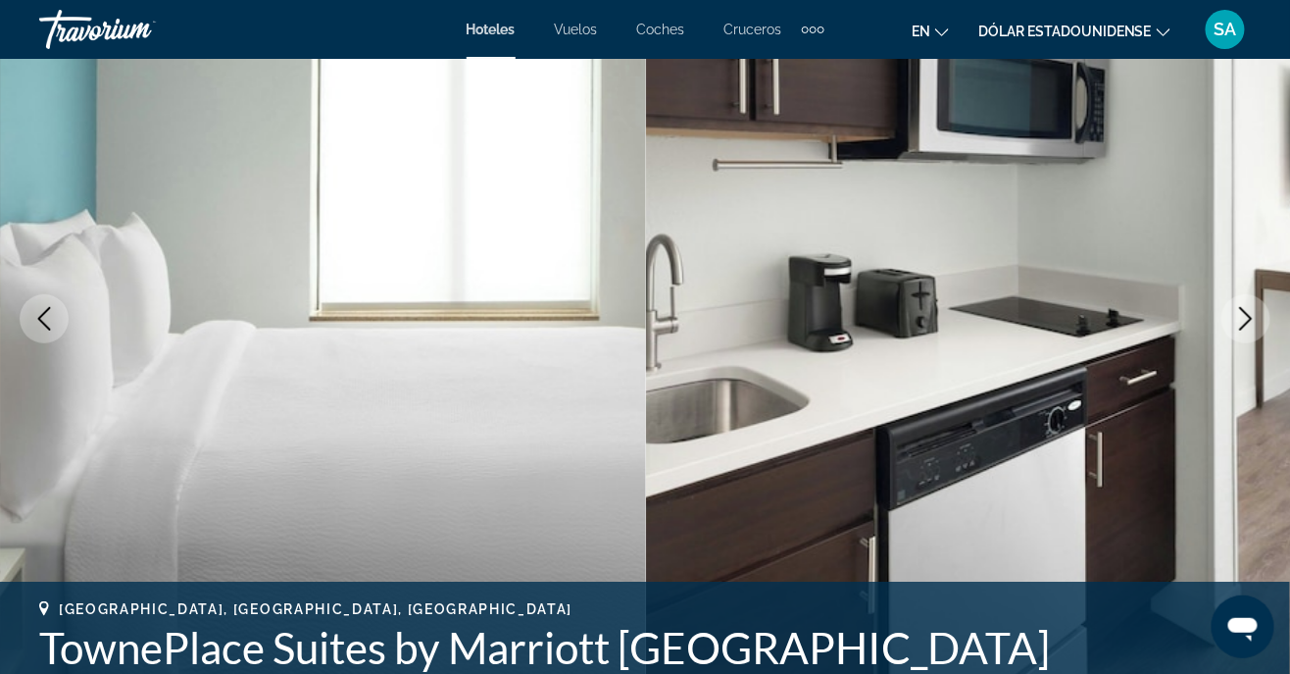
click at [1238, 324] on icon "Next image" at bounding box center [1247, 319] width 24 height 24
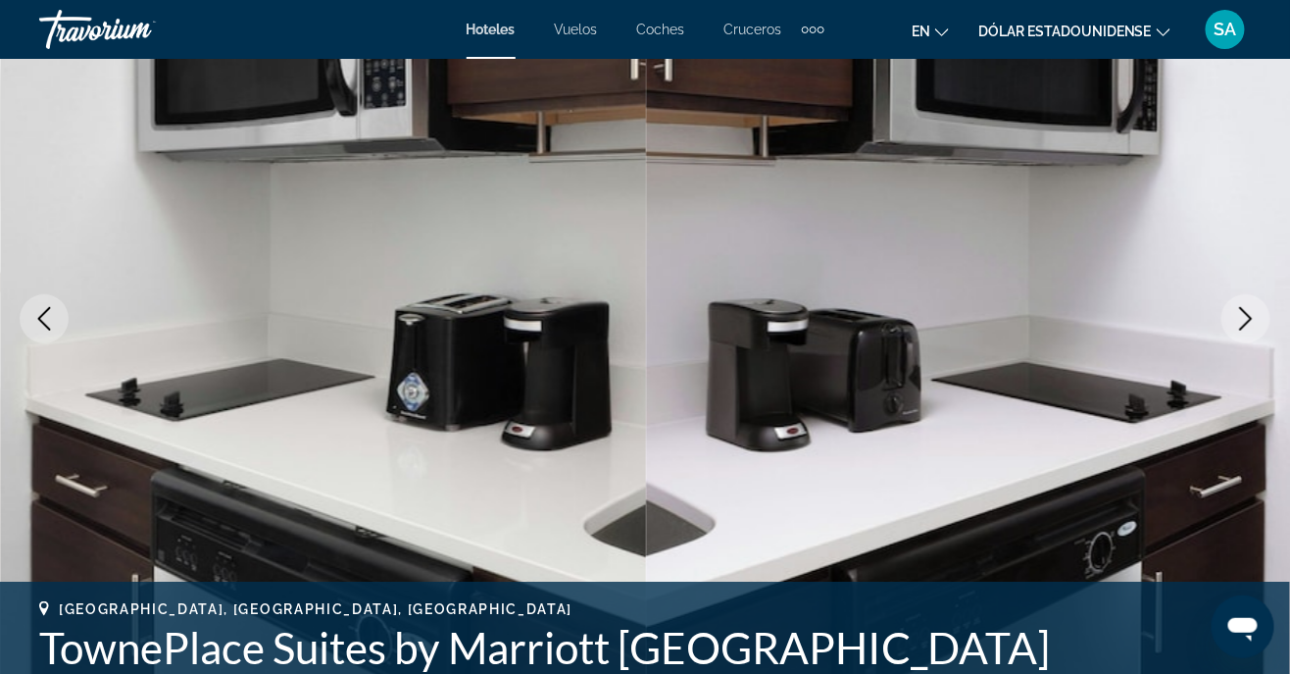
click at [1239, 330] on button "Next image" at bounding box center [1246, 318] width 49 height 49
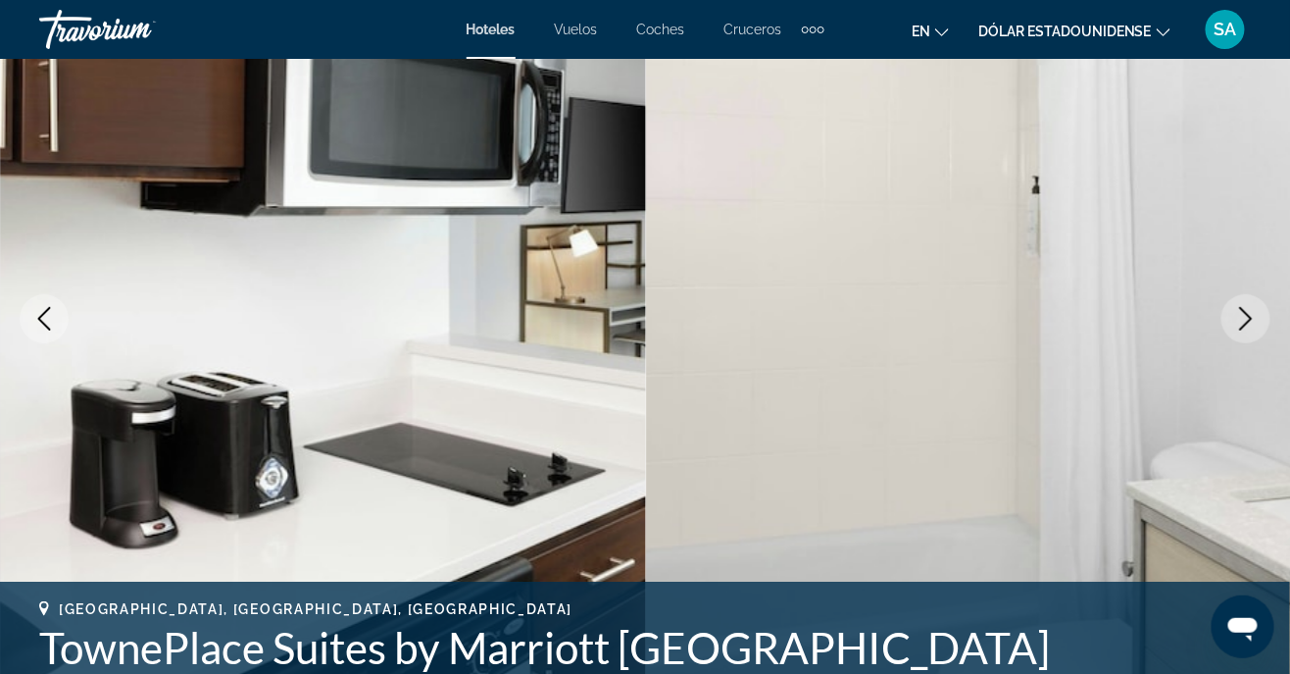
click at [1245, 324] on icon "Next image" at bounding box center [1247, 319] width 24 height 24
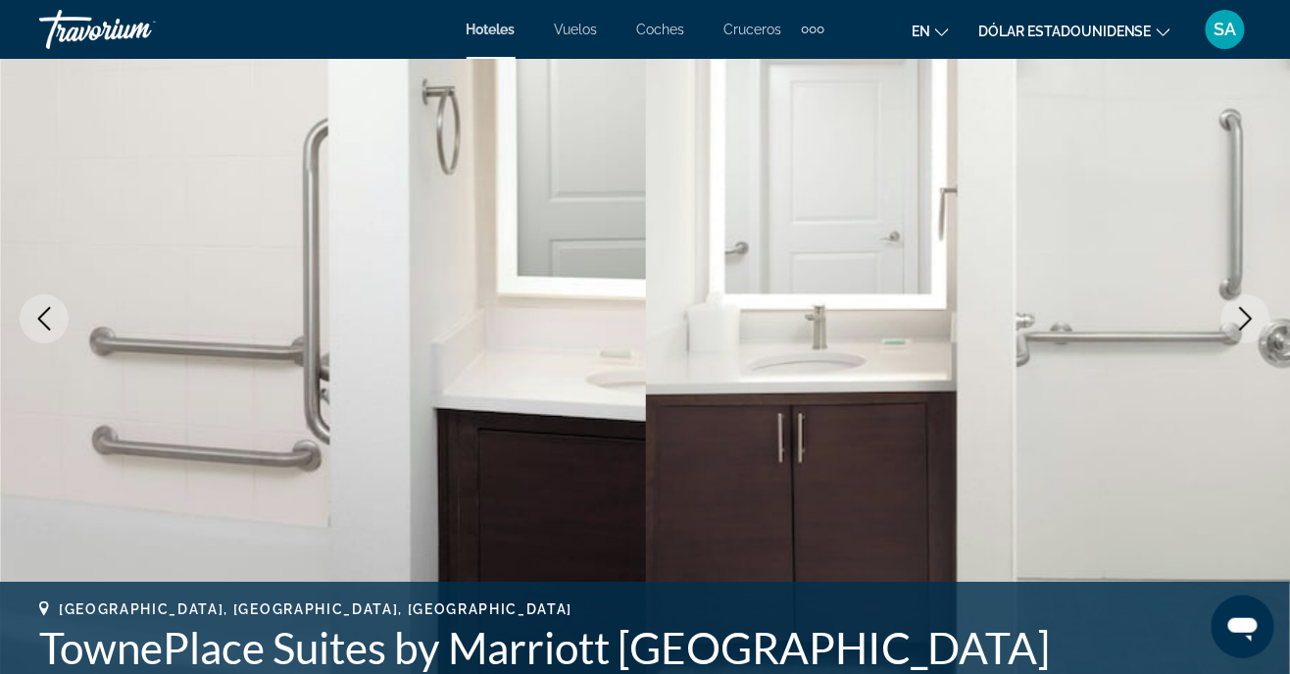
click at [1237, 334] on button "Next image" at bounding box center [1246, 318] width 49 height 49
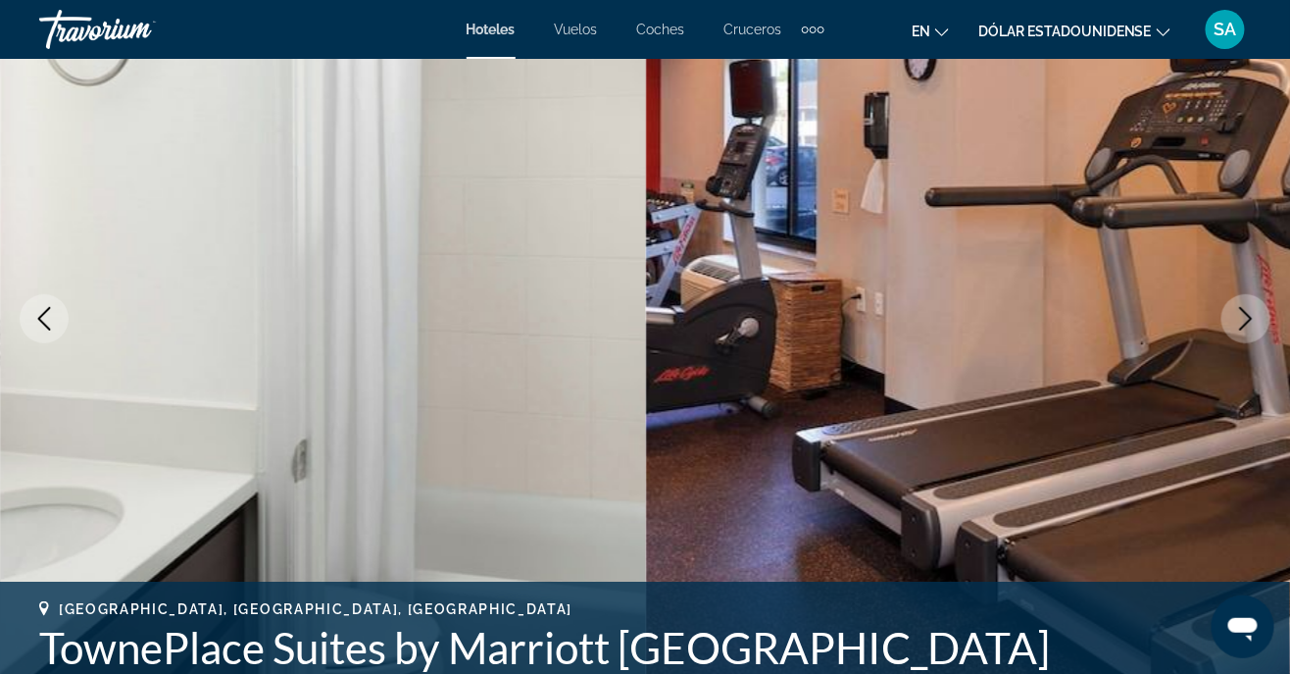
click at [1237, 324] on icon "Next image" at bounding box center [1247, 319] width 24 height 24
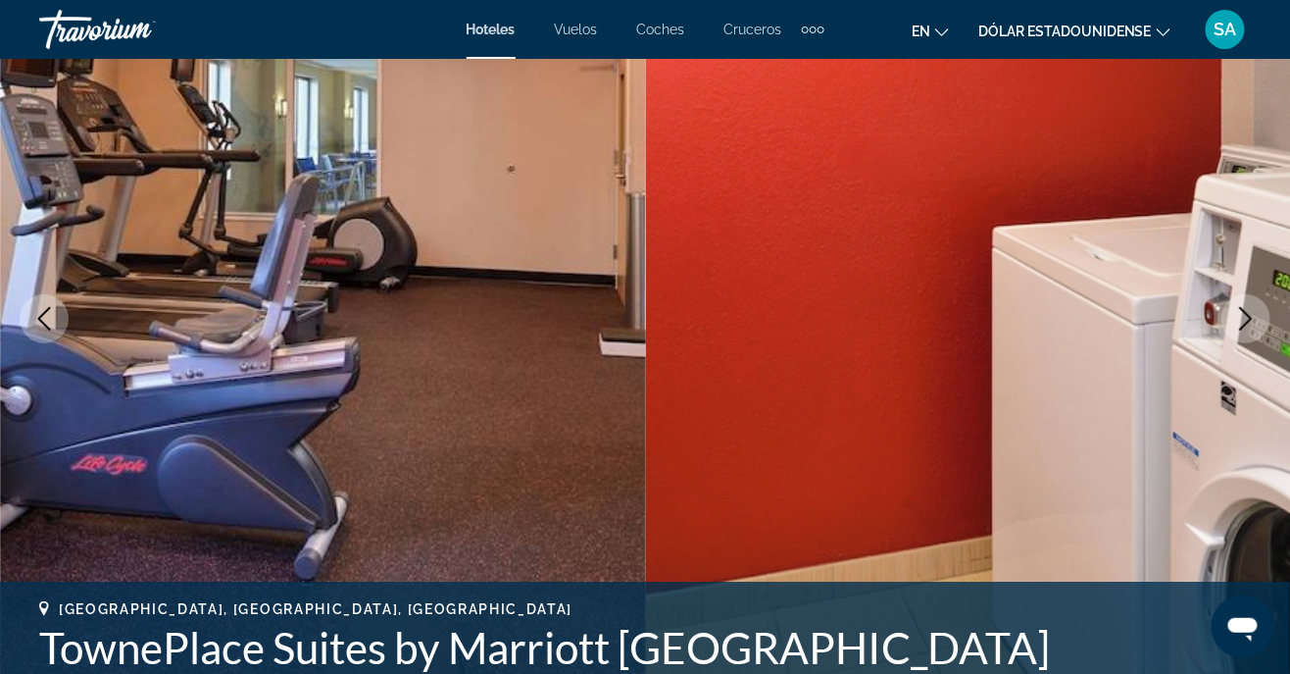
click at [1240, 326] on icon "Next image" at bounding box center [1247, 319] width 24 height 24
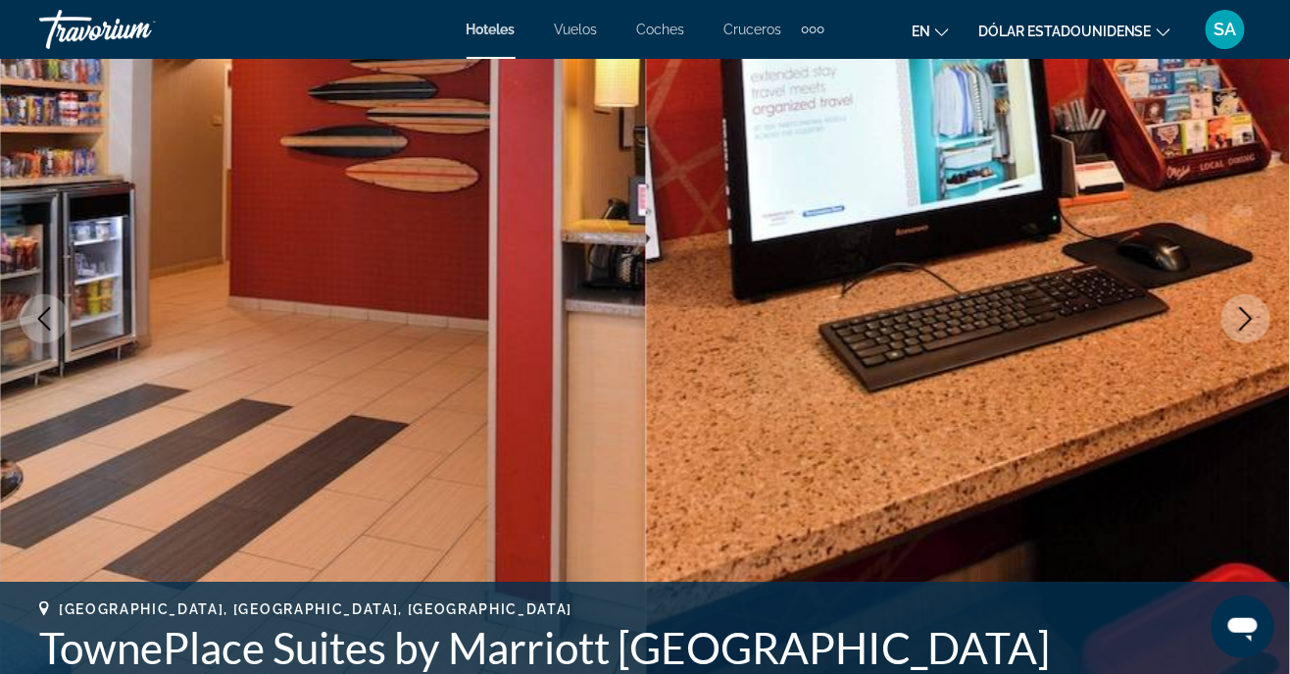
click at [1235, 318] on icon "Next image" at bounding box center [1247, 319] width 24 height 24
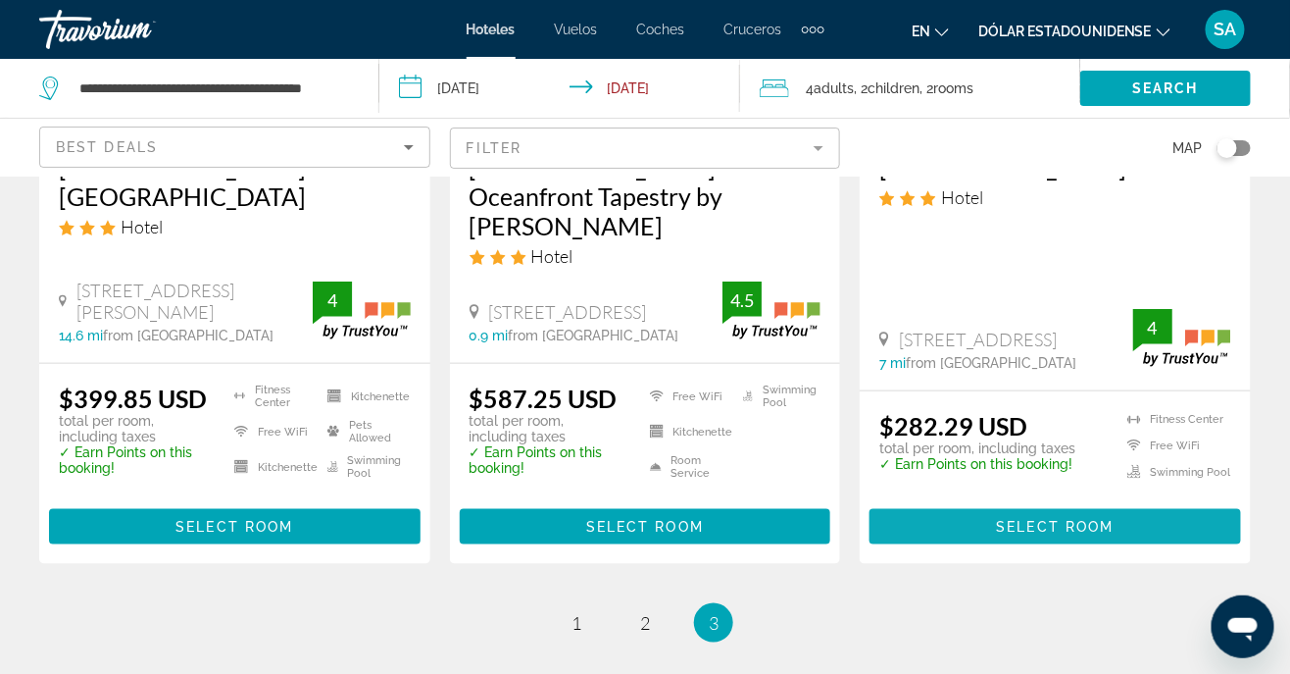
scroll to position [583, 0]
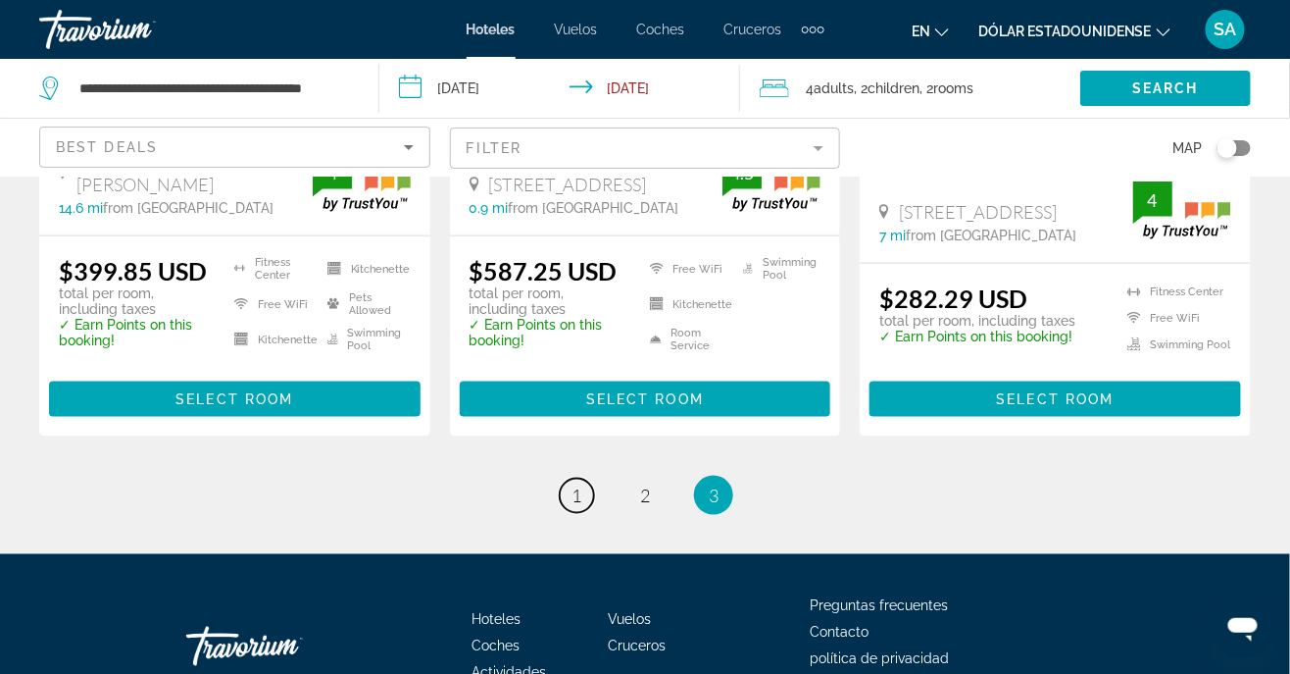
click at [568, 479] on link "page 1" at bounding box center [577, 496] width 34 height 34
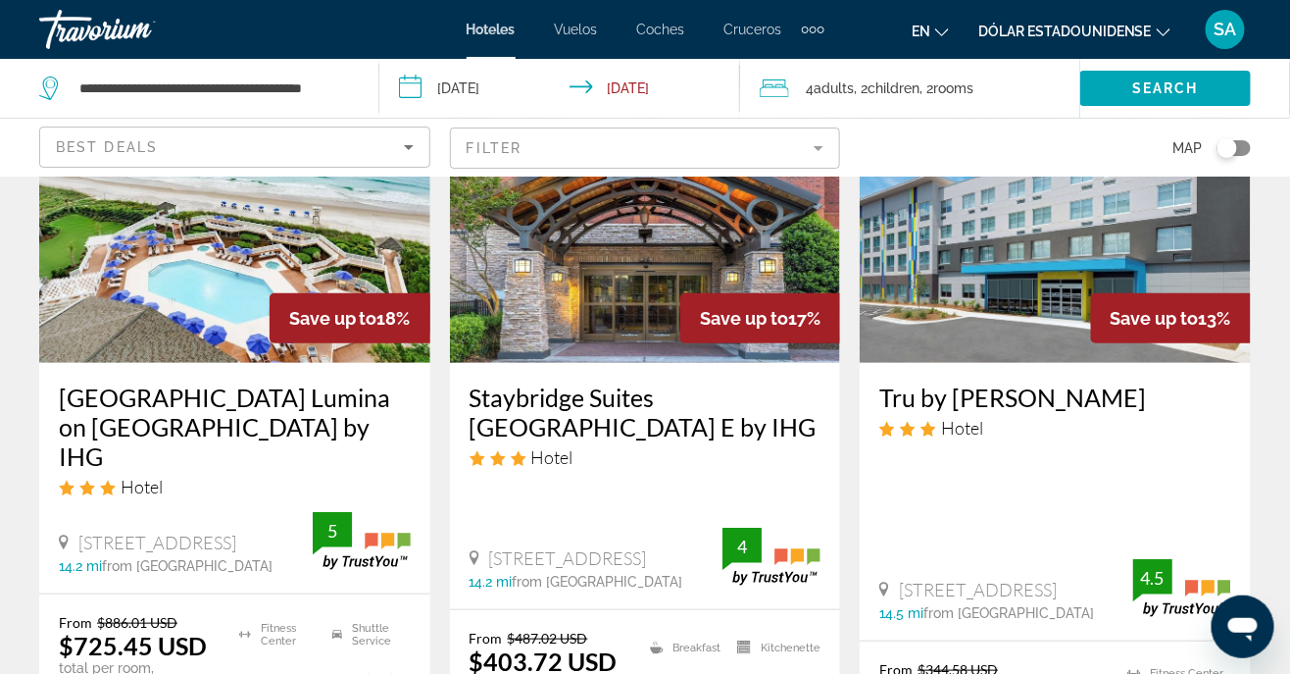
scroll to position [196, 0]
click at [194, 286] on img "Contenido principal" at bounding box center [234, 206] width 391 height 314
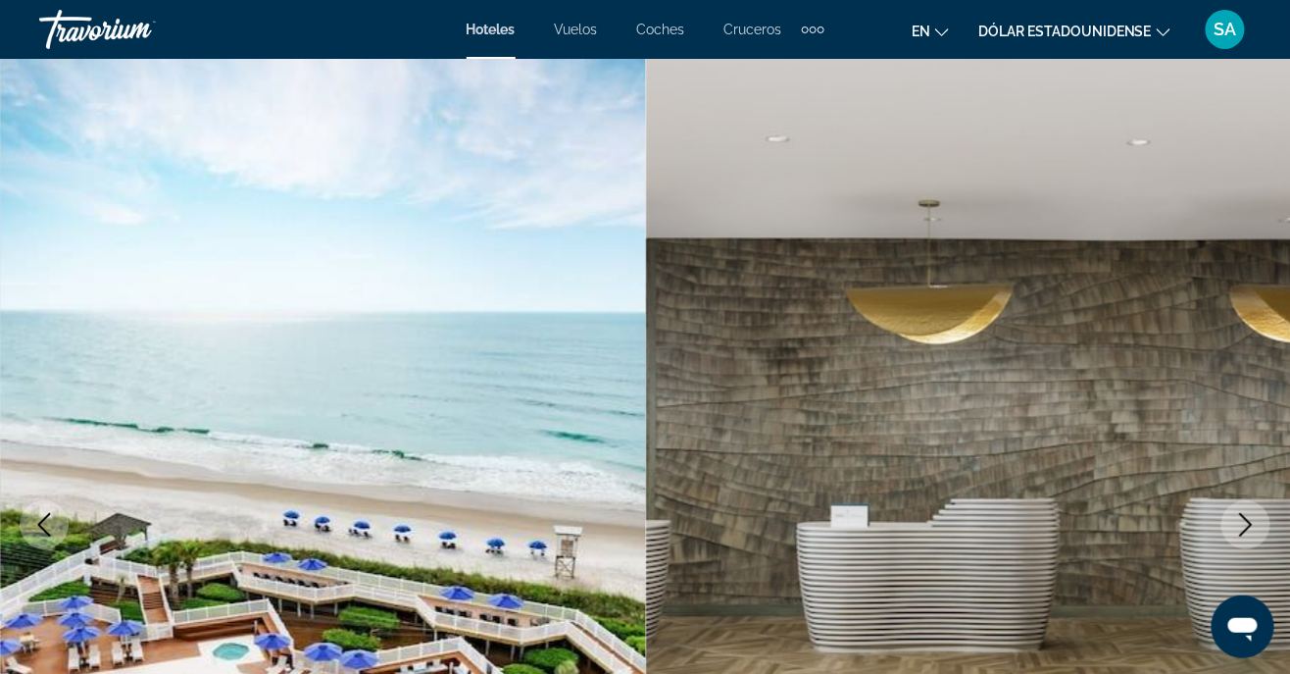
click at [1242, 521] on icon "Next image" at bounding box center [1247, 525] width 24 height 24
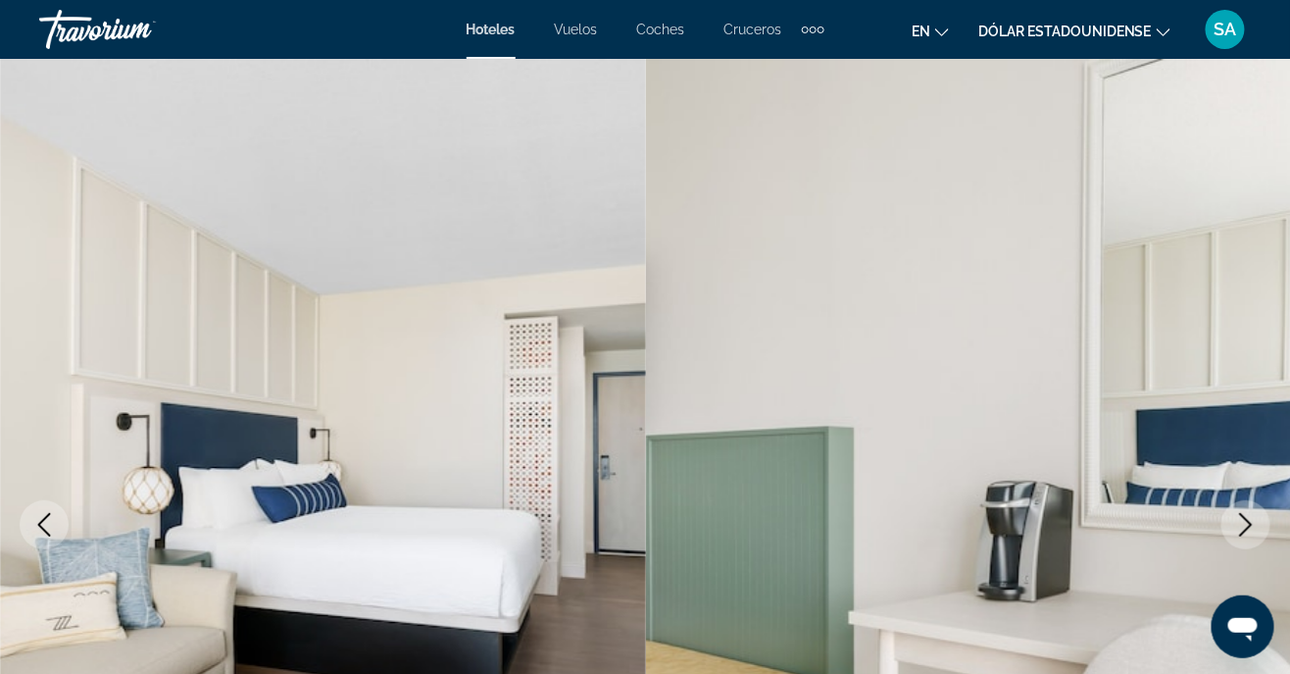
click at [1240, 529] on icon "Next image" at bounding box center [1247, 525] width 24 height 24
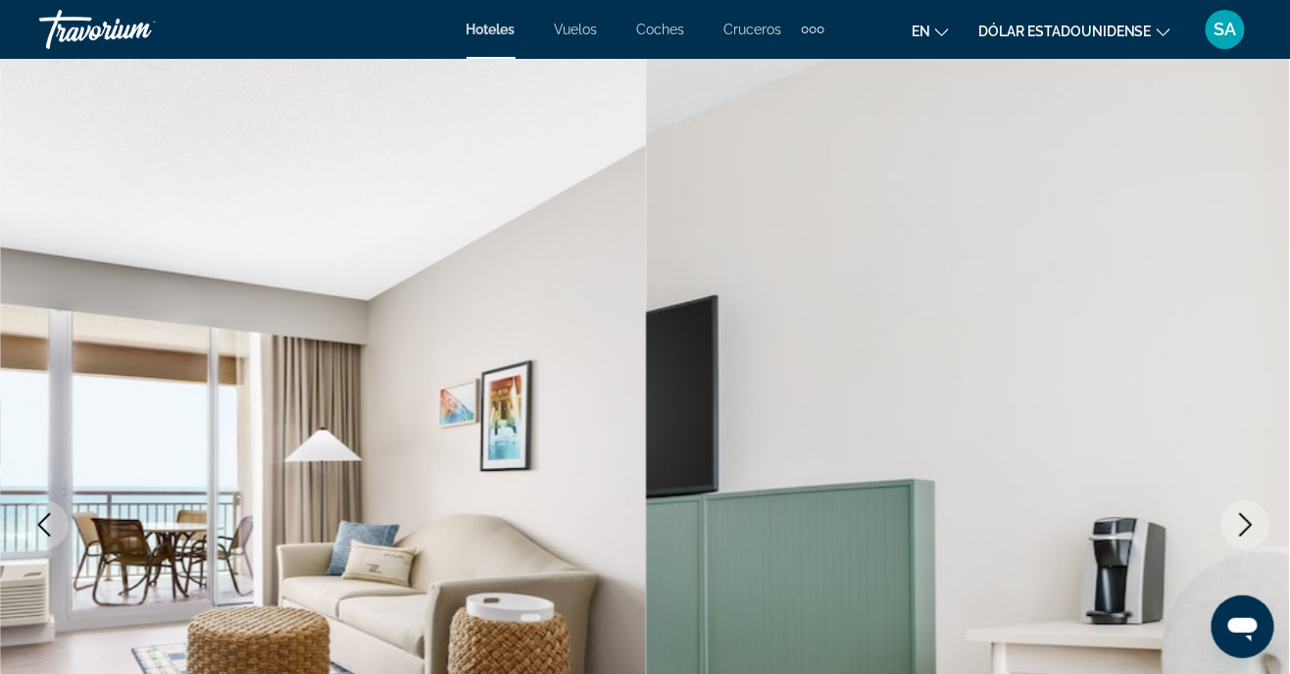
click at [1238, 529] on icon "Next image" at bounding box center [1247, 525] width 24 height 24
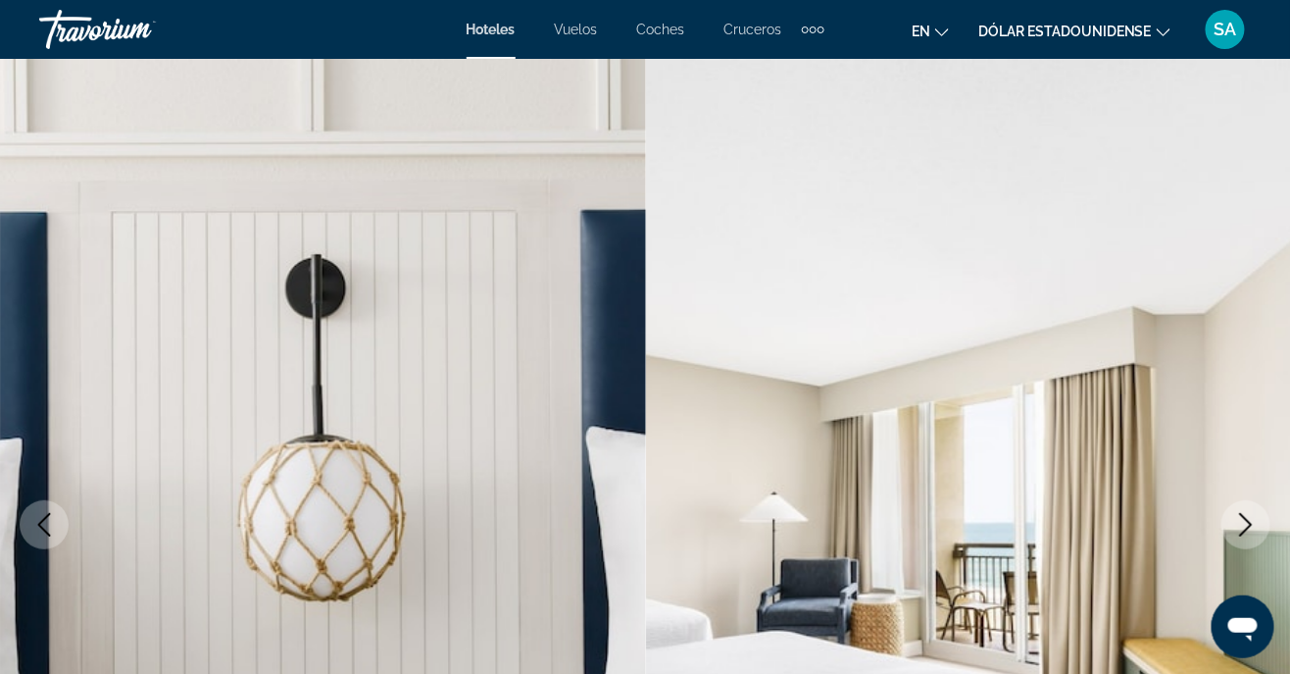
click at [1235, 525] on button "Next image" at bounding box center [1246, 524] width 49 height 49
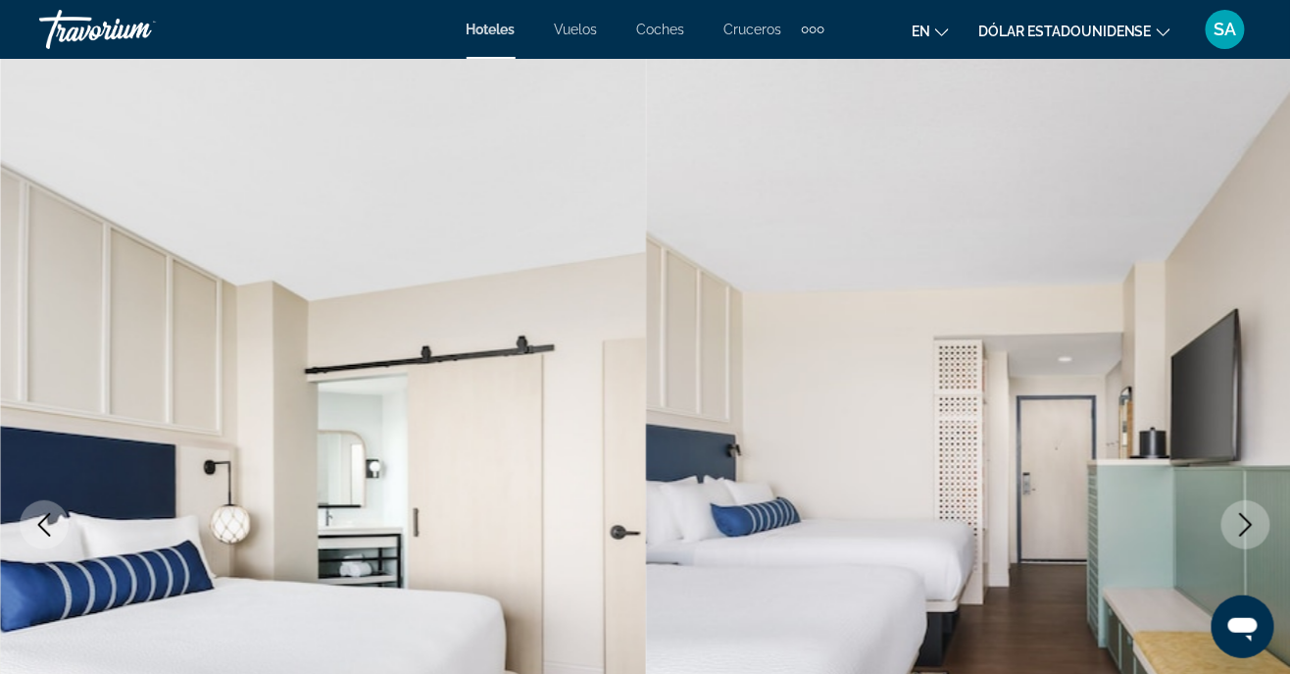
click at [1243, 520] on icon "Next image" at bounding box center [1247, 525] width 24 height 24
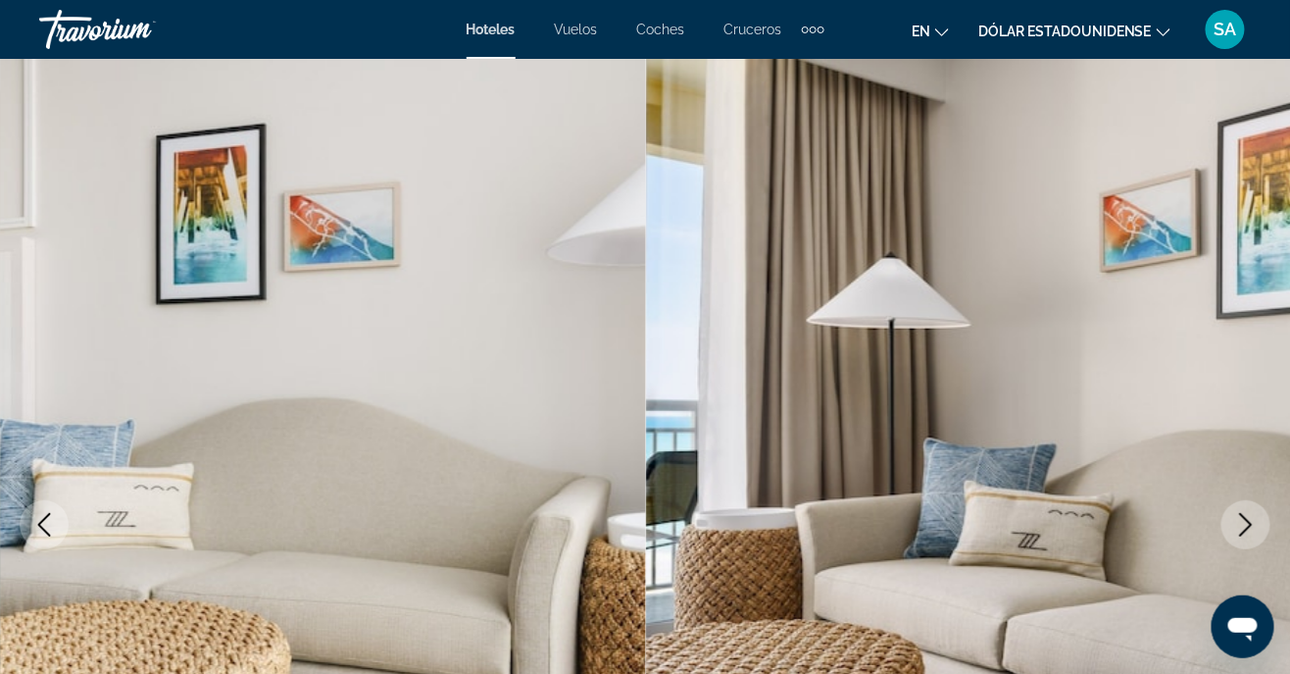
click at [1249, 522] on icon "Next image" at bounding box center [1246, 525] width 13 height 24
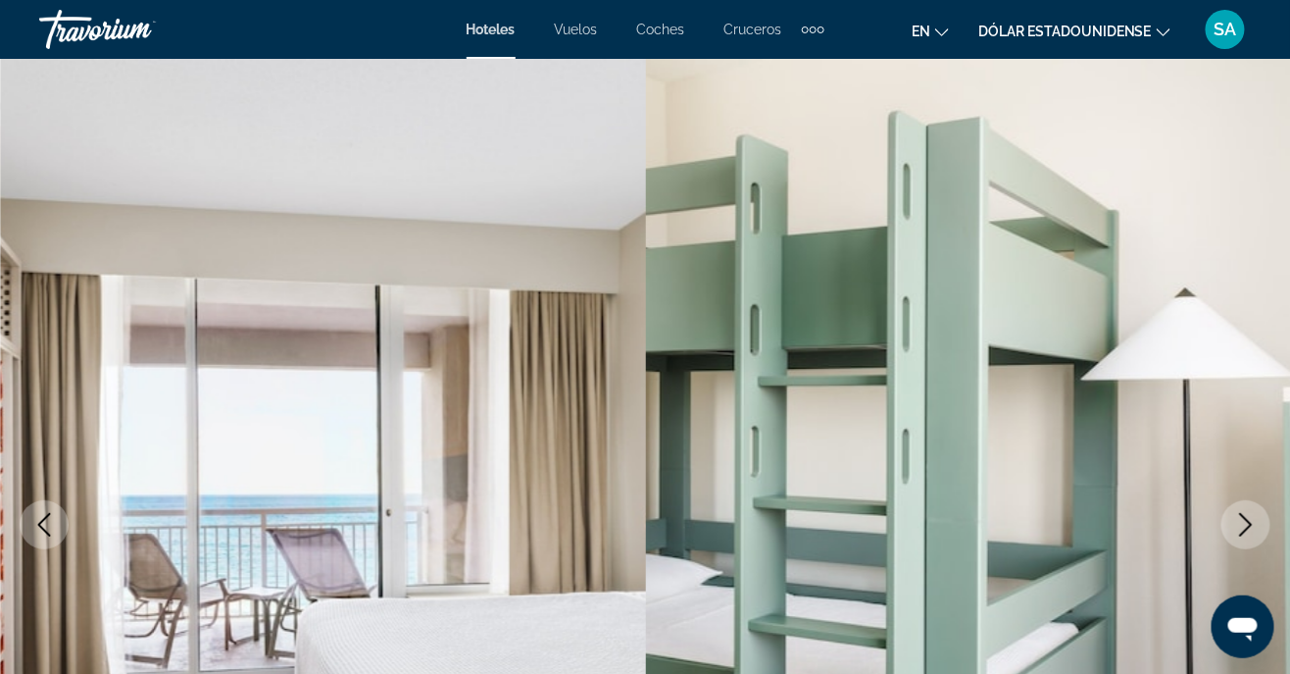
click at [1236, 530] on icon "Next image" at bounding box center [1247, 525] width 24 height 24
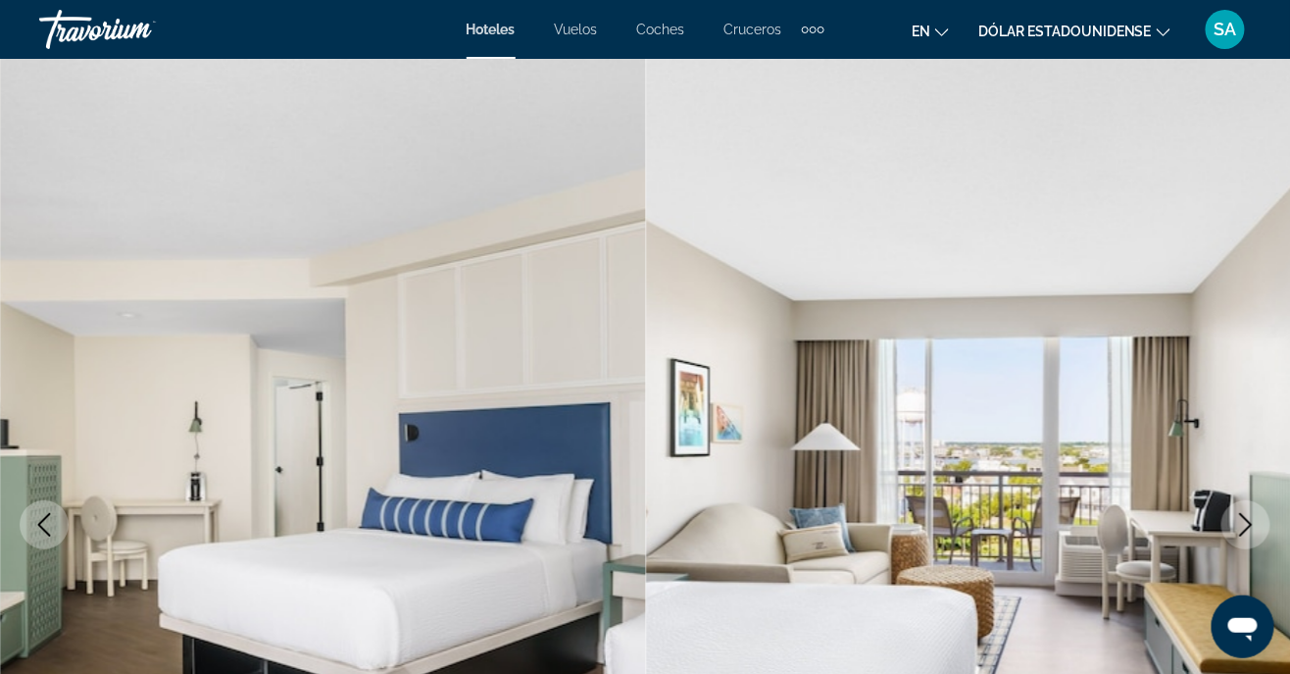
click at [1239, 520] on icon "Next image" at bounding box center [1247, 525] width 24 height 24
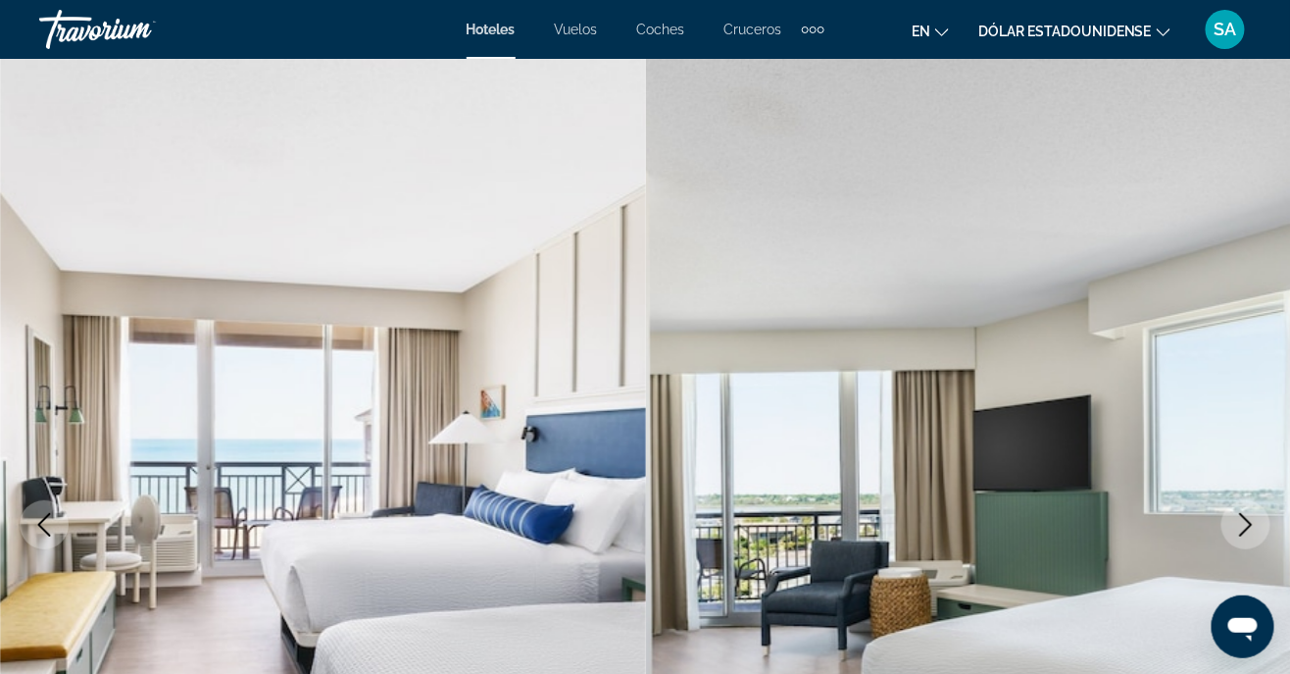
click at [1236, 530] on icon "Next image" at bounding box center [1247, 525] width 24 height 24
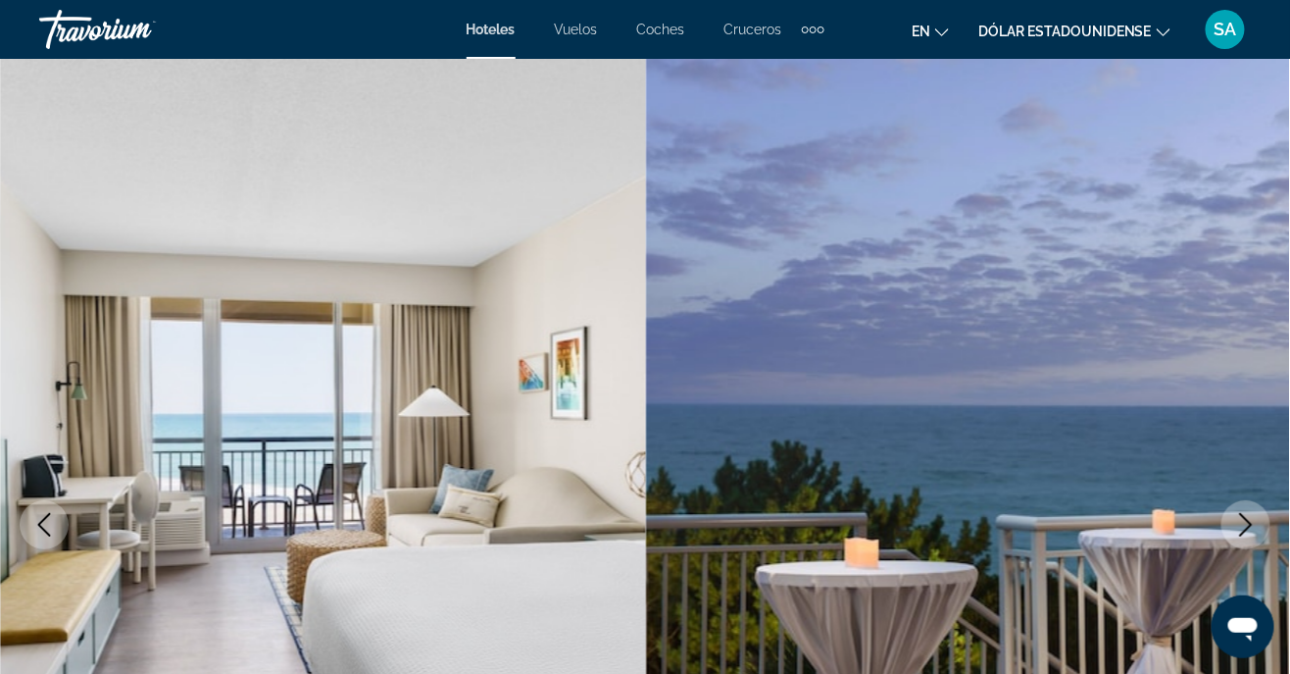
click at [1241, 524] on icon "Next image" at bounding box center [1247, 525] width 24 height 24
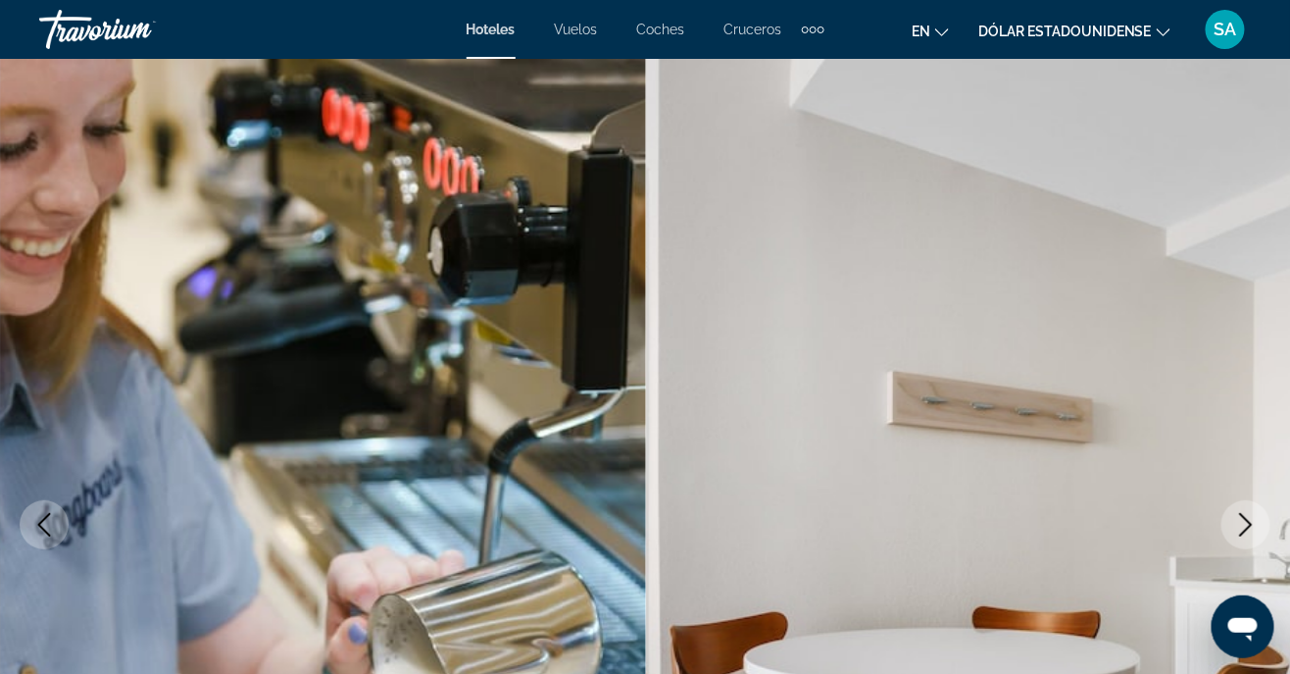
click at [1229, 530] on button "Next image" at bounding box center [1246, 524] width 49 height 49
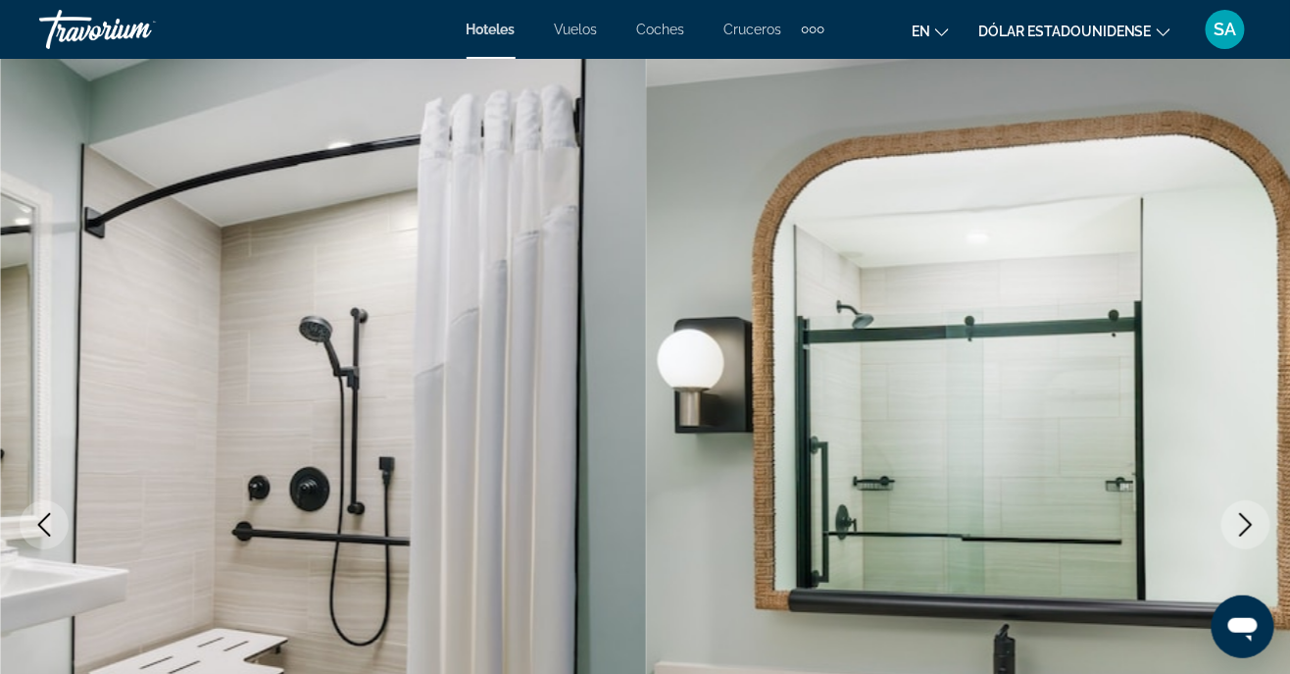
click at [1240, 524] on icon "Next image" at bounding box center [1247, 525] width 24 height 24
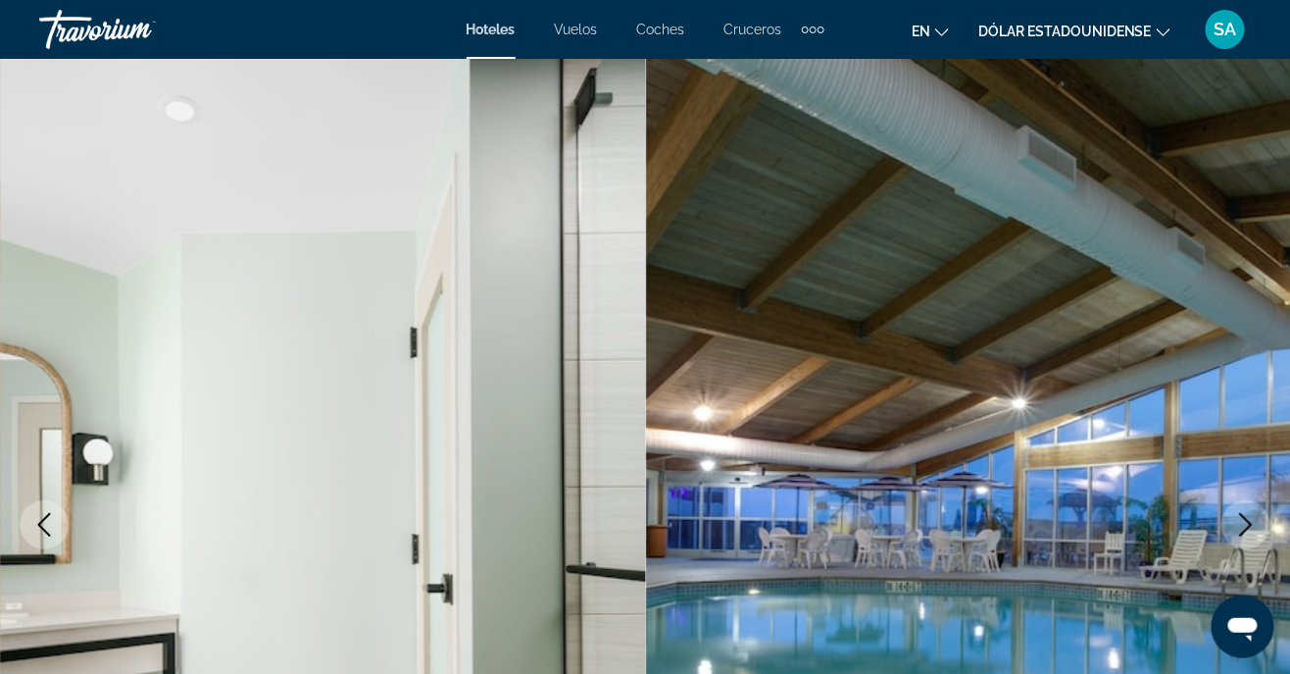
click at [1245, 527] on icon "Next image" at bounding box center [1247, 525] width 24 height 24
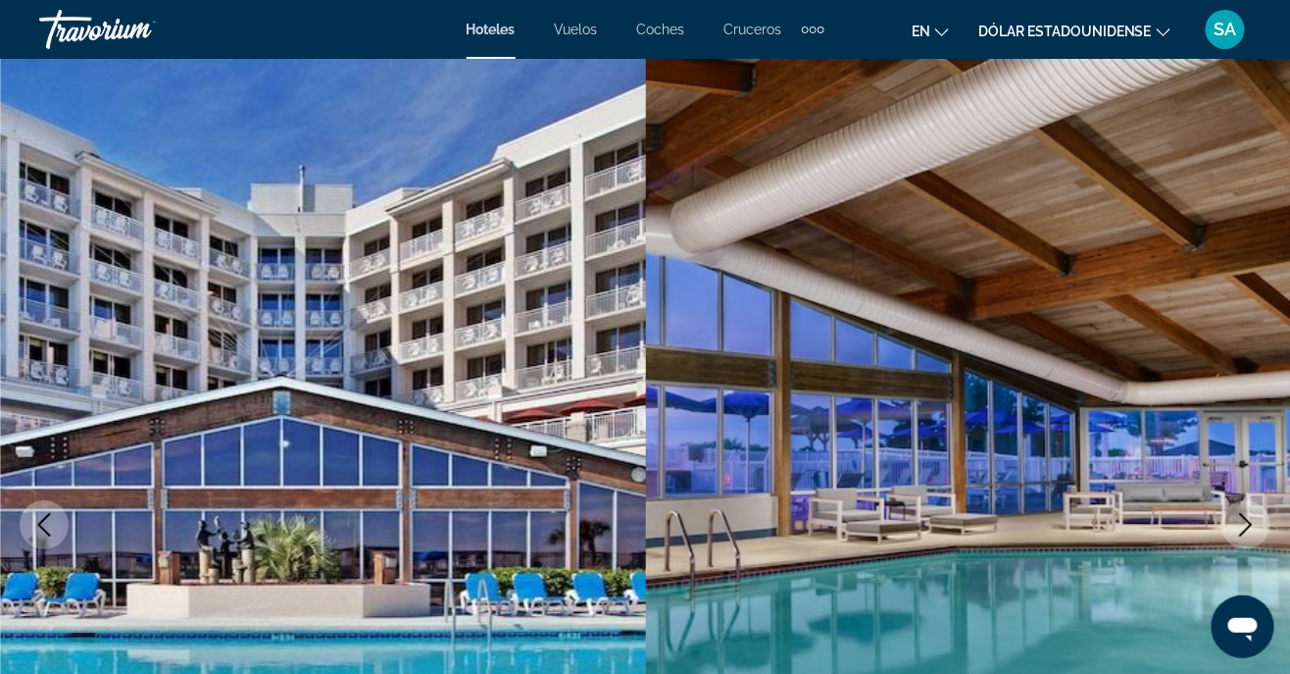
click at [1235, 520] on icon "Next image" at bounding box center [1247, 525] width 24 height 24
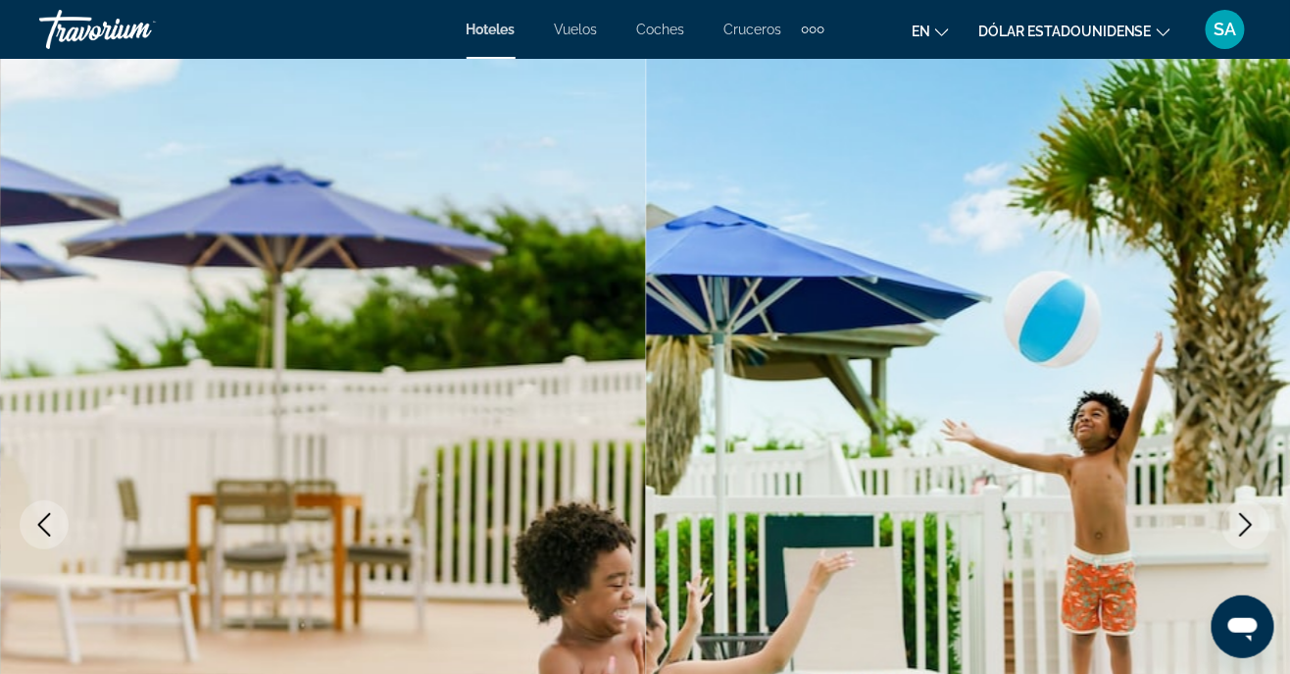
click at [1240, 535] on icon "Next image" at bounding box center [1247, 525] width 24 height 24
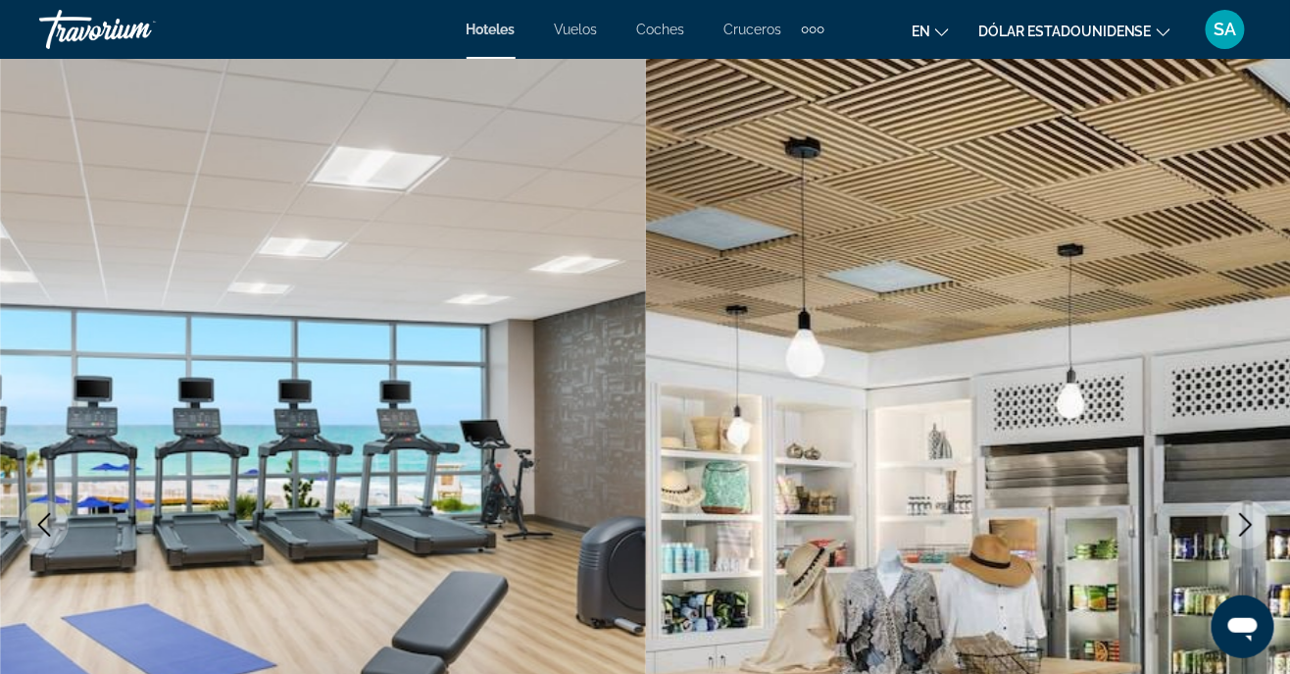
click at [1238, 513] on icon "Next image" at bounding box center [1247, 525] width 24 height 24
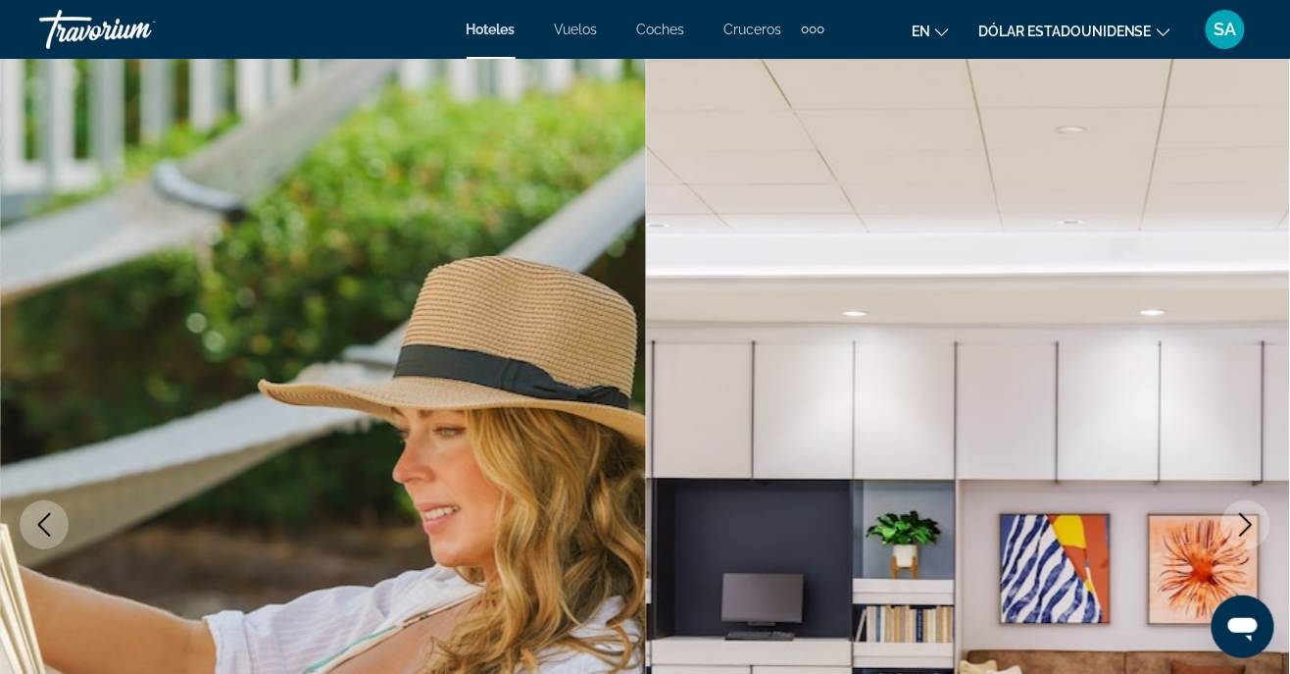
click at [1224, 529] on button "Next image" at bounding box center [1246, 524] width 49 height 49
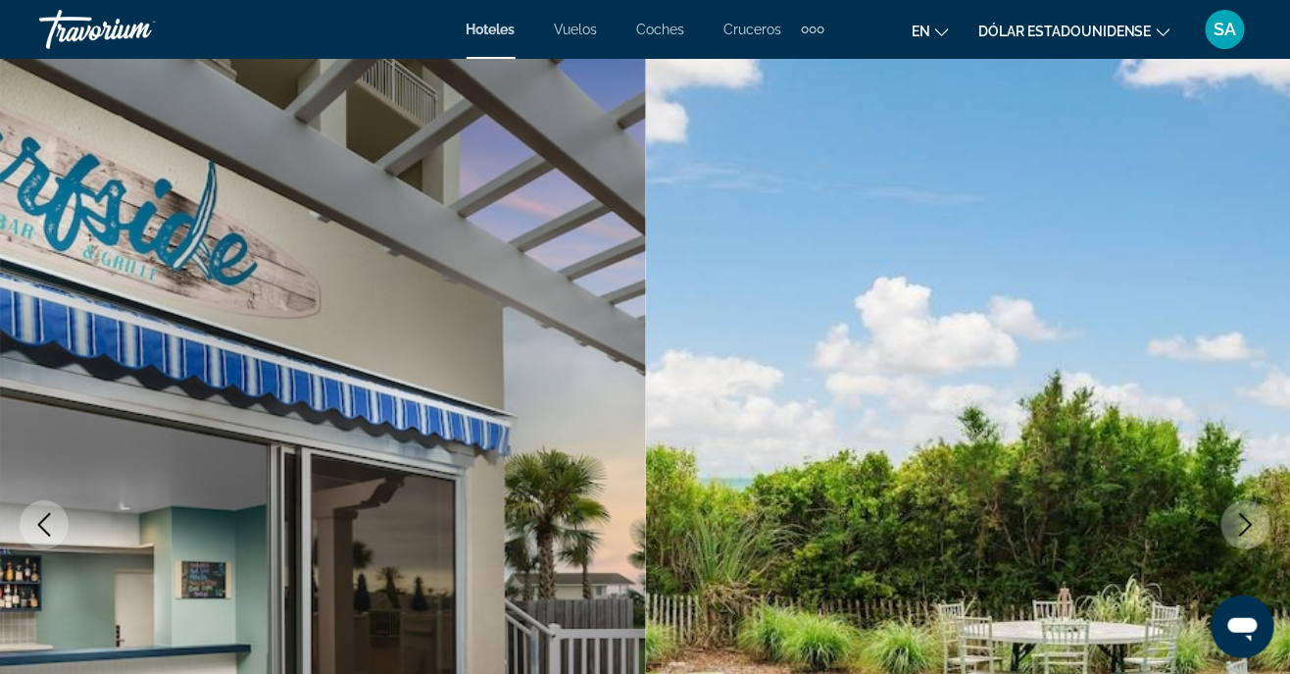
click at [1235, 534] on icon "Next image" at bounding box center [1247, 525] width 24 height 24
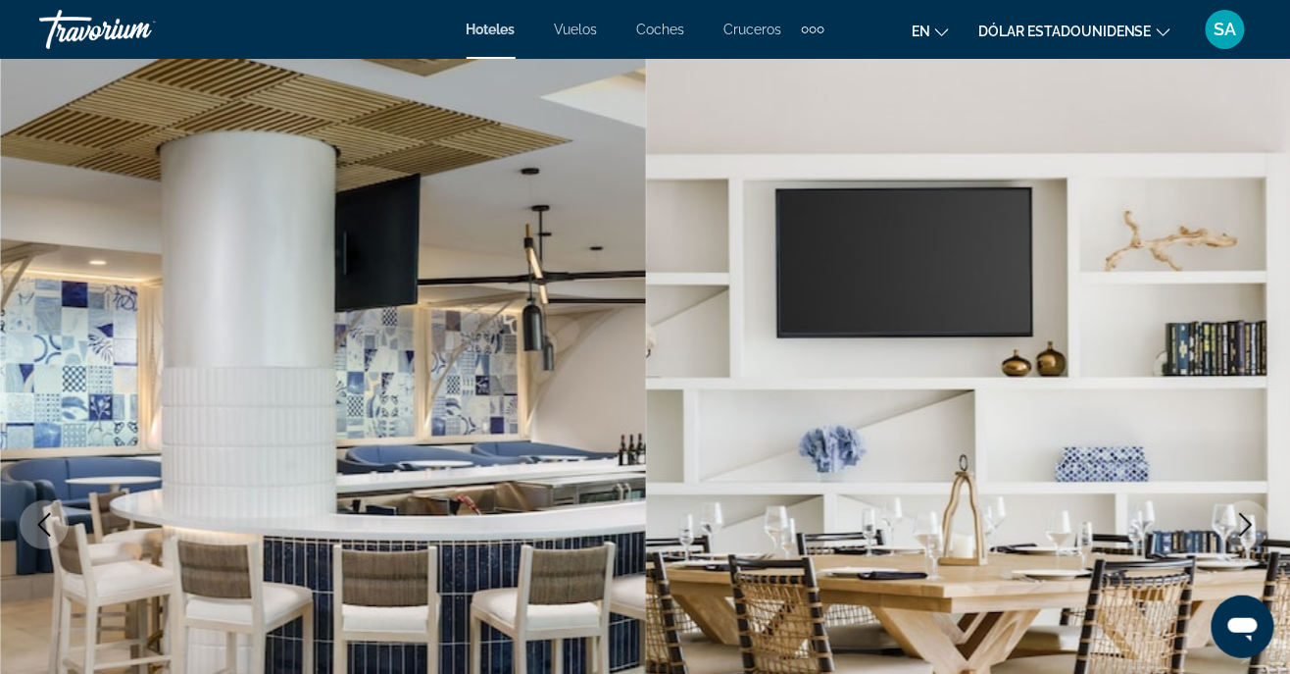
click at [1250, 524] on icon "Next image" at bounding box center [1247, 525] width 24 height 24
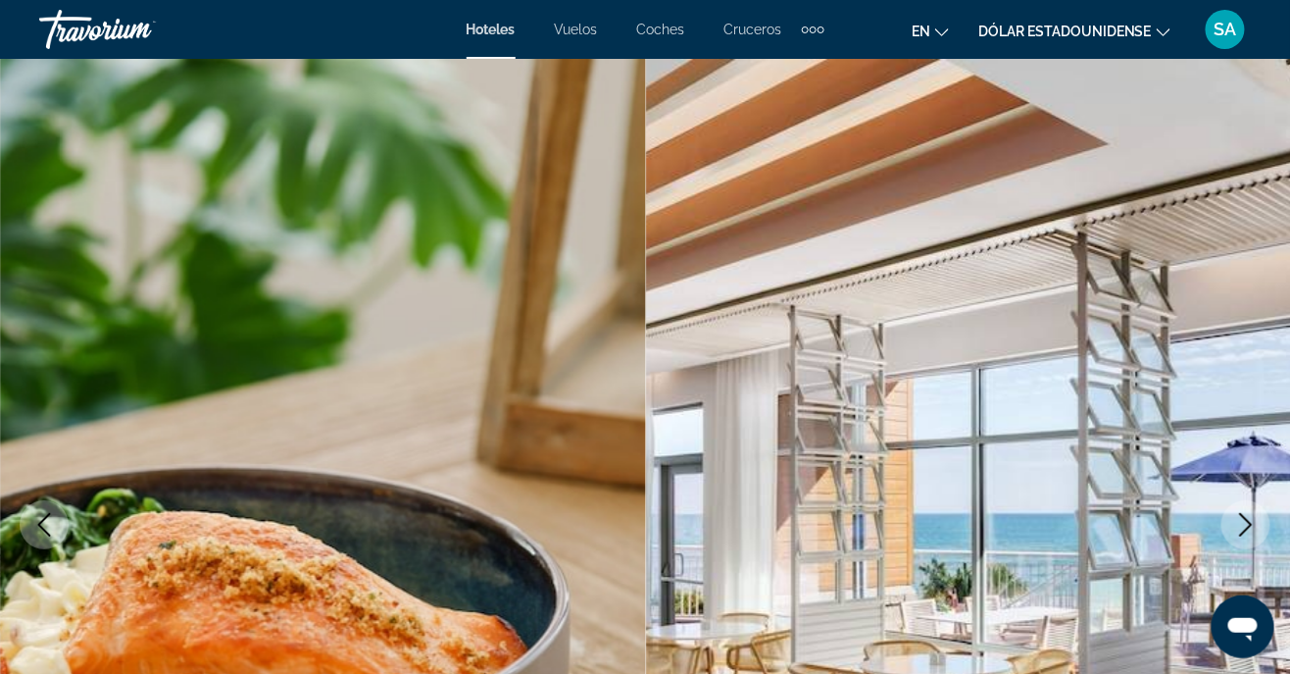
click at [1237, 526] on icon "Next image" at bounding box center [1247, 525] width 24 height 24
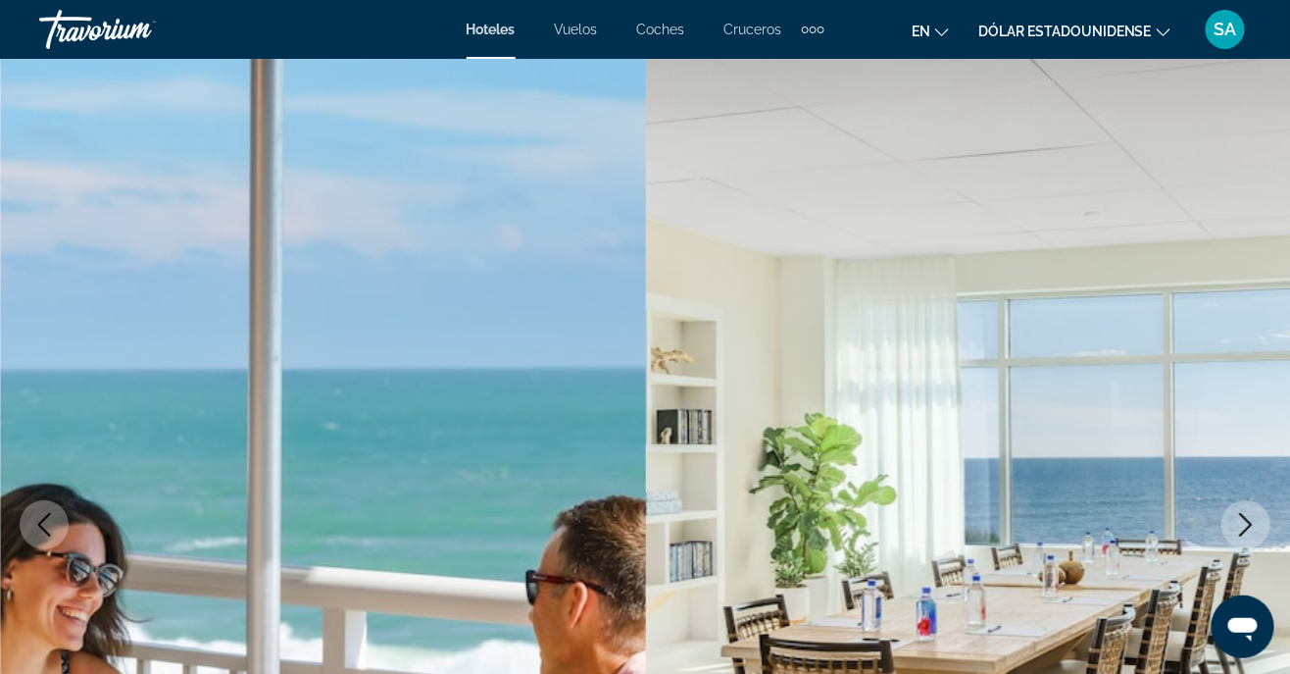
click at [1241, 531] on icon "Next image" at bounding box center [1247, 525] width 24 height 24
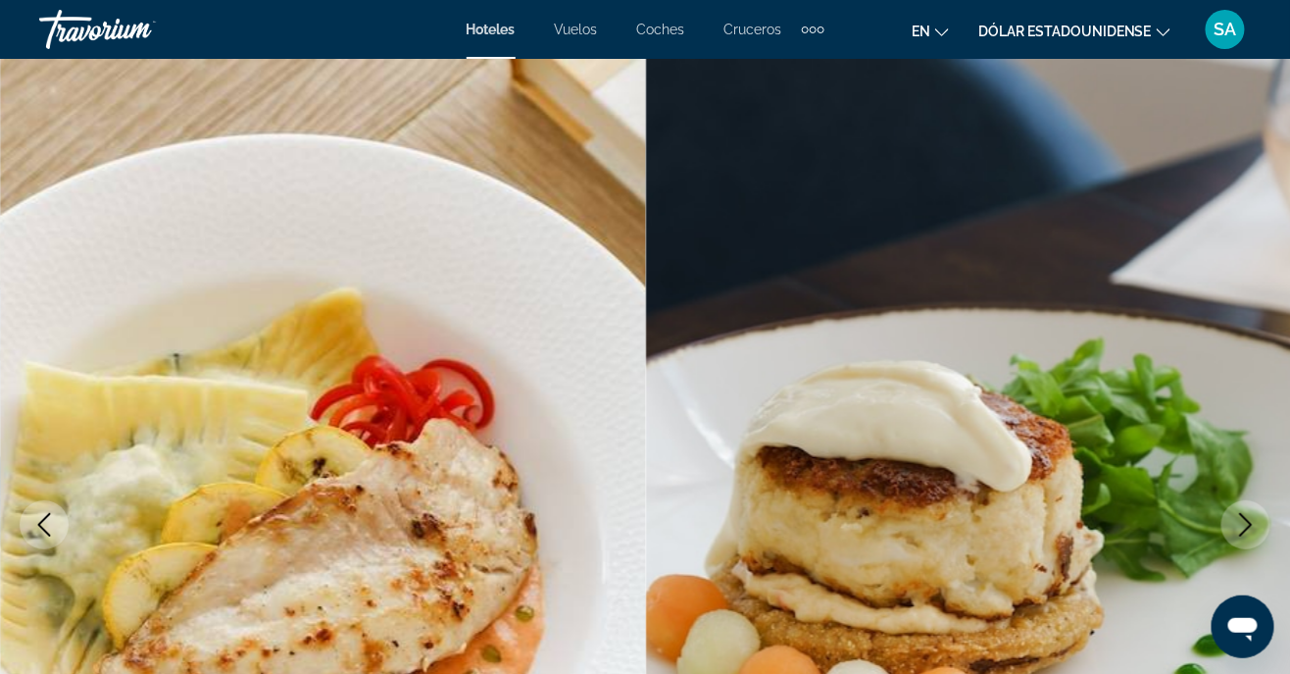
click at [1237, 529] on icon "Next image" at bounding box center [1247, 525] width 24 height 24
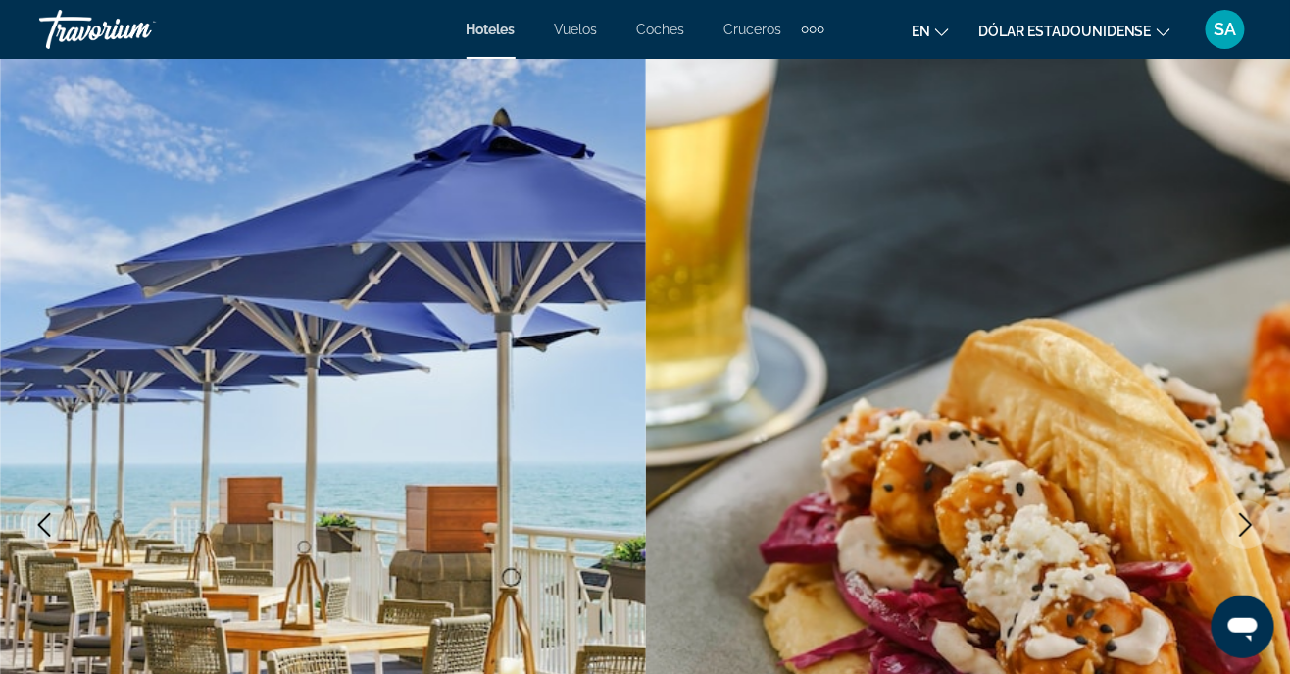
click at [1235, 530] on icon "Next image" at bounding box center [1247, 525] width 24 height 24
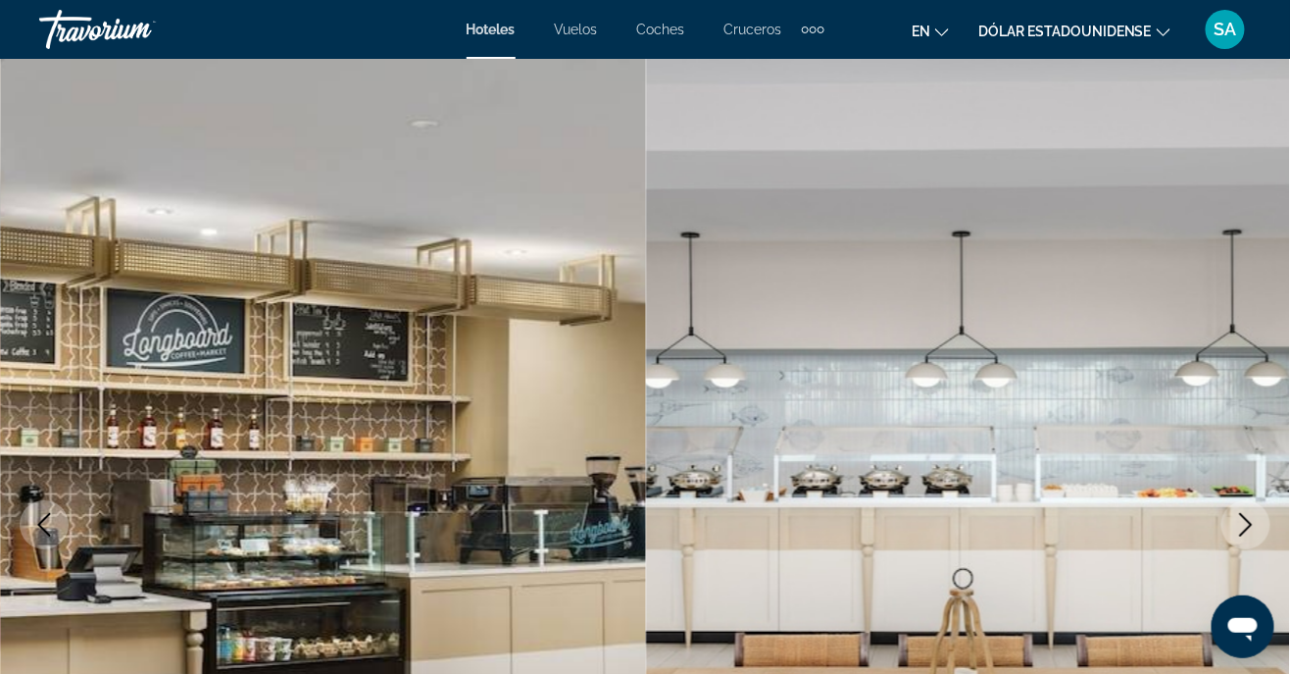
click at [1243, 537] on button "Next image" at bounding box center [1246, 524] width 49 height 49
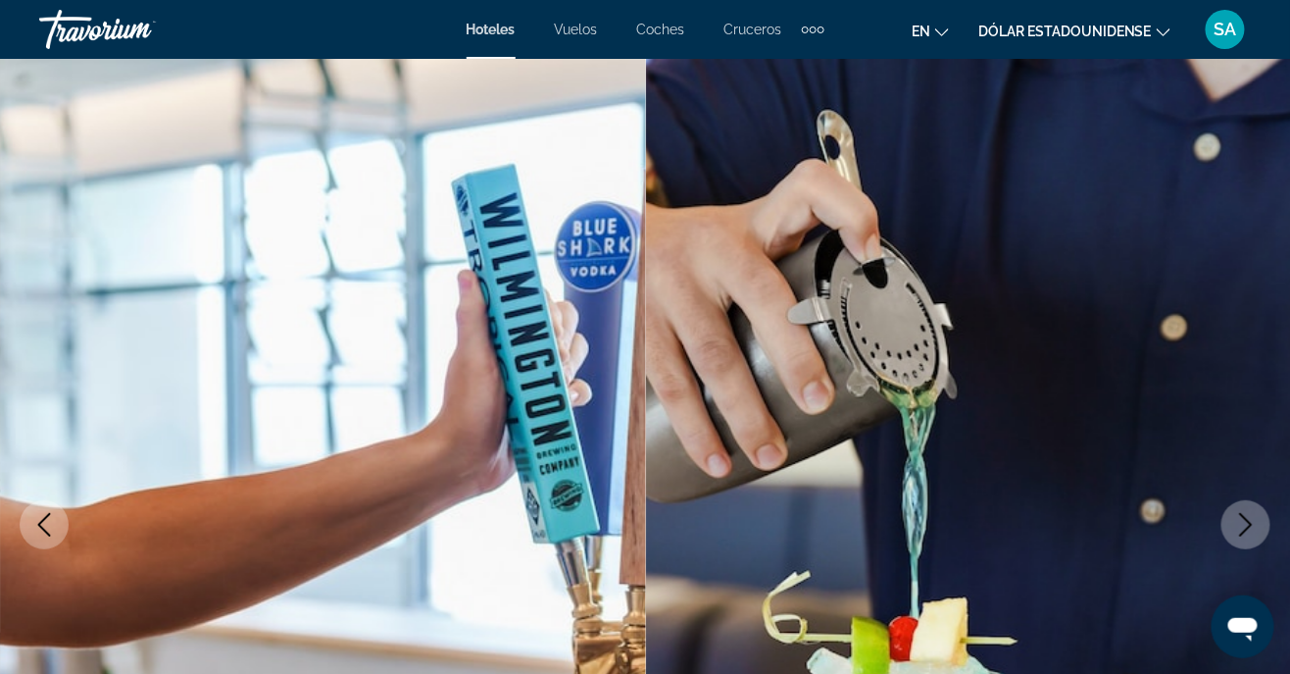
click at [48, 541] on button "Previous image" at bounding box center [44, 524] width 49 height 49
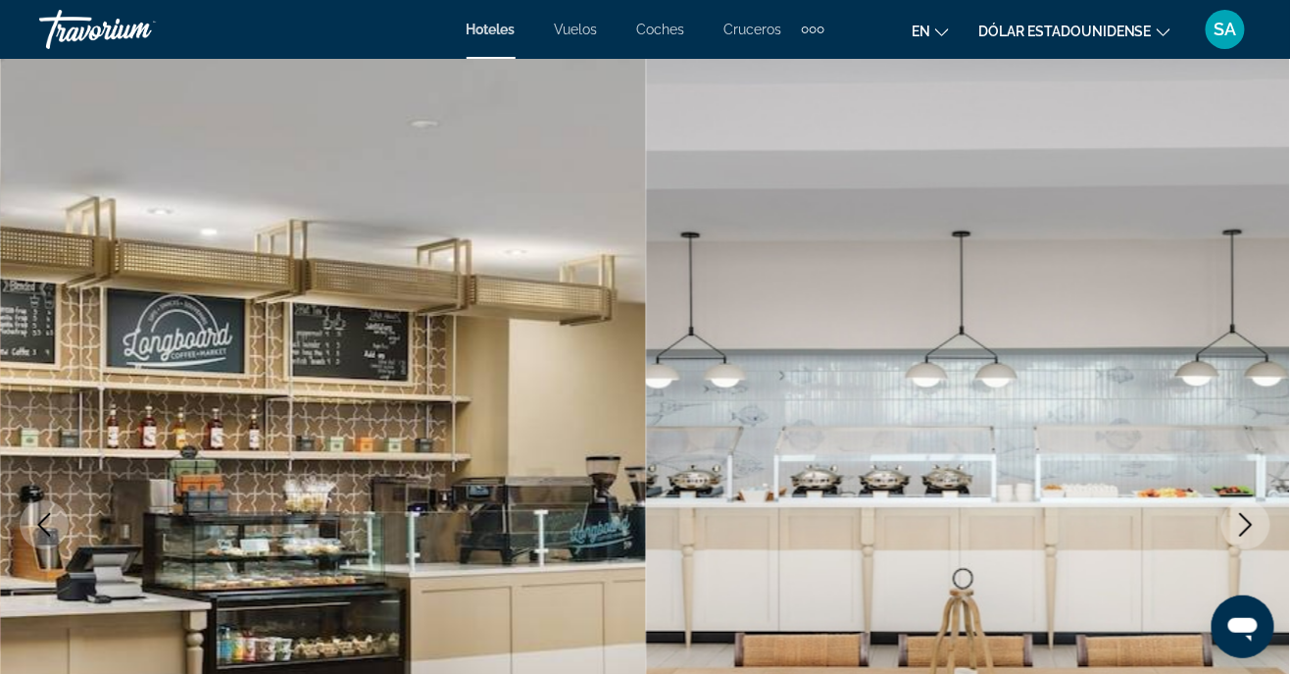
click at [1251, 529] on icon "Next image" at bounding box center [1247, 525] width 24 height 24
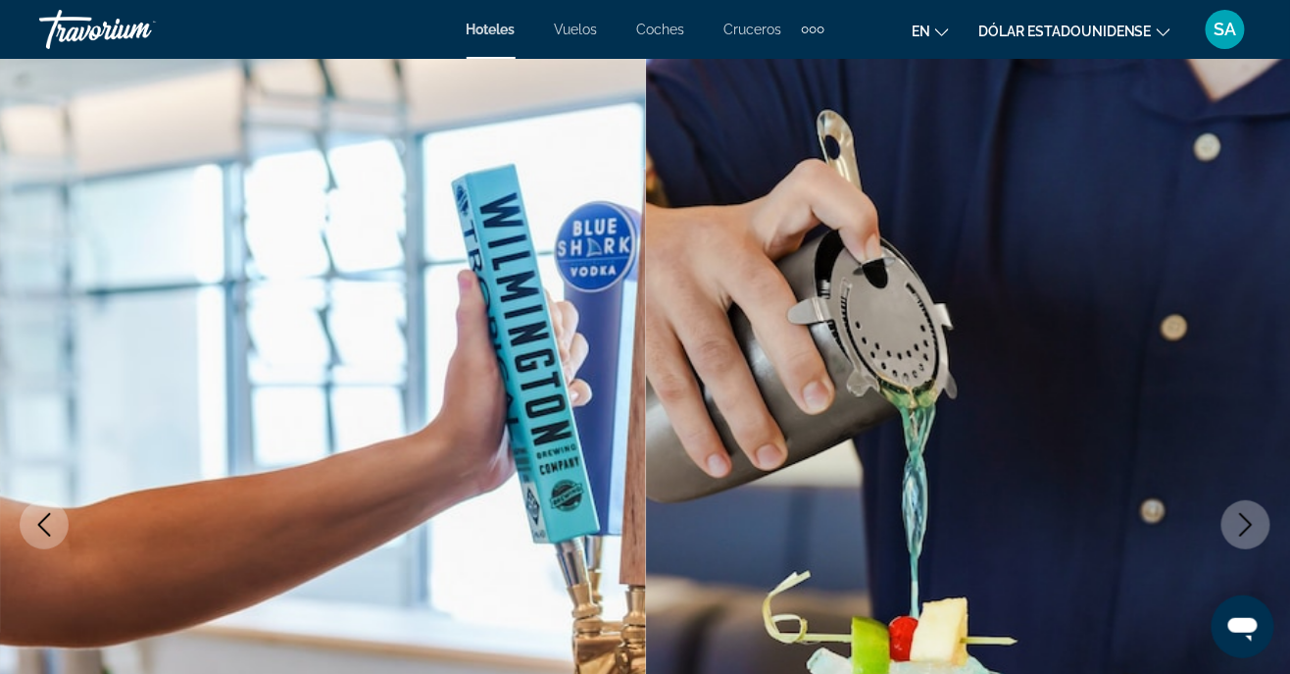
click at [1238, 531] on icon "Next image" at bounding box center [1247, 525] width 24 height 24
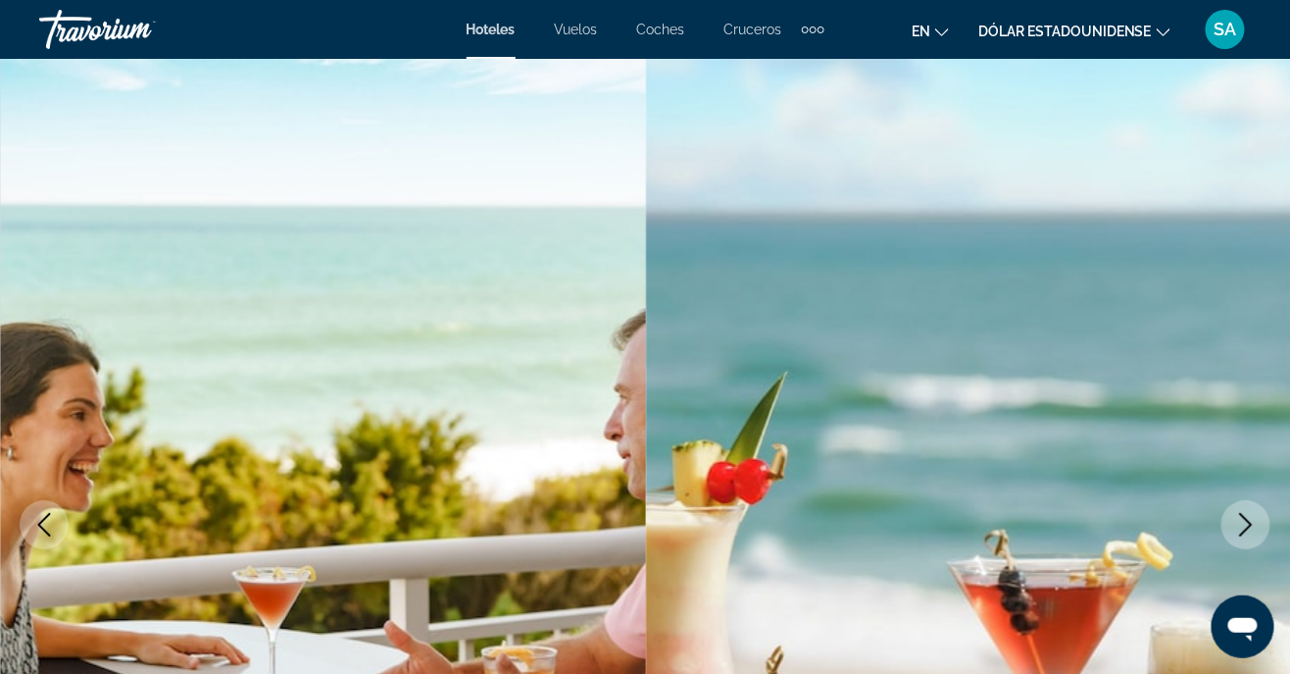
click at [1242, 521] on icon "Next image" at bounding box center [1247, 525] width 24 height 24
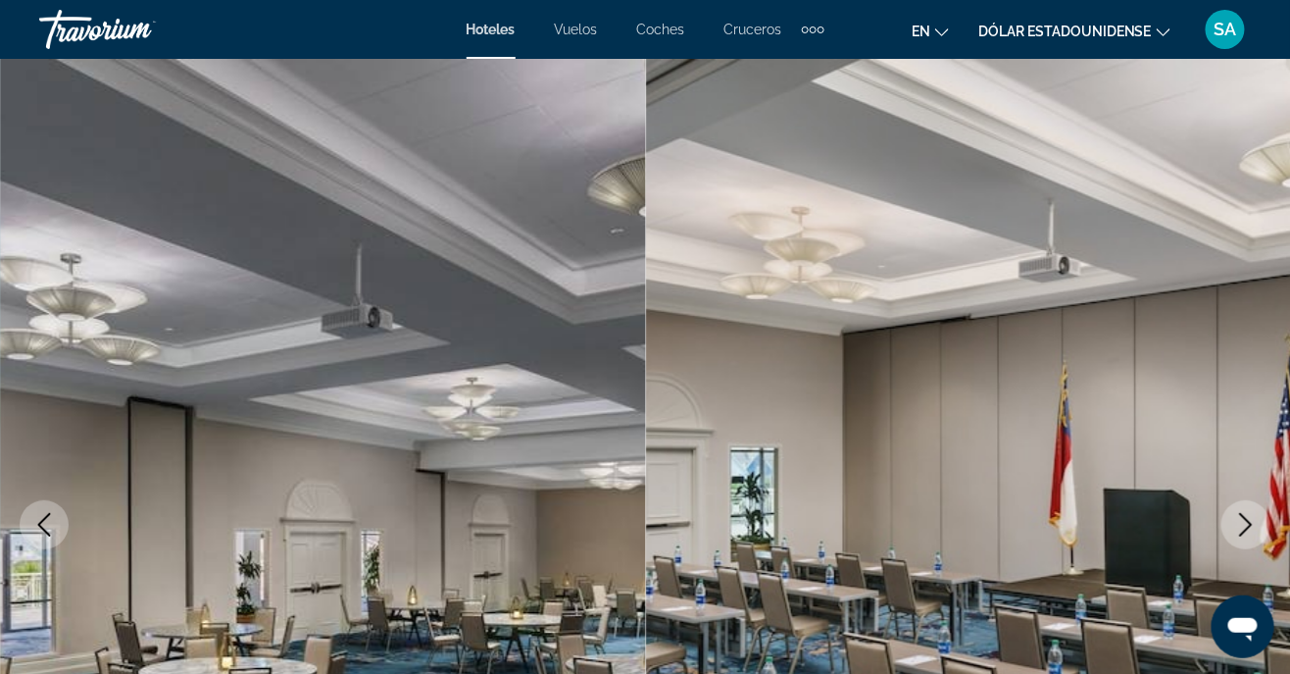
click at [1231, 536] on button "Next image" at bounding box center [1246, 524] width 49 height 49
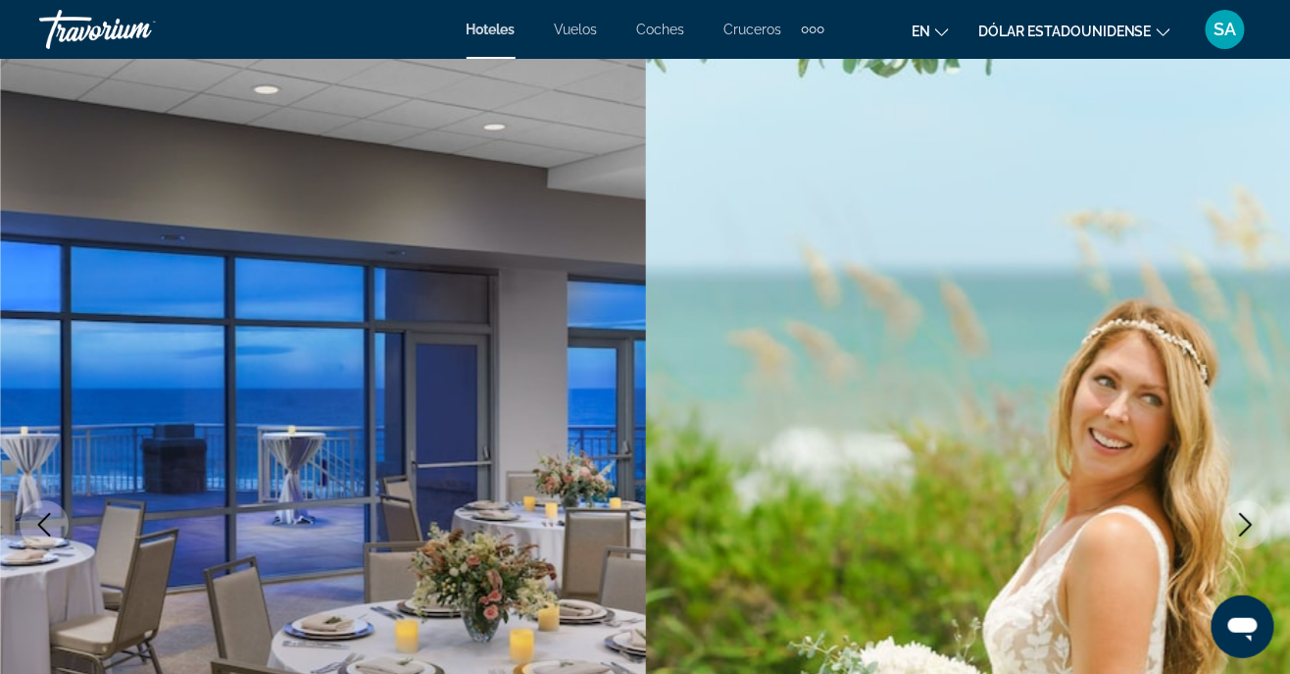
click at [1217, 525] on img "Contenido principal" at bounding box center [969, 525] width 646 height 932
click at [1237, 520] on icon "Next image" at bounding box center [1247, 525] width 24 height 24
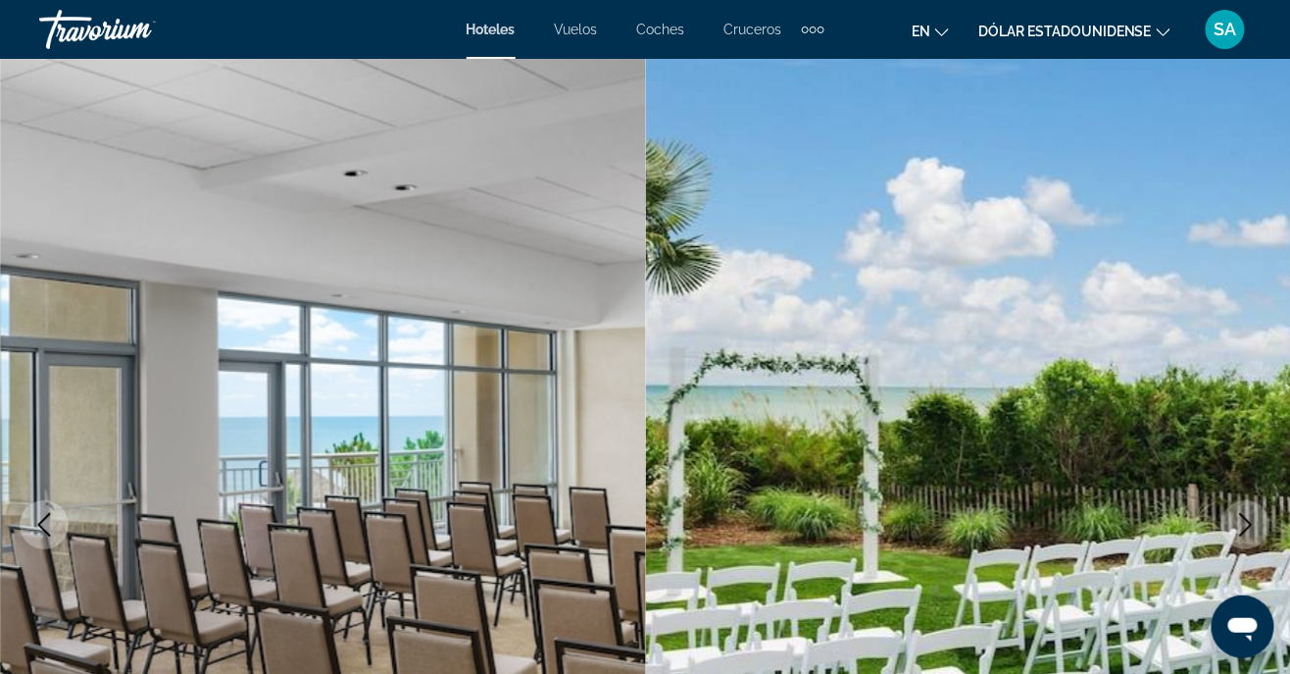
click at [1236, 522] on icon "Next image" at bounding box center [1247, 525] width 24 height 24
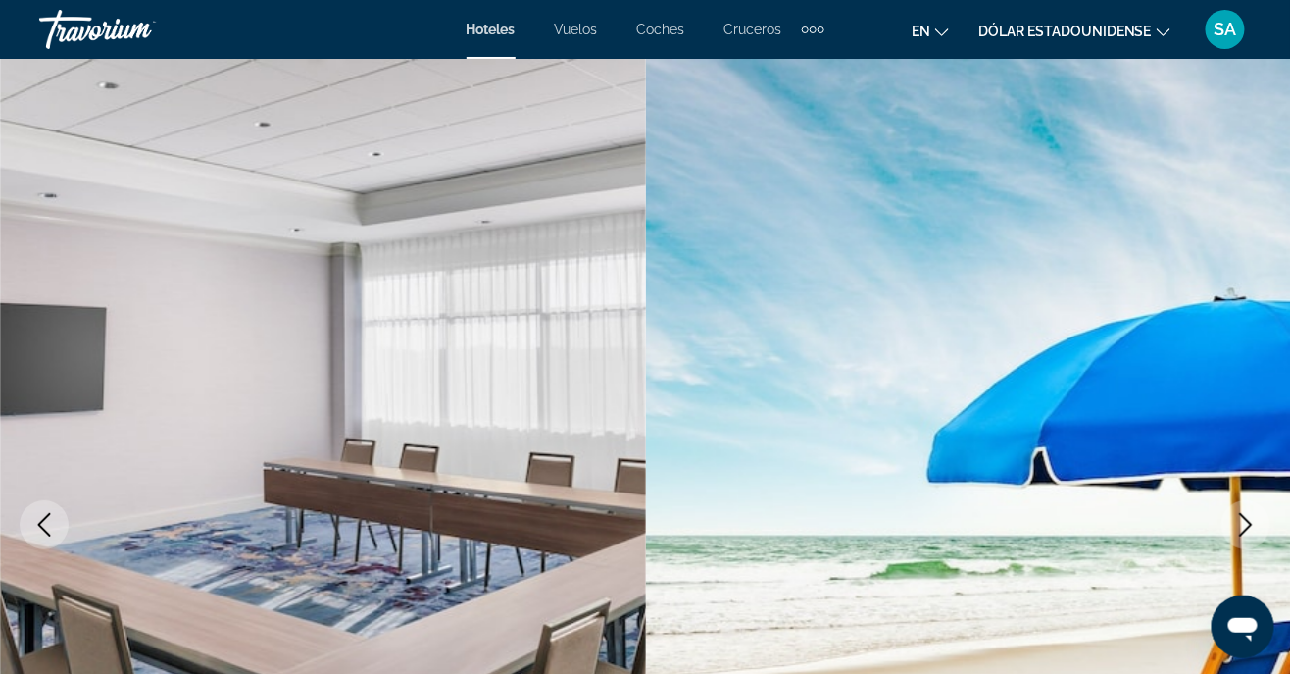
click at [1235, 525] on button "Next image" at bounding box center [1246, 524] width 49 height 49
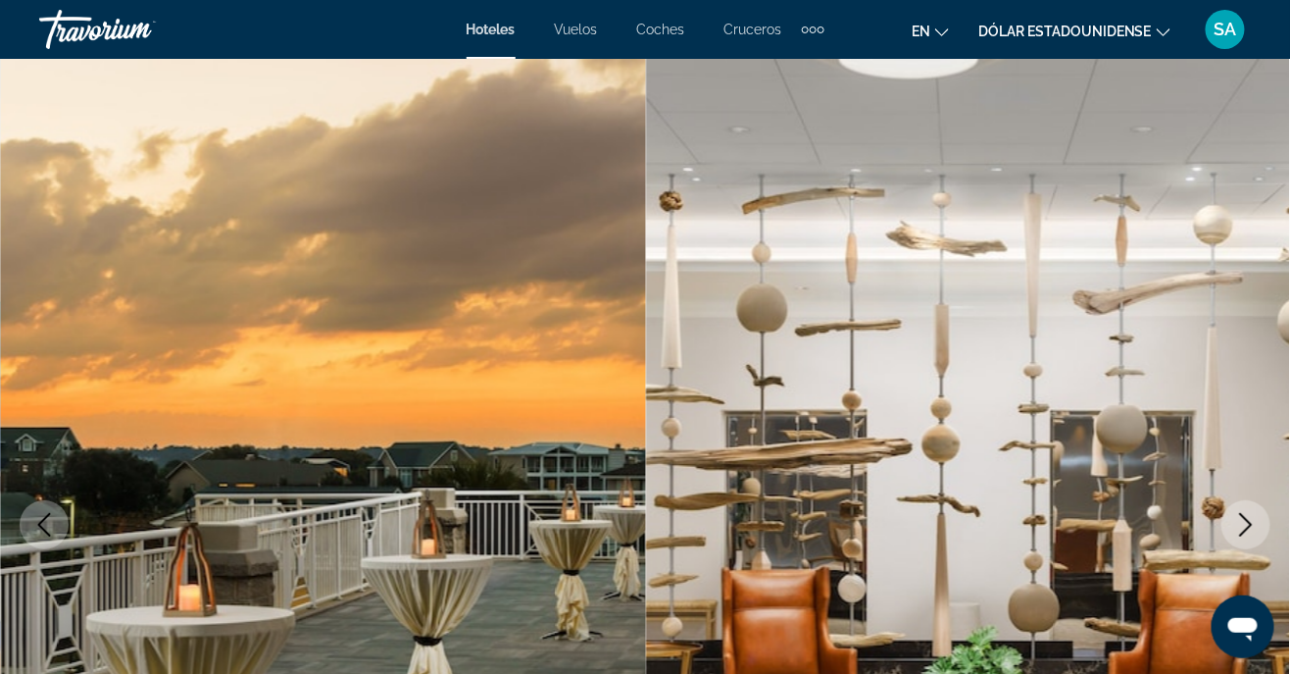
click at [1239, 531] on icon "Next image" at bounding box center [1247, 525] width 24 height 24
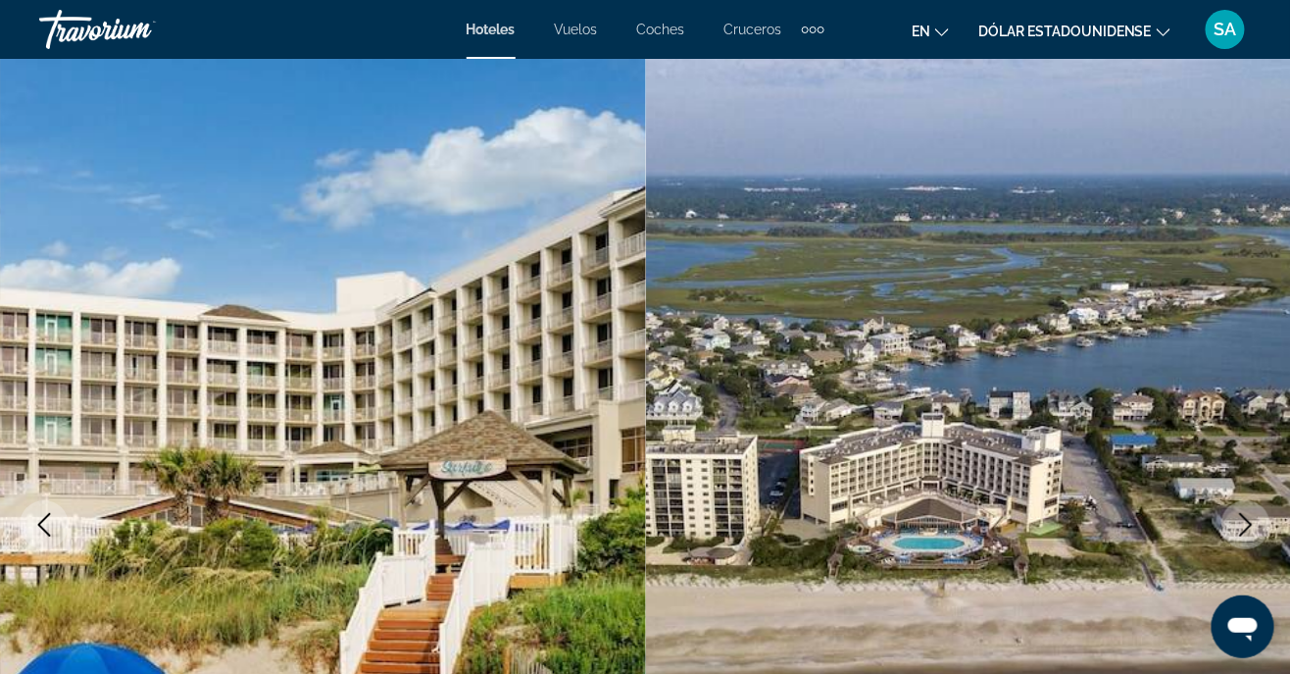
click at [1244, 517] on icon "Next image" at bounding box center [1246, 525] width 13 height 24
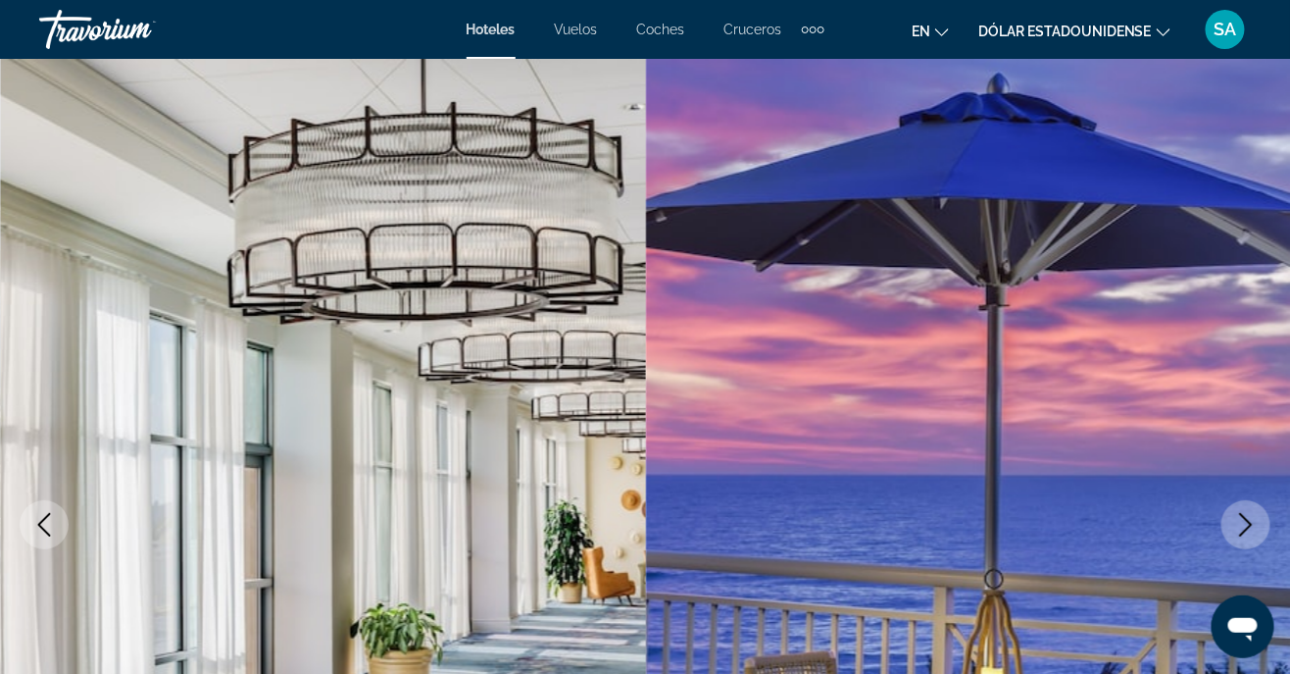
click at [1235, 531] on button "Next image" at bounding box center [1246, 524] width 49 height 49
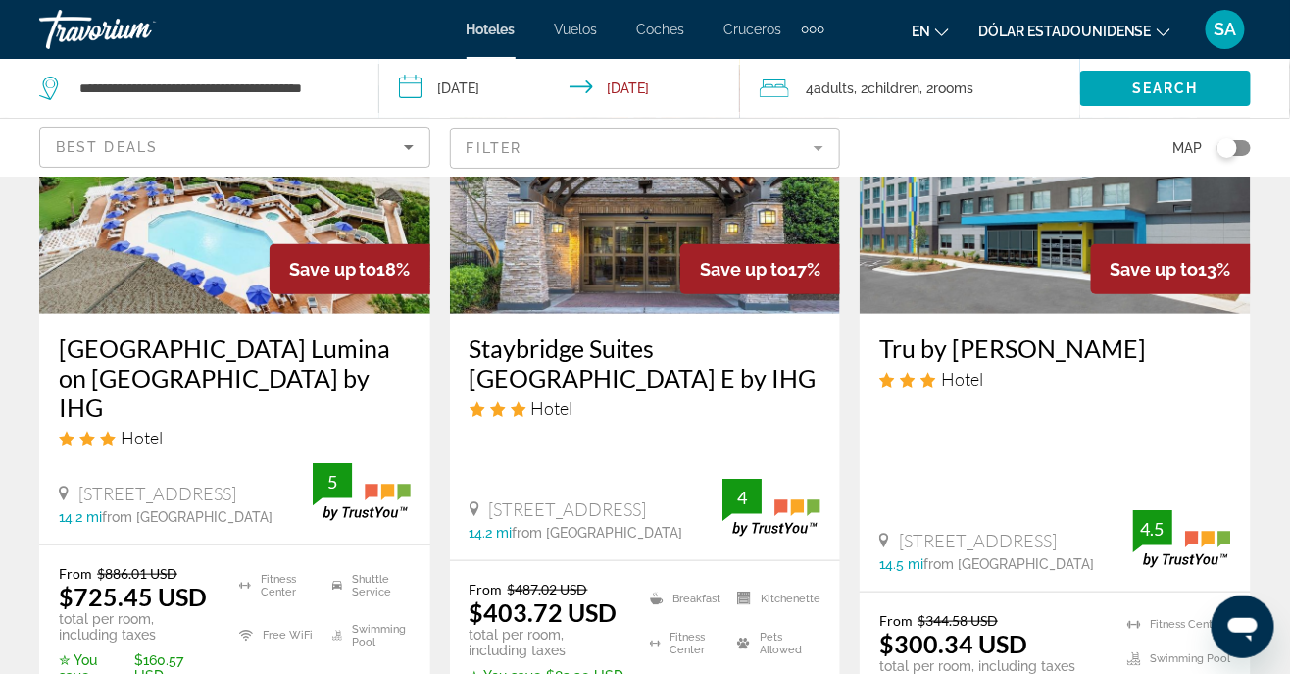
scroll to position [308, 0]
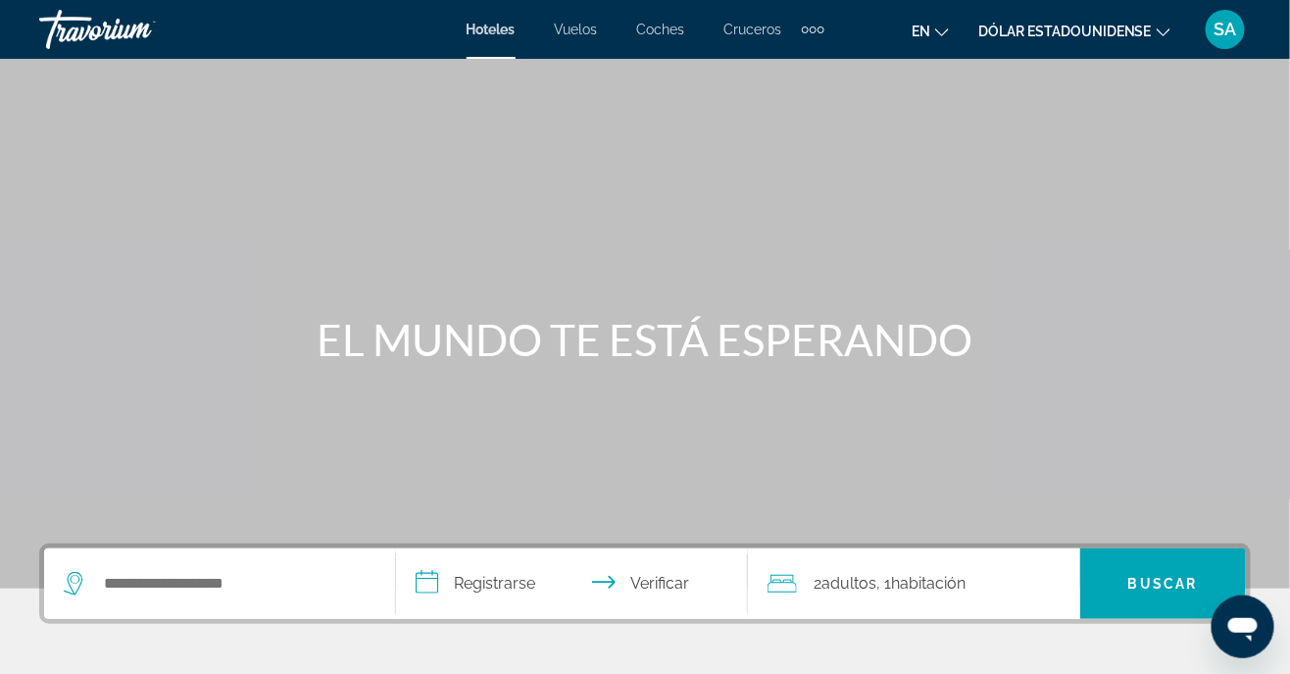
click at [248, 604] on div "Widget de búsqueda" at bounding box center [220, 583] width 312 height 71
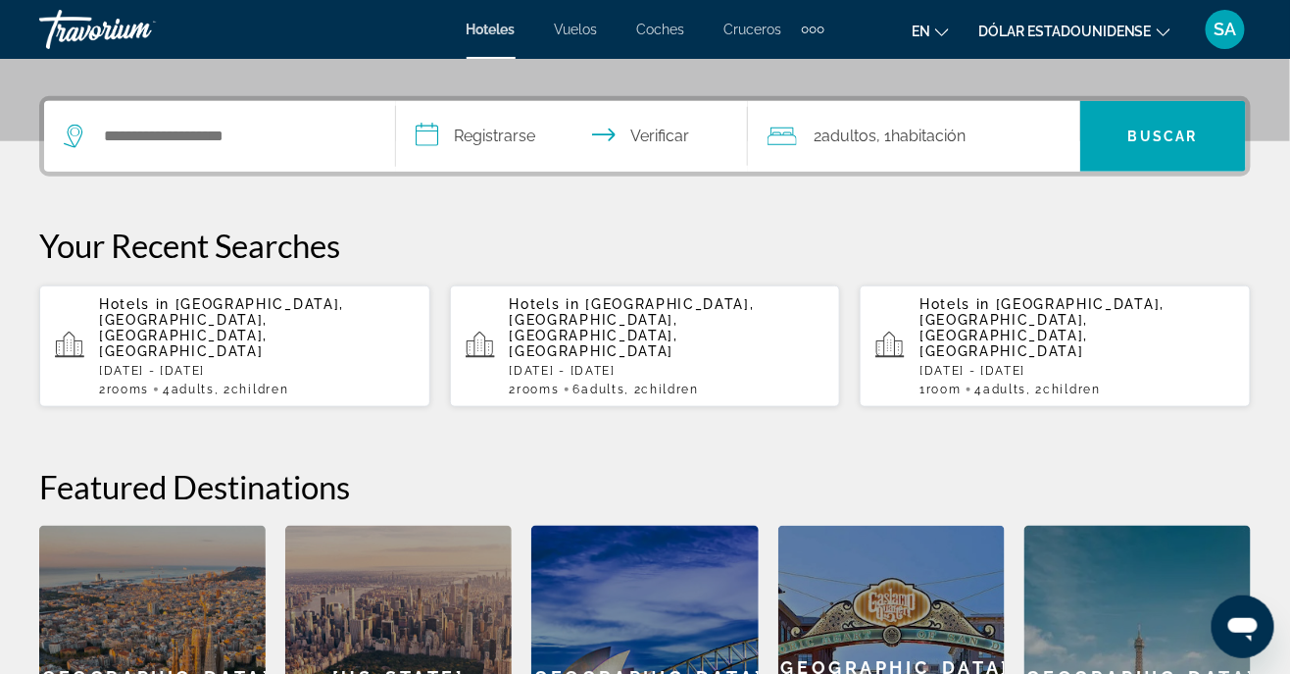
scroll to position [479, 0]
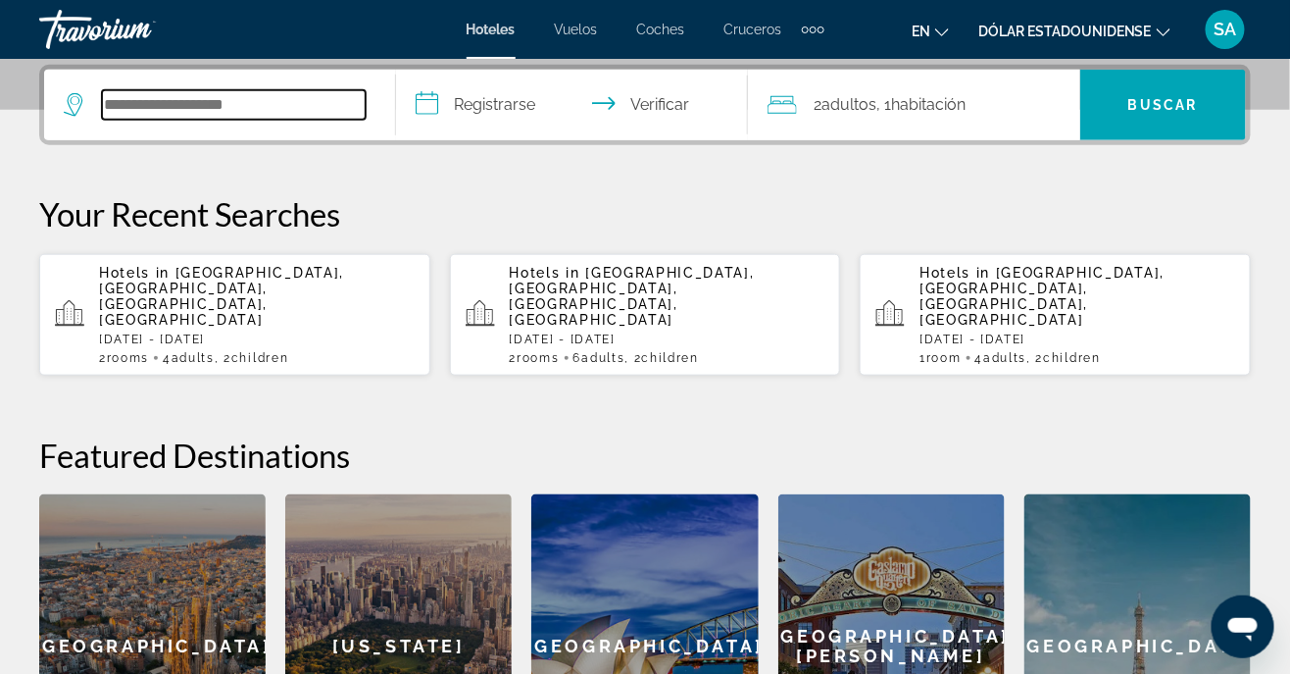
click at [241, 96] on input "Widget de búsqueda" at bounding box center [234, 104] width 264 height 29
click at [169, 112] on input "Widget de búsqueda" at bounding box center [234, 104] width 264 height 29
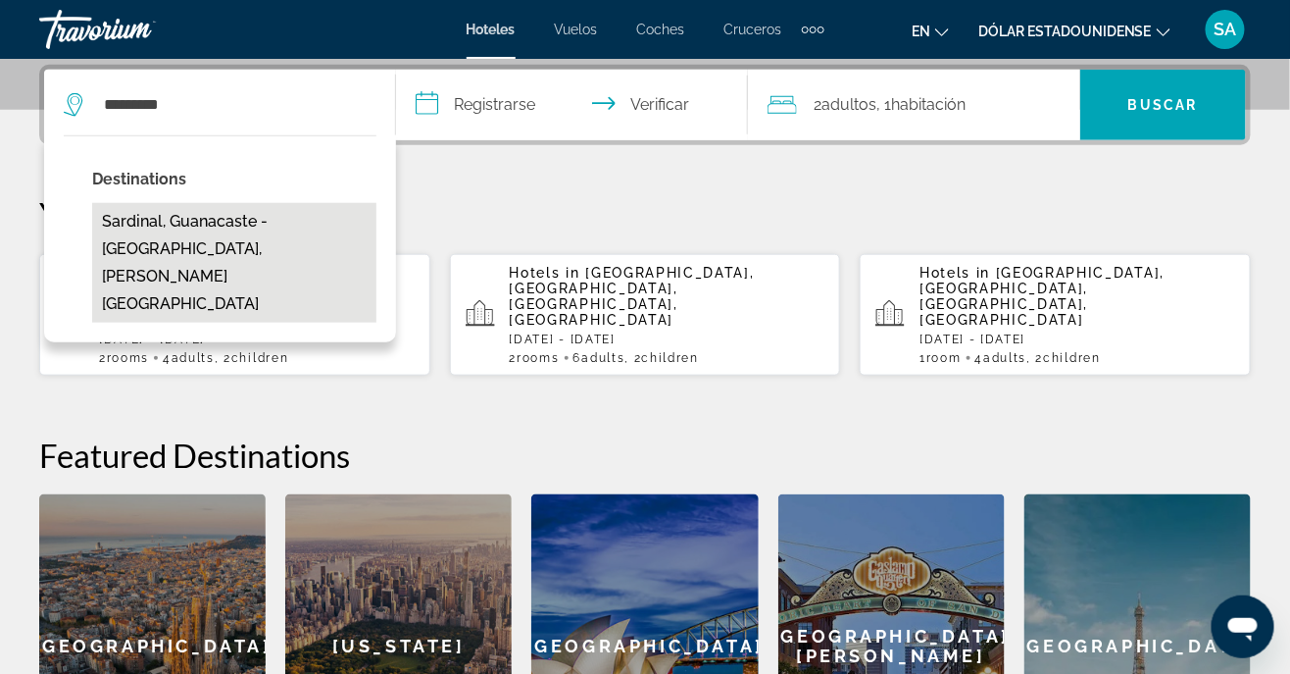
click at [184, 229] on button "Sardinal, Guanacaste - [GEOGRAPHIC_DATA], [PERSON_NAME][GEOGRAPHIC_DATA]" at bounding box center [234, 263] width 284 height 120
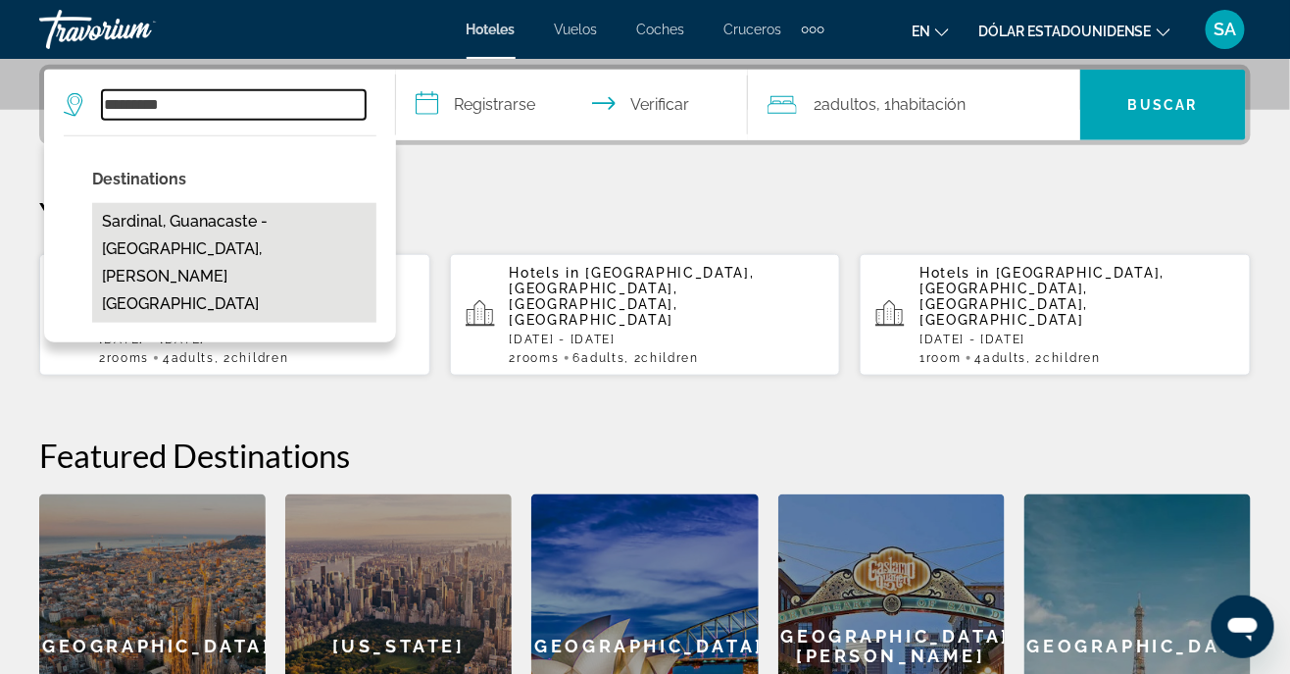
type input "**********"
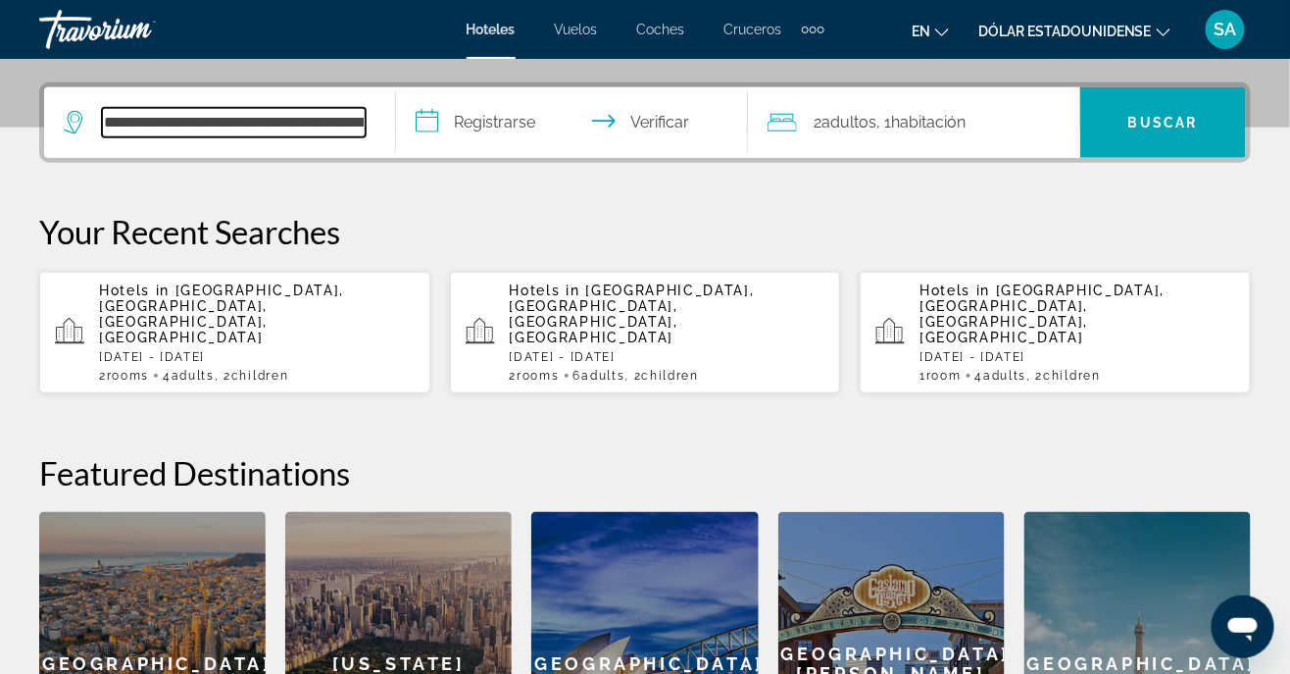
scroll to position [456, 0]
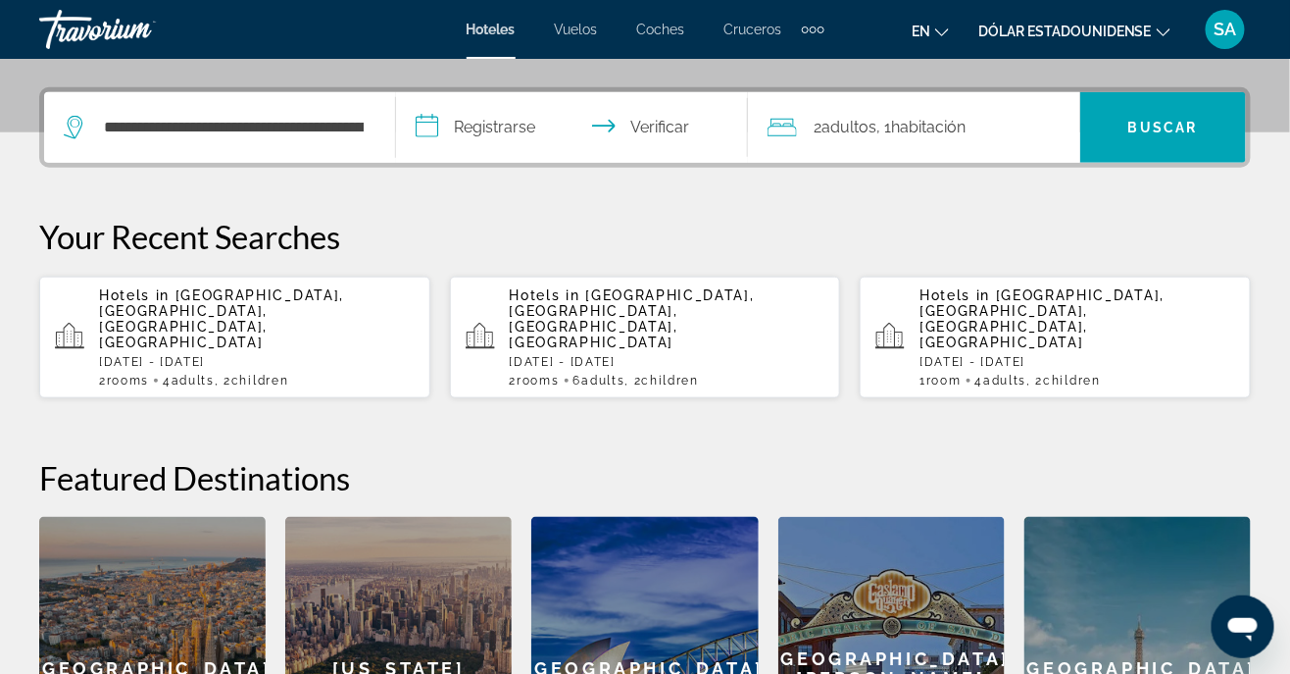
click at [416, 132] on input "**********" at bounding box center [576, 130] width 360 height 76
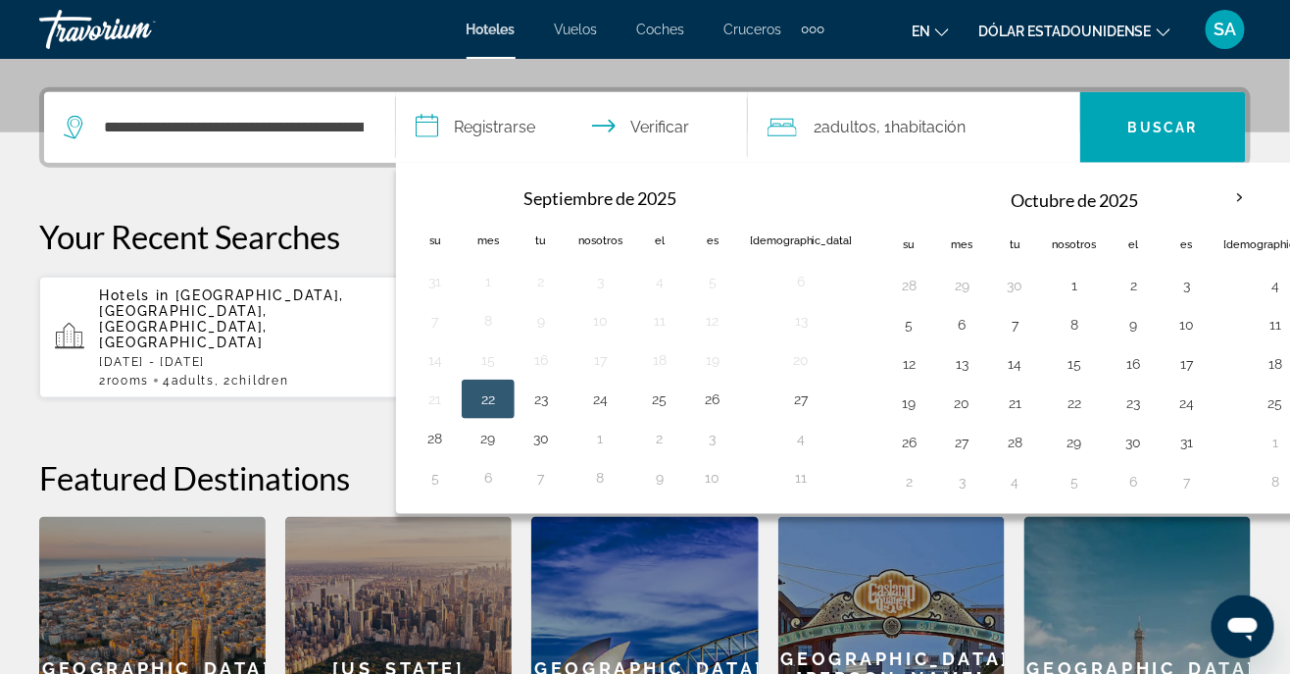
click at [1214, 195] on th "Mes próximo" at bounding box center [1240, 198] width 53 height 43
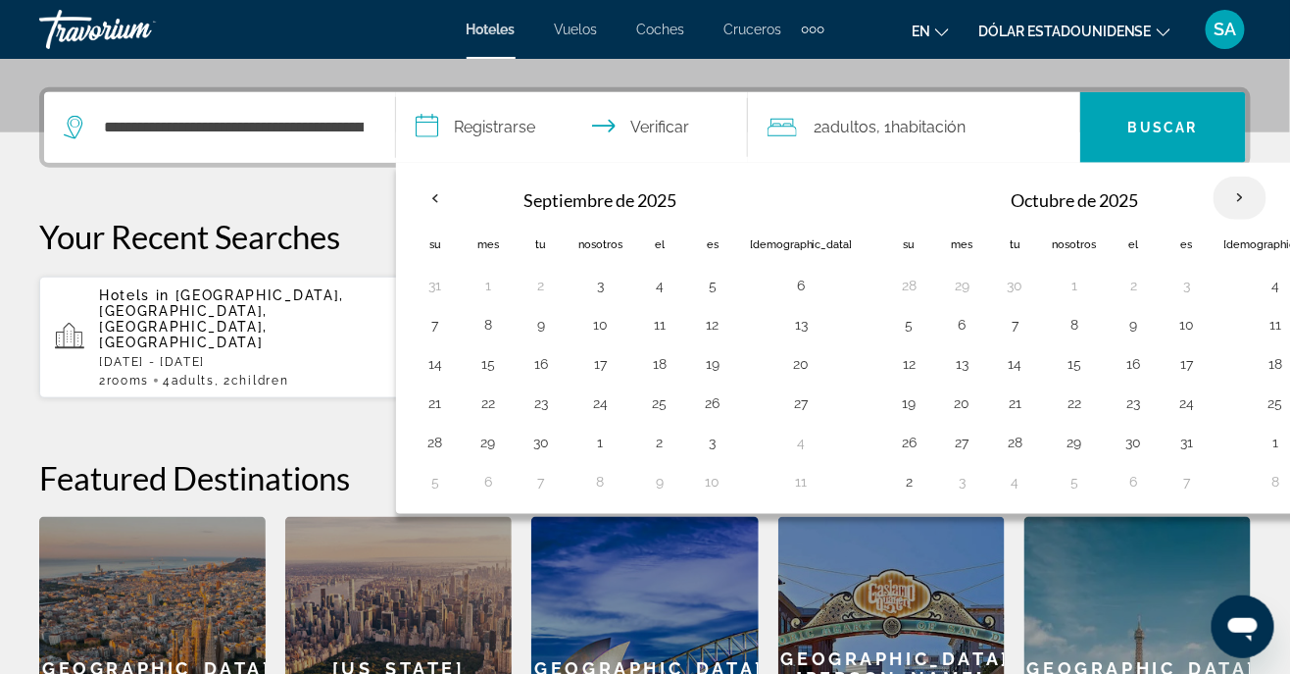
click at [1214, 202] on th "Mes próximo" at bounding box center [1240, 198] width 53 height 43
click at [435, 131] on input "**********" at bounding box center [576, 130] width 360 height 76
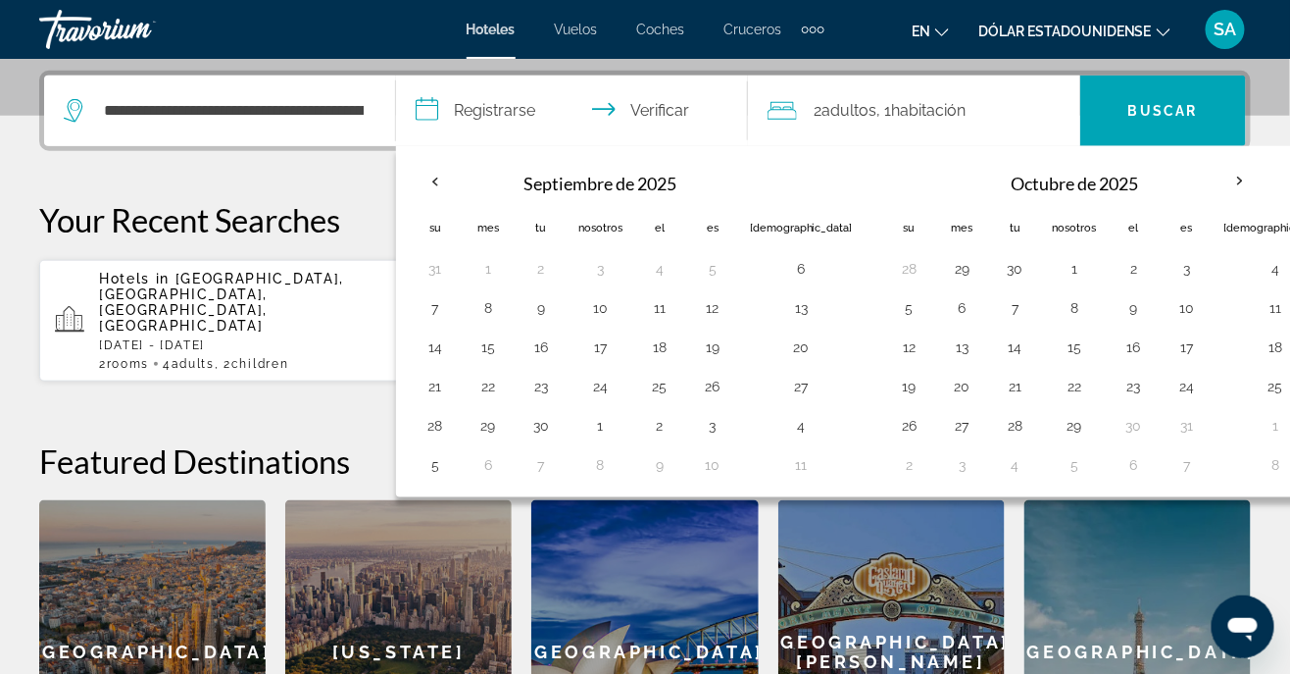
scroll to position [479, 0]
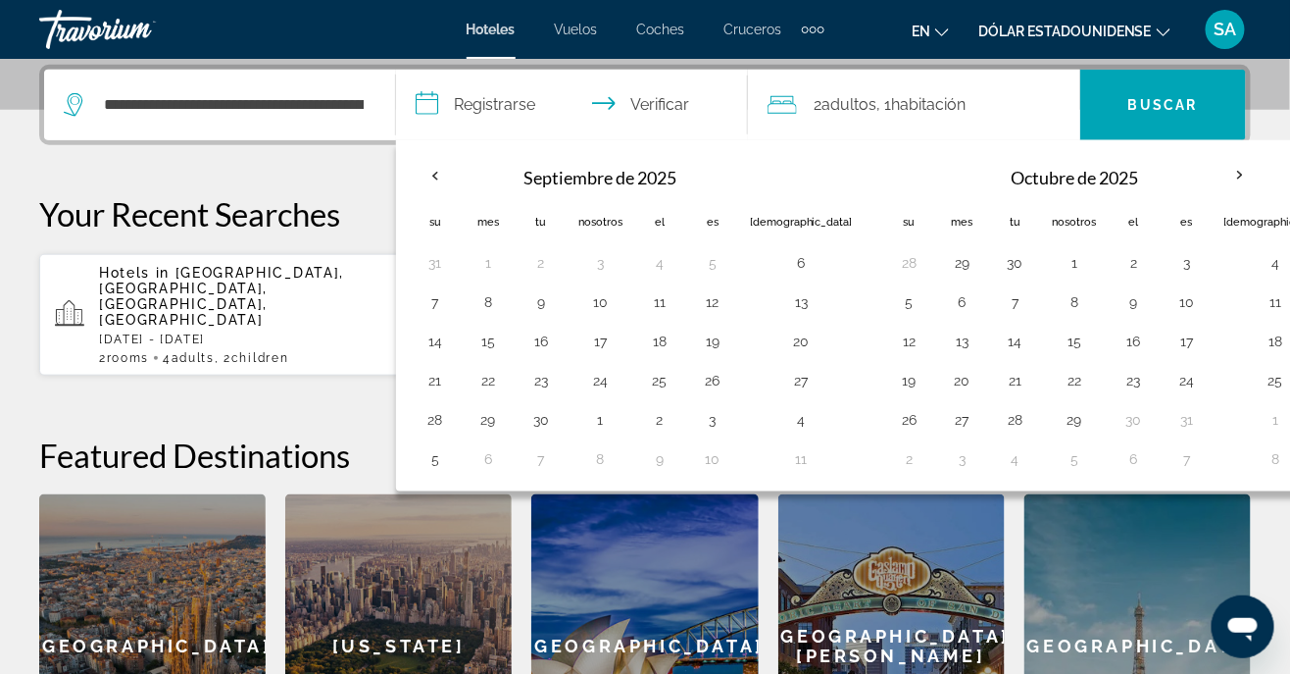
click at [662, 183] on font "Septiembre de 2025" at bounding box center [600, 178] width 153 height 22
click at [1214, 169] on th "Mes próximo" at bounding box center [1240, 175] width 53 height 43
click at [1214, 172] on th "Mes próximo" at bounding box center [1240, 175] width 53 height 43
click at [1214, 174] on th "Mes próximo" at bounding box center [1240, 175] width 53 height 43
click at [1214, 175] on th "Mes próximo" at bounding box center [1240, 175] width 53 height 43
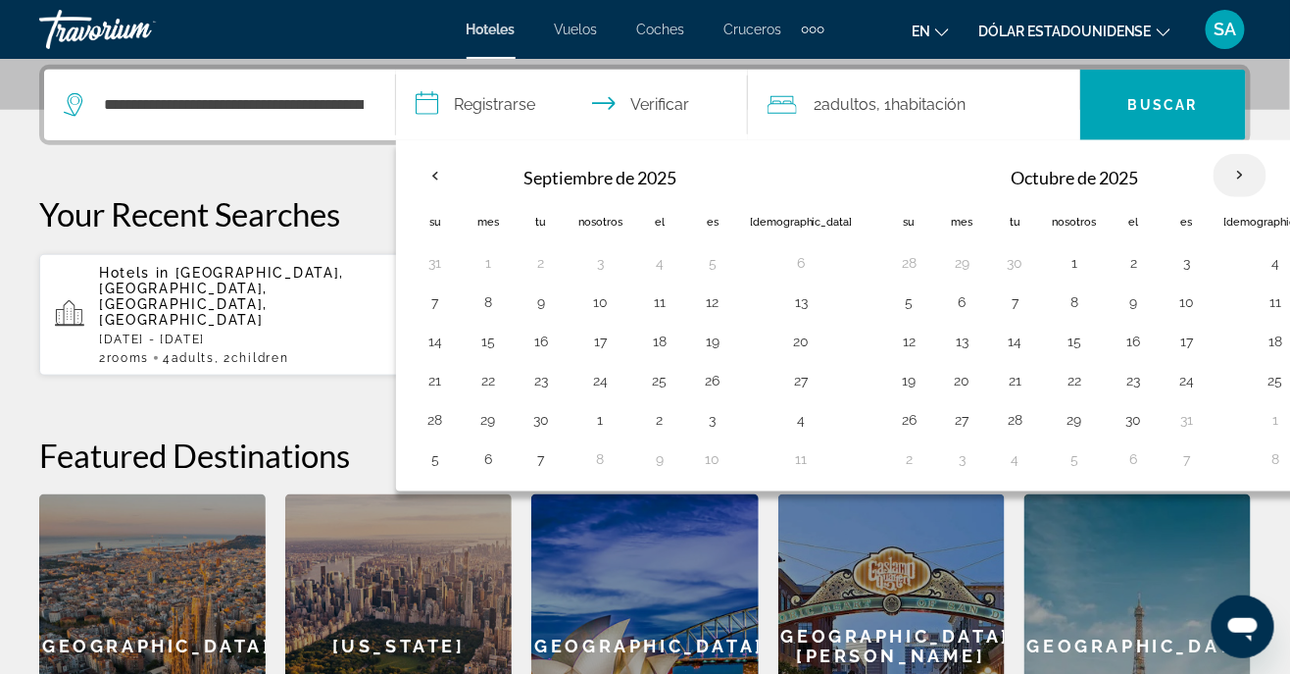
click at [1214, 176] on th "Mes próximo" at bounding box center [1240, 175] width 53 height 43
click at [419, 105] on input "**********" at bounding box center [576, 108] width 360 height 76
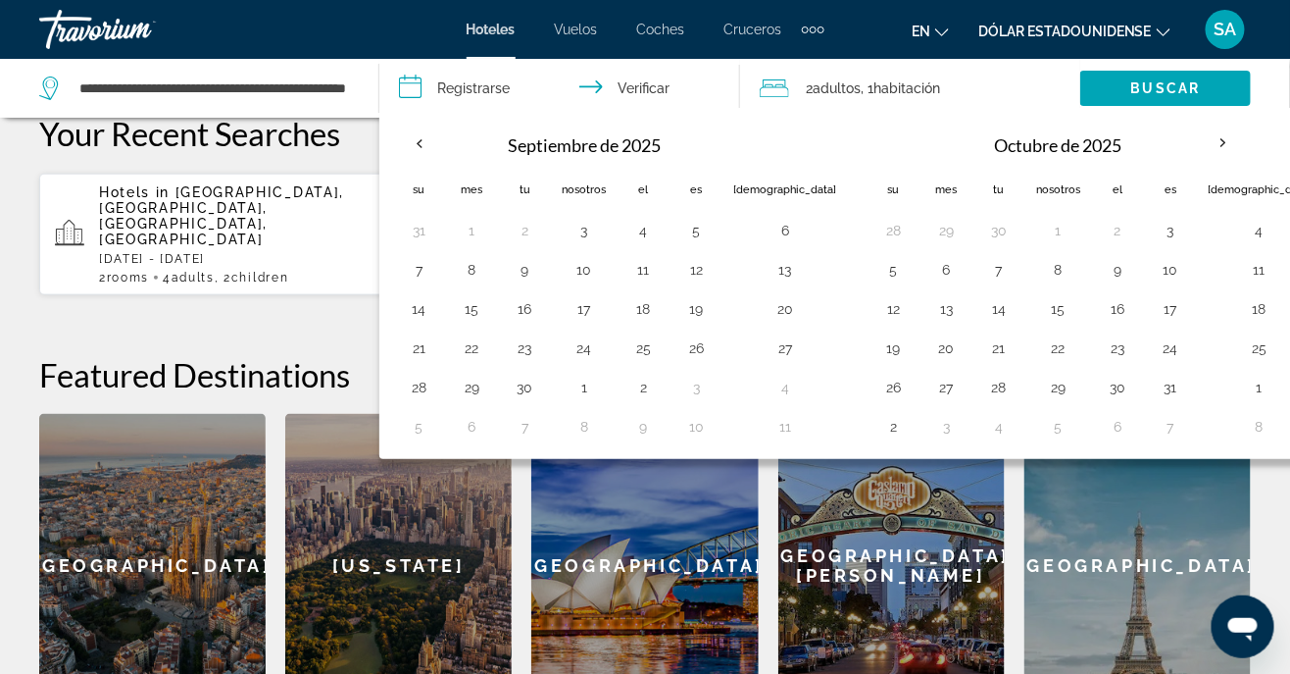
scroll to position [560, 0]
click at [1197, 154] on th "Mes próximo" at bounding box center [1223, 143] width 53 height 43
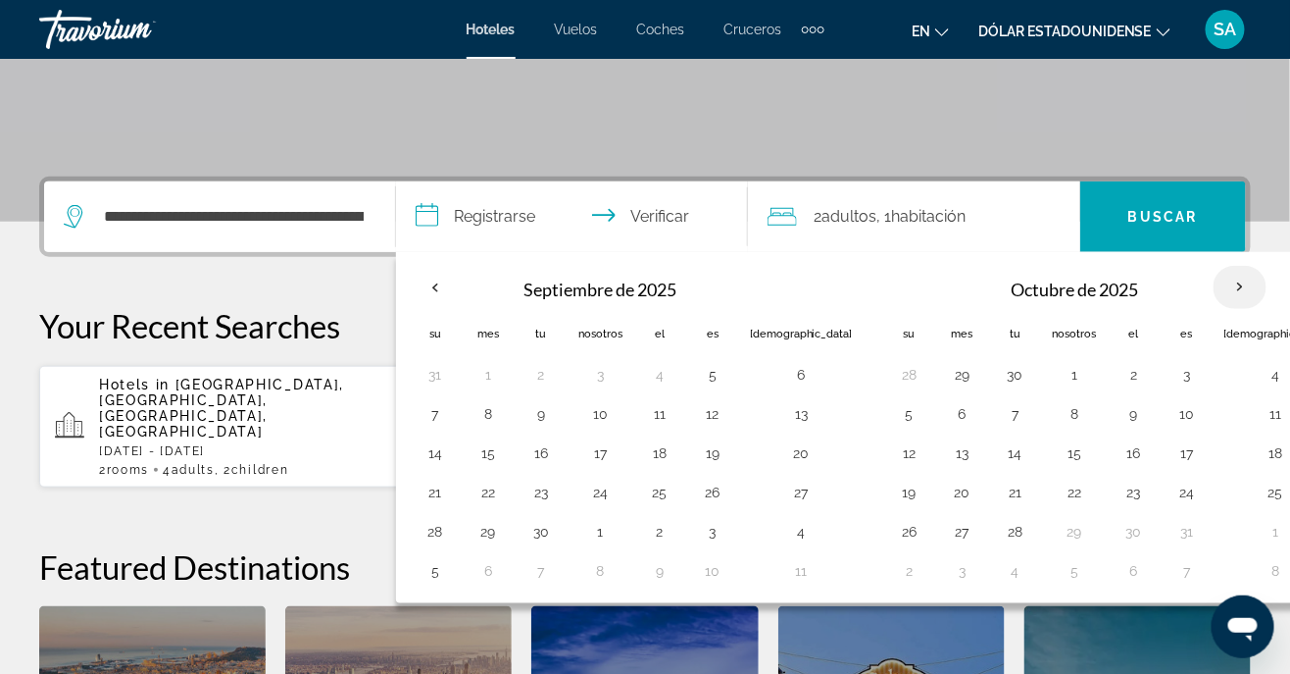
scroll to position [362, 0]
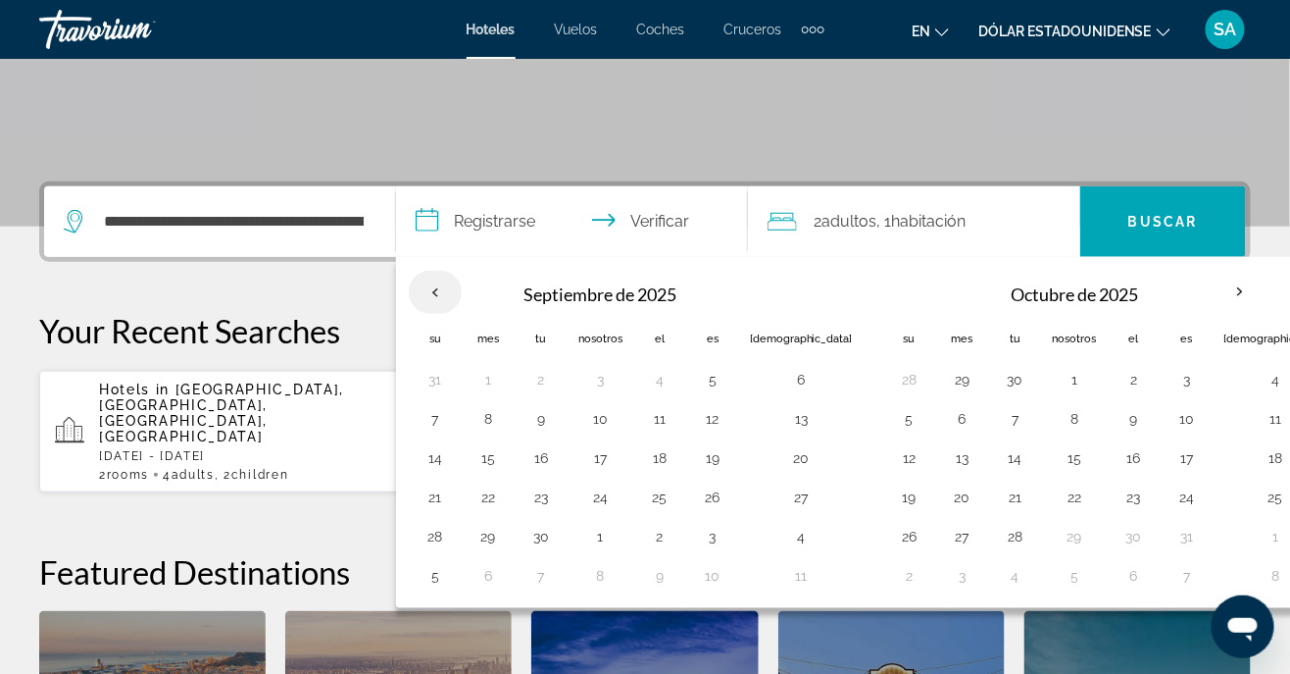
click at [443, 299] on th "Previous month" at bounding box center [435, 292] width 53 height 43
click at [502, 227] on input "**********" at bounding box center [576, 224] width 360 height 76
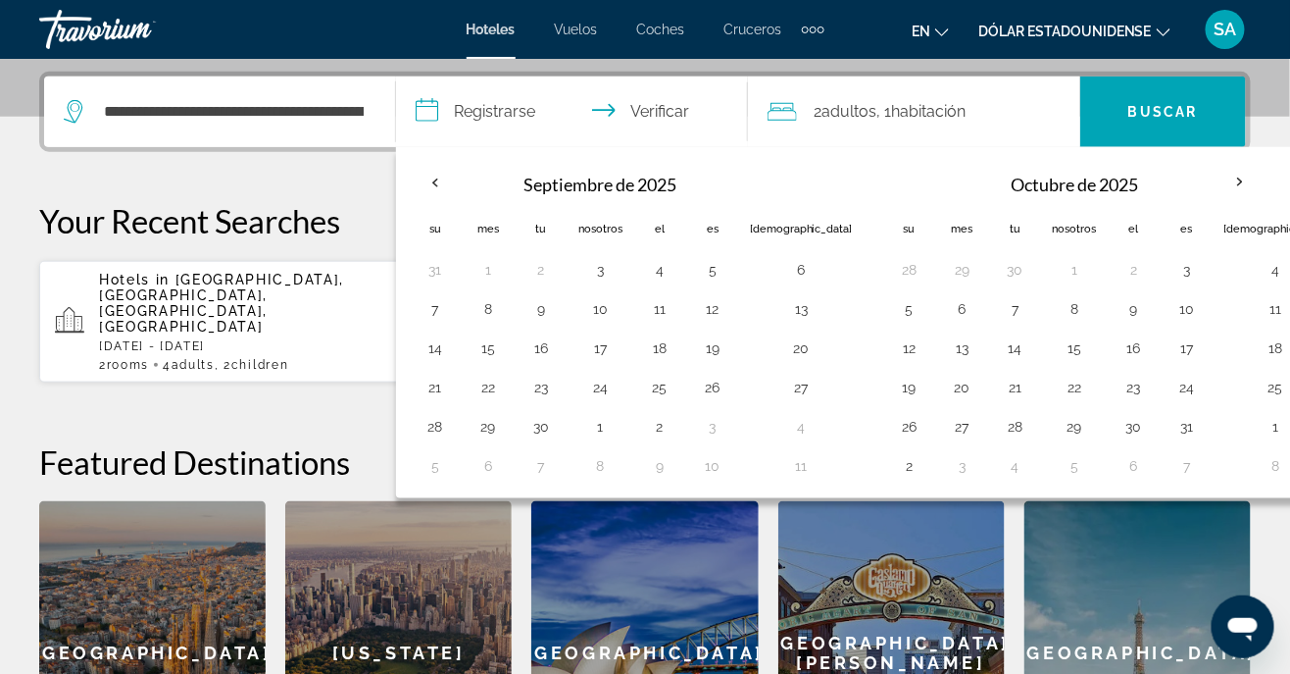
scroll to position [479, 0]
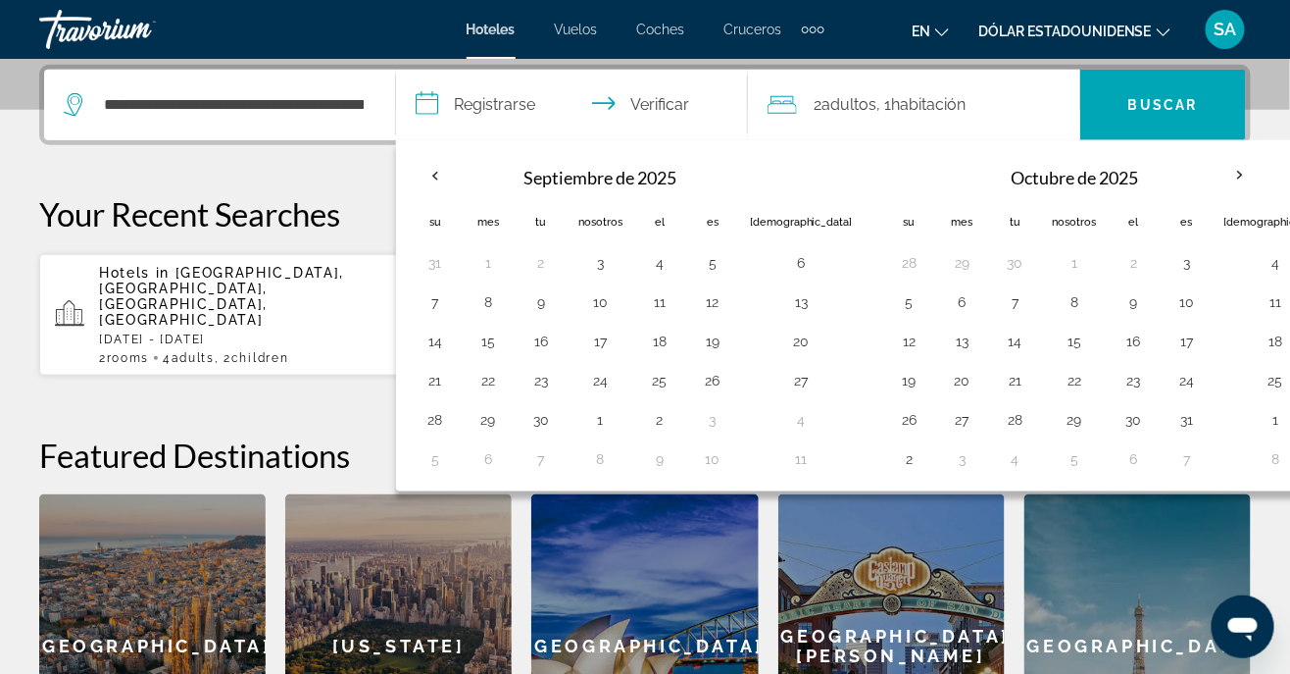
click at [432, 105] on input "**********" at bounding box center [576, 108] width 360 height 76
click at [1214, 180] on th "Mes próximo" at bounding box center [1240, 175] width 53 height 43
click at [1011, 180] on font "Octubre de 2025" at bounding box center [1074, 178] width 127 height 22
click at [1225, 337] on button "18" at bounding box center [1276, 341] width 103 height 27
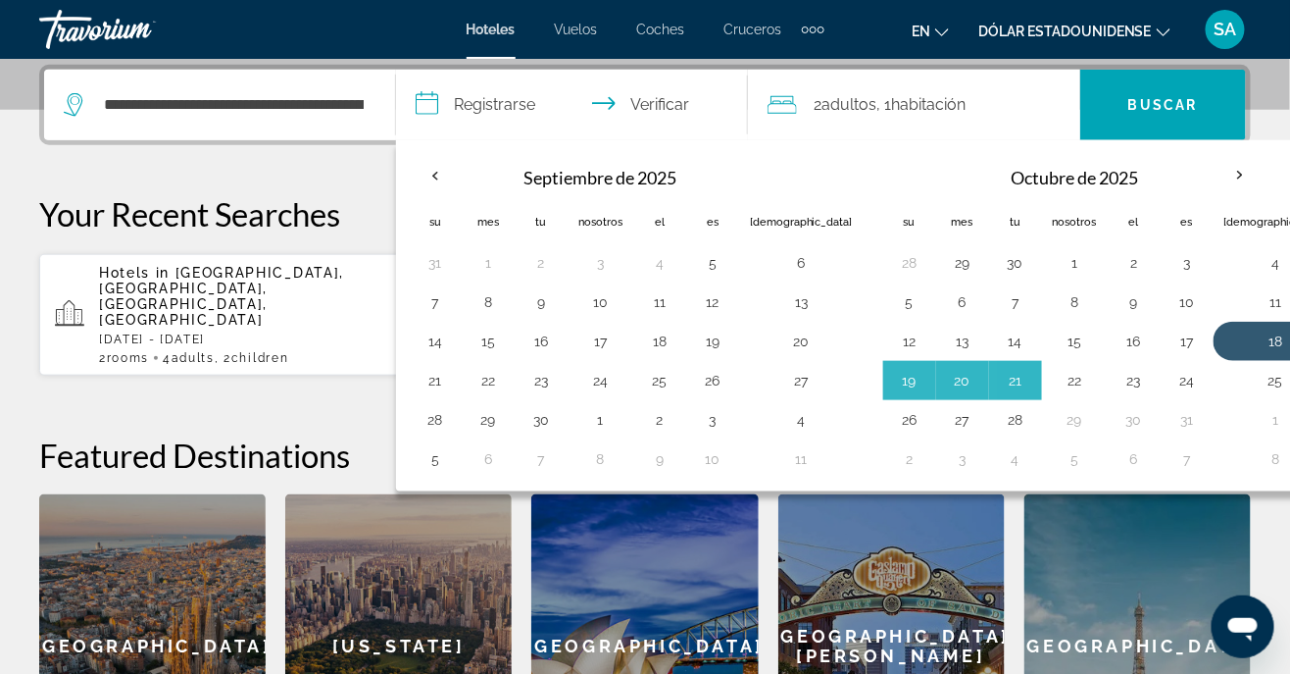
click at [1053, 373] on button "22" at bounding box center [1075, 380] width 44 height 27
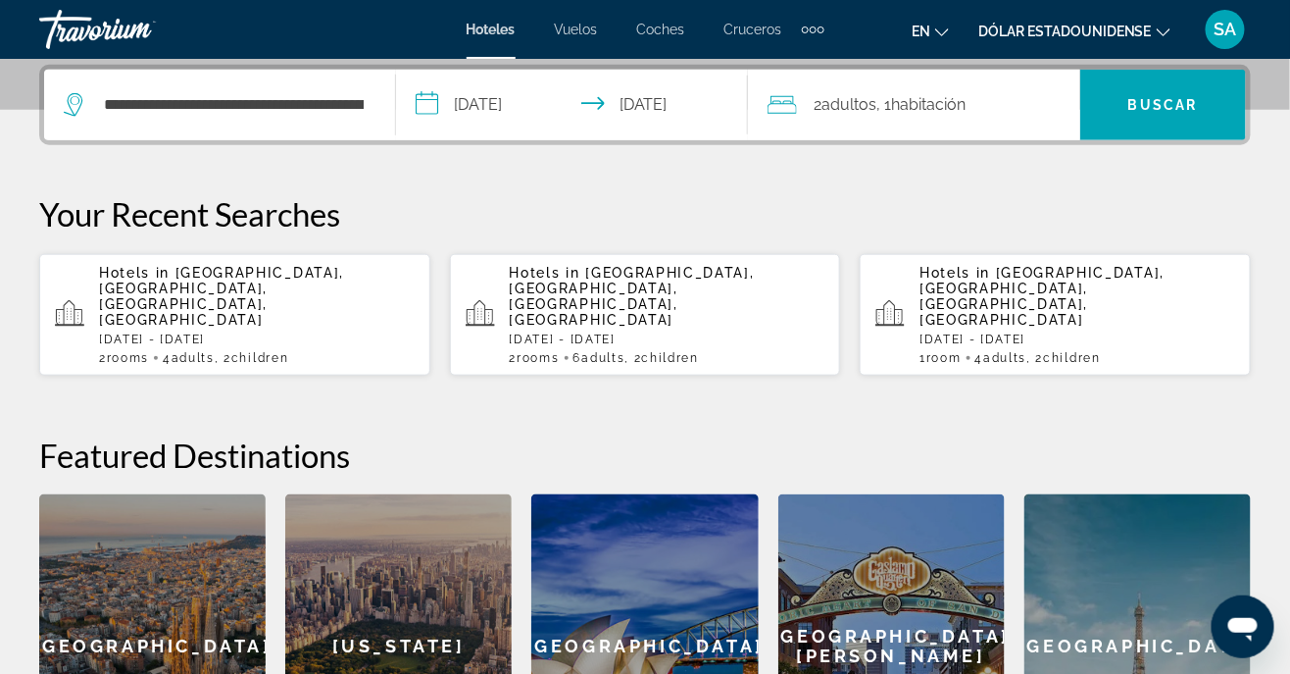
click at [475, 101] on input "**********" at bounding box center [576, 108] width 360 height 76
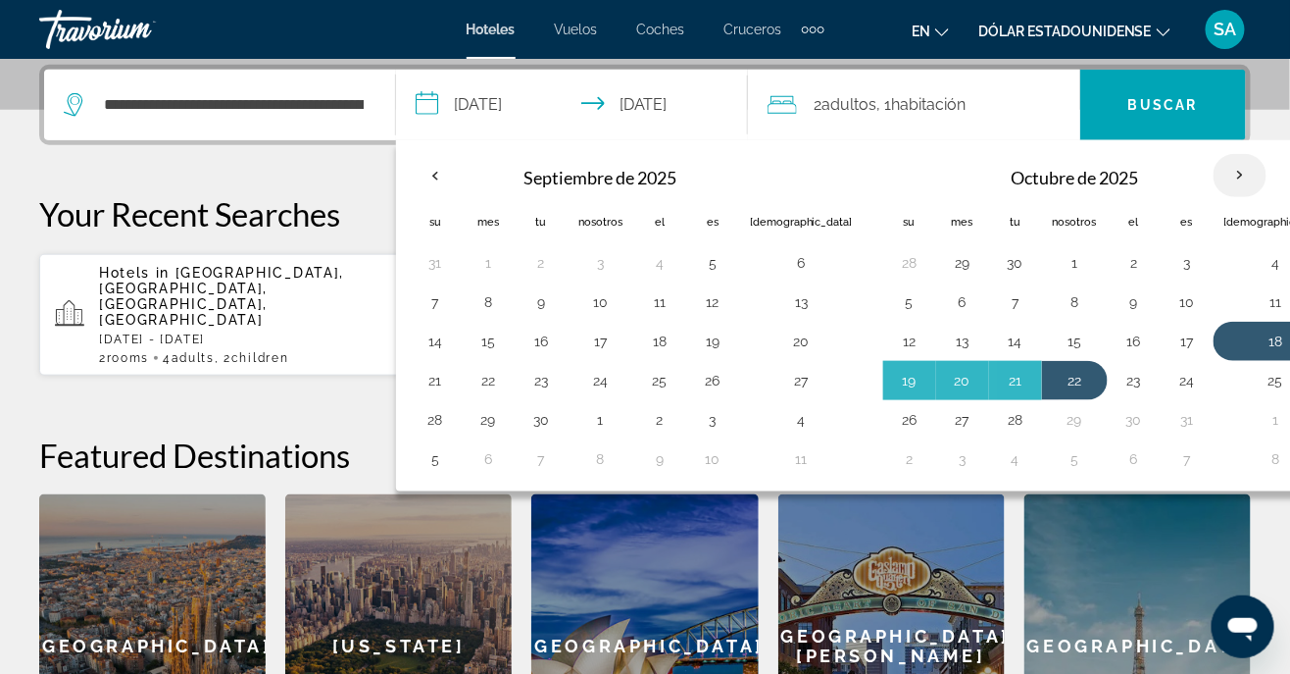
click at [1214, 173] on th "Mes próximo" at bounding box center [1240, 175] width 53 height 43
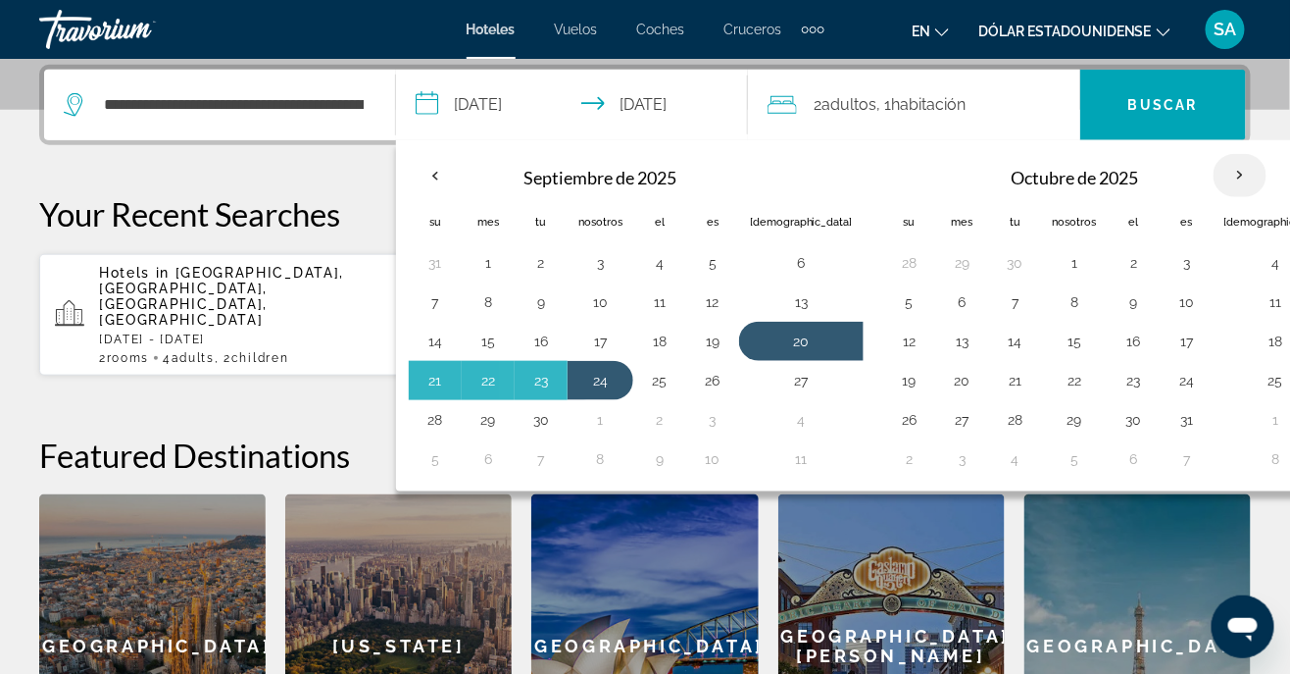
click at [1214, 166] on th "Mes próximo" at bounding box center [1240, 175] width 53 height 43
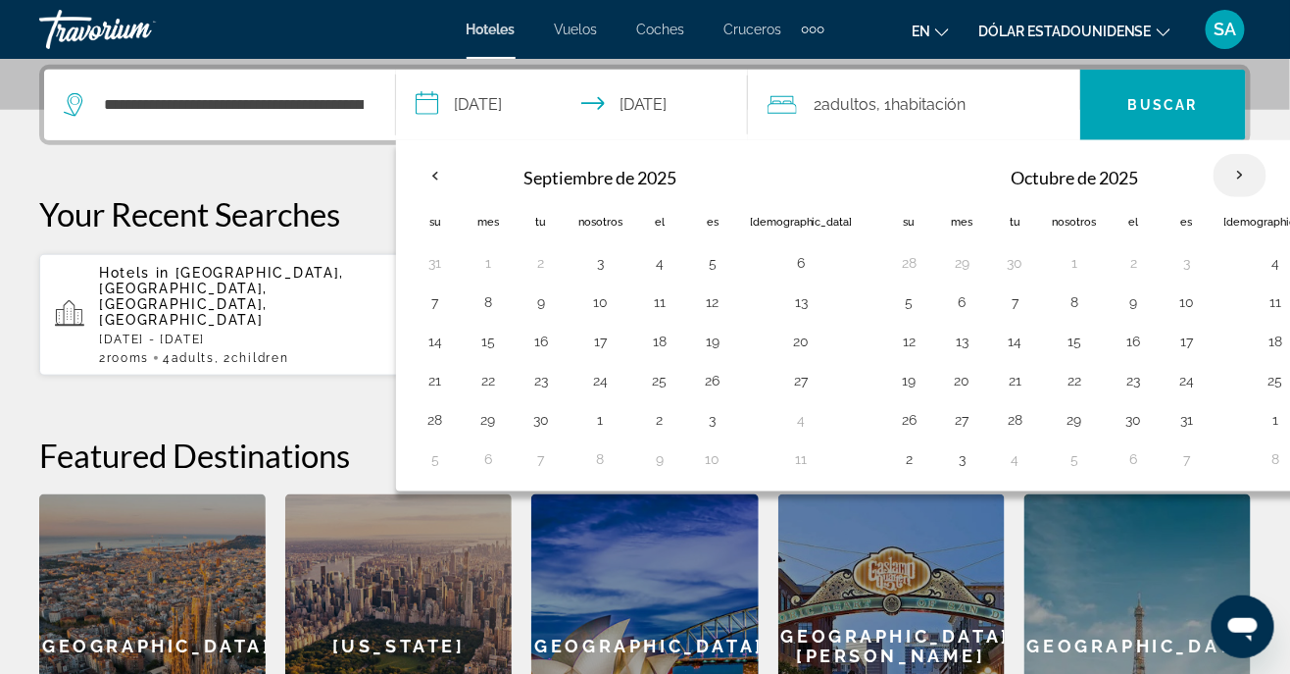
click at [1214, 163] on th "Mes próximo" at bounding box center [1240, 175] width 53 height 43
click at [443, 163] on th "Previous month" at bounding box center [435, 175] width 53 height 43
click at [508, 95] on input "**********" at bounding box center [576, 108] width 360 height 76
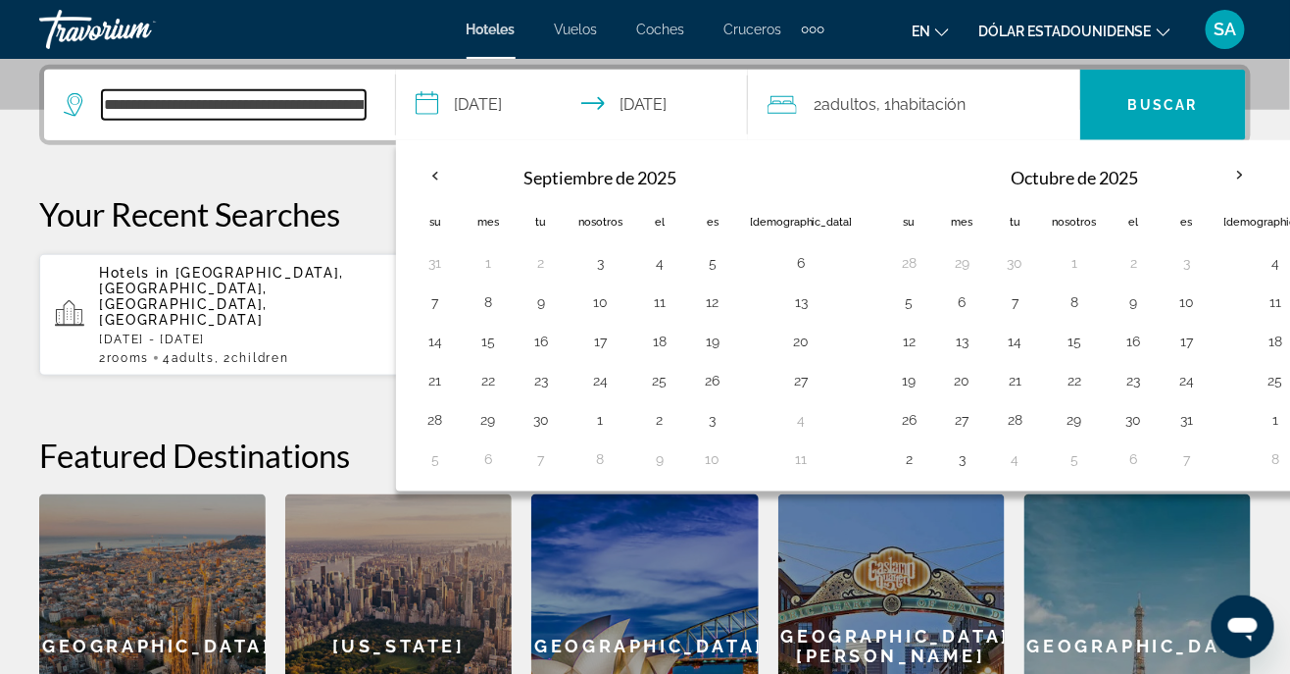
click at [366, 110] on input "**********" at bounding box center [234, 104] width 264 height 29
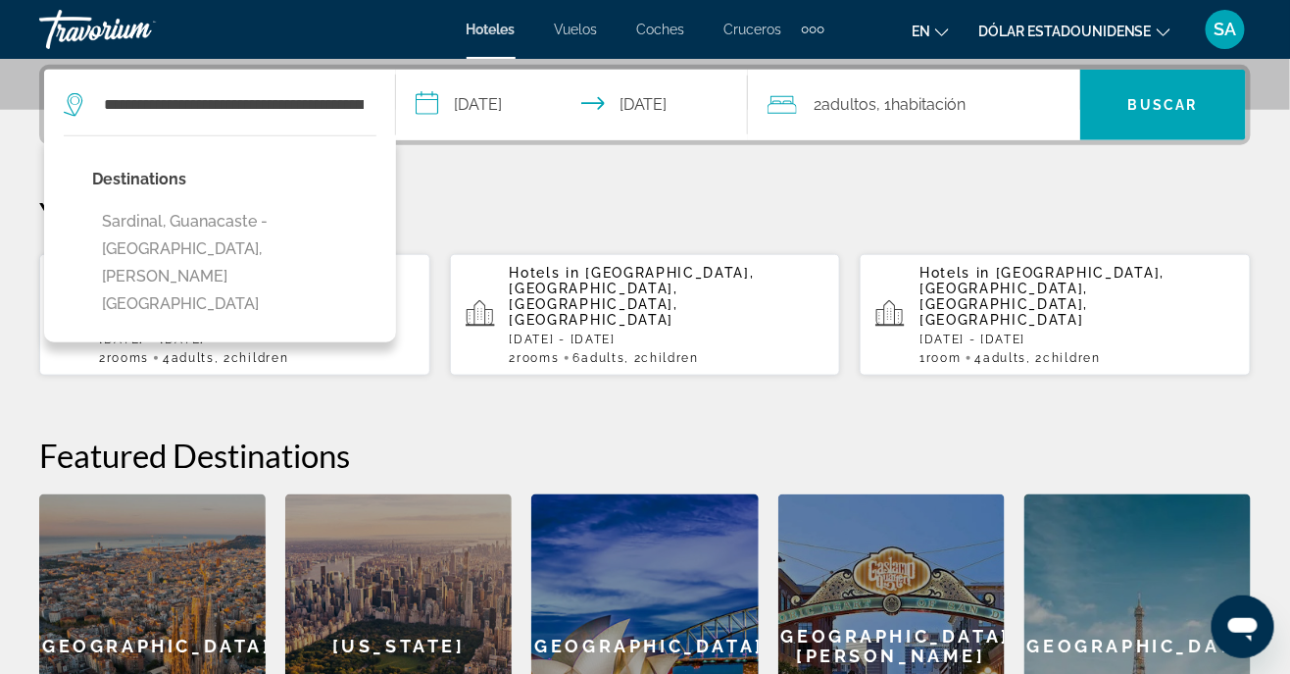
click at [207, 211] on button "Sardinal, Guanacaste - [GEOGRAPHIC_DATA], [PERSON_NAME][GEOGRAPHIC_DATA]" at bounding box center [234, 263] width 284 height 120
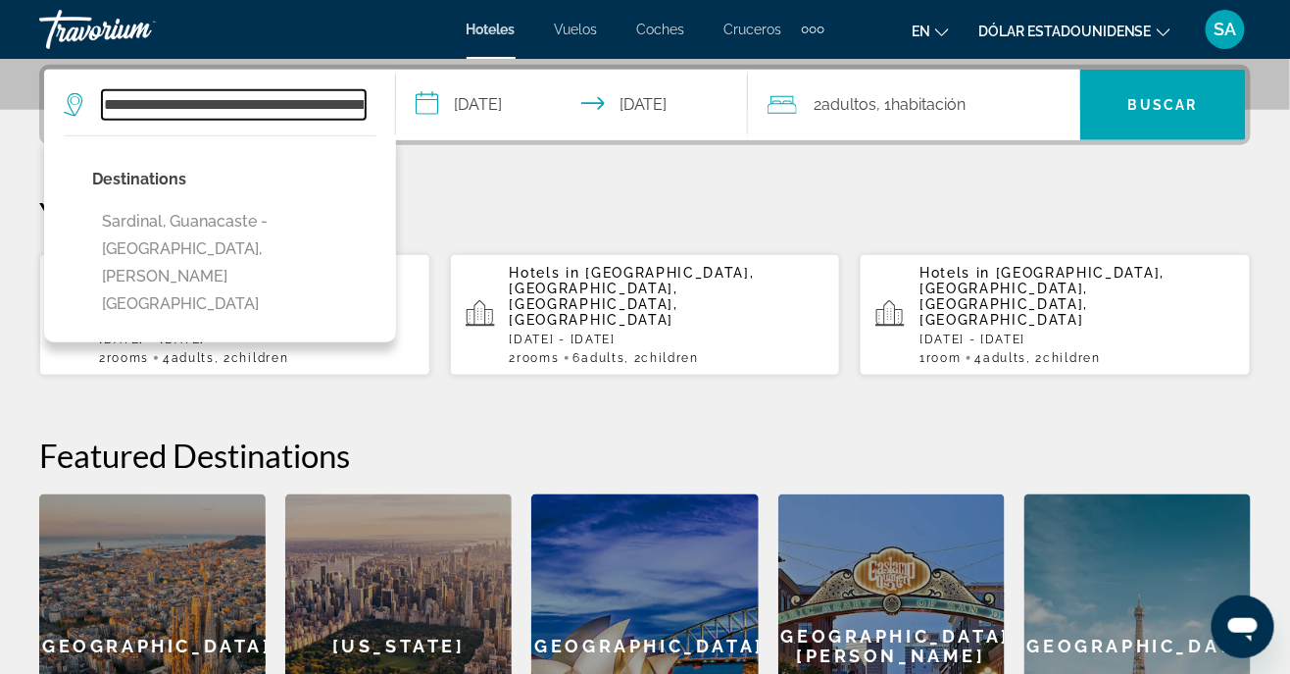
scroll to position [0, 126]
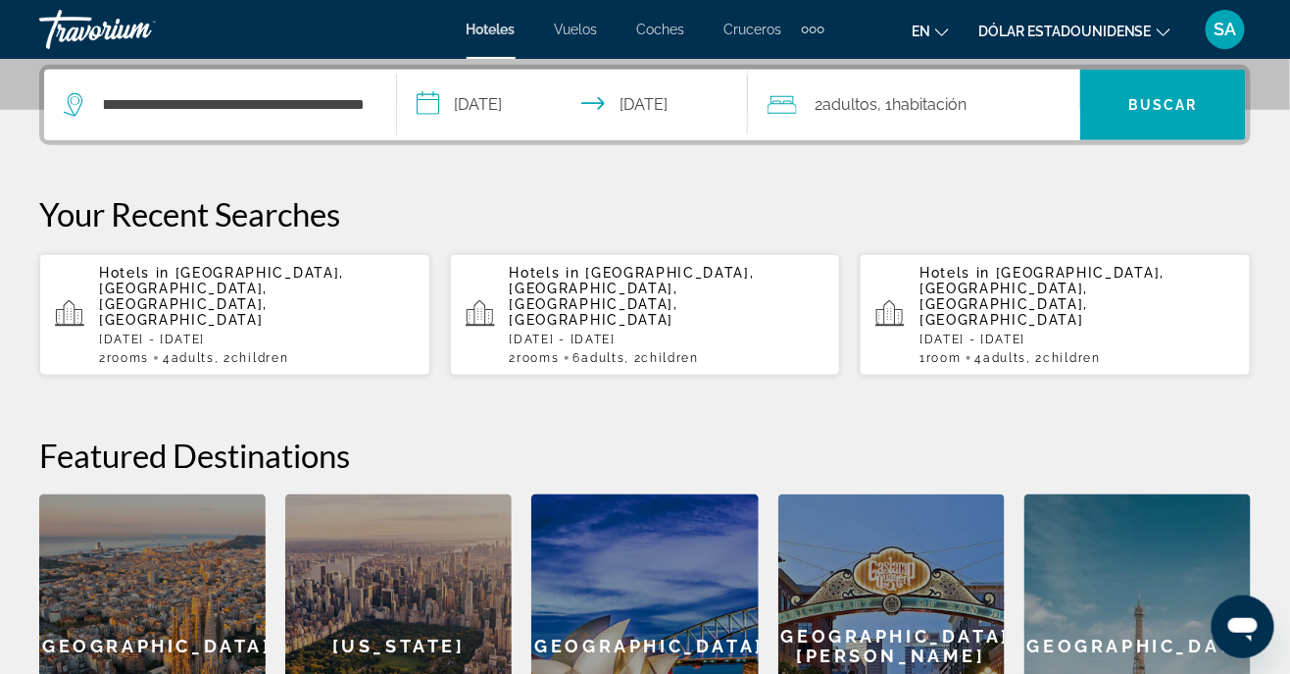
click at [419, 100] on input "**********" at bounding box center [577, 108] width 360 height 76
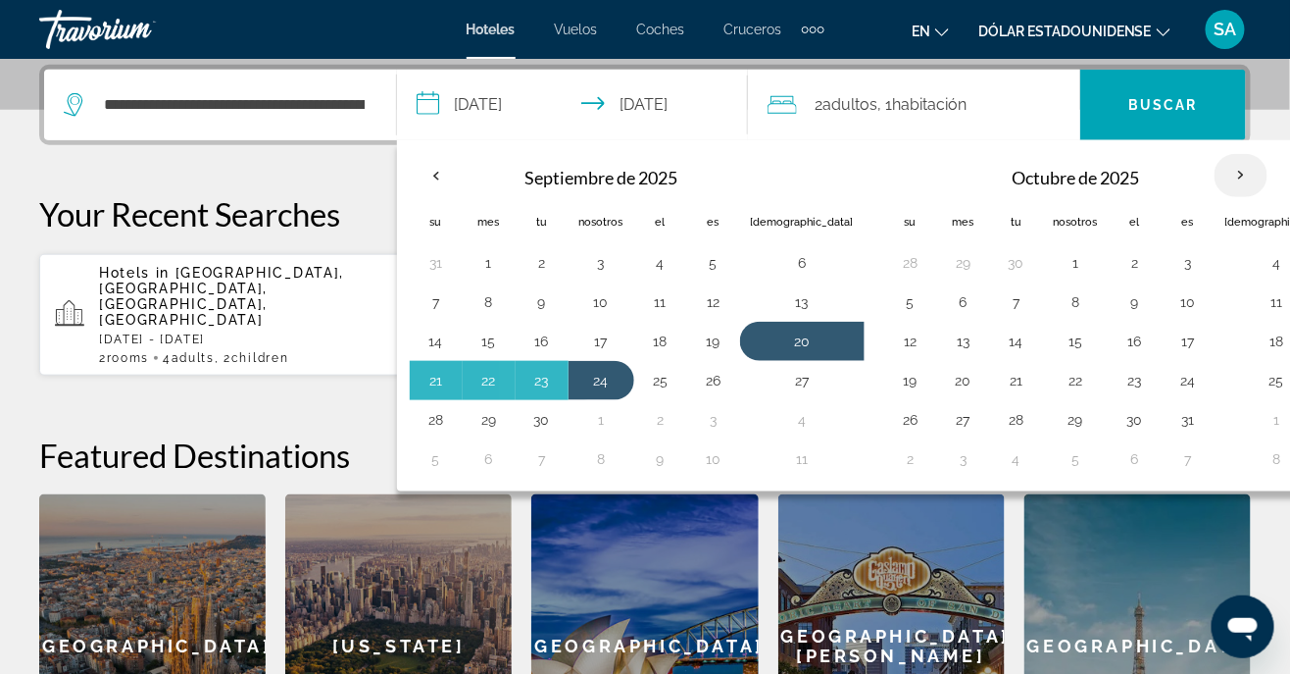
click at [1215, 180] on th "Mes próximo" at bounding box center [1241, 175] width 53 height 43
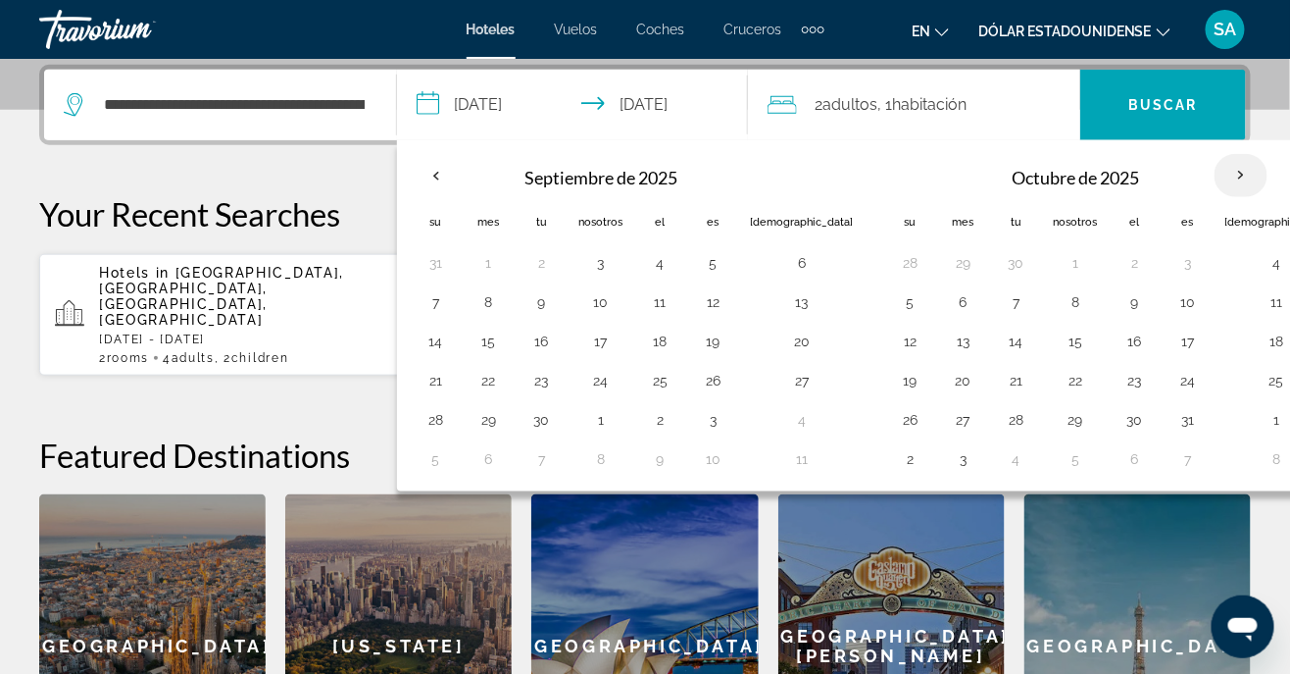
click at [1215, 181] on th "Mes próximo" at bounding box center [1241, 175] width 53 height 43
click at [1215, 164] on th "Mes próximo" at bounding box center [1241, 175] width 53 height 43
click at [598, 97] on input "**********" at bounding box center [577, 108] width 360 height 76
click at [895, 369] on button "19" at bounding box center [910, 380] width 31 height 27
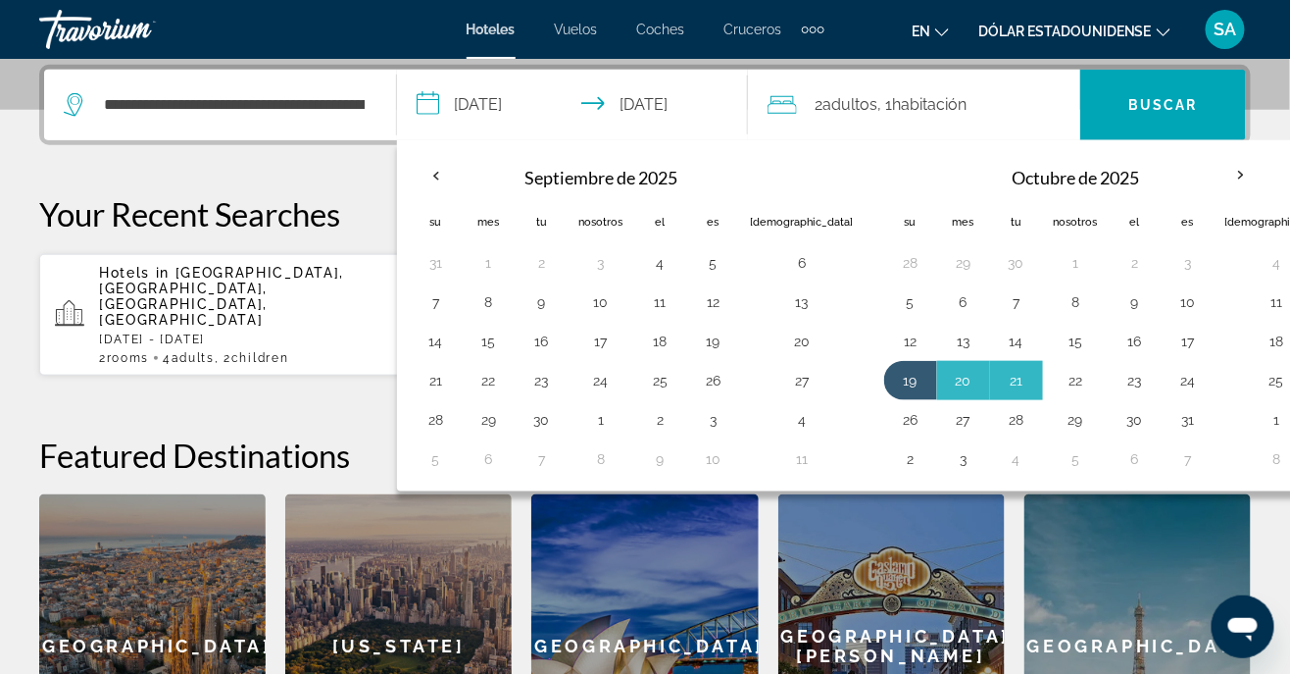
click at [1054, 369] on button "22" at bounding box center [1076, 380] width 44 height 27
type input "**********"
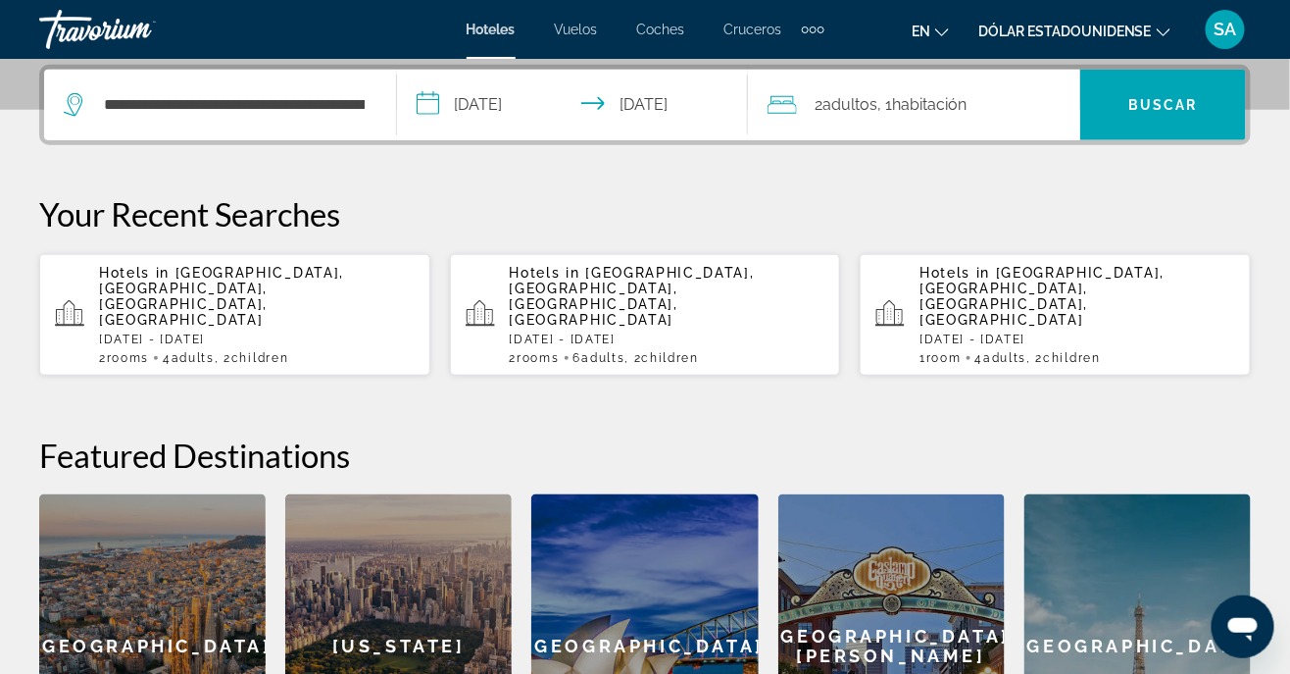
click at [605, 96] on input "**********" at bounding box center [577, 108] width 360 height 76
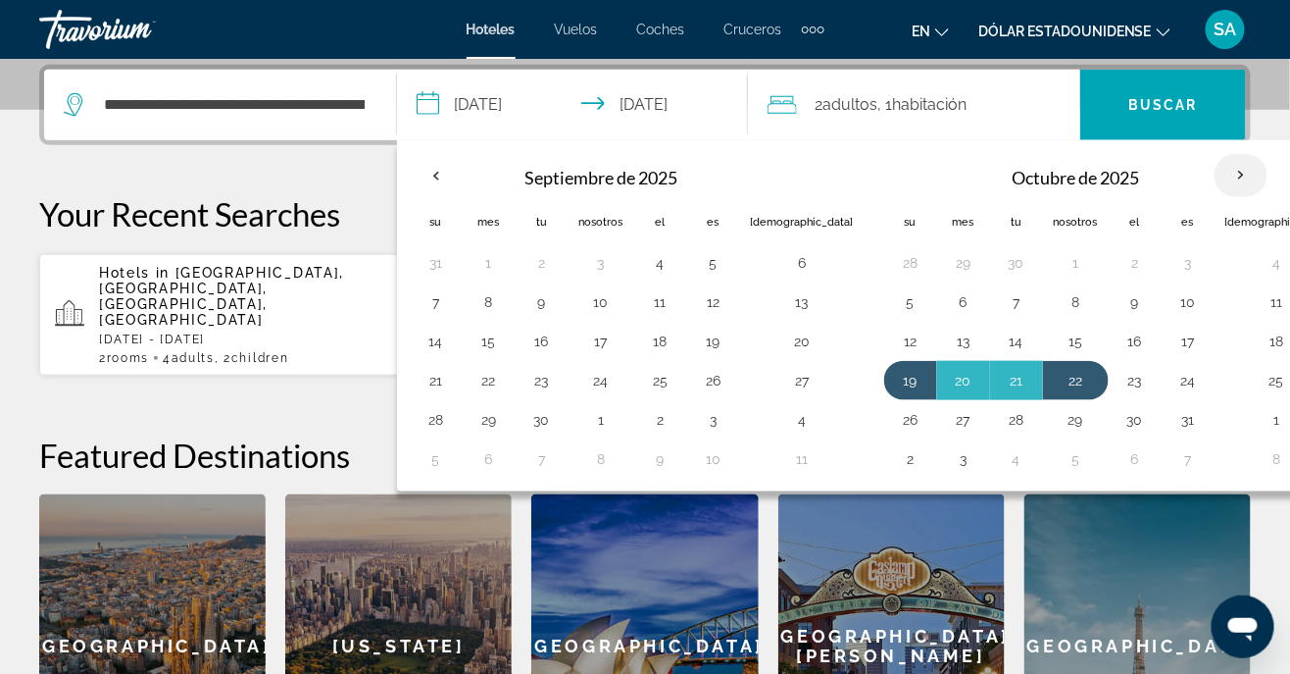
click at [1215, 158] on th "Mes próximo" at bounding box center [1241, 175] width 53 height 43
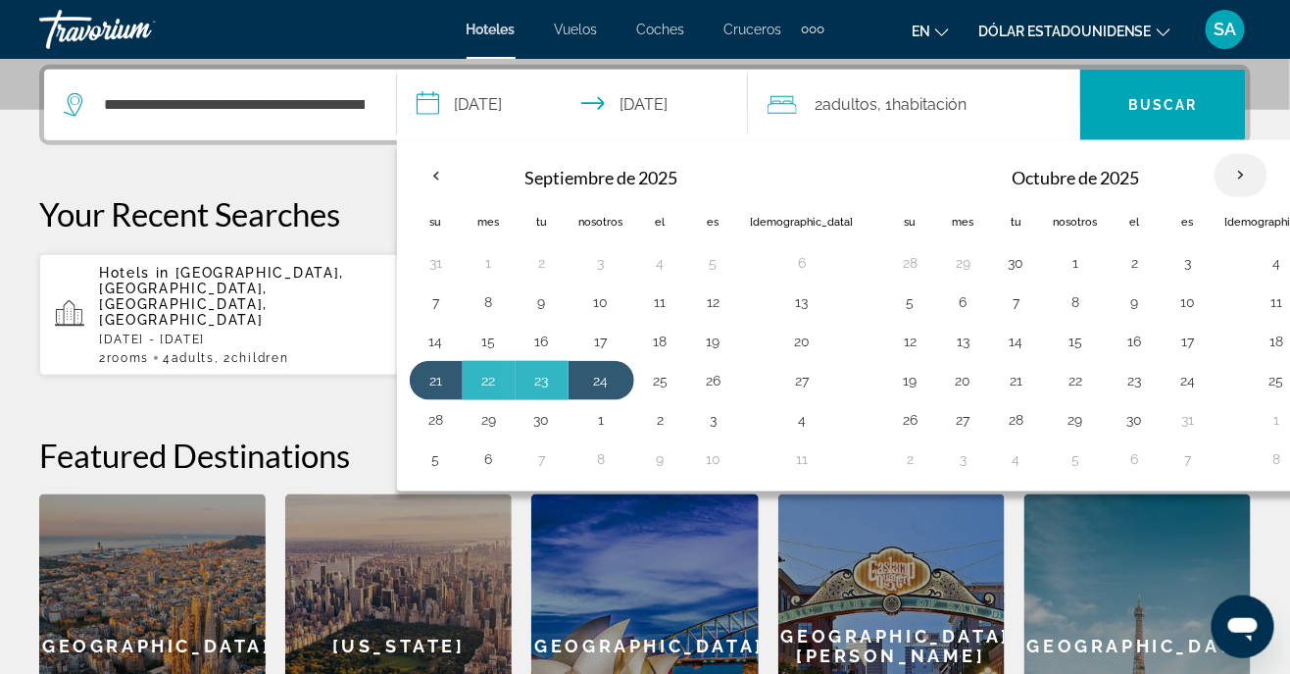
click at [1215, 155] on th "Mes próximo" at bounding box center [1241, 175] width 53 height 43
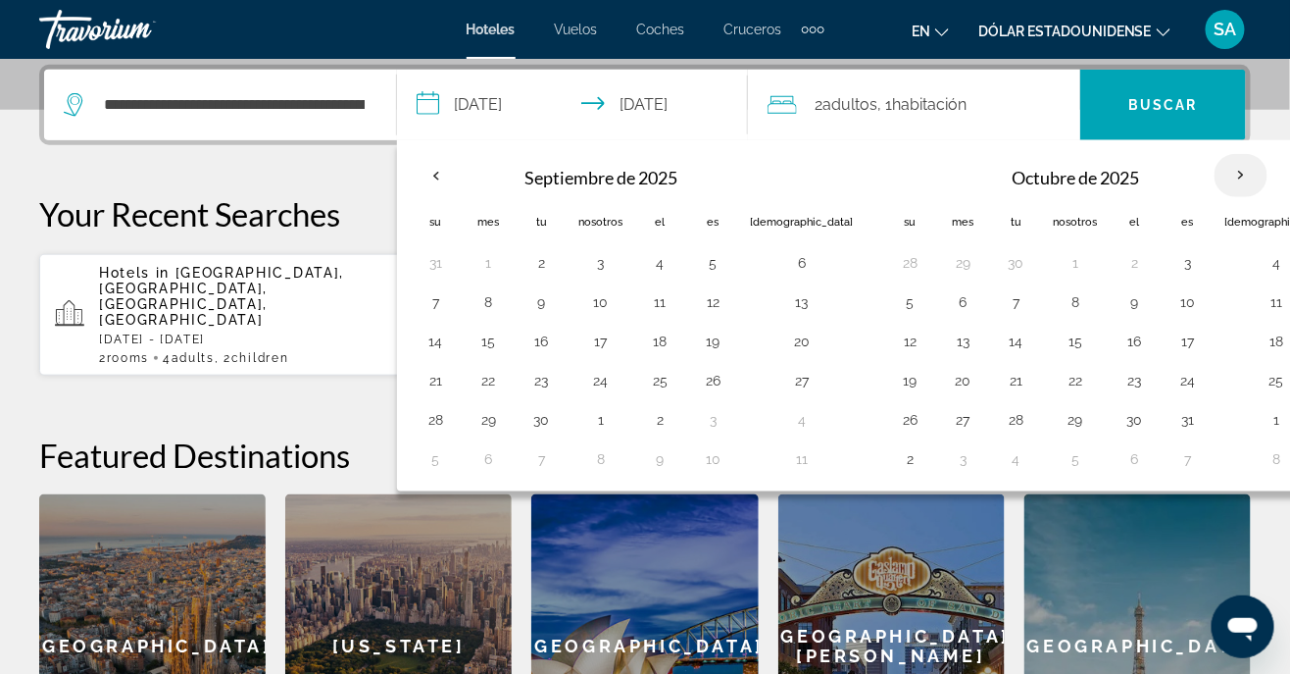
click at [1215, 165] on th "Mes próximo" at bounding box center [1241, 175] width 53 height 43
click at [1215, 175] on th "Mes próximo" at bounding box center [1241, 175] width 53 height 43
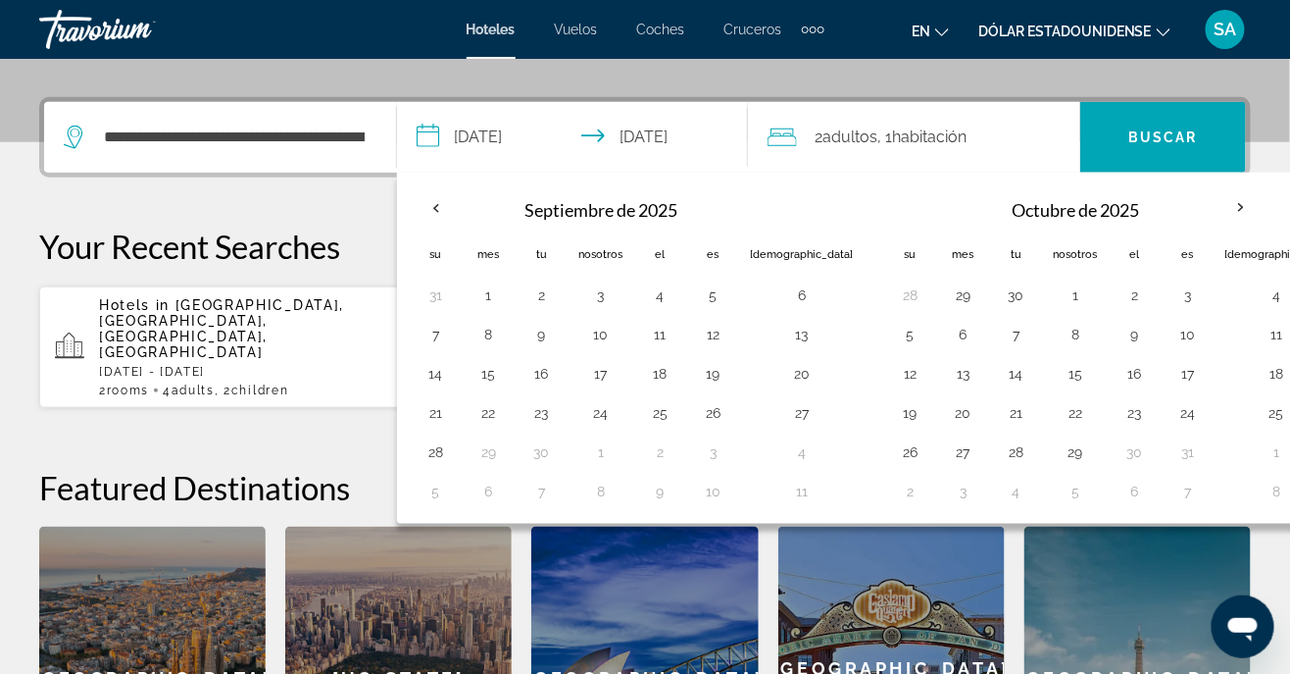
scroll to position [447, 0]
click at [429, 200] on th "Previous month" at bounding box center [436, 206] width 53 height 43
click at [606, 119] on input "**********" at bounding box center [577, 139] width 360 height 76
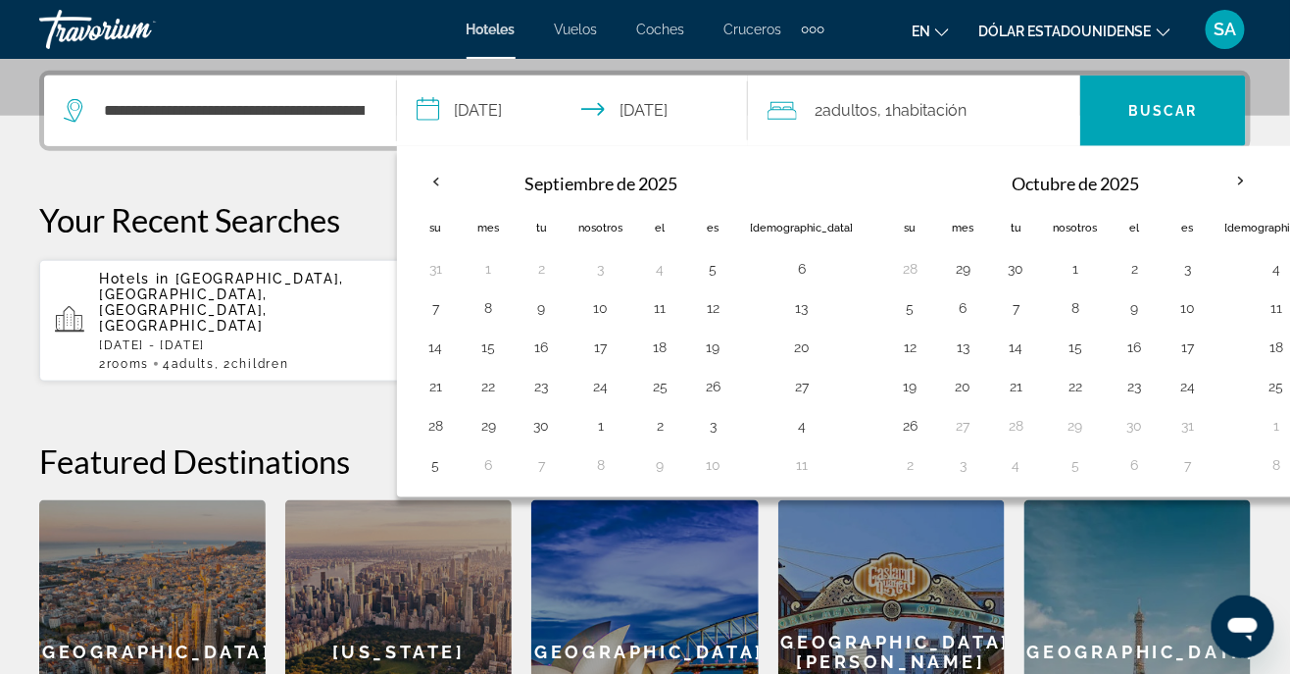
scroll to position [479, 0]
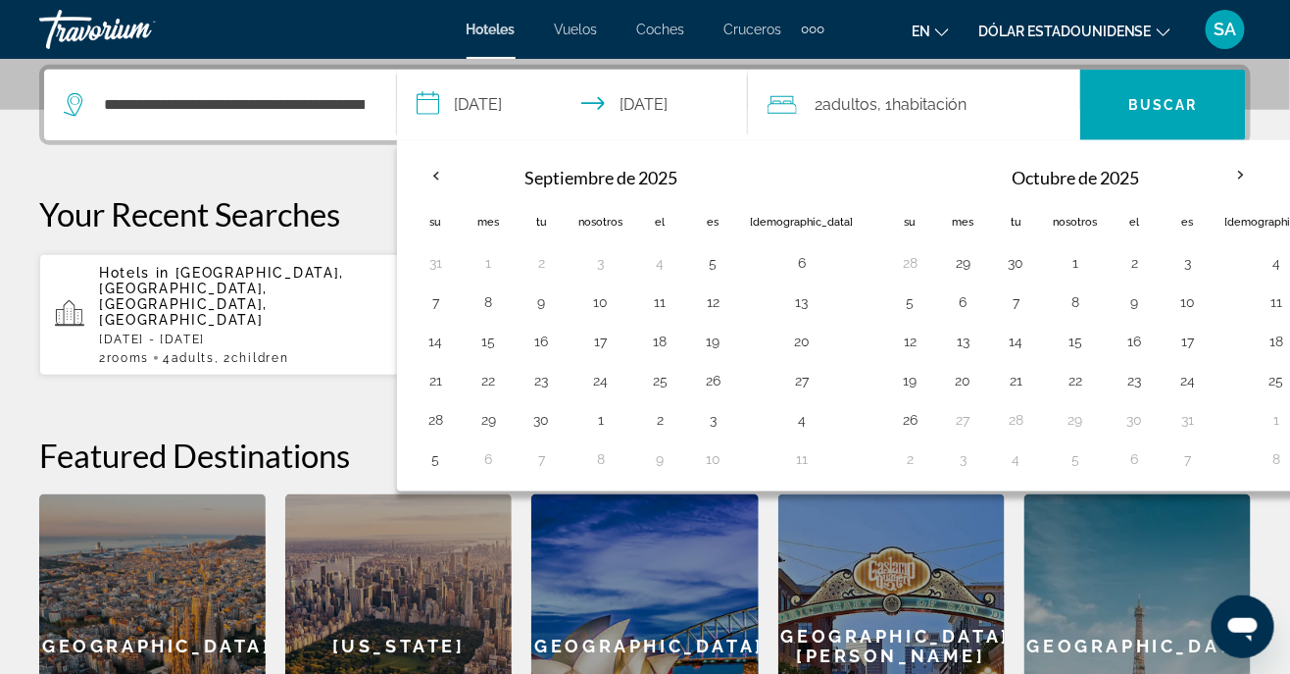
click at [440, 89] on input "**********" at bounding box center [577, 108] width 360 height 76
click at [515, 91] on input "**********" at bounding box center [577, 108] width 360 height 76
click at [471, 96] on input "**********" at bounding box center [577, 108] width 360 height 76
click at [540, 137] on input "**********" at bounding box center [577, 108] width 360 height 76
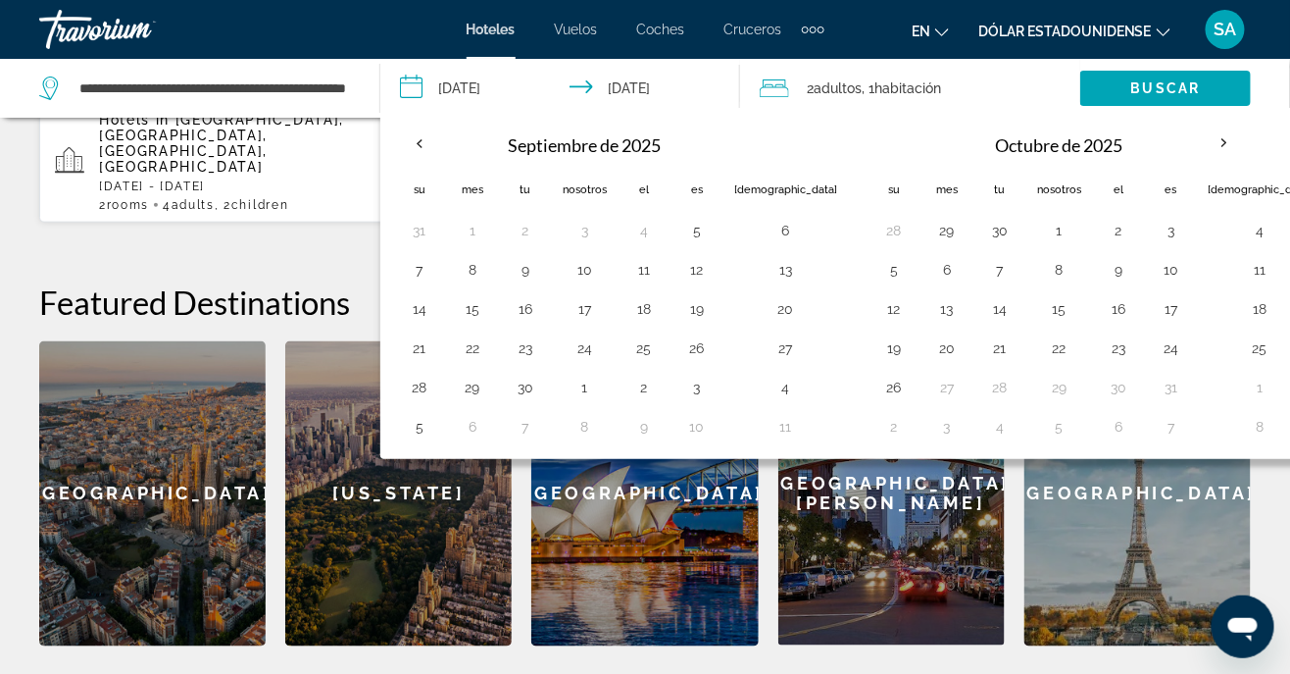
scroll to position [630, 0]
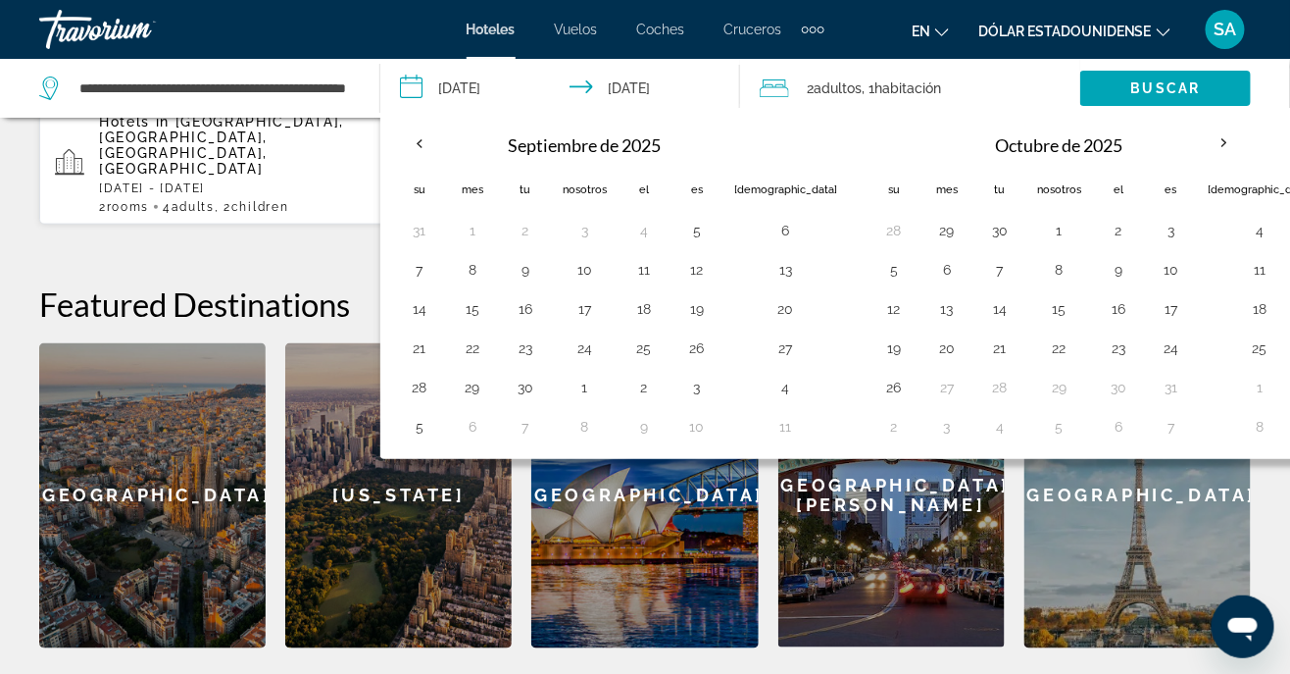
click at [677, 108] on div "[DATE] Su Mes Tu Nosotros El Es Sá 31 1 2 3 4 5 6 7 8 9 10 11 12 13 14 15 16 17…" at bounding box center [857, 283] width 955 height 351
click at [766, 102] on div "2 adultos Adulto , 1 Habitación alojamiento" at bounding box center [920, 88] width 321 height 59
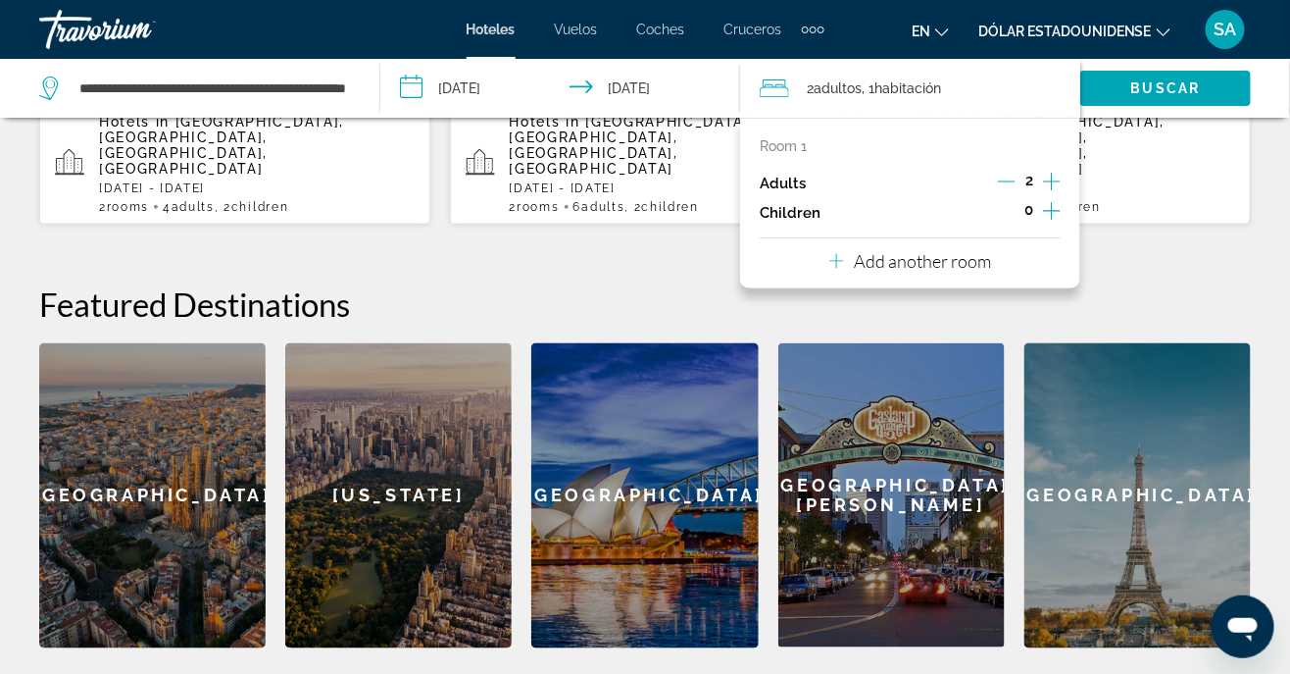
click at [1192, 284] on h2 "Featured Destinations" at bounding box center [645, 303] width 1212 height 39
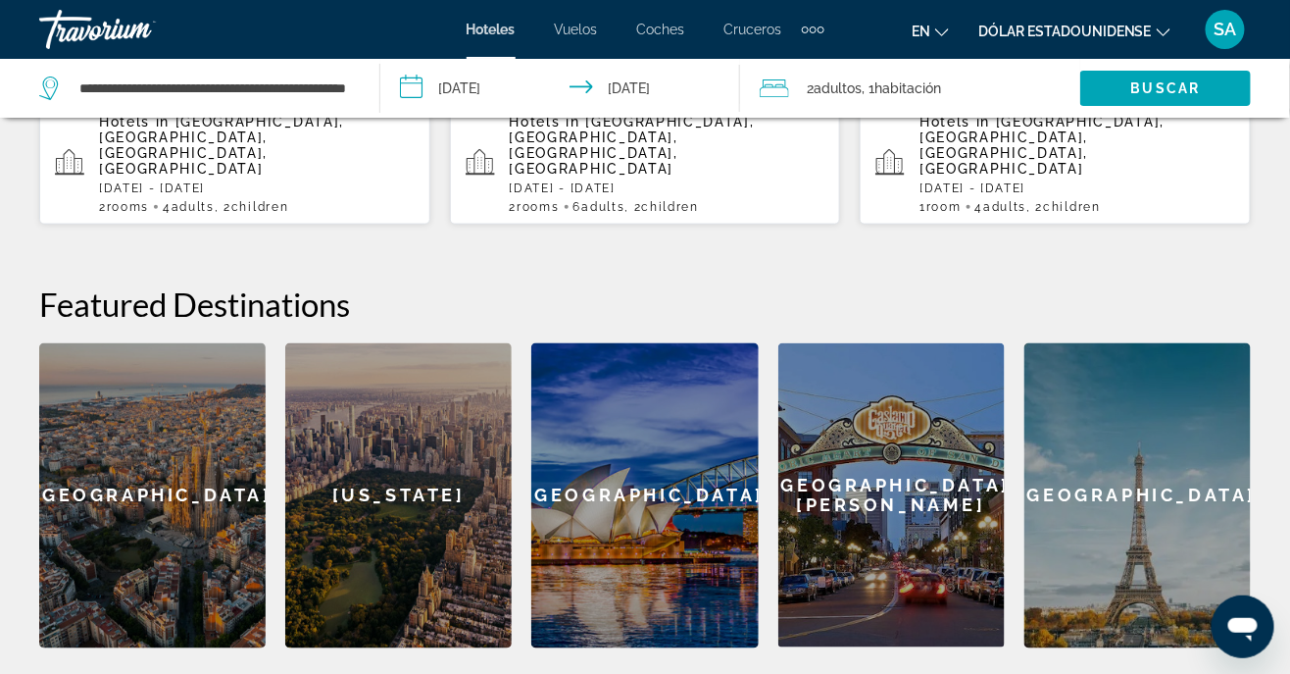
click at [1147, 284] on h2 "Featured Destinations" at bounding box center [645, 303] width 1212 height 39
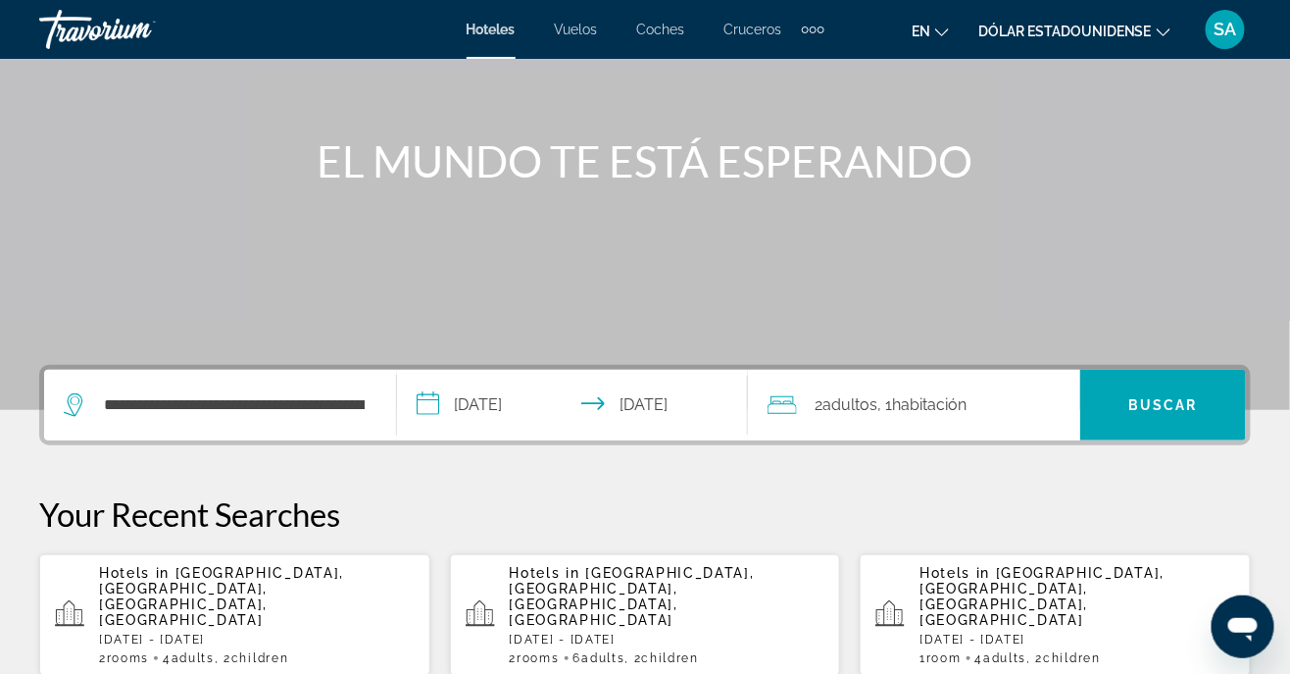
scroll to position [191, 0]
